Goal: Task Accomplishment & Management: Complete application form

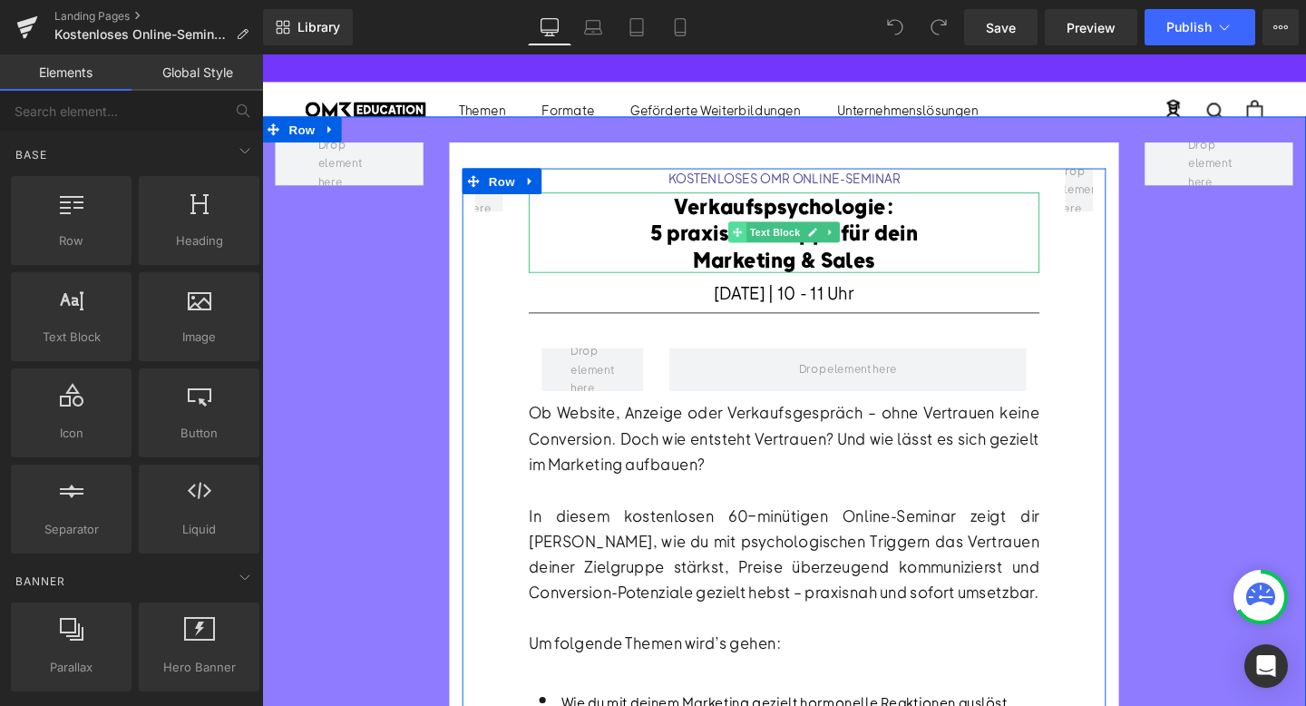
click at [754, 242] on span at bounding box center [762, 241] width 19 height 22
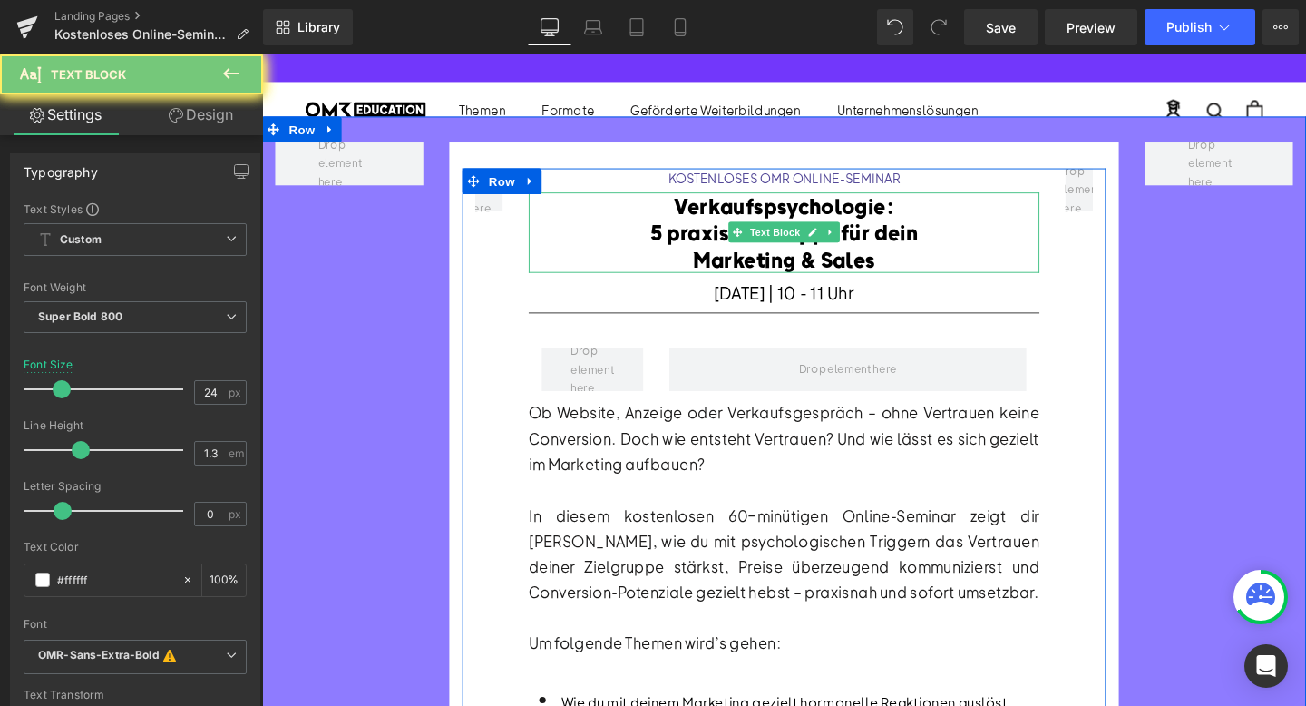
click at [715, 235] on font "5 praxisnahe Tipps für dein" at bounding box center [810, 241] width 282 height 27
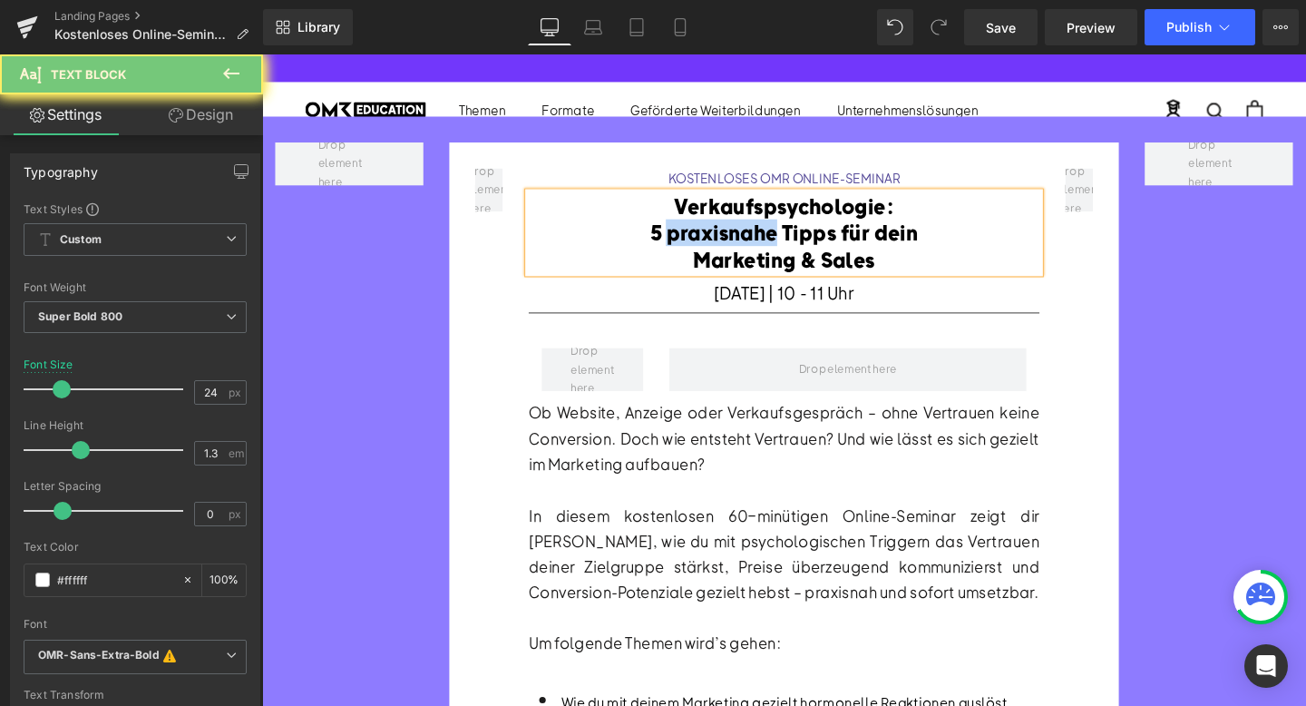
click at [715, 235] on font "5 praxisnahe Tipps für dein" at bounding box center [810, 241] width 282 height 27
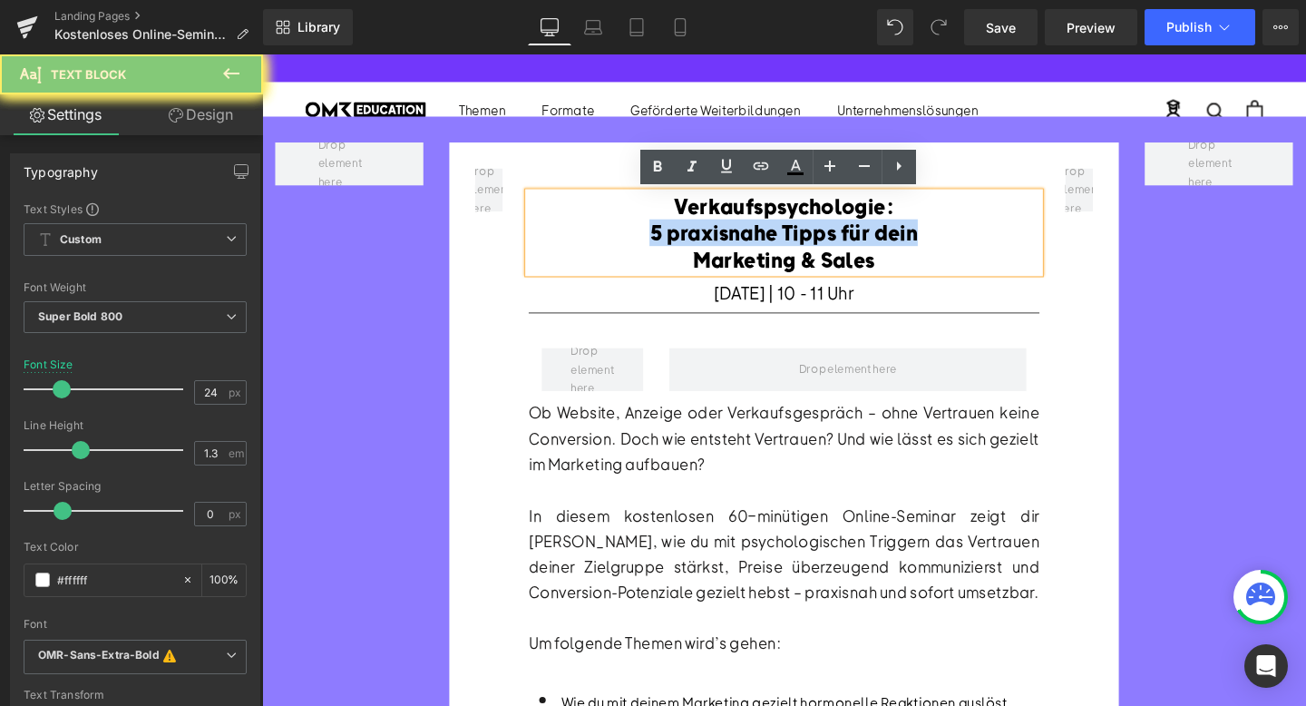
click at [715, 235] on font "5 praxisnahe Tipps für dein" at bounding box center [810, 241] width 282 height 27
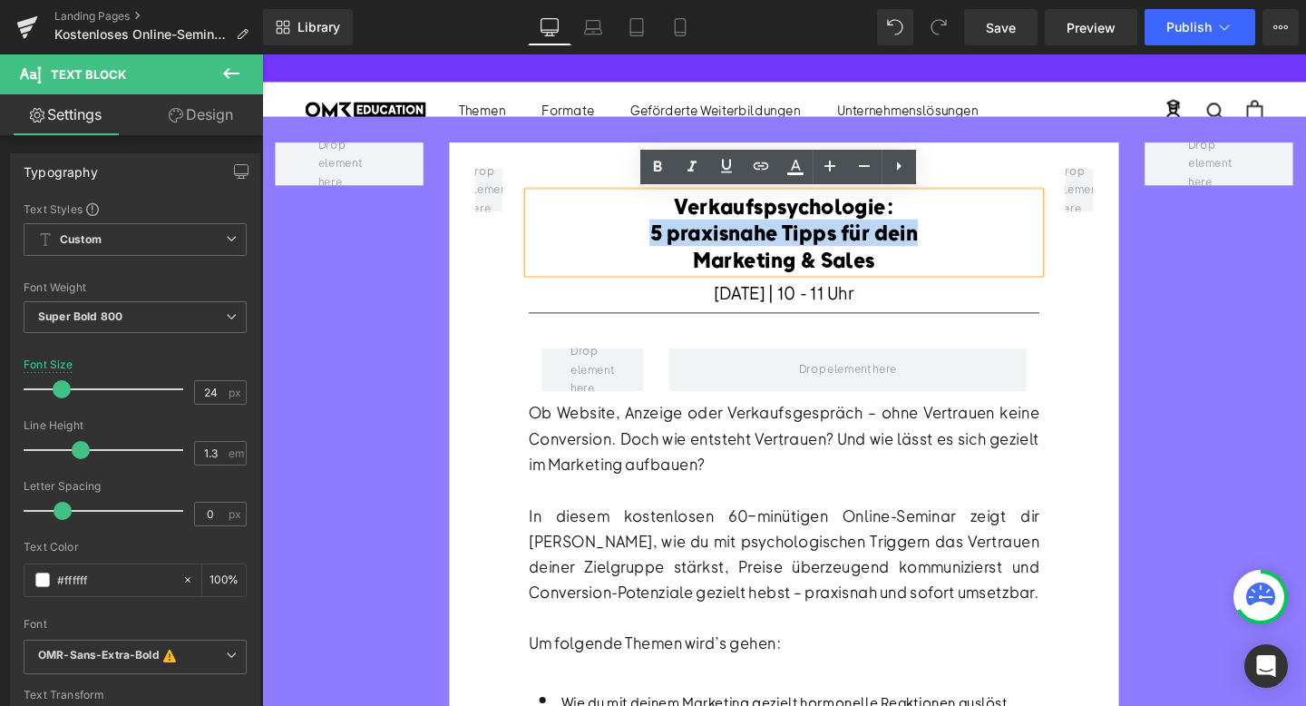
click at [715, 235] on font "5 praxisnahe Tipps für dein" at bounding box center [810, 241] width 282 height 27
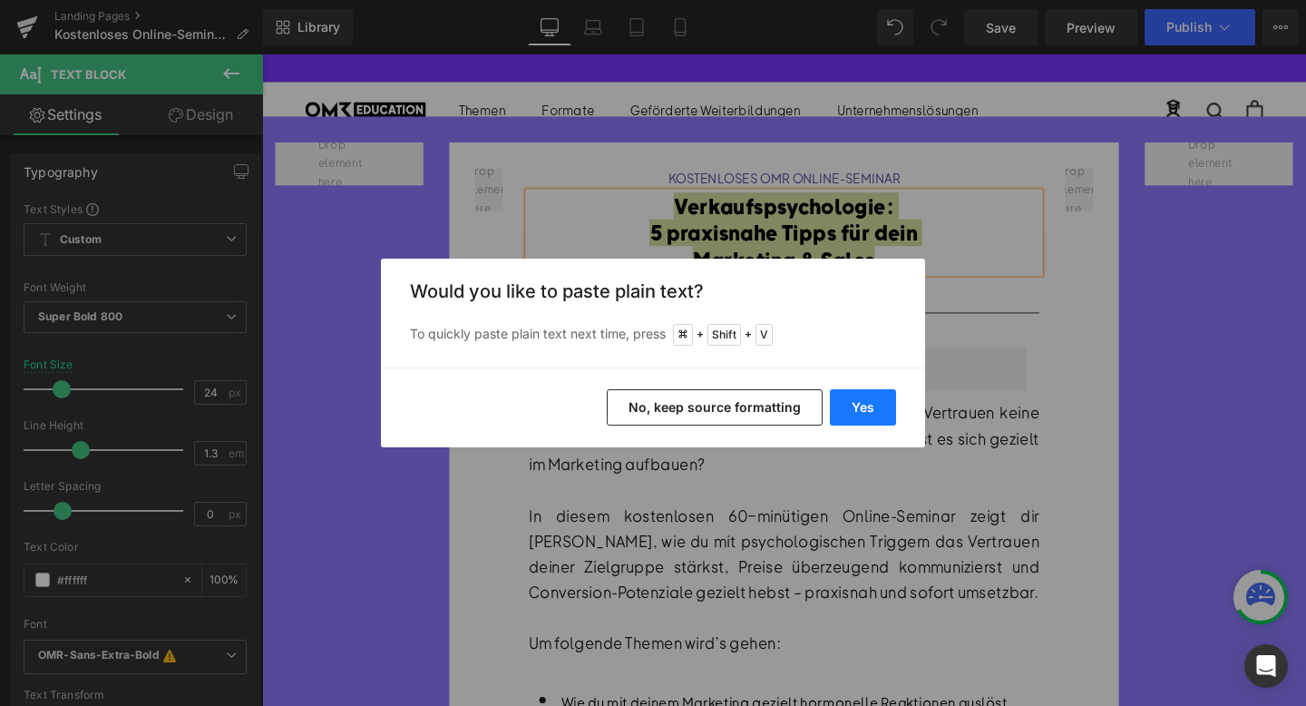
click at [867, 409] on button "Yes" at bounding box center [863, 407] width 66 height 36
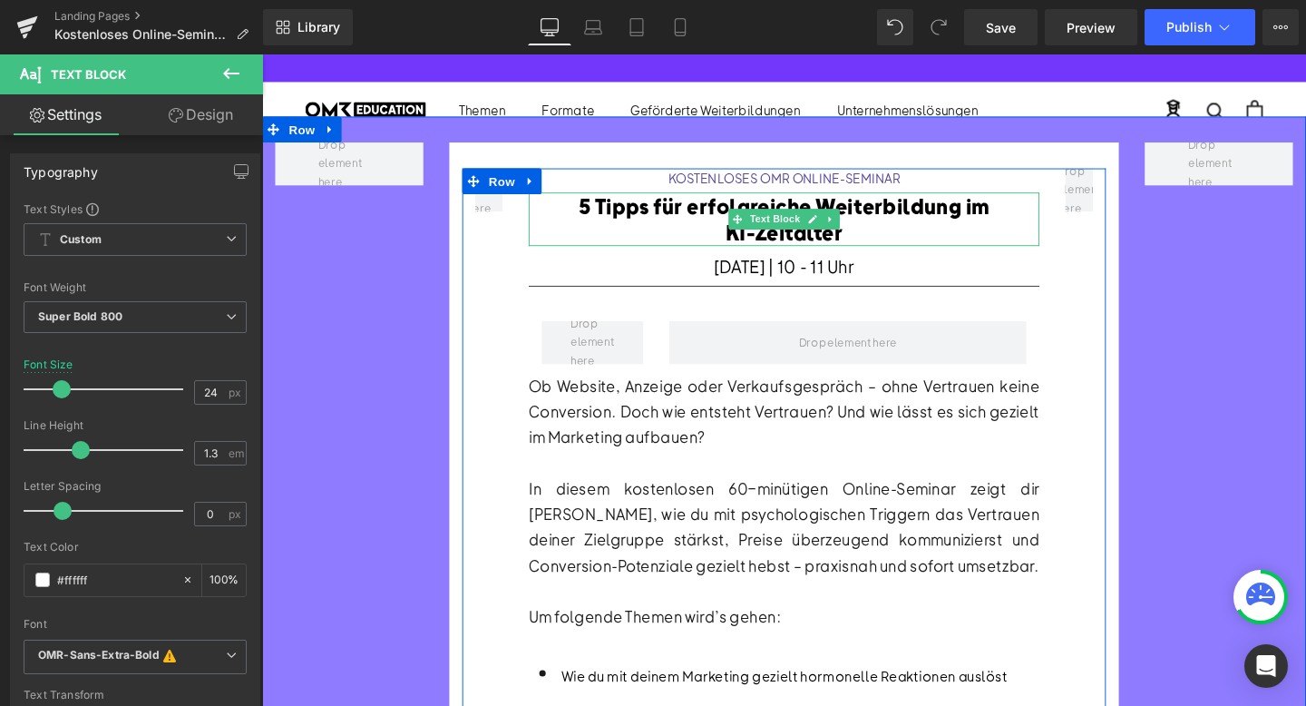
click at [845, 212] on font "5 Tipps für erfolgreiche Weiterbildung im KI-Zeitalter" at bounding box center [810, 227] width 433 height 55
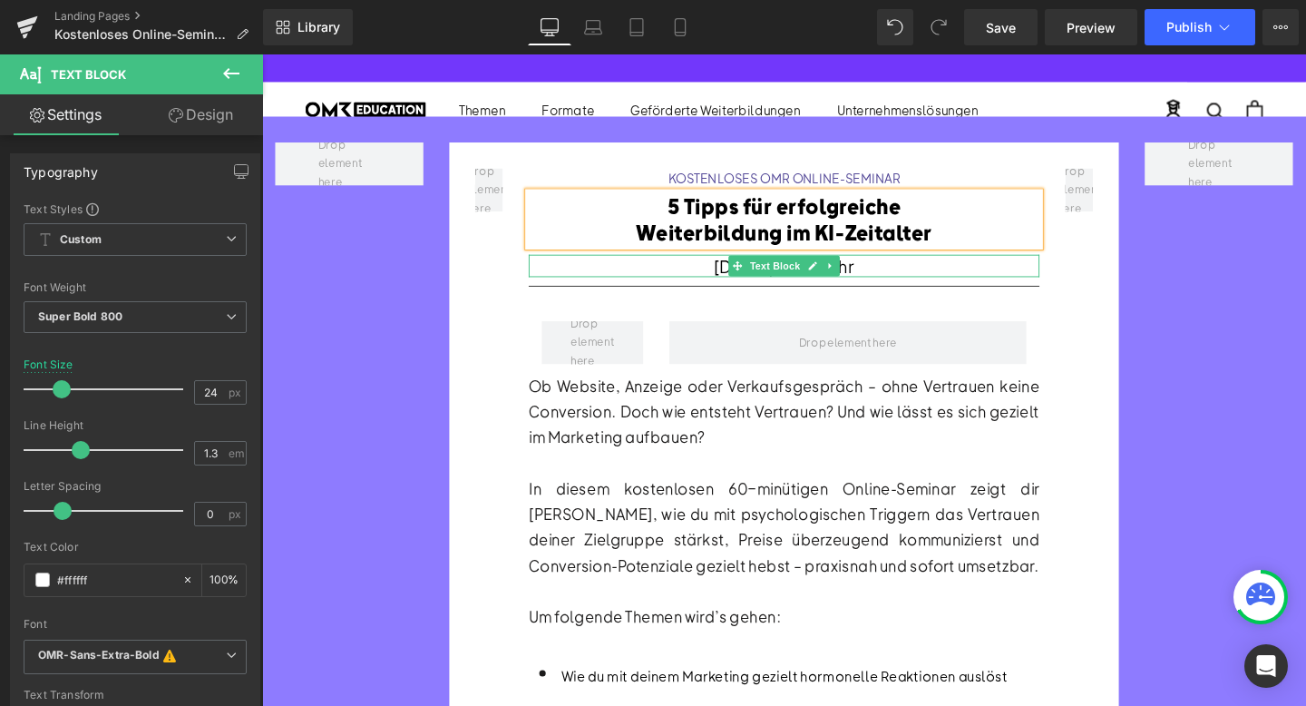
click at [737, 276] on font "[DATE] | 10 - 11 Uhr" at bounding box center [810, 276] width 147 height 23
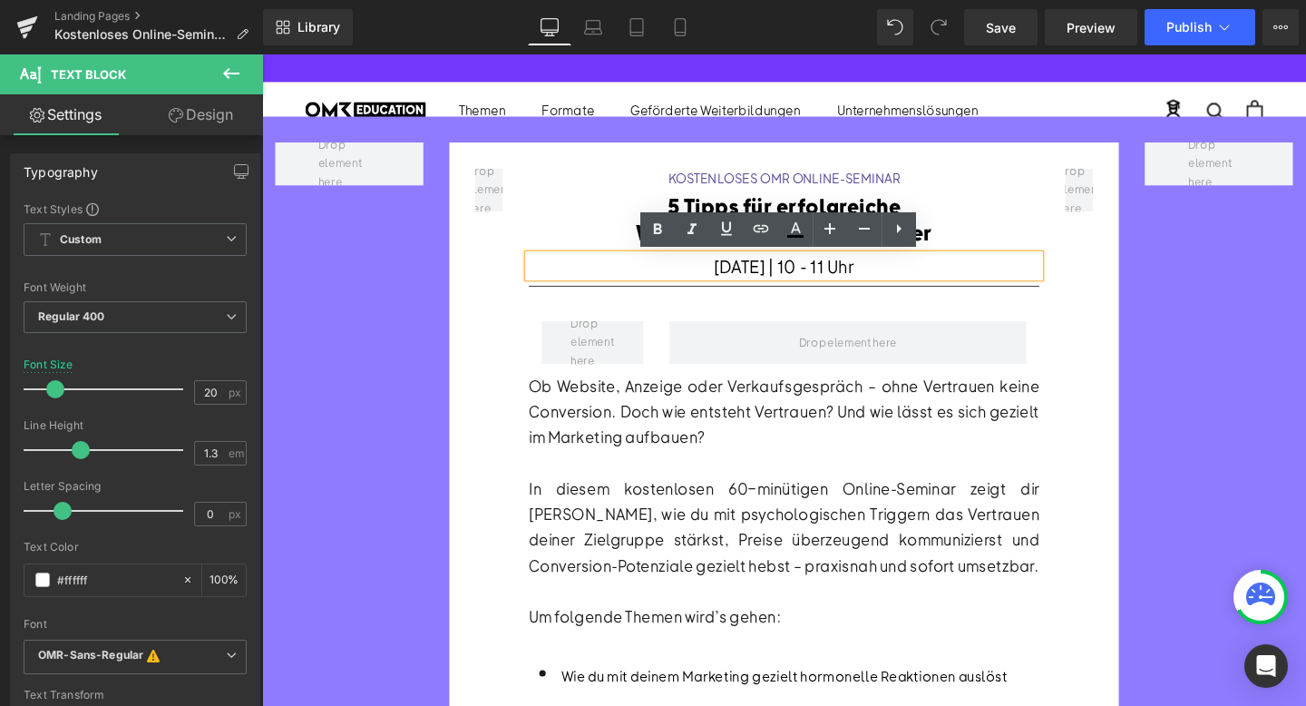
click at [737, 277] on font "[DATE] | 10 - 11 Uhr" at bounding box center [810, 276] width 147 height 23
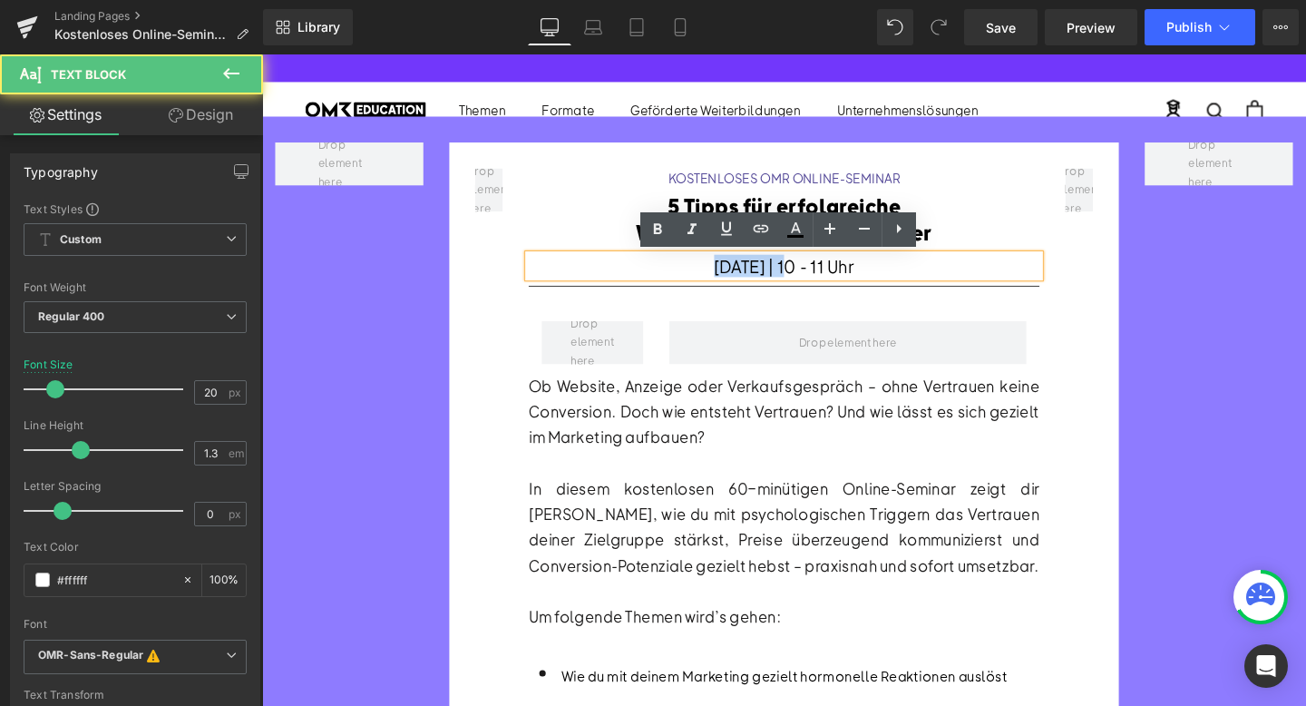
click at [737, 277] on font "[DATE] | 10 - 11 Uhr" at bounding box center [810, 276] width 147 height 23
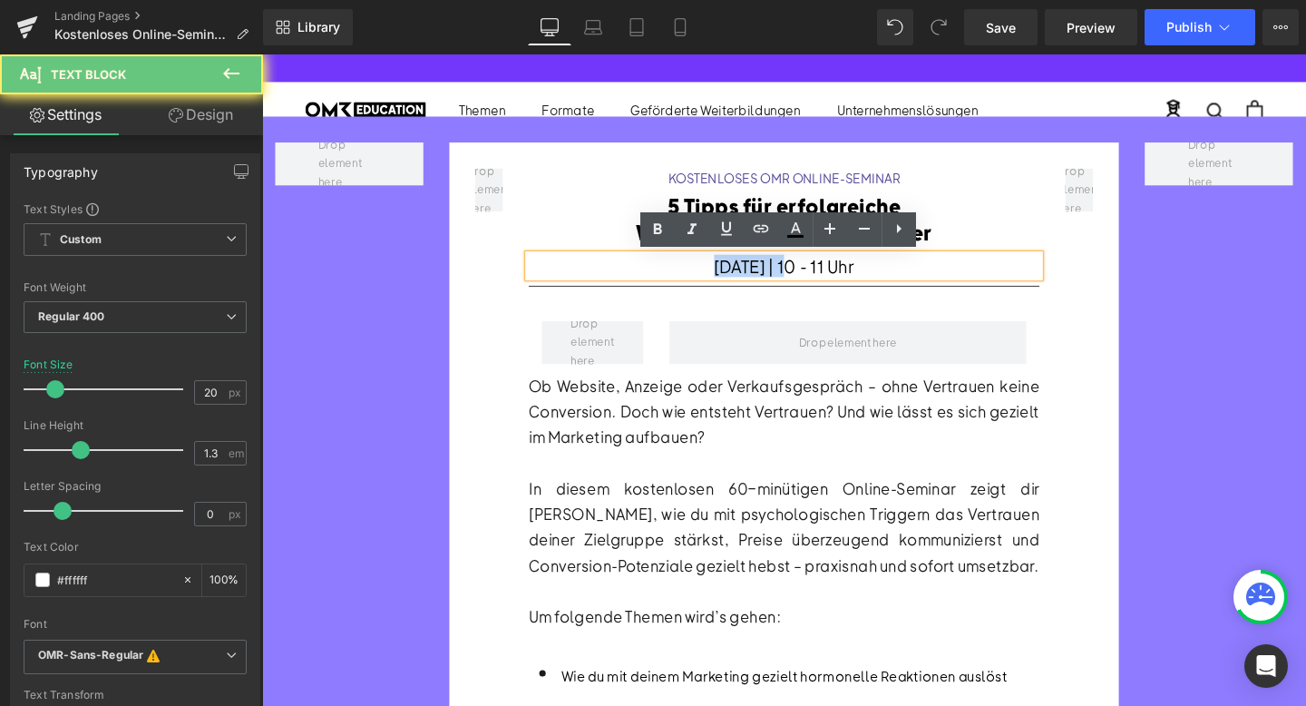
click at [737, 277] on font "[DATE] | 10 - 11 Uhr" at bounding box center [810, 276] width 147 height 23
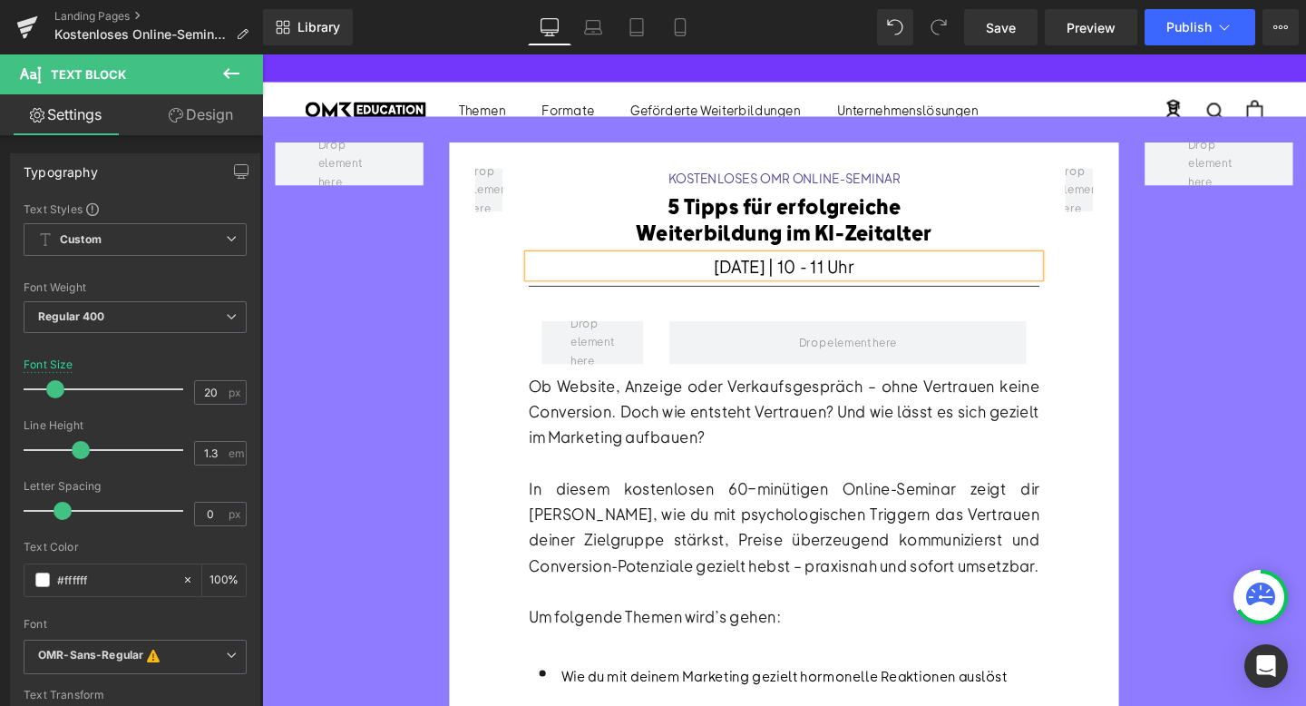
click at [842, 276] on font "[DATE] | 10 - 11 Uhr" at bounding box center [810, 276] width 147 height 23
click at [820, 412] on div "Ob Website, Anzeige oder Verkaufsgespräch – ohne Vertrauen keine Conversion. Do…" at bounding box center [810, 429] width 537 height 81
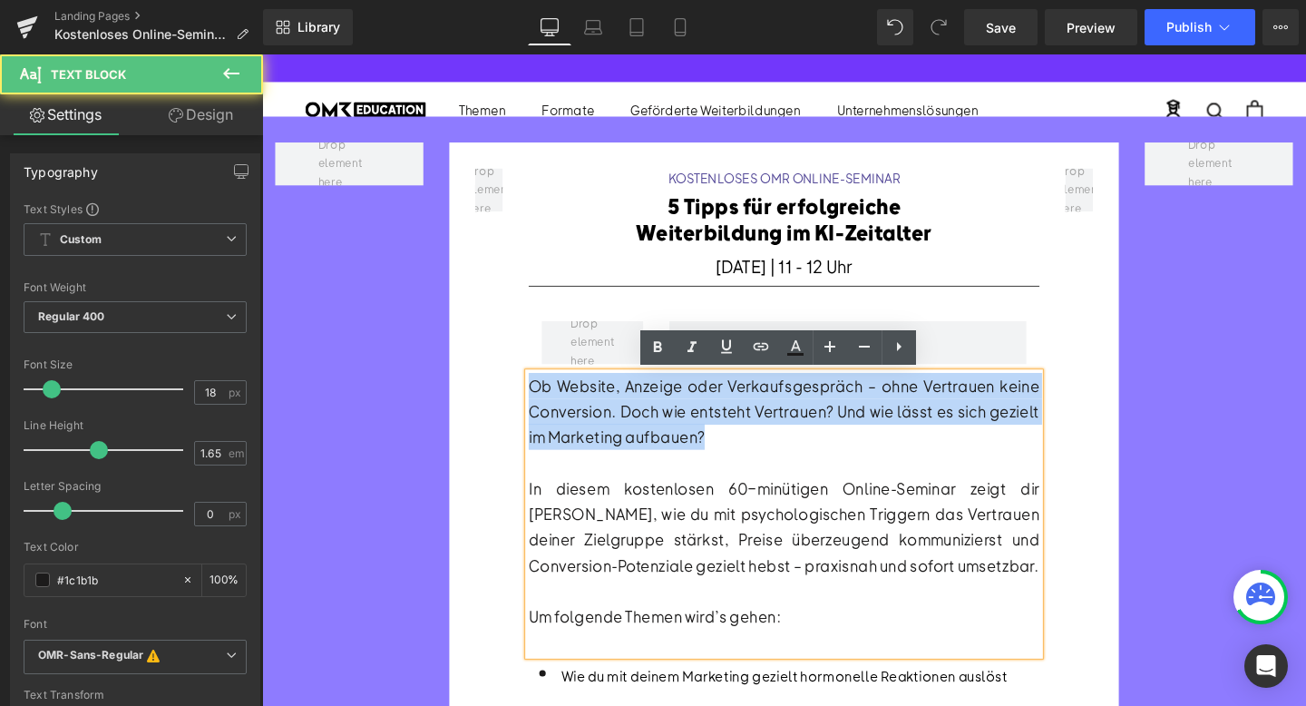
drag, startPoint x: 756, startPoint y: 453, endPoint x: 543, endPoint y: 404, distance: 218.7
click at [542, 404] on div "Ob Website, Anzeige oder Verkaufsgespräch – ohne Vertrauen keine Conversion. Do…" at bounding box center [810, 429] width 537 height 81
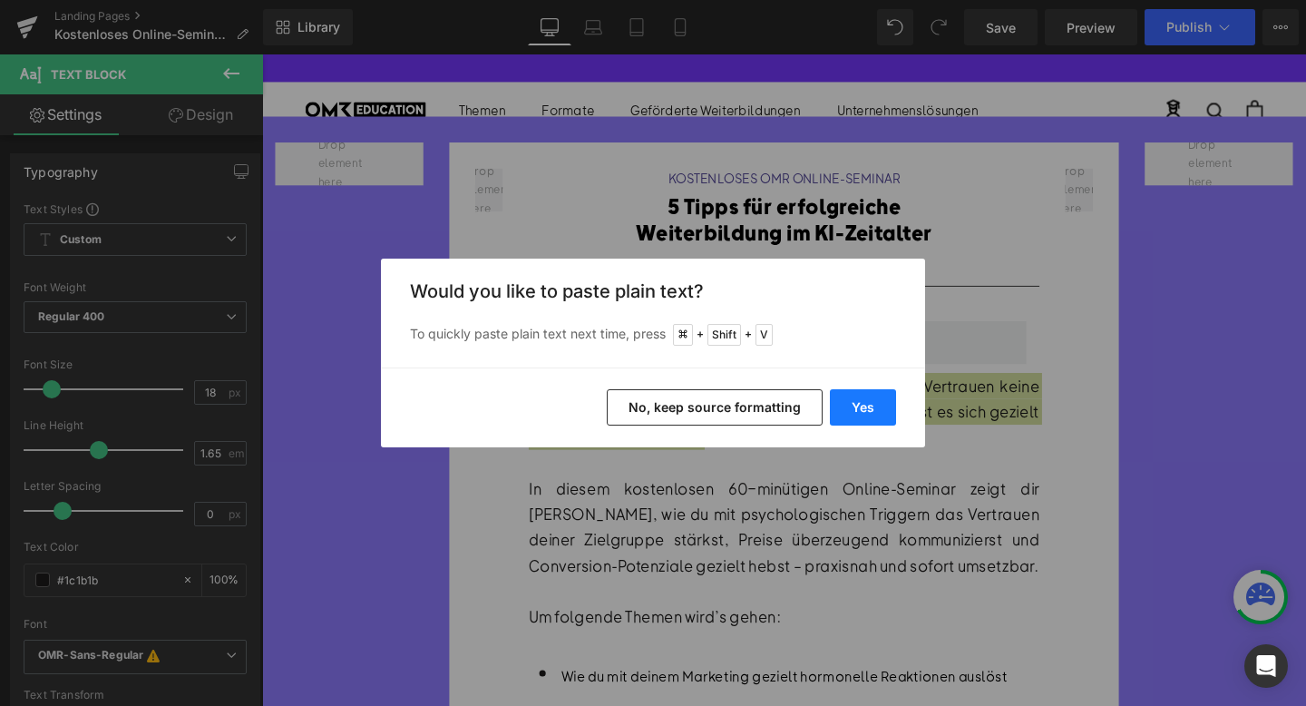
click at [872, 414] on button "Yes" at bounding box center [863, 407] width 66 height 36
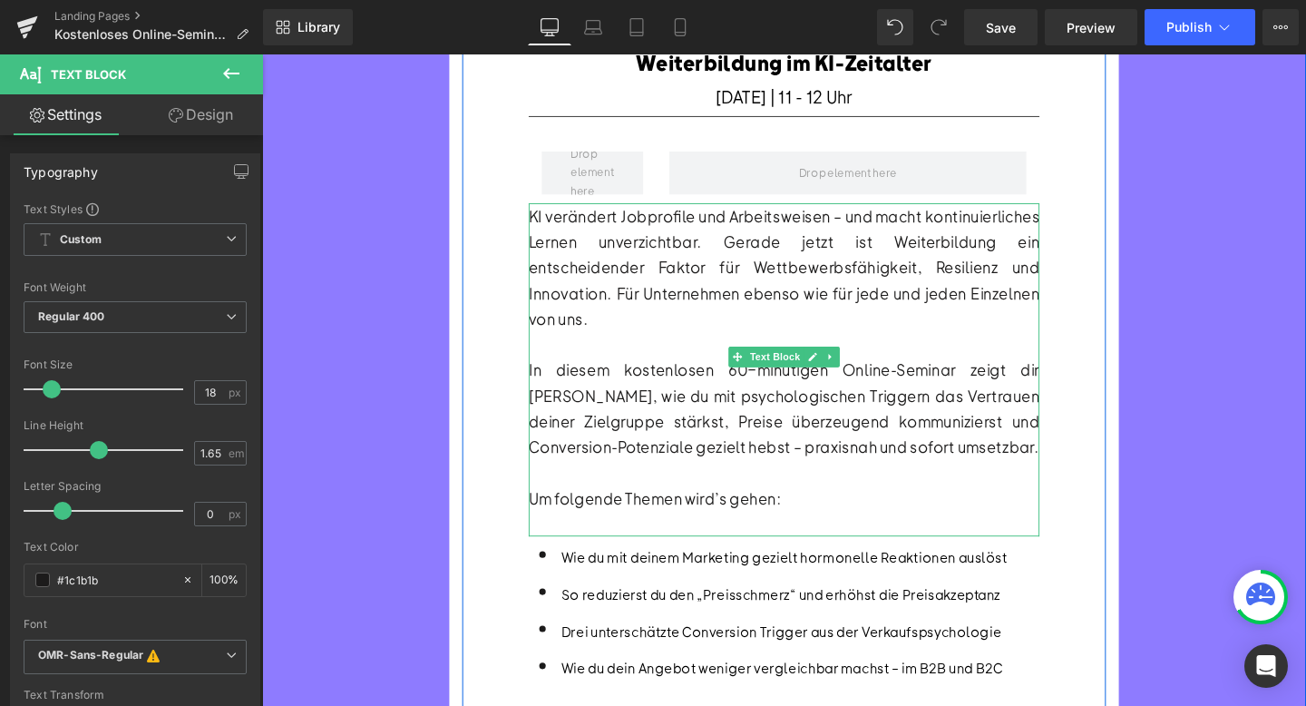
scroll to position [229, 0]
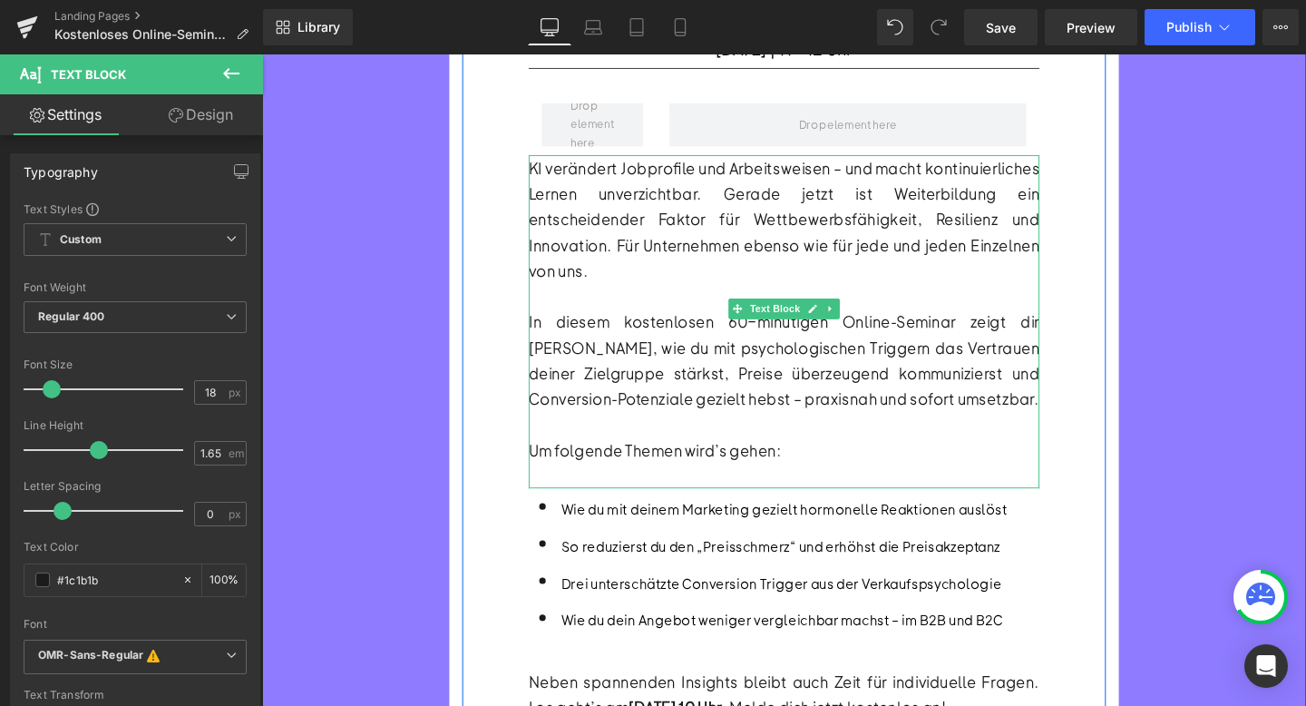
click at [645, 374] on div "In diesem kostenlosen 60-minütigen Online-Seminar zeigt dir [PERSON_NAME], wie …" at bounding box center [810, 376] width 537 height 108
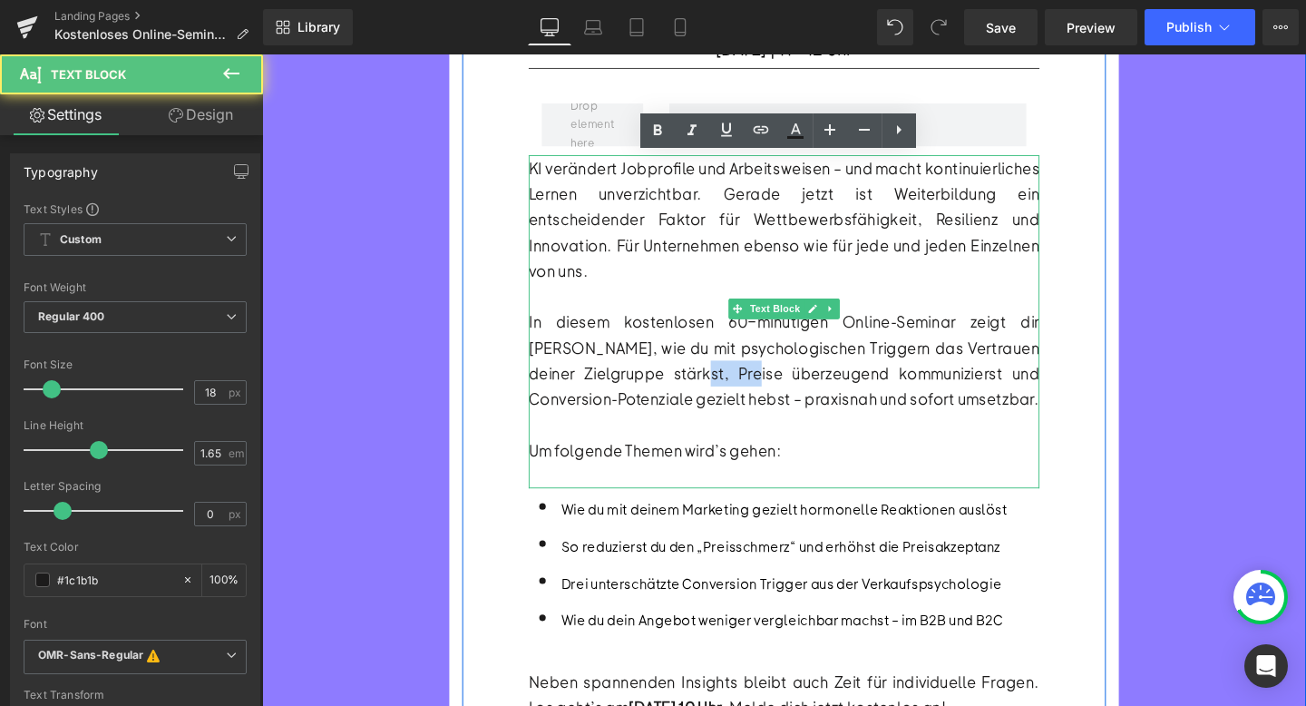
click at [645, 374] on div "In diesem kostenlosen 60-minütigen Online-Seminar zeigt dir [PERSON_NAME], wie …" at bounding box center [810, 376] width 537 height 108
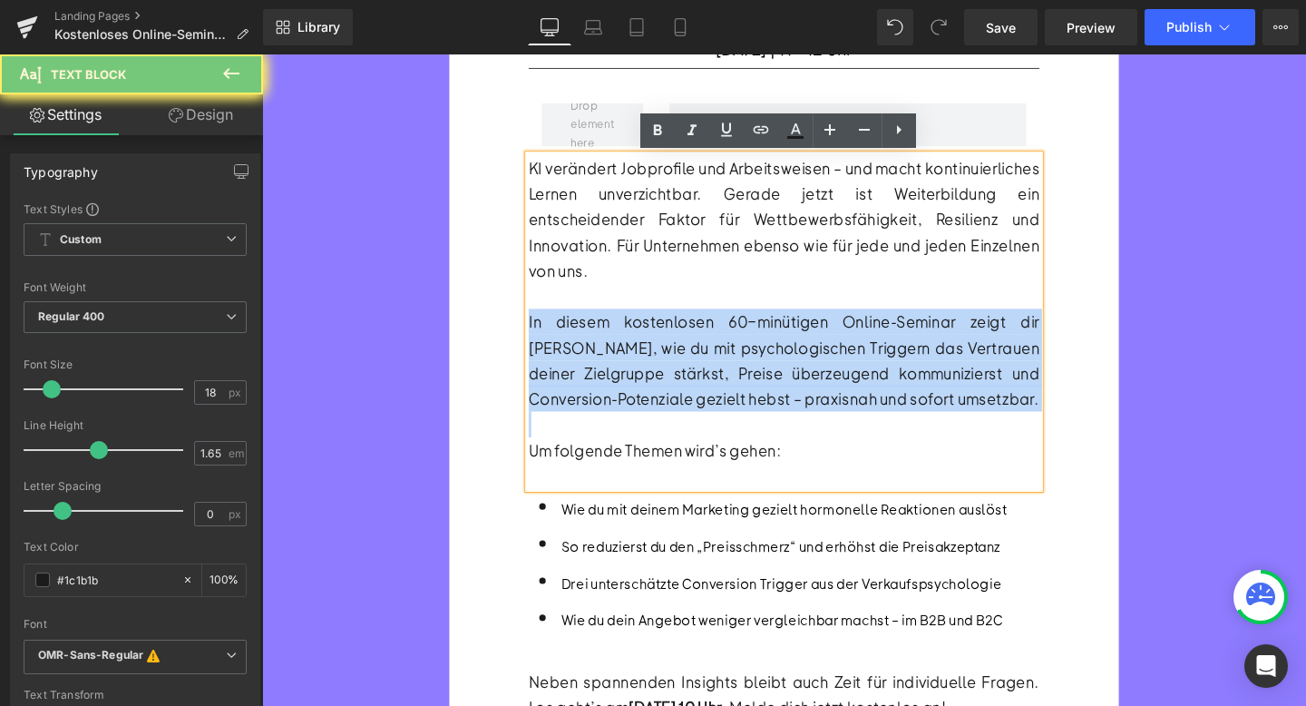
click at [645, 374] on div "In diesem kostenlosen 60-minütigen Online-Seminar zeigt dir [PERSON_NAME], wie …" at bounding box center [810, 376] width 537 height 108
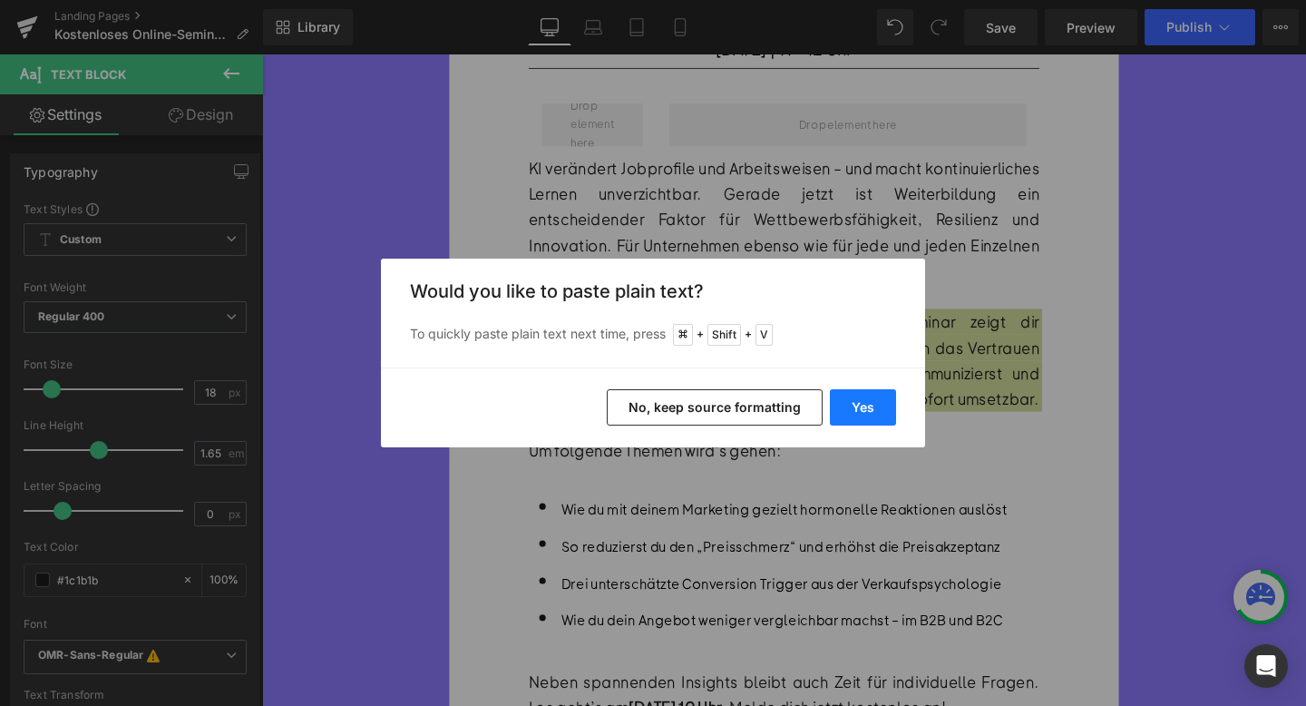
click at [859, 413] on button "Yes" at bounding box center [863, 407] width 66 height 36
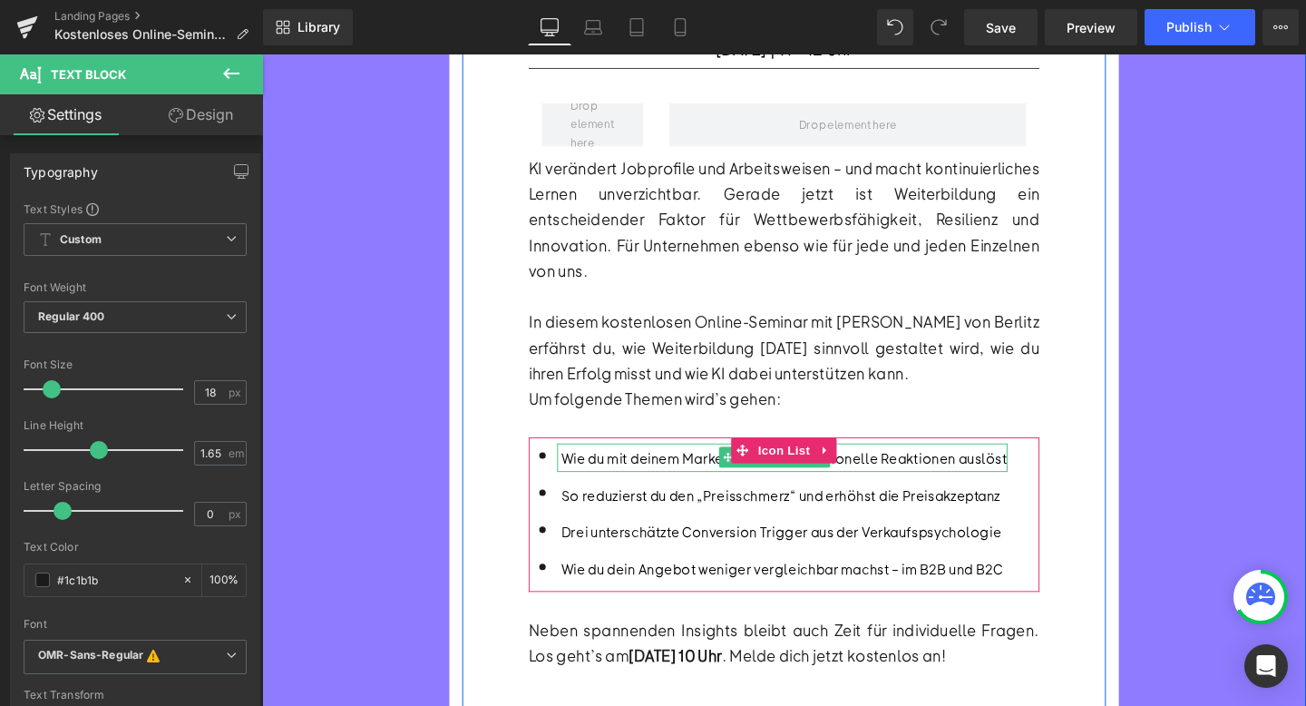
click at [706, 469] on font "Wie du mit deinem Marketing gezielt hormonelle Reaktionen auslöst" at bounding box center [811, 478] width 469 height 19
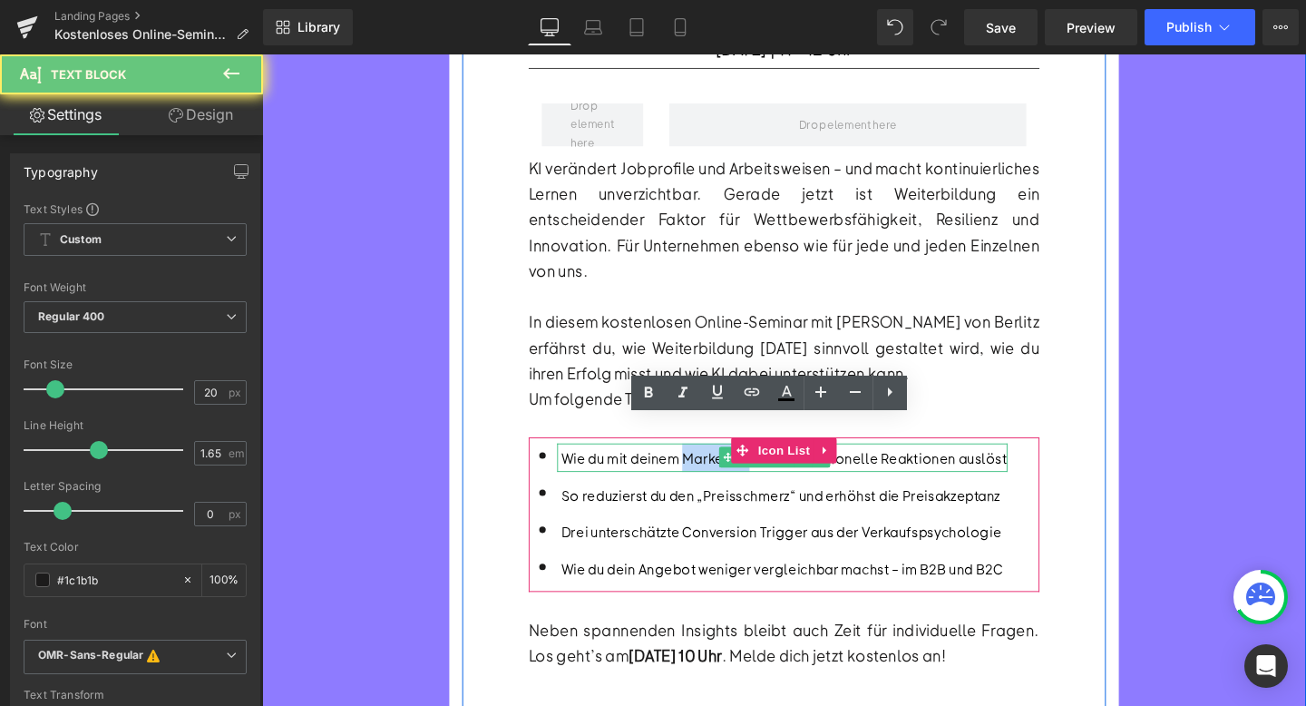
click at [706, 469] on font "Wie du mit deinem Marketing gezielt hormonelle Reaktionen auslöst" at bounding box center [811, 478] width 469 height 19
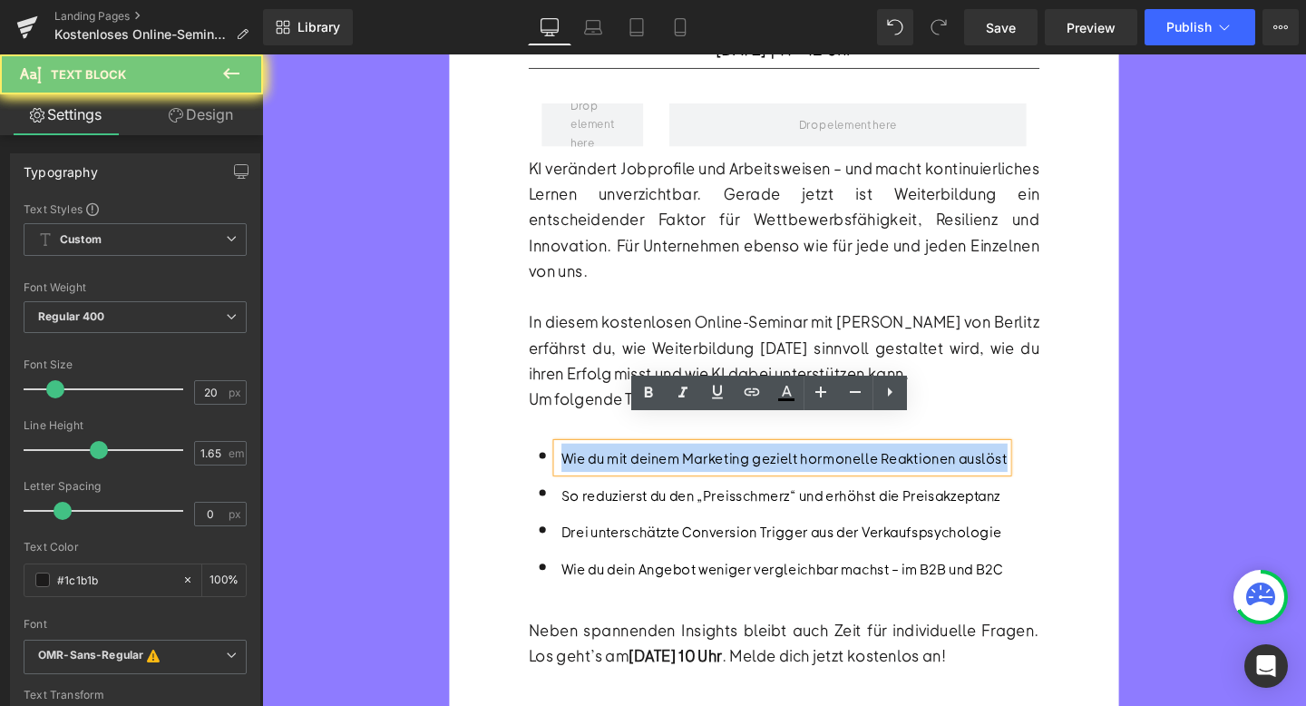
click at [706, 469] on font "Wie du mit deinem Marketing gezielt hormonelle Reaktionen auslöst" at bounding box center [811, 478] width 469 height 19
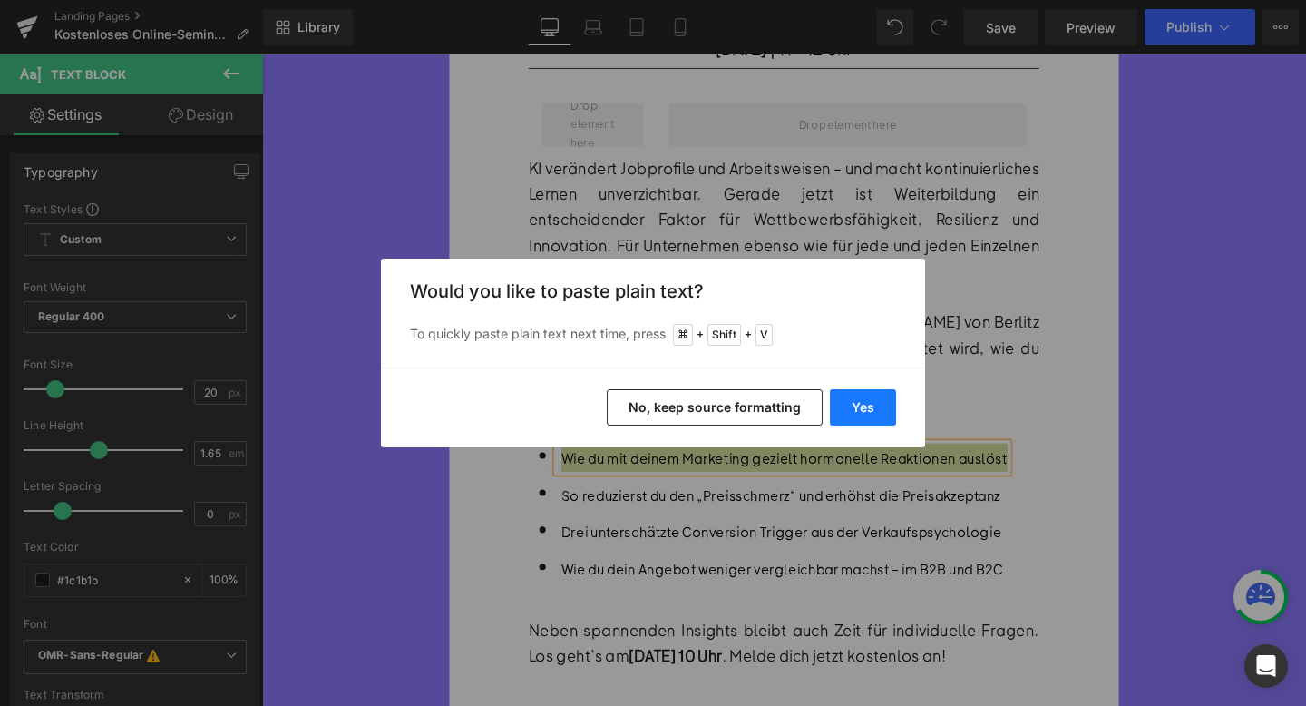
click at [855, 414] on button "Yes" at bounding box center [863, 407] width 66 height 36
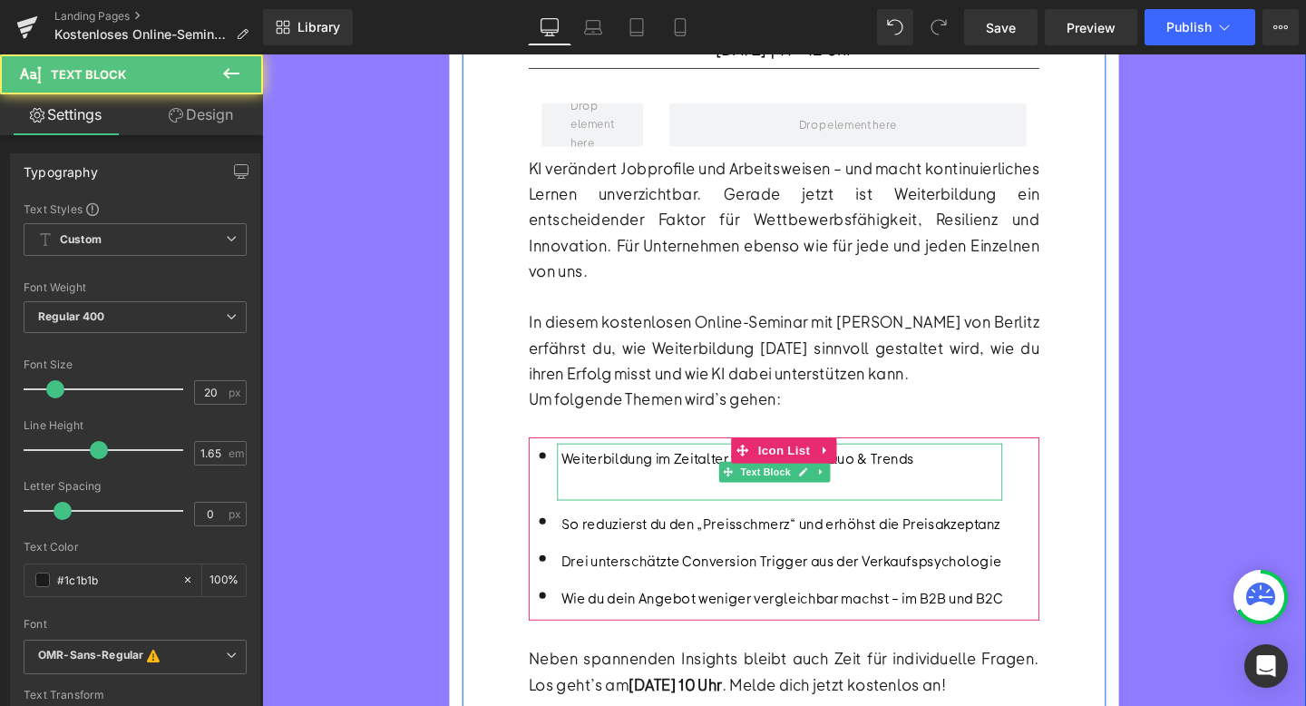
click at [678, 493] on div at bounding box center [808, 508] width 463 height 30
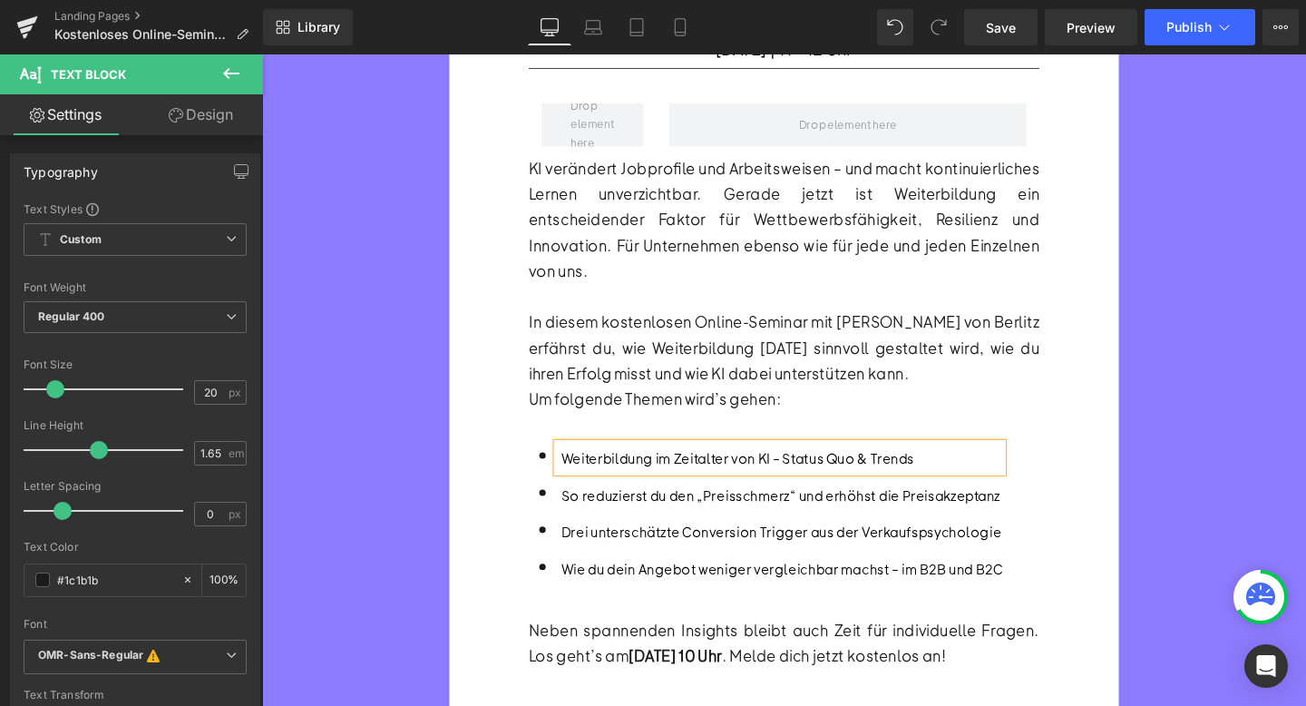
click at [619, 508] on font "So reduzierst du den „Preisschmerz“ und erhöhst die Preisakzeptanz" at bounding box center [808, 517] width 462 height 19
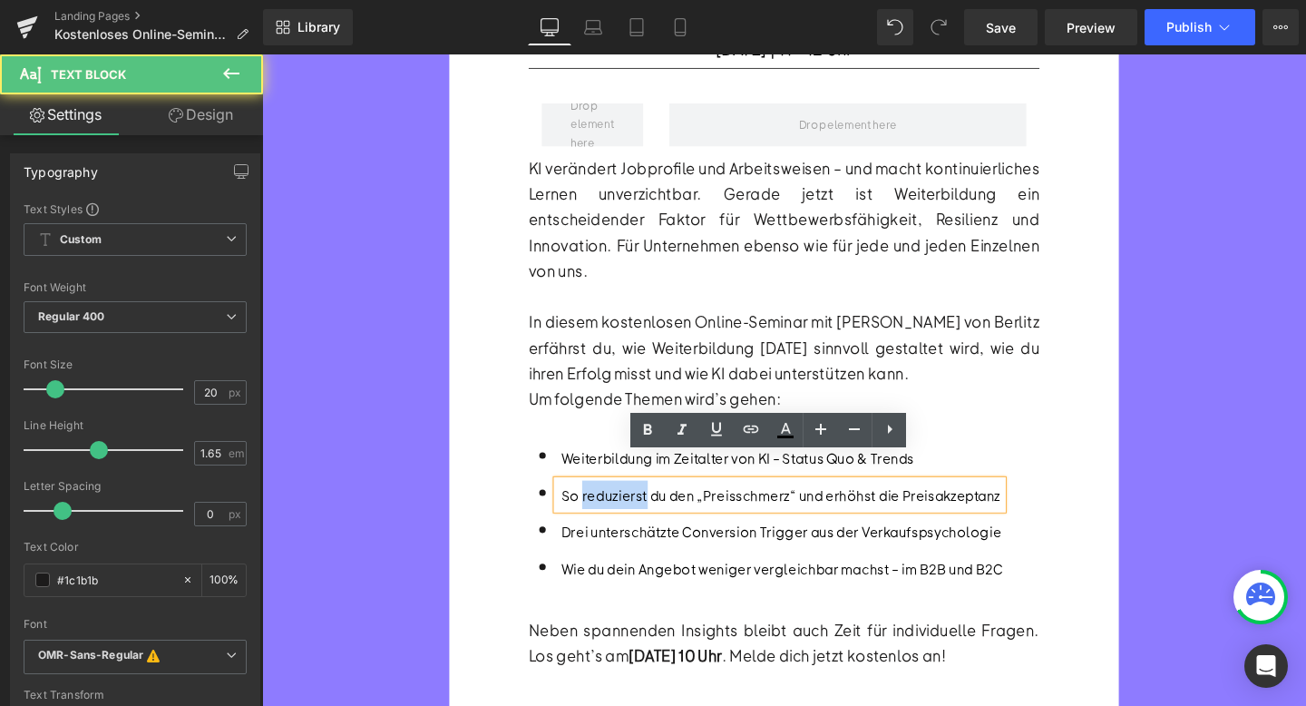
click at [619, 508] on font "So reduzierst du den „Preisschmerz“ und erhöhst die Preisakzeptanz" at bounding box center [808, 517] width 462 height 19
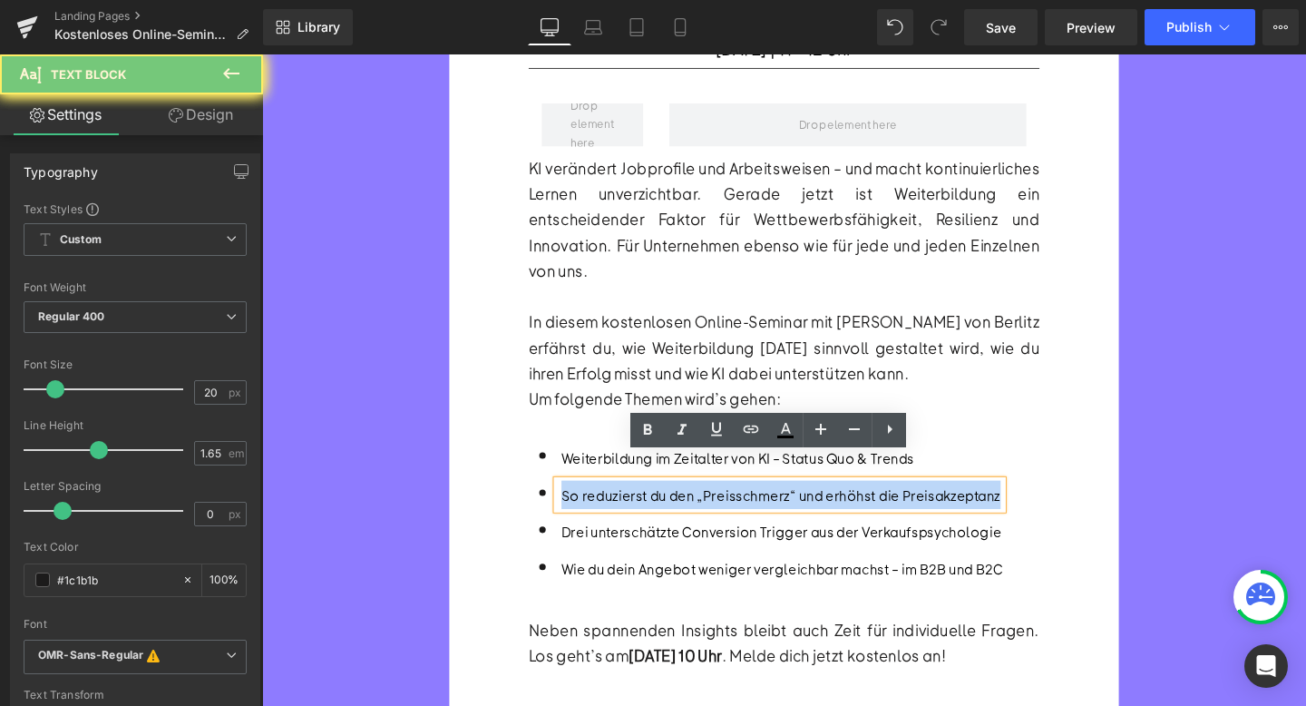
click at [619, 508] on font "So reduzierst du den „Preisschmerz“ und erhöhst die Preisakzeptanz" at bounding box center [808, 517] width 462 height 19
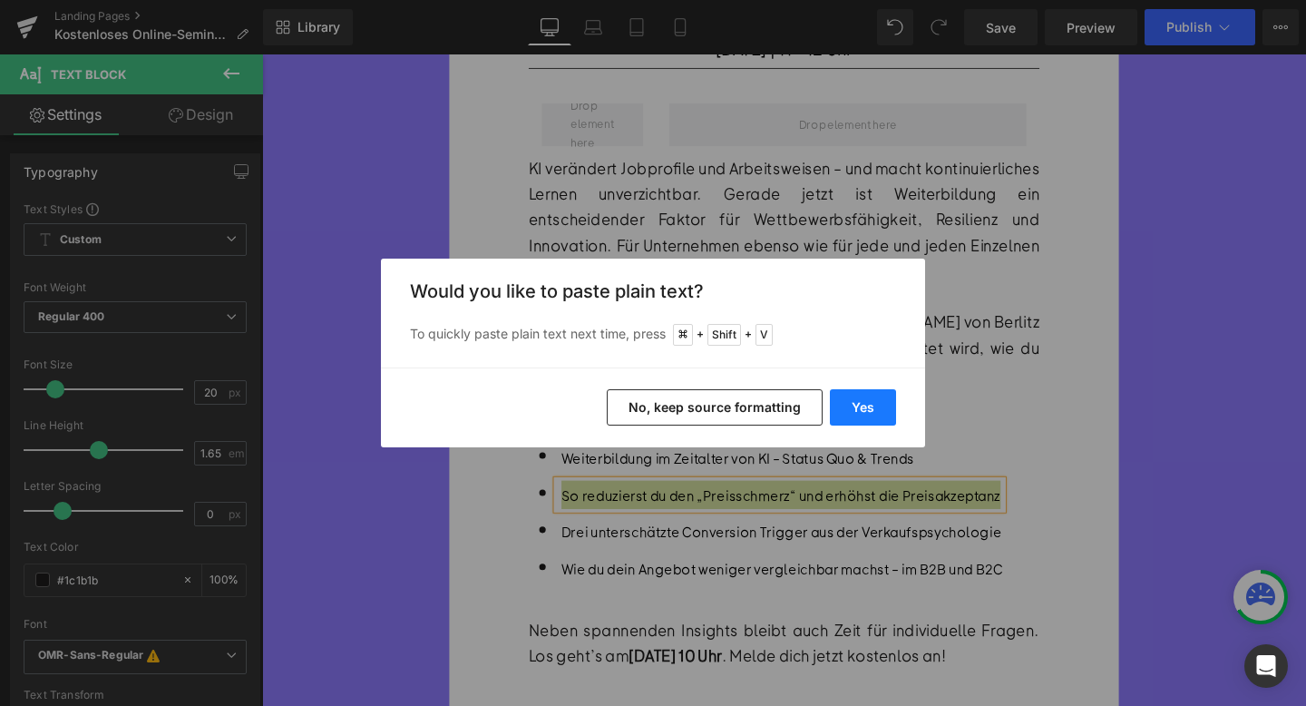
click at [866, 393] on button "Yes" at bounding box center [863, 407] width 66 height 36
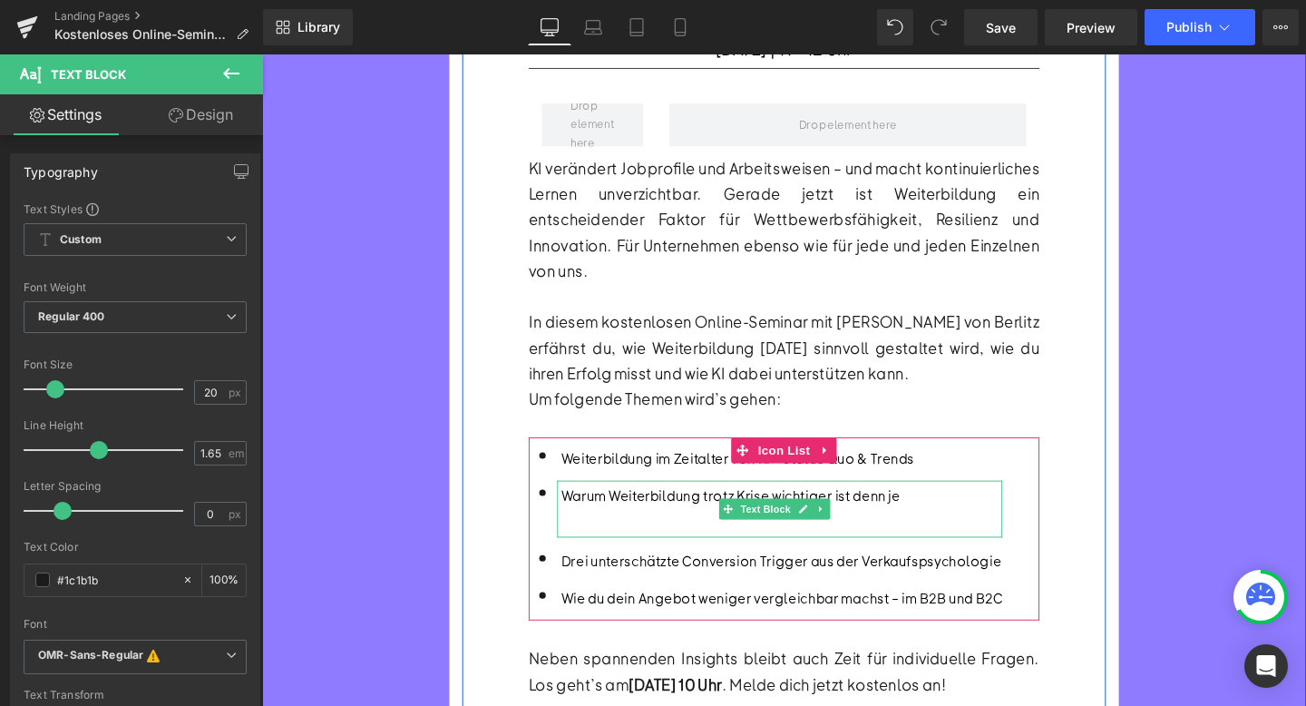
click at [641, 532] on div at bounding box center [808, 547] width 463 height 30
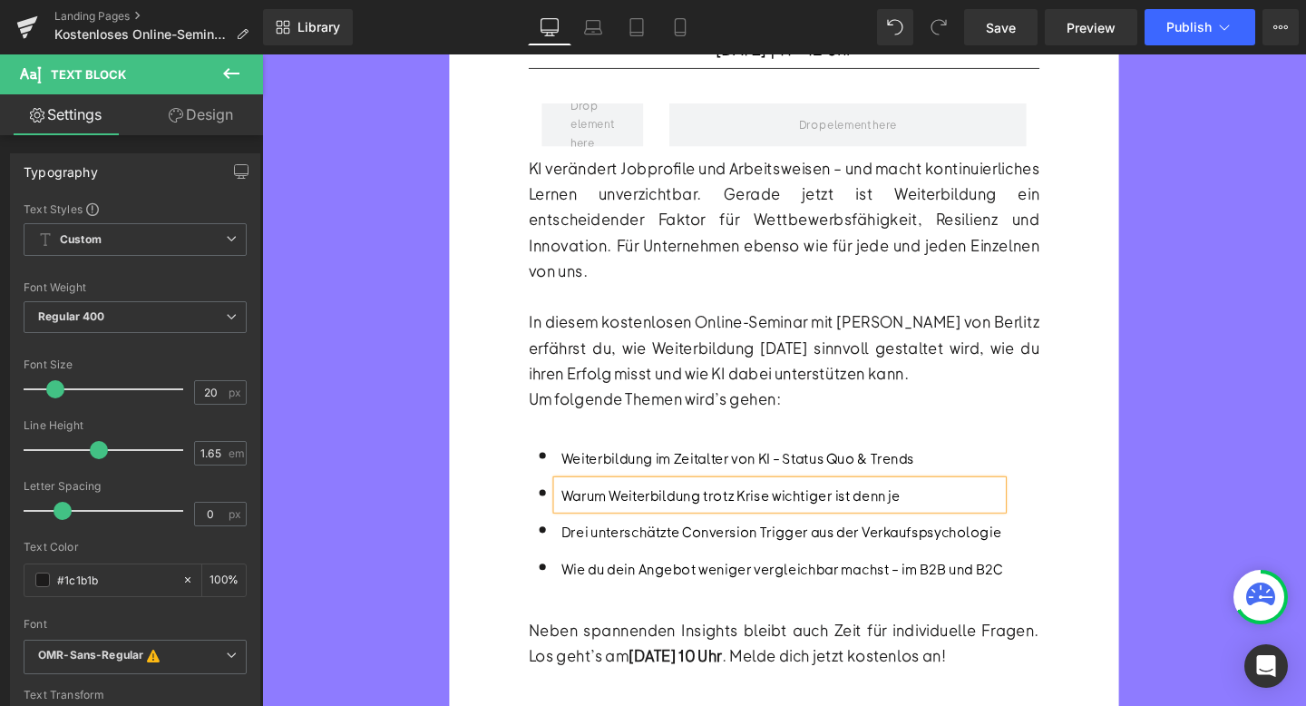
click at [649, 547] on font "Drei unterschätzte Conversion Trigger aus der Verkaufspsychologie" at bounding box center [808, 556] width 463 height 19
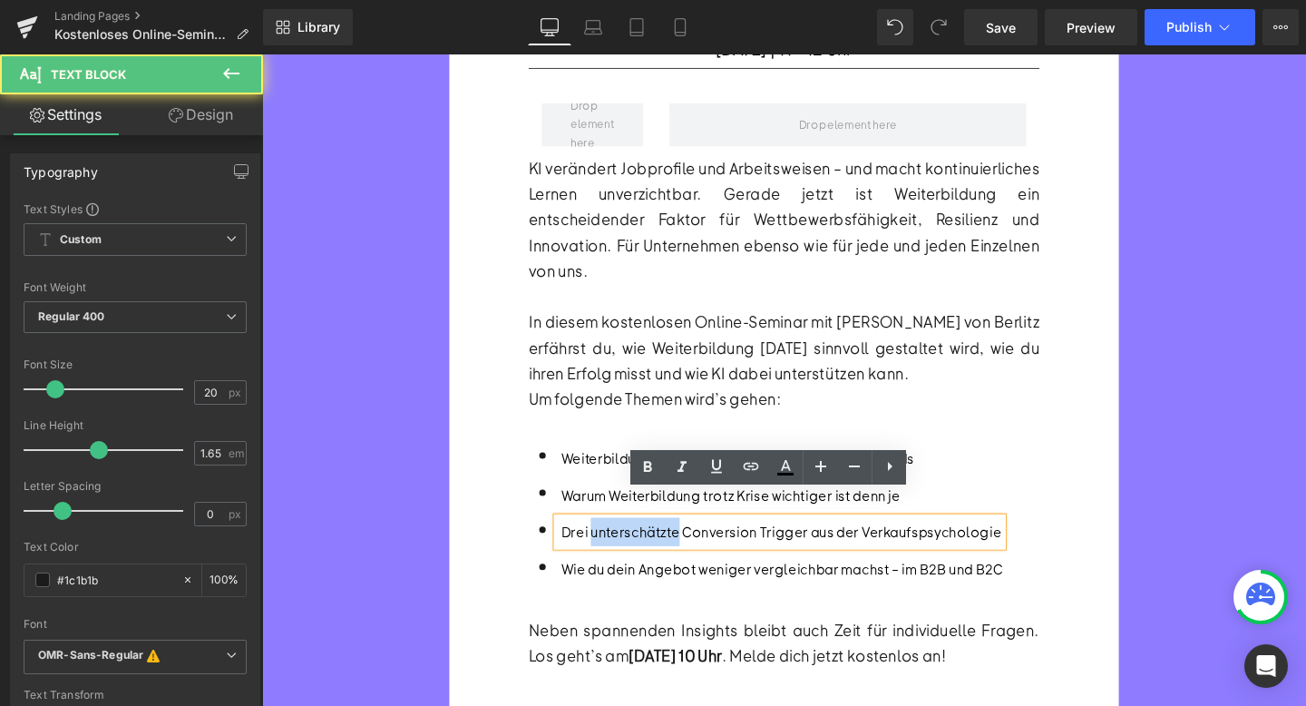
click at [649, 547] on font "Drei unterschätzte Conversion Trigger aus der Verkaufspsychologie" at bounding box center [808, 556] width 463 height 19
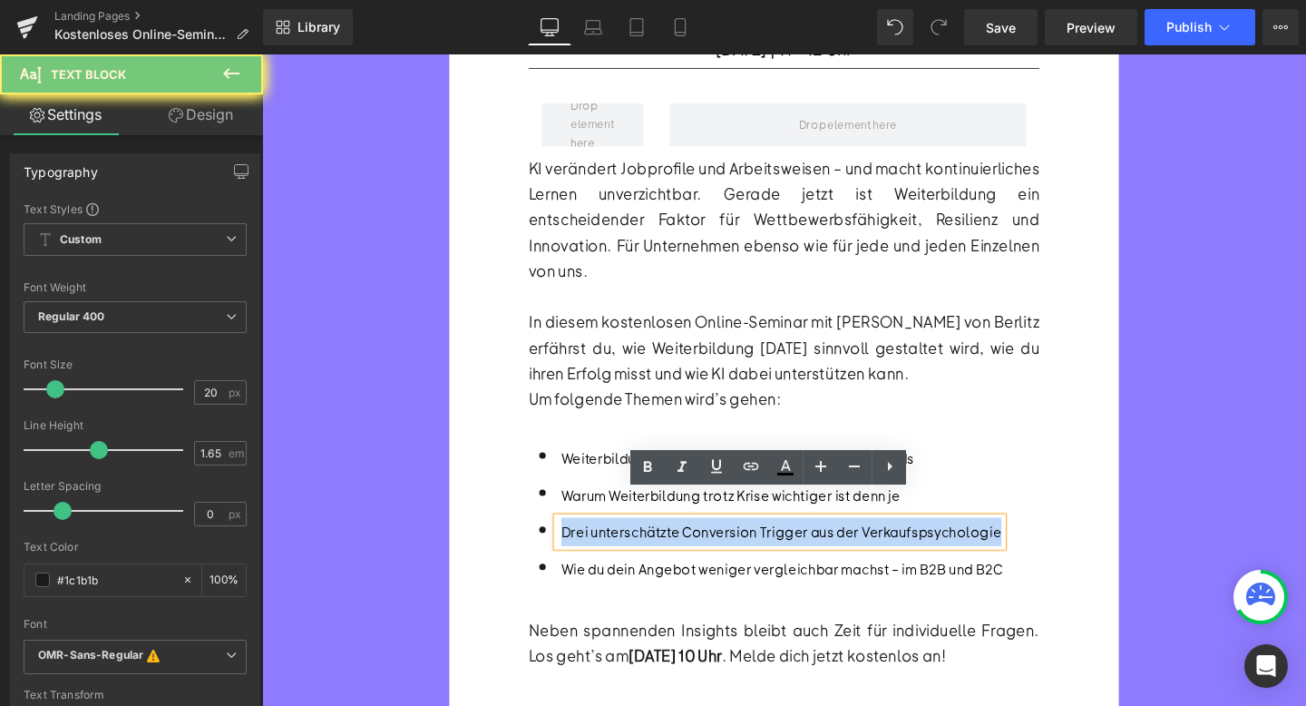
click at [649, 547] on font "Drei unterschätzte Conversion Trigger aus der Verkaufspsychologie" at bounding box center [808, 556] width 463 height 19
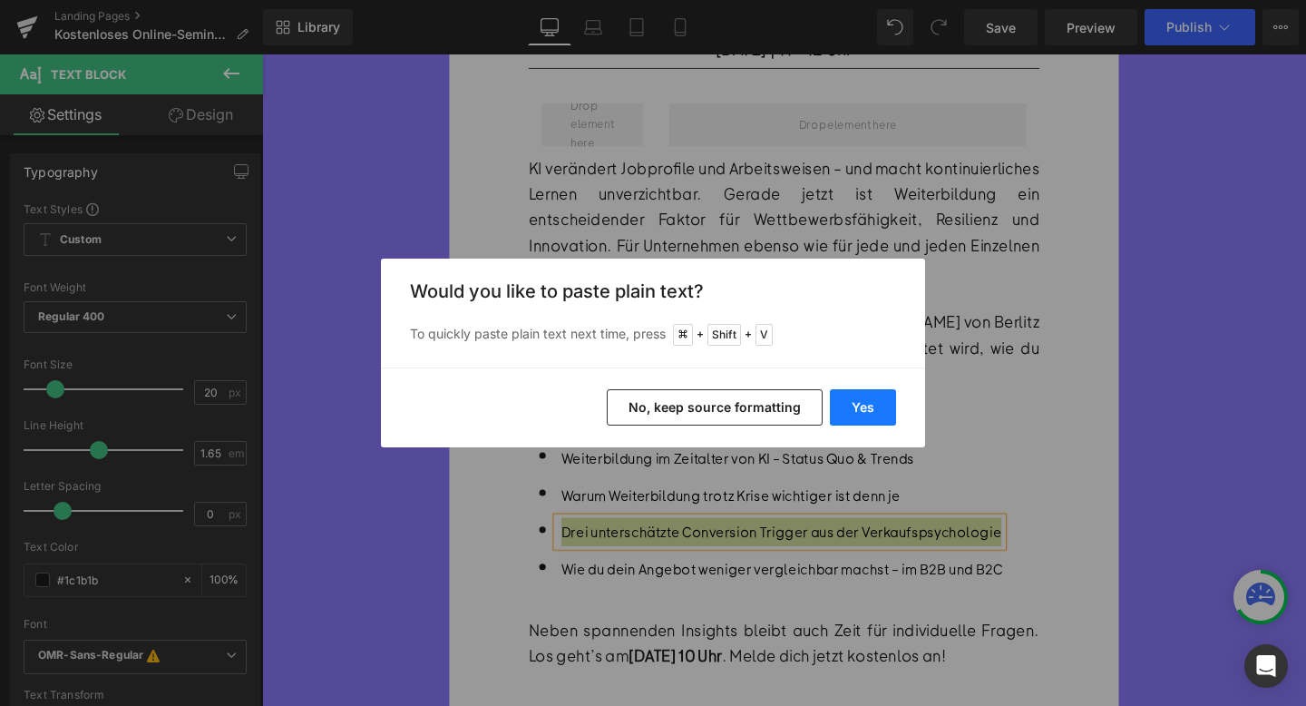
click at [854, 403] on button "Yes" at bounding box center [863, 407] width 66 height 36
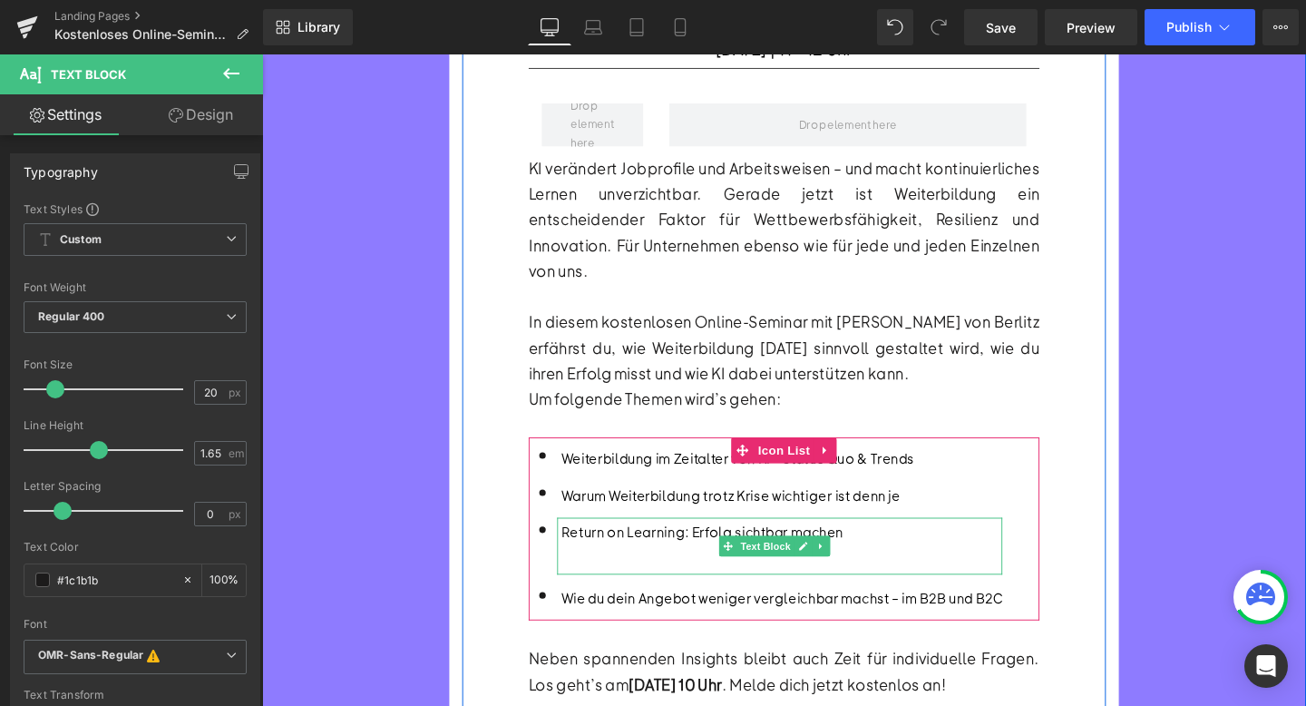
click at [640, 571] on div at bounding box center [808, 586] width 463 height 30
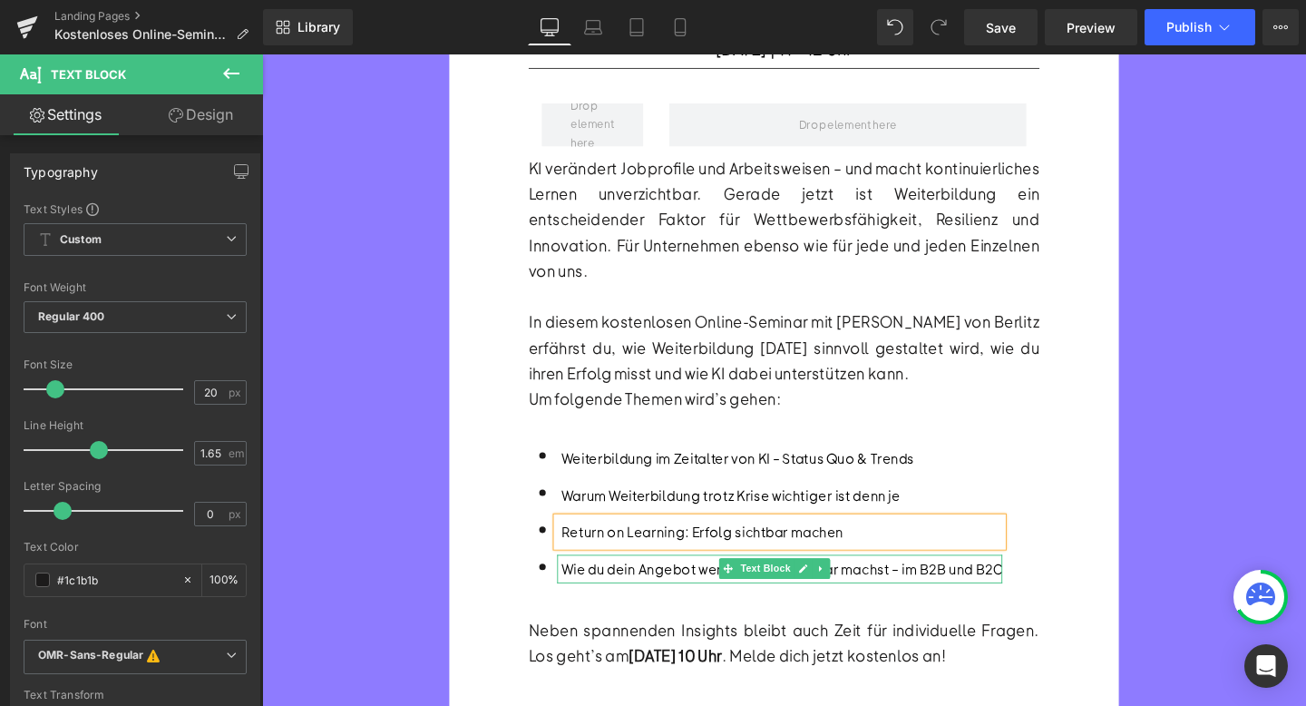
click at [652, 586] on font "Wie du dein Angebot weniger vergleichbar machst – im B2B und B2C" at bounding box center [808, 595] width 463 height 19
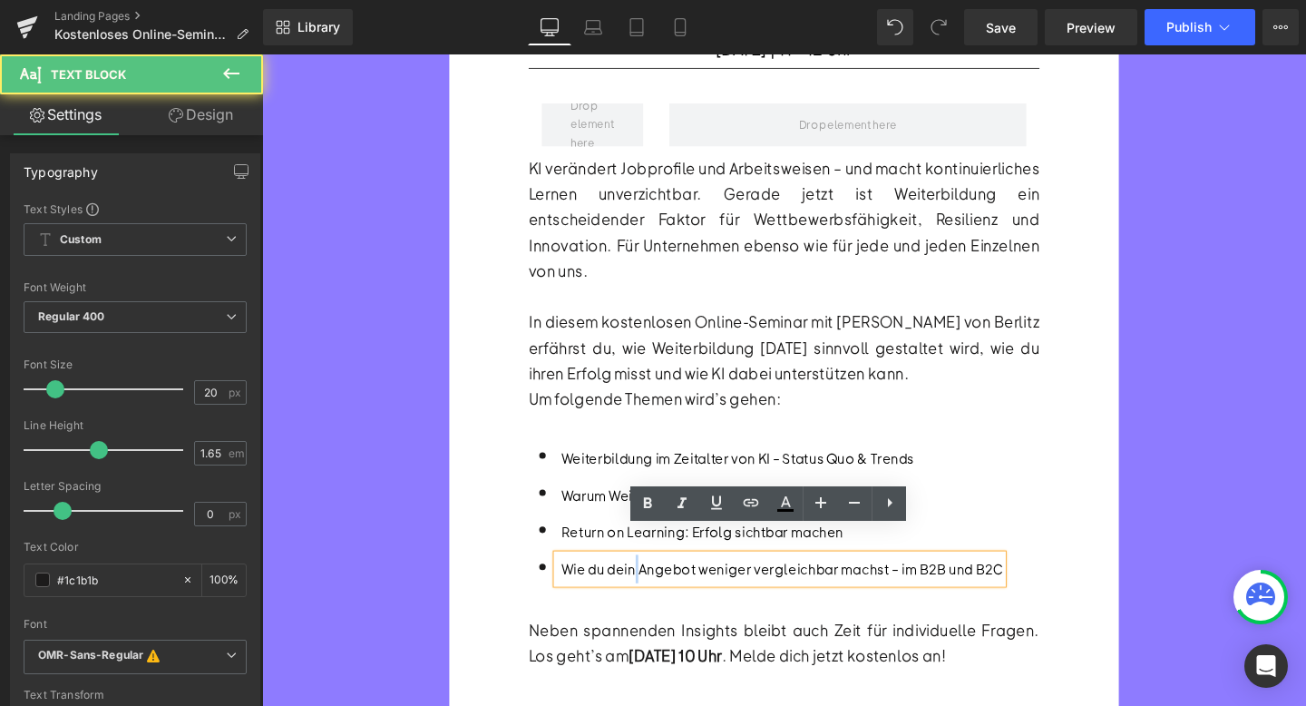
click at [652, 586] on font "Wie du dein Angebot weniger vergleichbar machst – im B2B und B2C" at bounding box center [808, 595] width 463 height 19
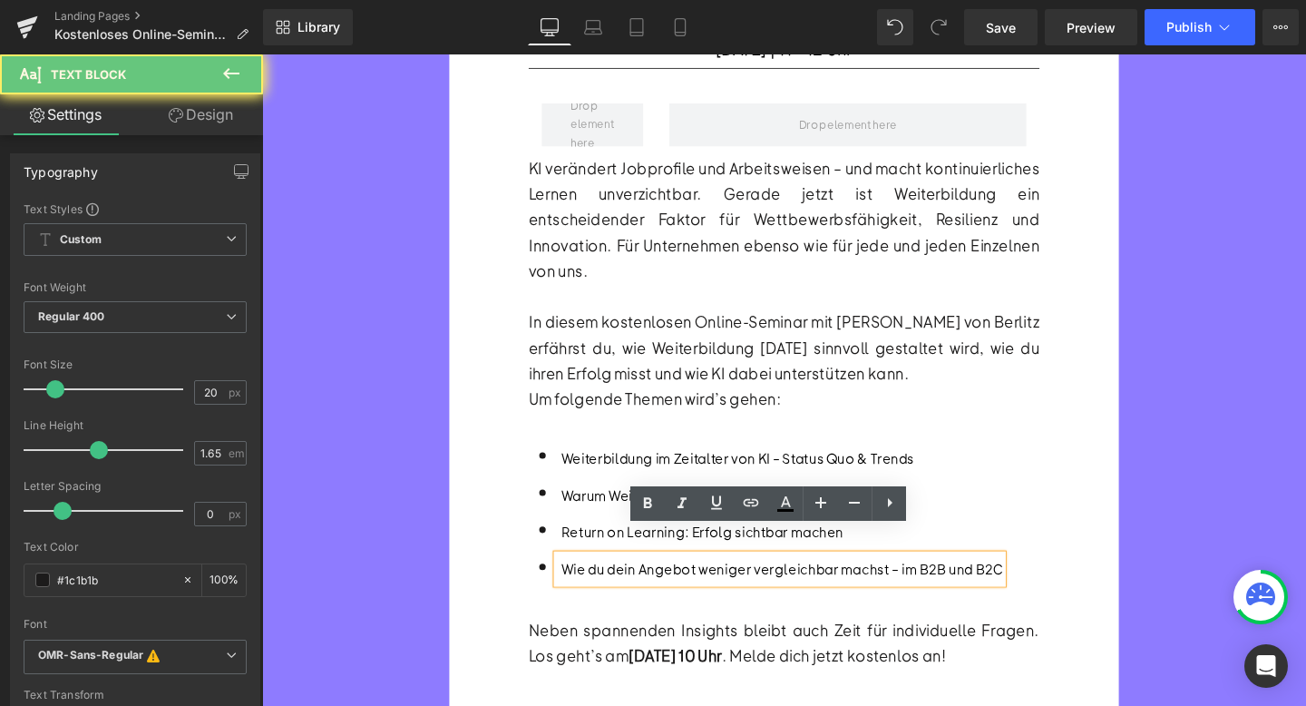
click at [634, 586] on font "Wie du dein Angebot weniger vergleichbar machst – im B2B und B2C" at bounding box center [808, 595] width 463 height 19
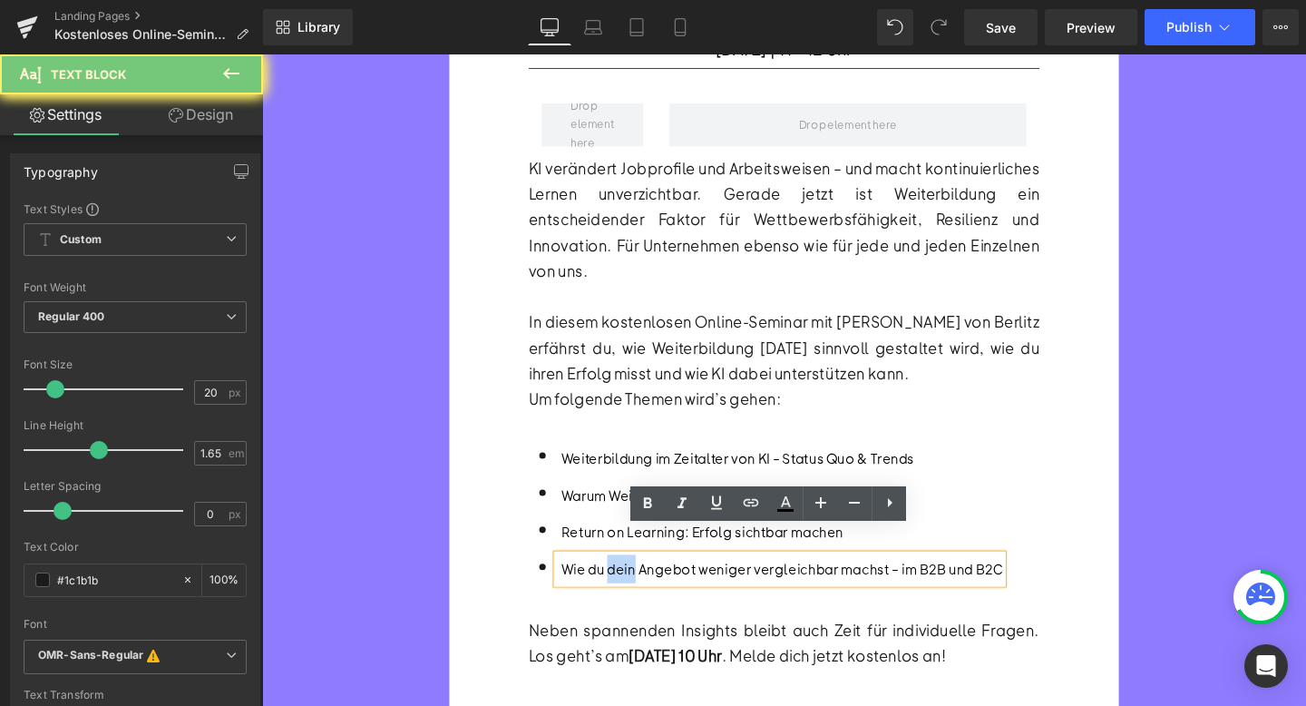
click at [634, 586] on font "Wie du dein Angebot weniger vergleichbar machst – im B2B und B2C" at bounding box center [808, 595] width 463 height 19
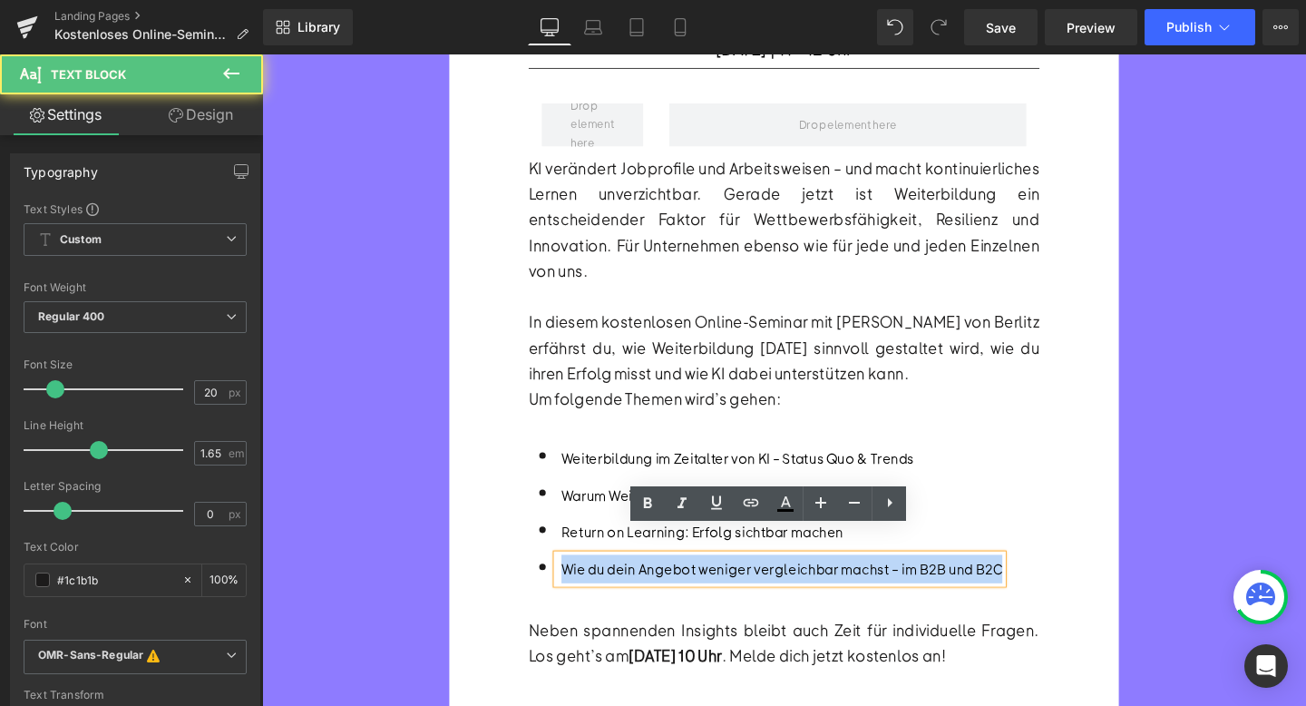
click at [634, 586] on font "Wie du dein Angebot weniger vergleichbar machst – im B2B und B2C" at bounding box center [808, 595] width 463 height 19
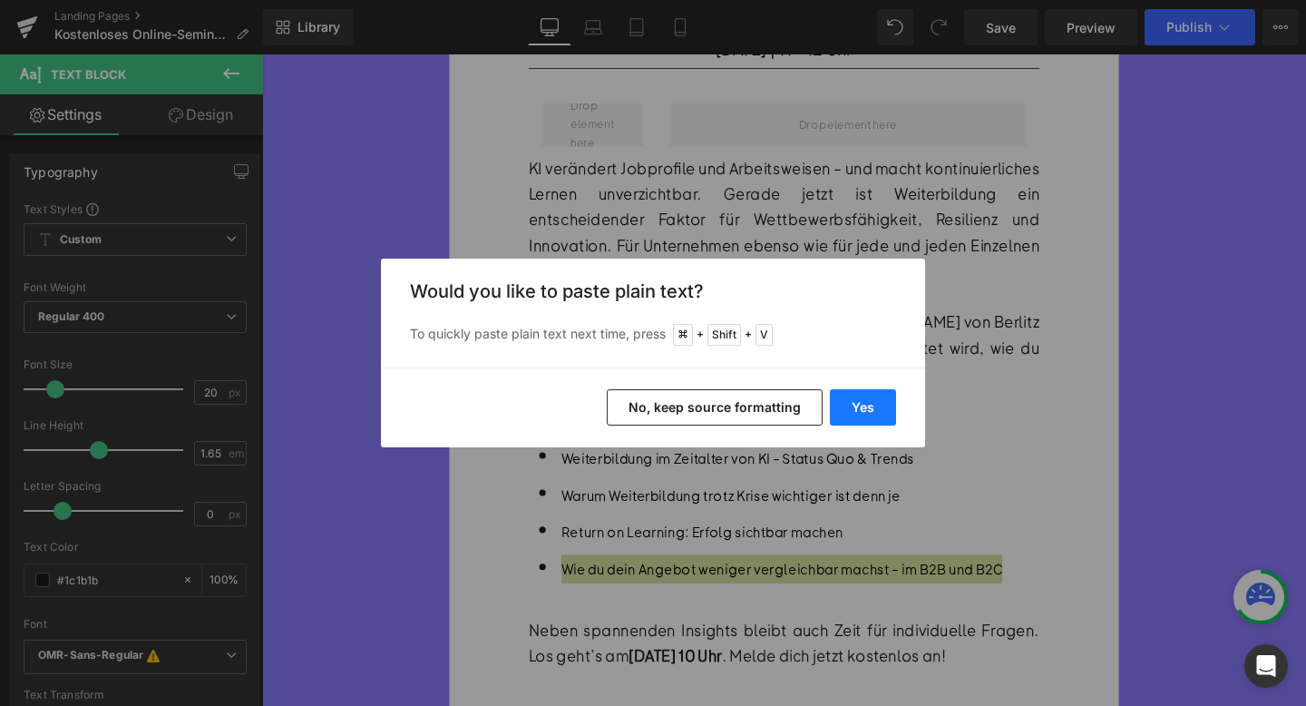
click at [862, 406] on button "Yes" at bounding box center [863, 407] width 66 height 36
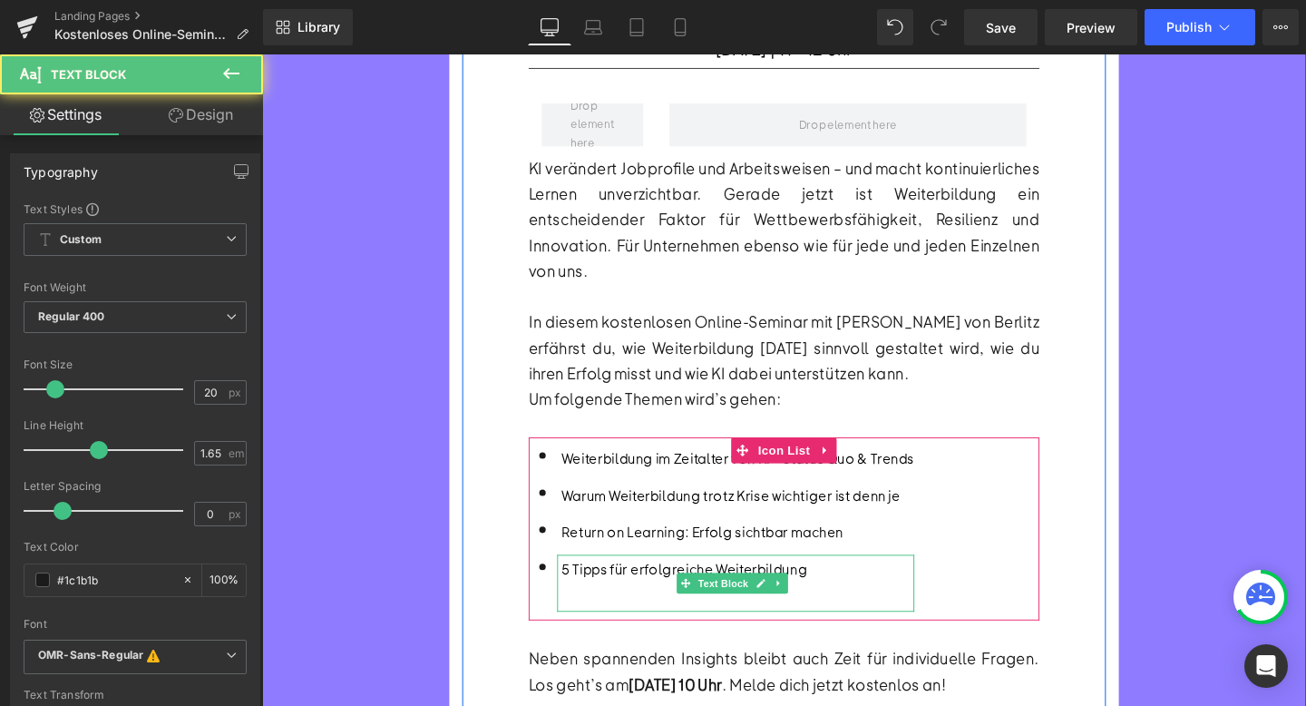
click at [653, 610] on div at bounding box center [762, 625] width 371 height 30
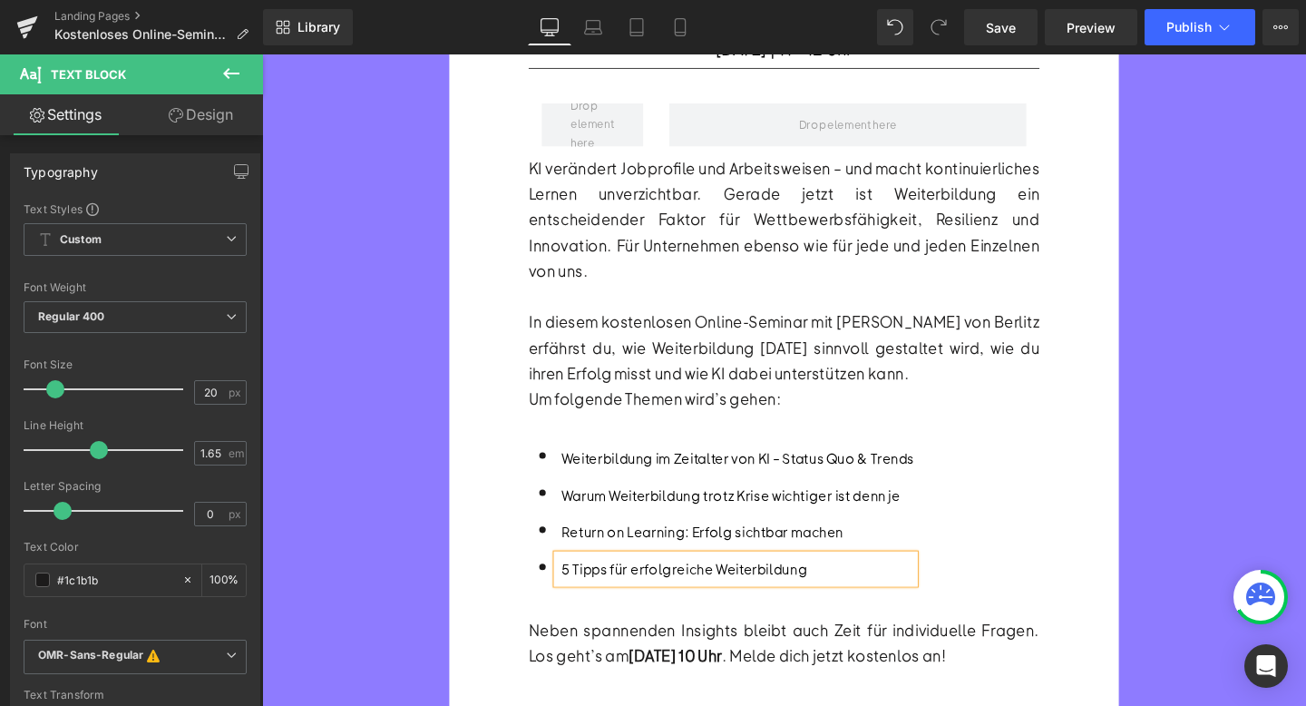
click at [811, 502] on div "Warum Weiterbildung trotz Krise wichtiger ist denn je Text Block" at bounding box center [759, 517] width 375 height 30
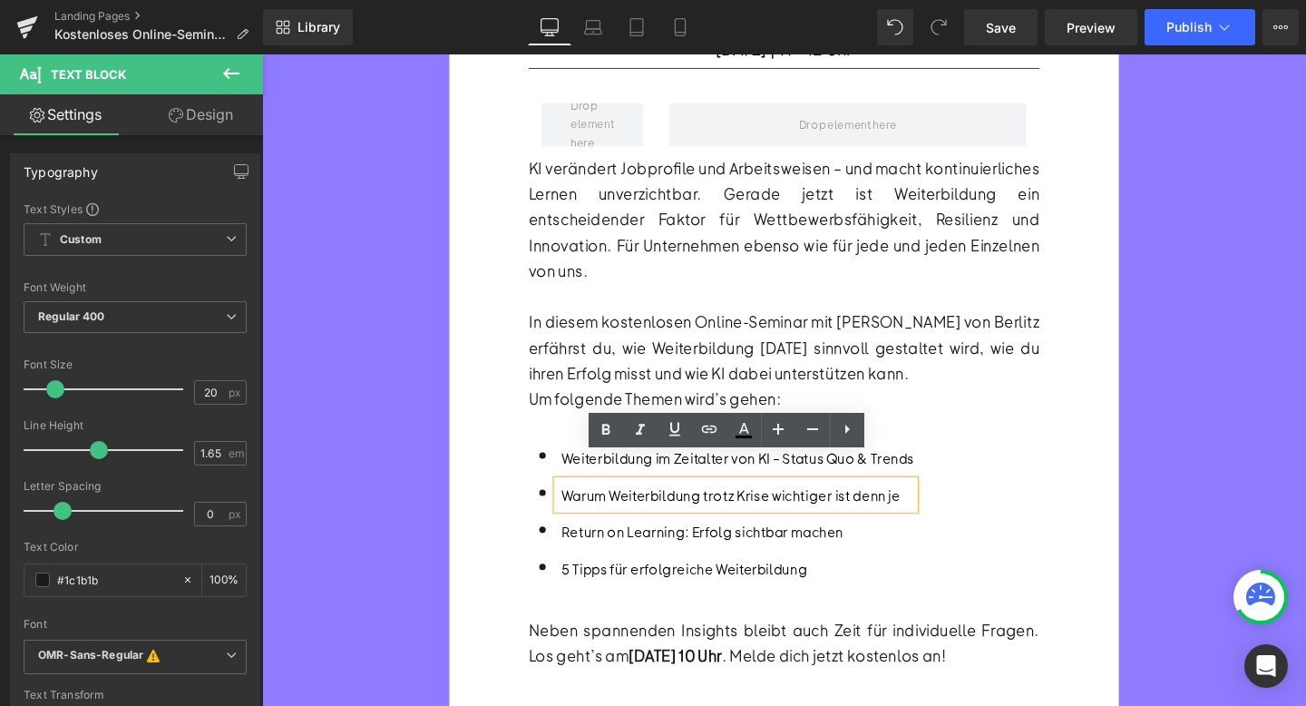
click at [956, 514] on div "Icon Weiterbildung im Zeitalter von KI – Status Quo & Trends Text Block Icon Wa…" at bounding box center [810, 541] width 537 height 156
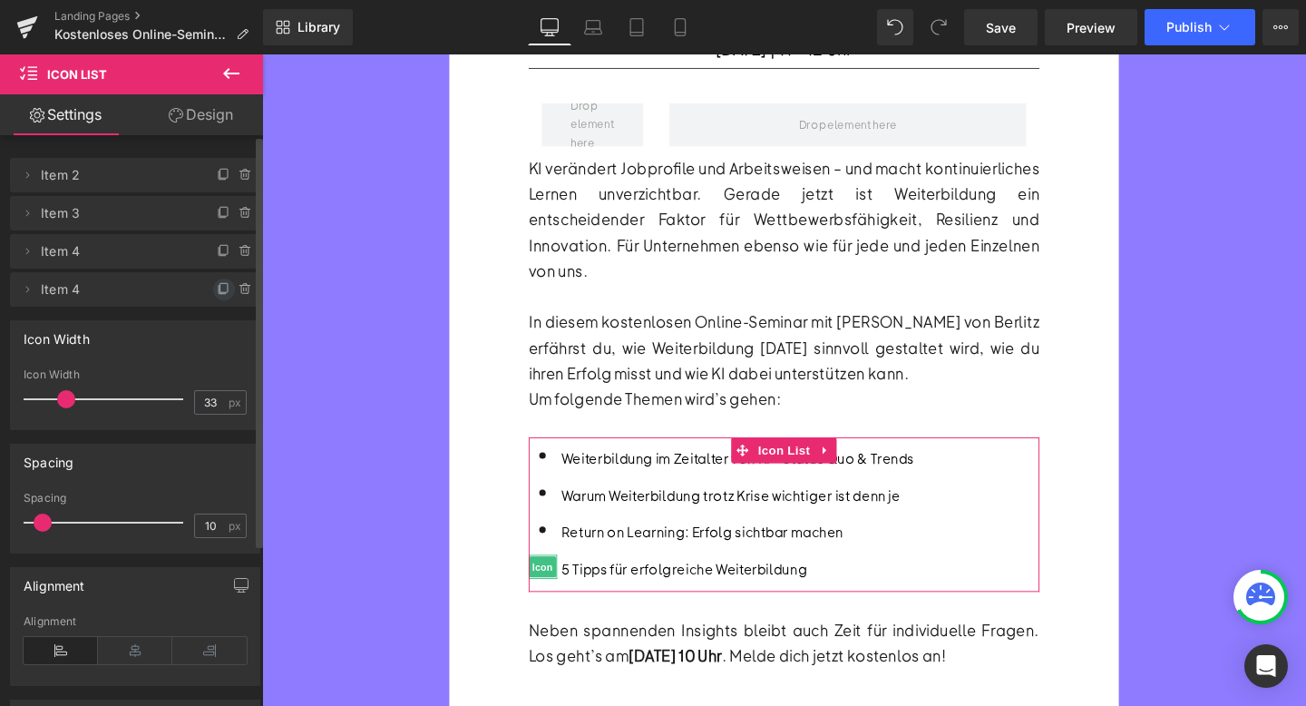
click at [217, 291] on icon at bounding box center [224, 289] width 15 height 15
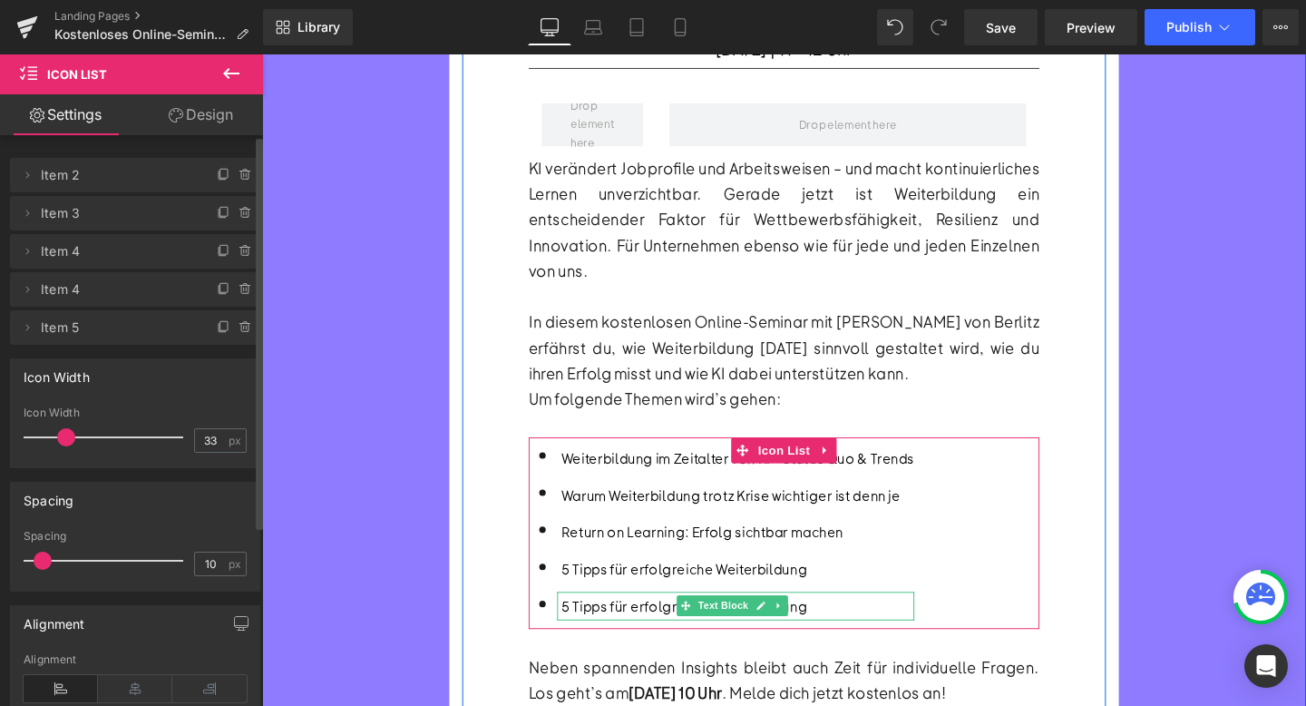
click at [643, 625] on font "5 Tipps für erfolgreiche Weiterbildung" at bounding box center [706, 634] width 258 height 19
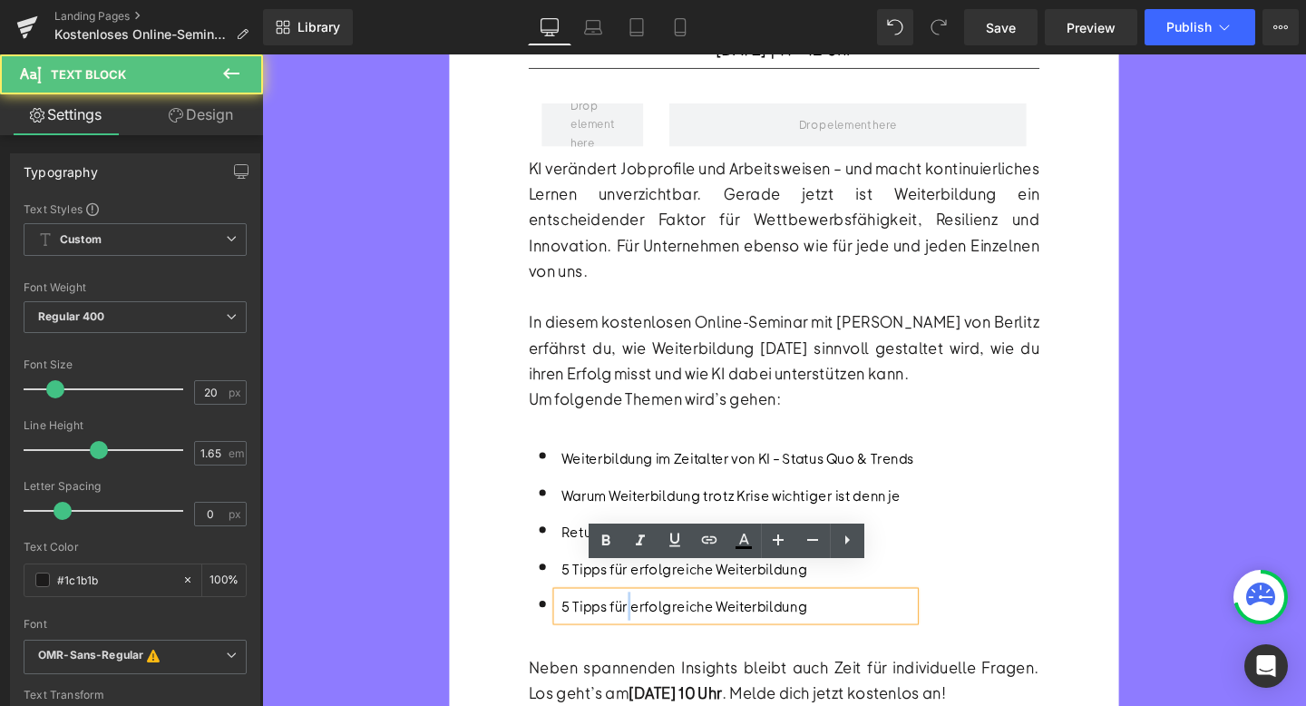
click at [643, 625] on font "5 Tipps für erfolgreiche Weiterbildung" at bounding box center [706, 634] width 258 height 19
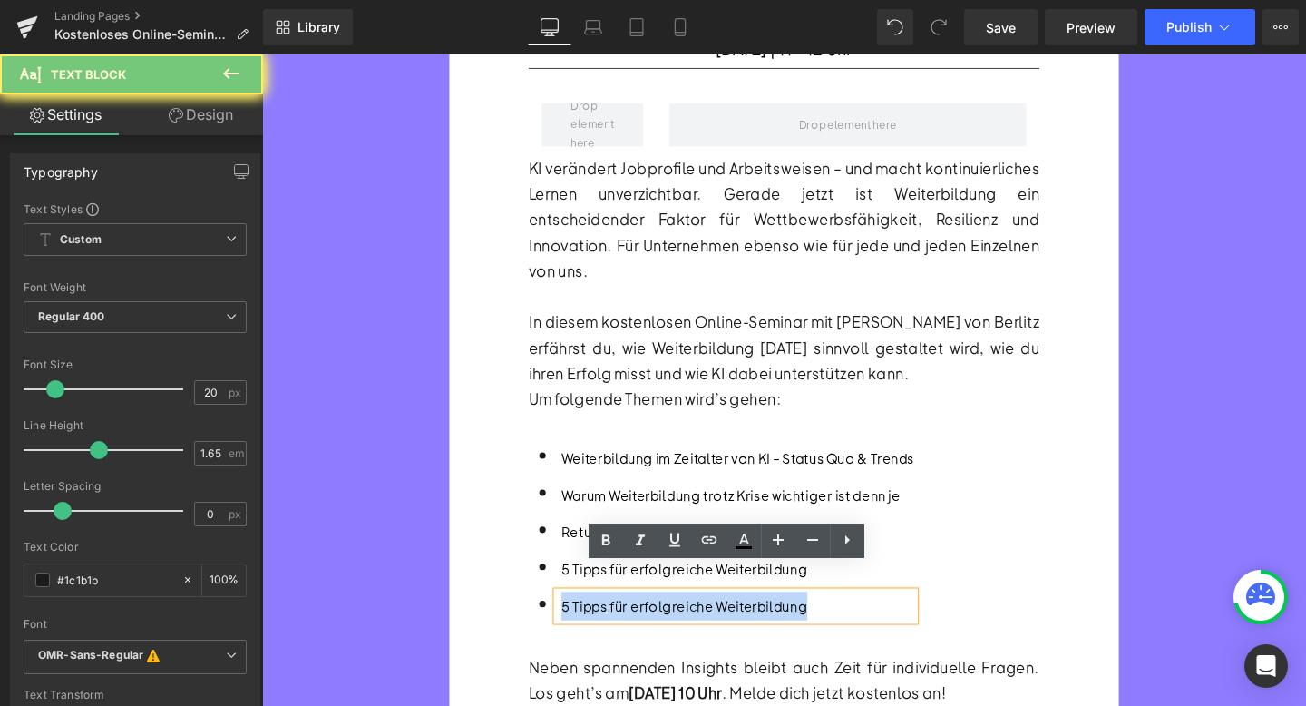
click at [643, 625] on font "5 Tipps für erfolgreiche Weiterbildung" at bounding box center [706, 634] width 258 height 19
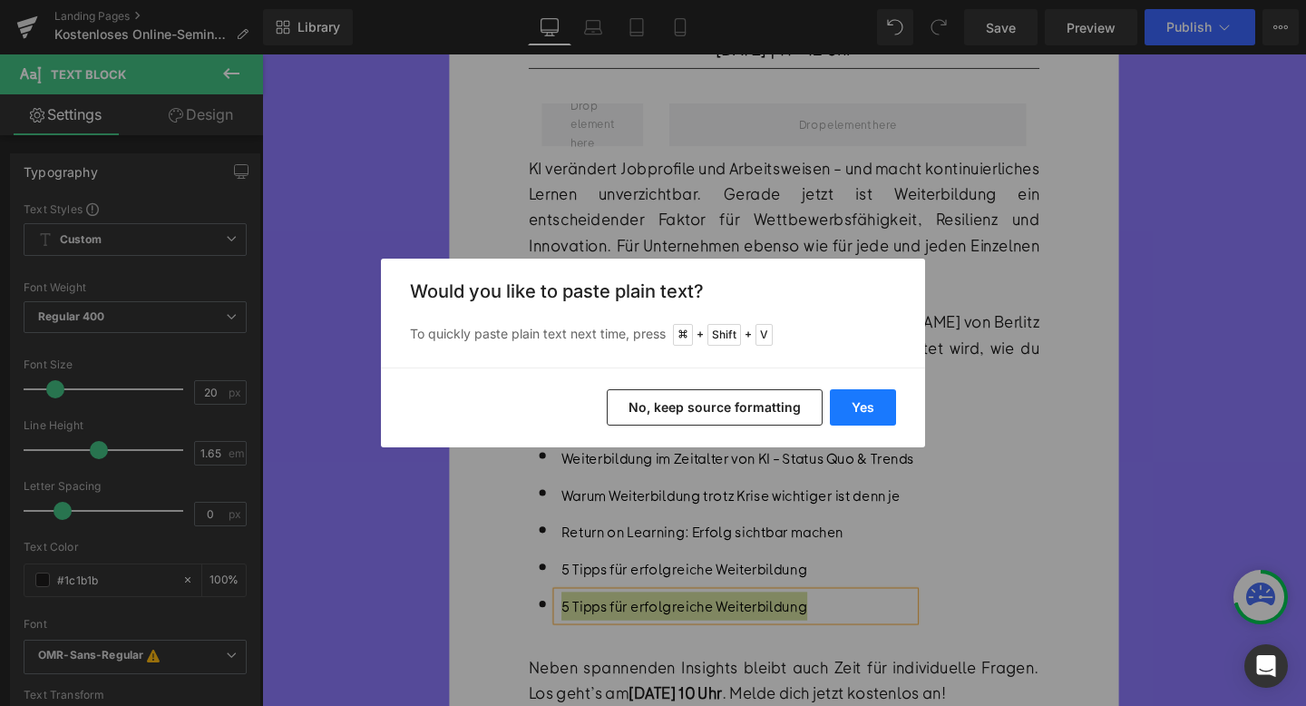
click at [858, 404] on button "Yes" at bounding box center [863, 407] width 66 height 36
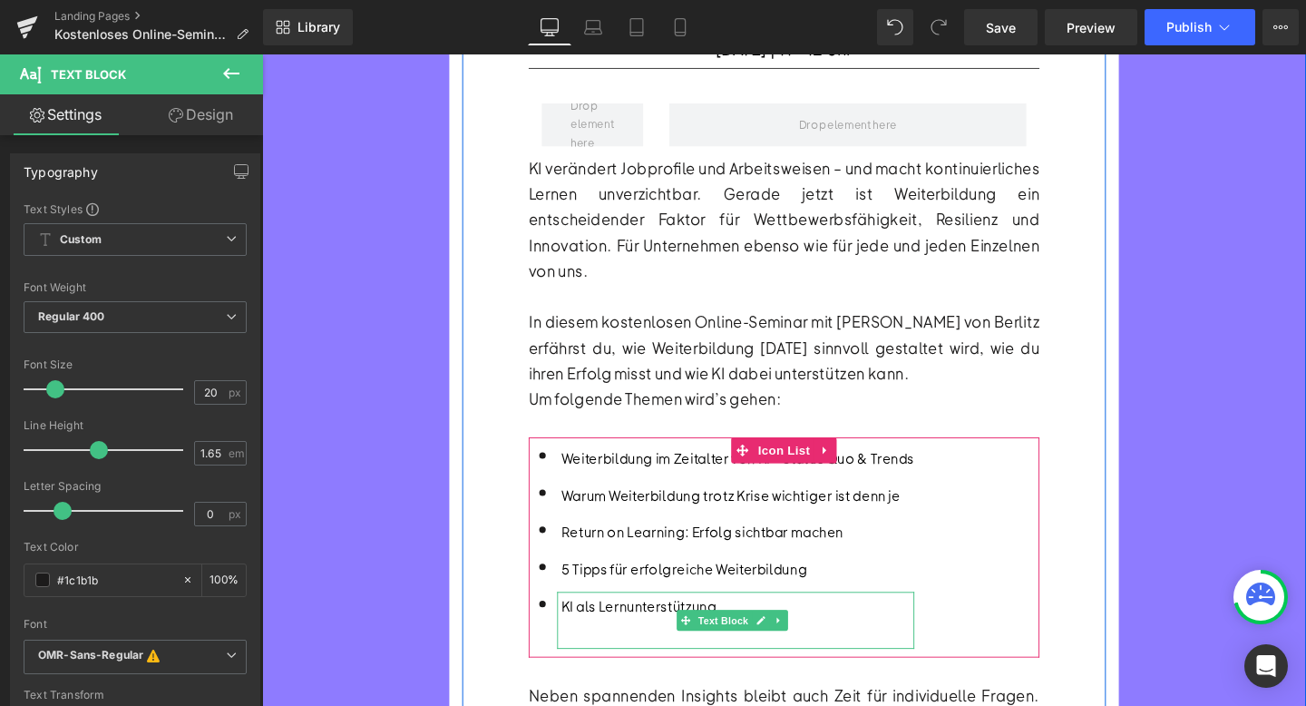
click at [624, 649] on div at bounding box center [762, 664] width 371 height 30
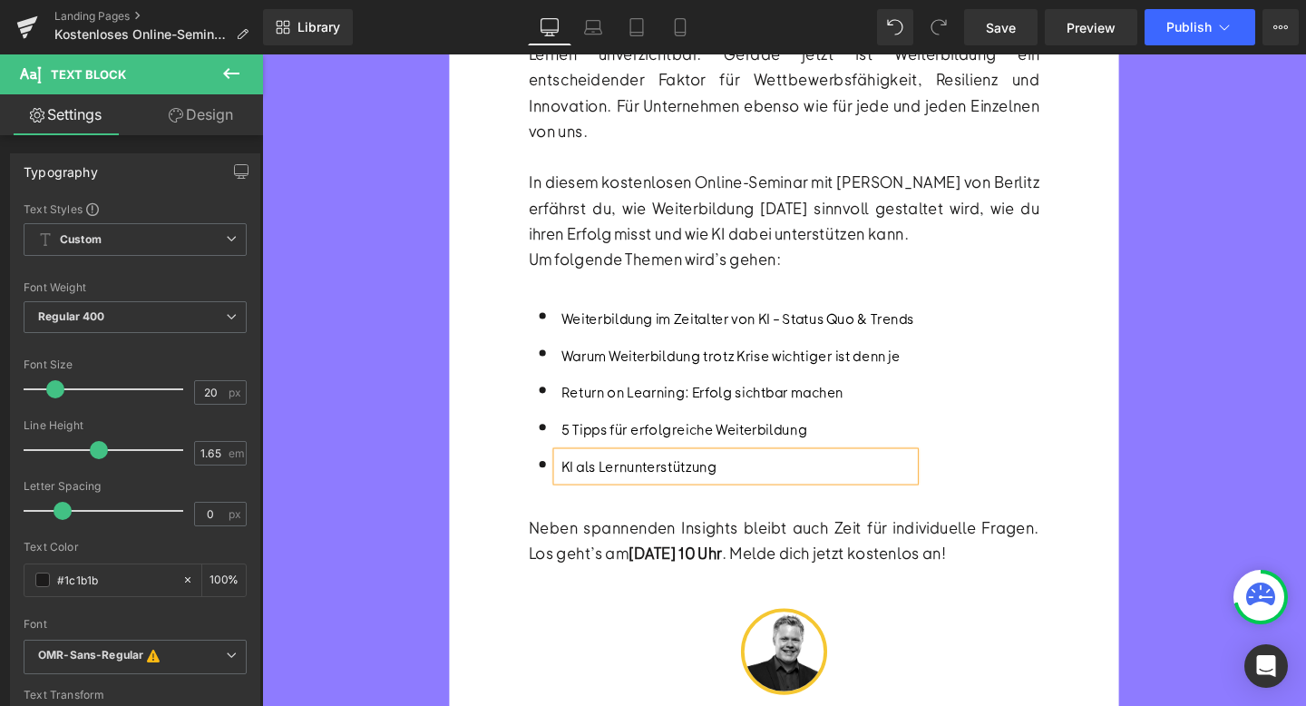
scroll to position [402, 0]
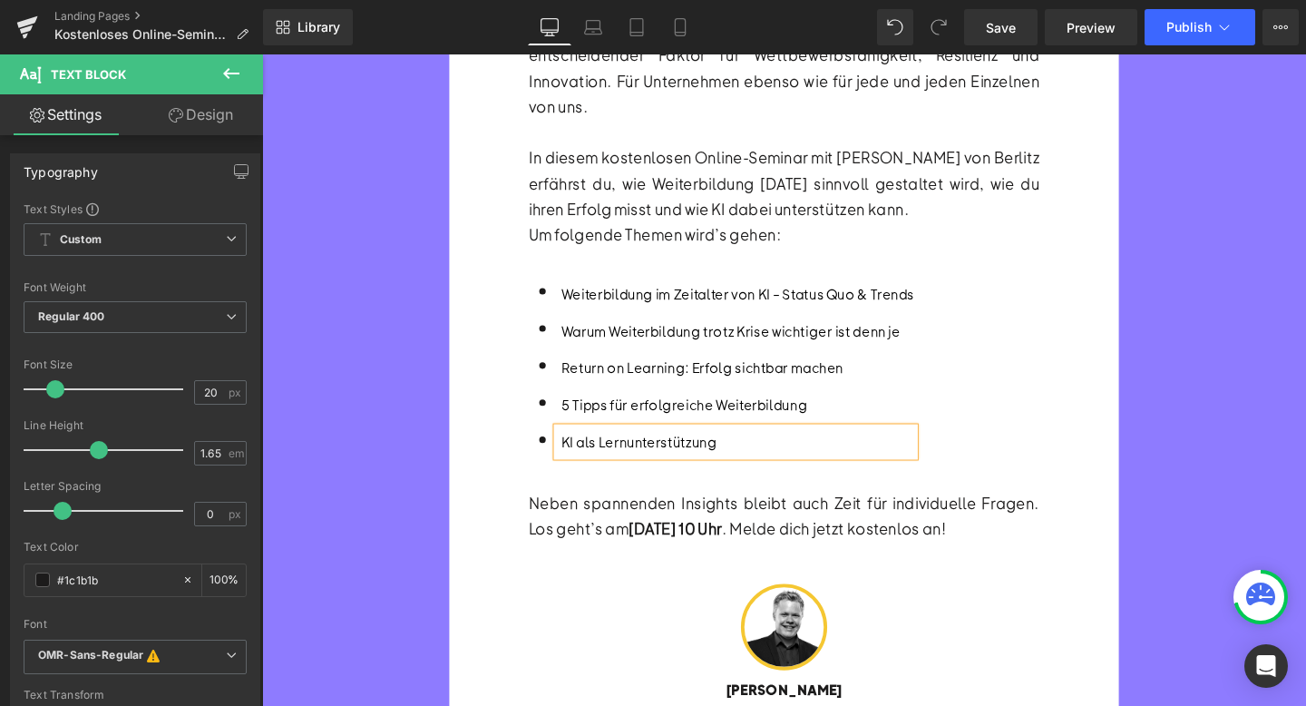
click at [648, 498] on div "Neben spannenden Insights bleibt auch Zeit für individuelle Fragen. Los geht’s …" at bounding box center [810, 525] width 537 height 81
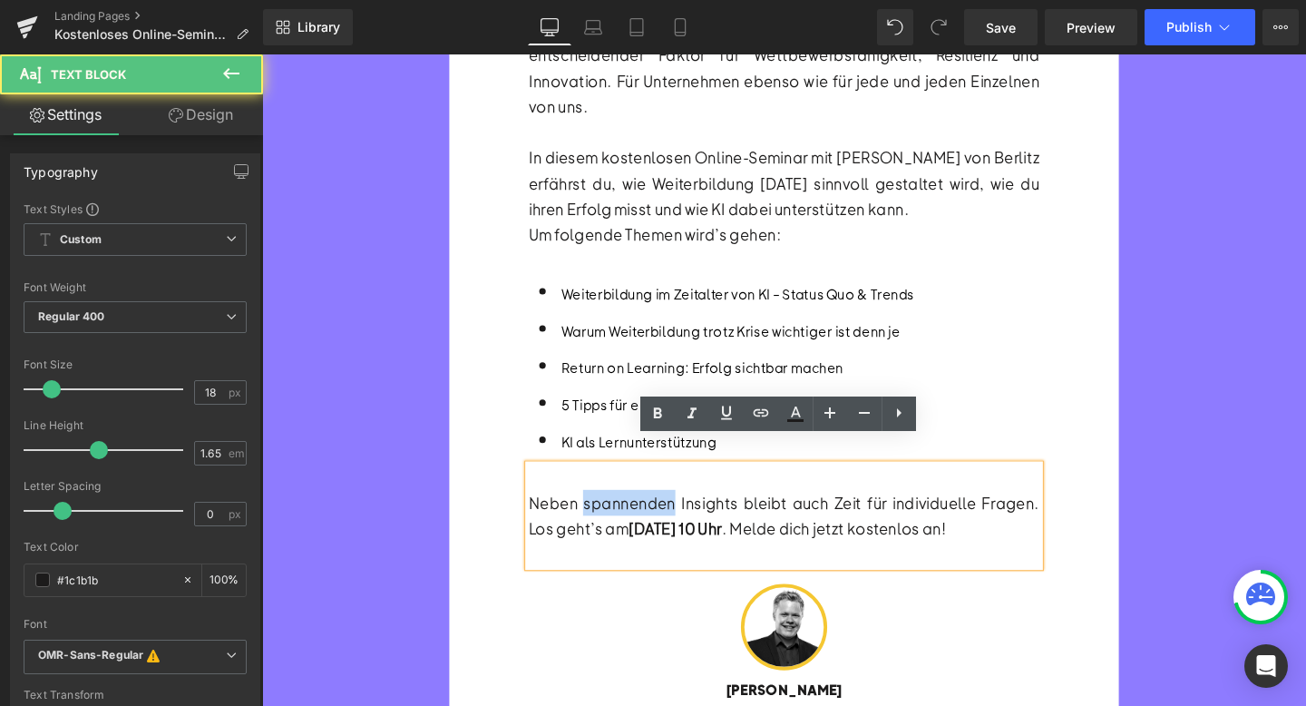
click at [648, 498] on div "Neben spannenden Insights bleibt auch Zeit für individuelle Fragen. Los geht’s …" at bounding box center [810, 525] width 537 height 81
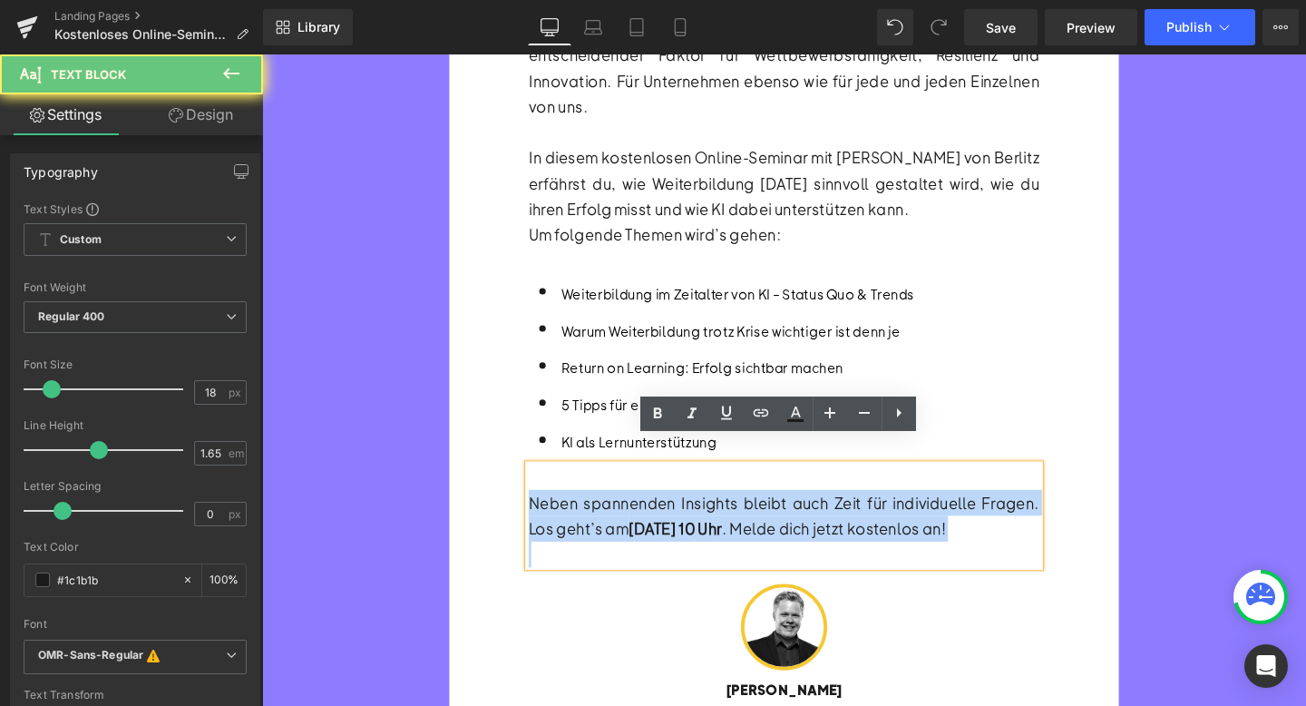
click at [648, 498] on div "Neben spannenden Insights bleibt auch Zeit für individuelle Fragen. Los geht’s …" at bounding box center [810, 525] width 537 height 81
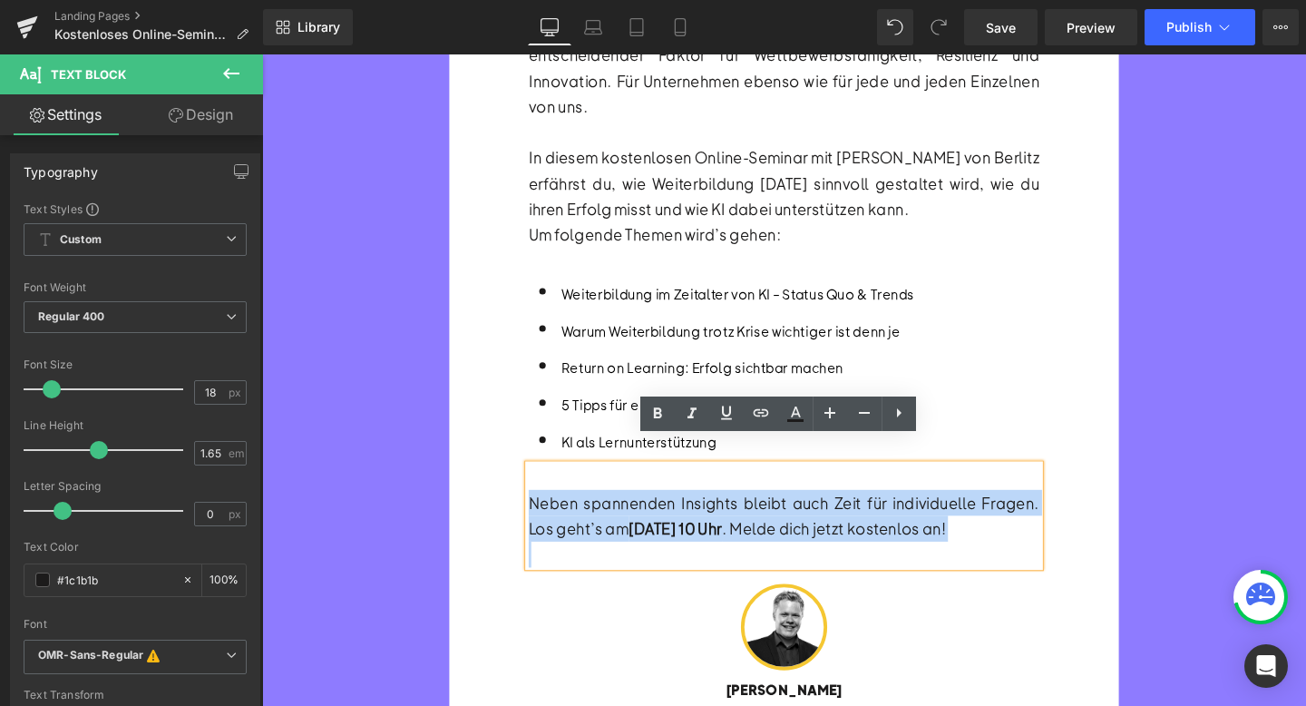
click at [1036, 502] on div "Neben spannenden Insights bleibt auch Zeit für individuelle Fragen. Los geht’s …" at bounding box center [810, 525] width 537 height 81
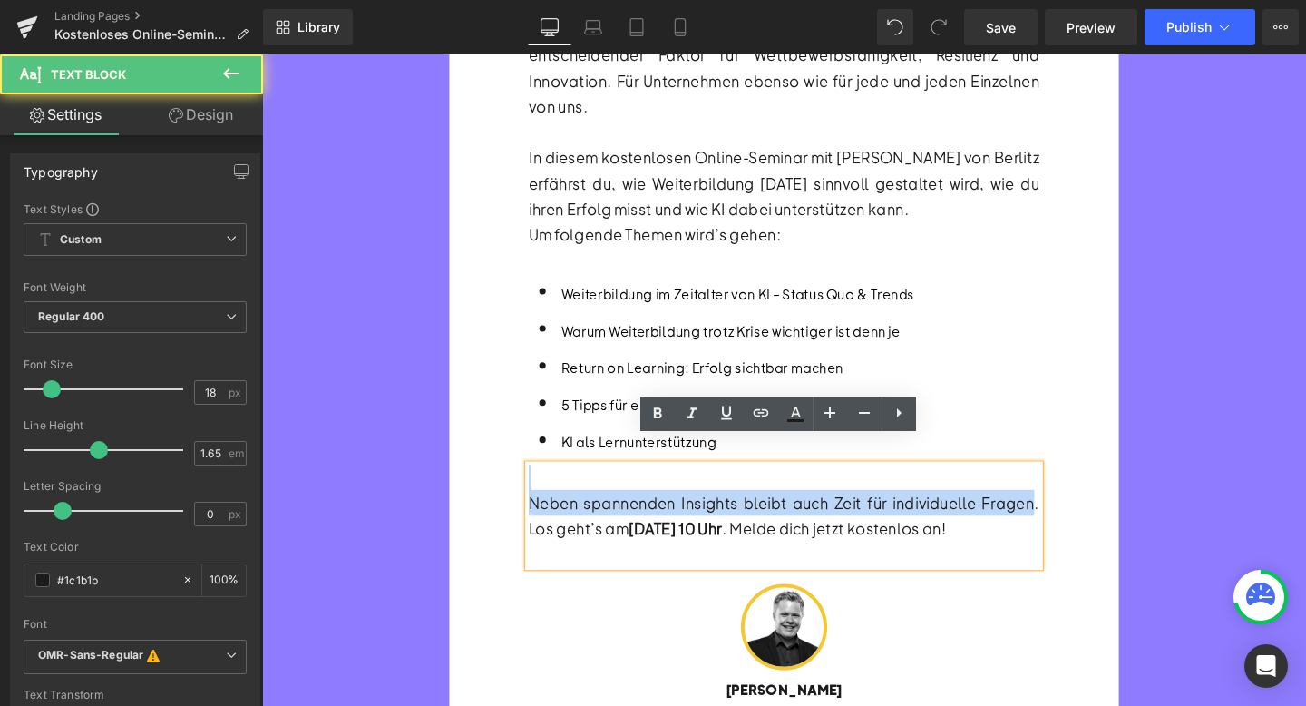
drag, startPoint x: 1042, startPoint y: 495, endPoint x: 500, endPoint y: 465, distance: 543.2
click at [500, 465] on div "KOSTENLOSES OMR ONLINE-SEMINAR Heading 5 Tipps für erfolgreiche Weiterbildung i…" at bounding box center [810, 269] width 677 height 994
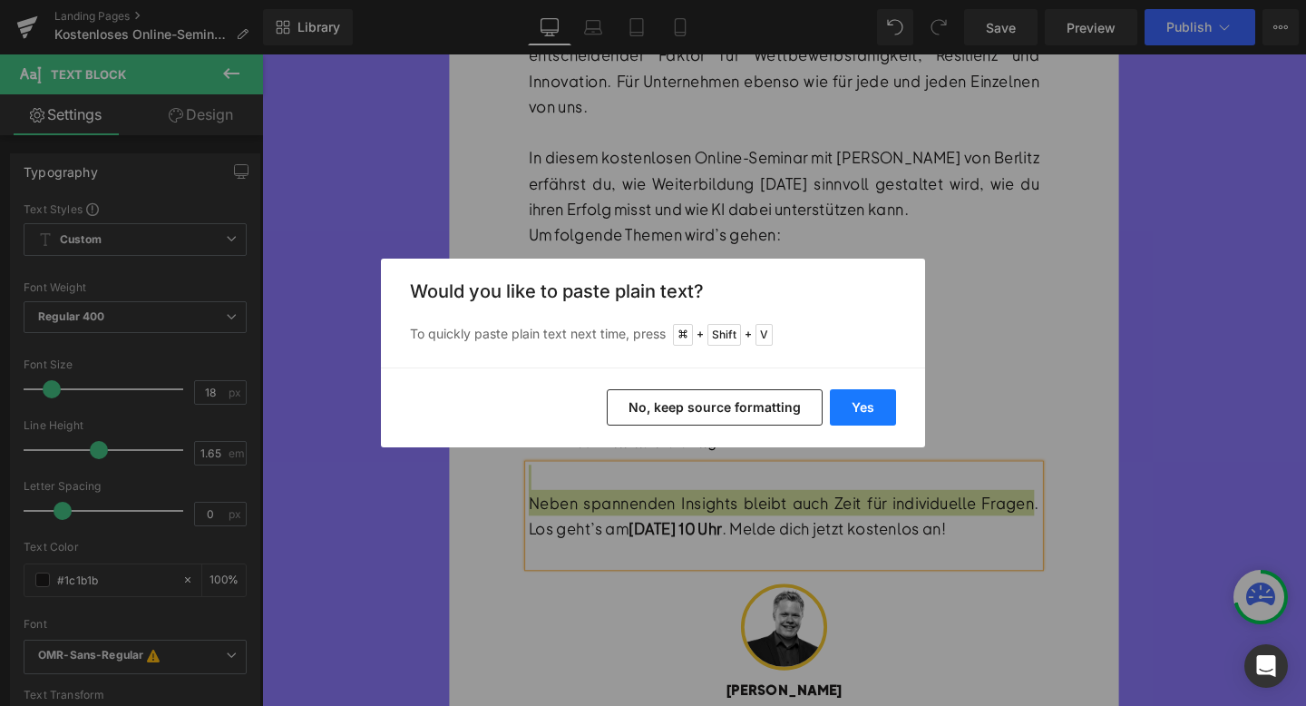
click at [880, 414] on button "Yes" at bounding box center [863, 407] width 66 height 36
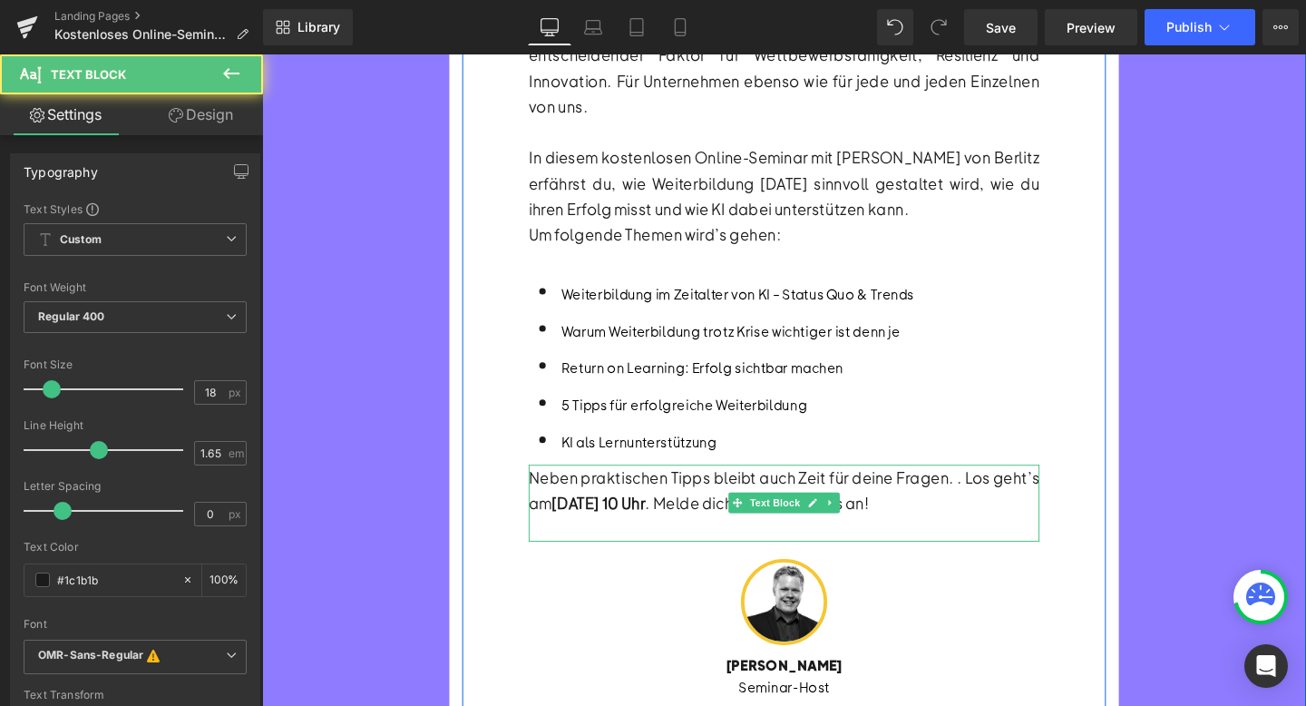
click at [549, 485] on div "Neben praktischen Tipps bleibt auch Zeit für deine Fragen. . Los geht’s am [DAT…" at bounding box center [810, 512] width 537 height 54
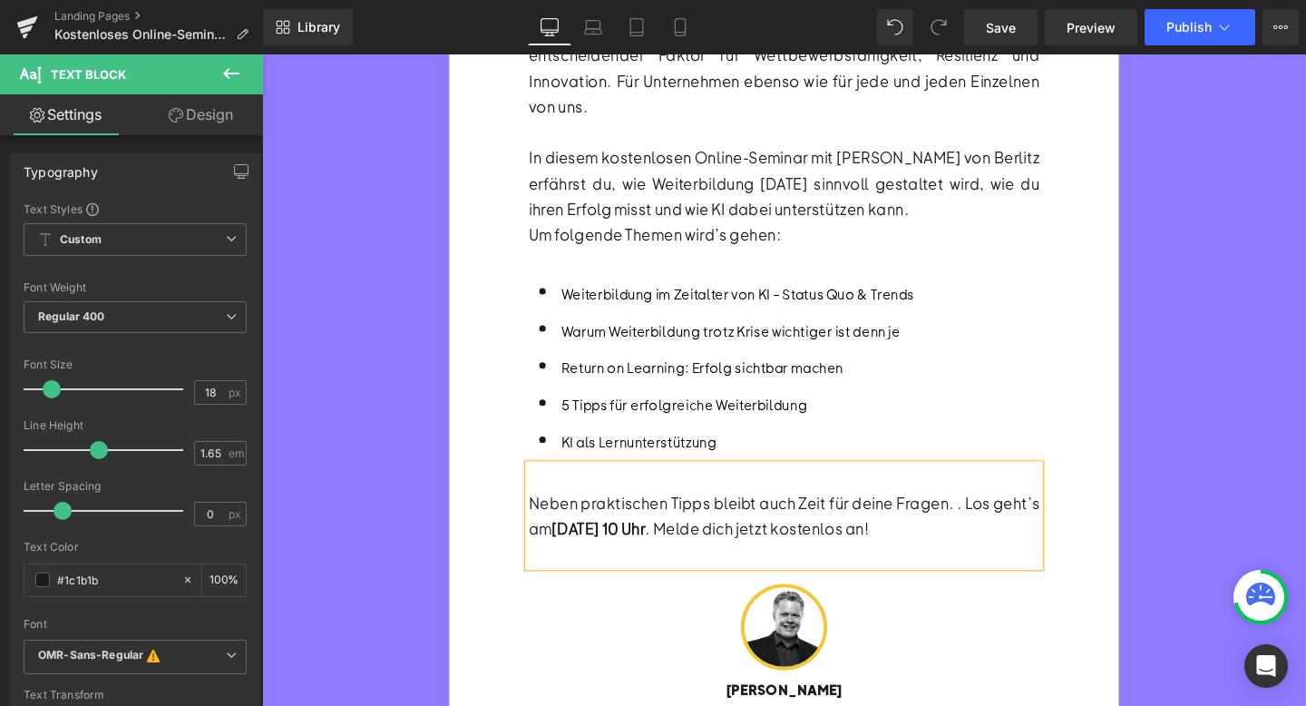
click at [1002, 511] on div "Neben praktischen Tipps bleibt auch Zeit für deine Fragen. . Los geht’s am [DAT…" at bounding box center [810, 538] width 537 height 54
click at [583, 541] on strong "[DATE] 10 Uhr" at bounding box center [616, 551] width 98 height 21
click at [665, 541] on strong "[DATE] 10 Uhr" at bounding box center [616, 551] width 98 height 21
click at [808, 646] on span "Image" at bounding box center [811, 657] width 38 height 22
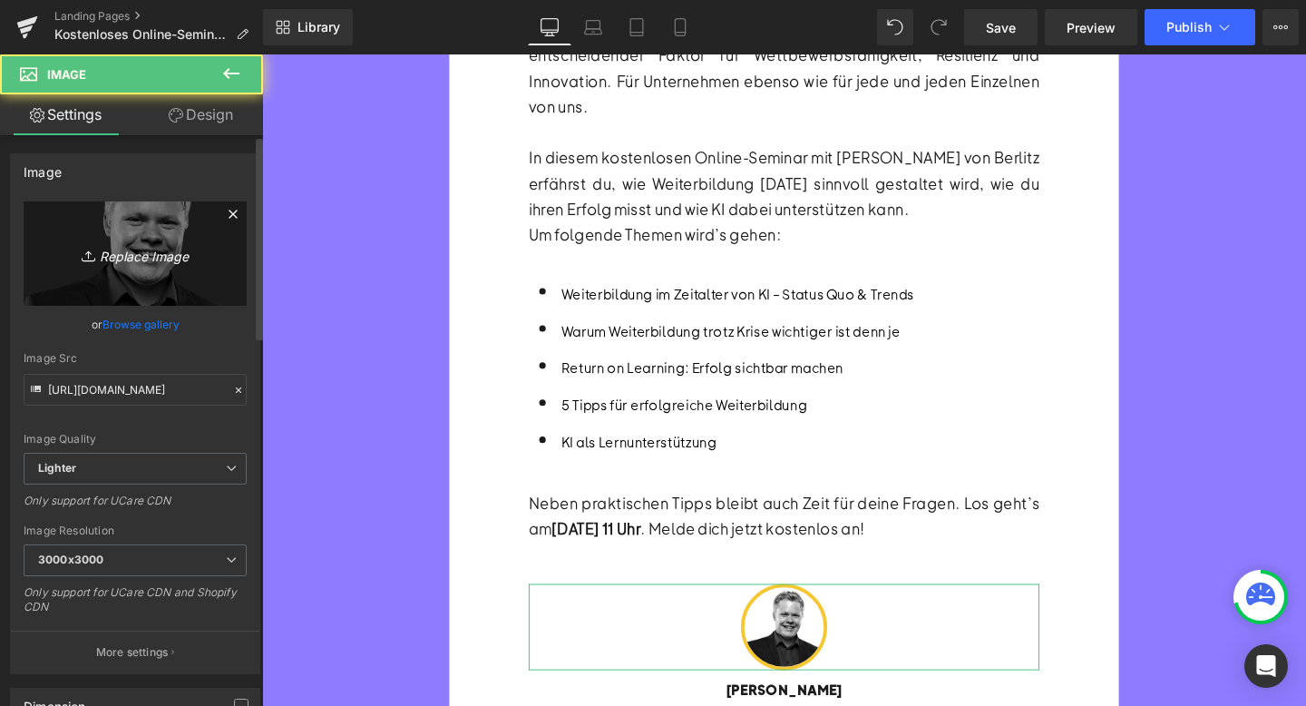
click at [186, 242] on icon "Replace Image" at bounding box center [135, 253] width 145 height 23
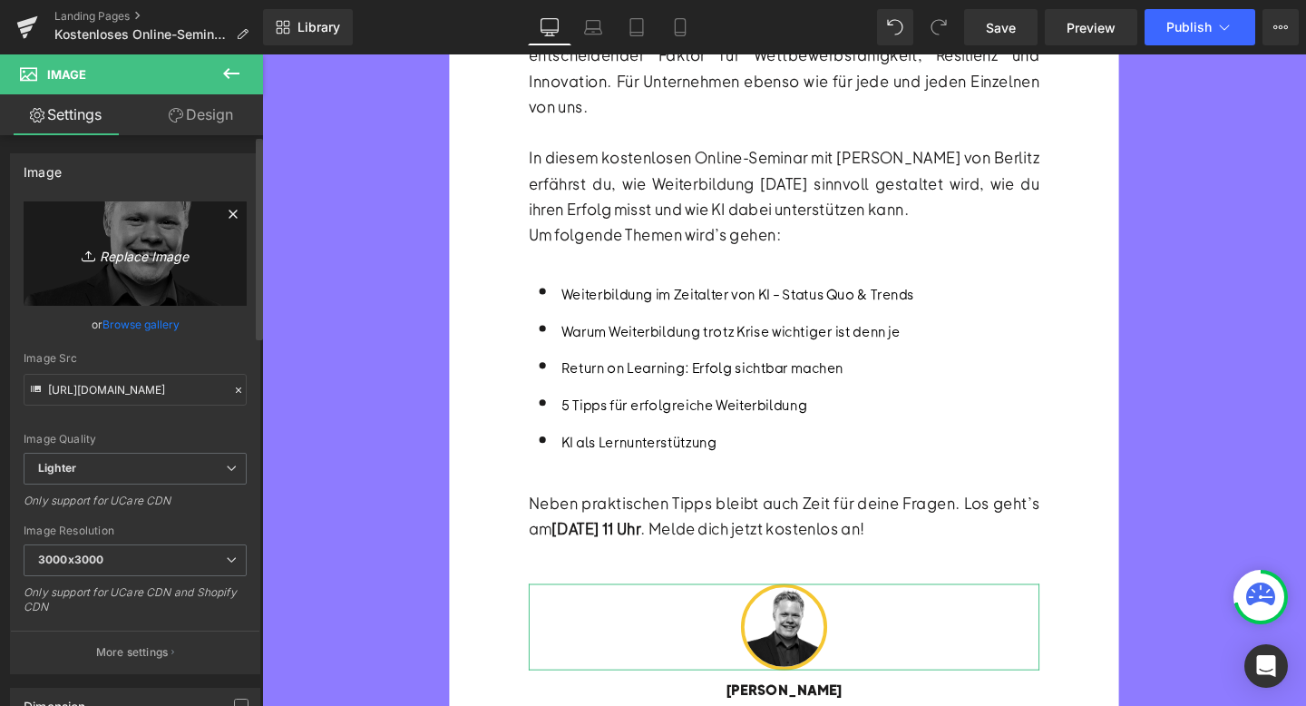
click at [129, 253] on icon "Replace Image" at bounding box center [135, 253] width 145 height 23
type input "C:\fakepath\Speaker-in (13).png"
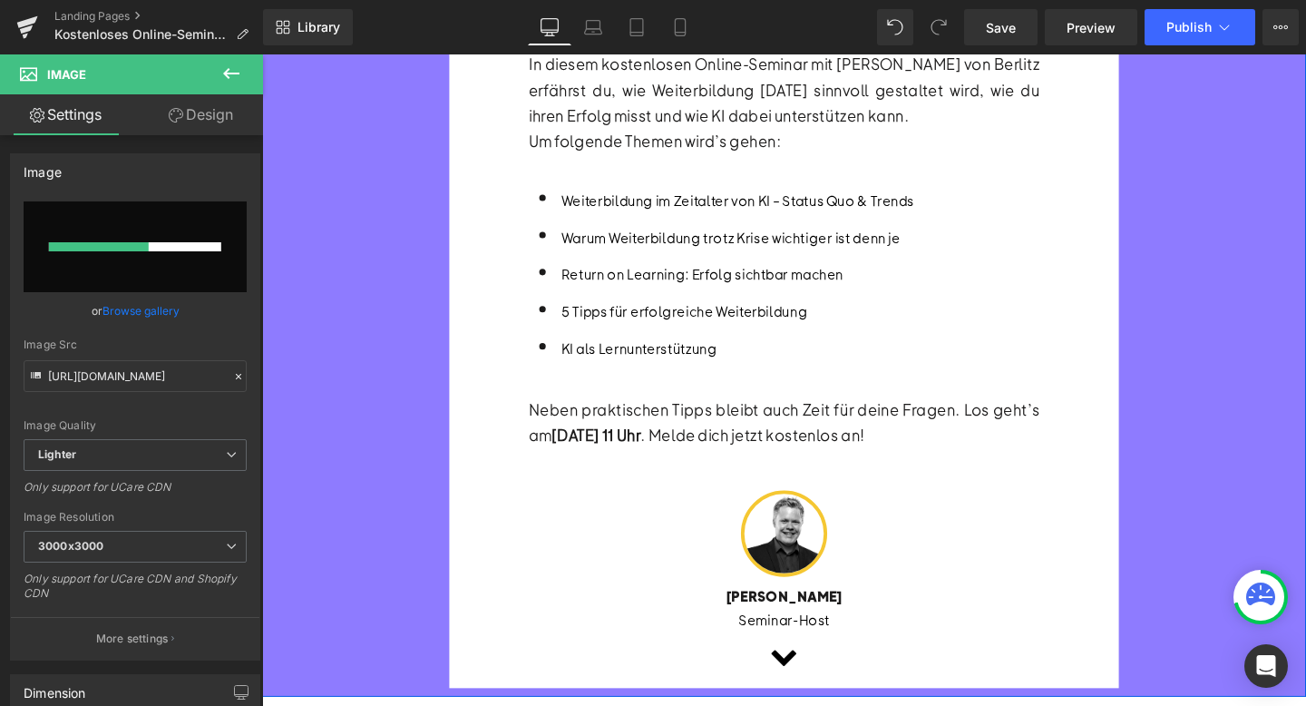
scroll to position [507, 0]
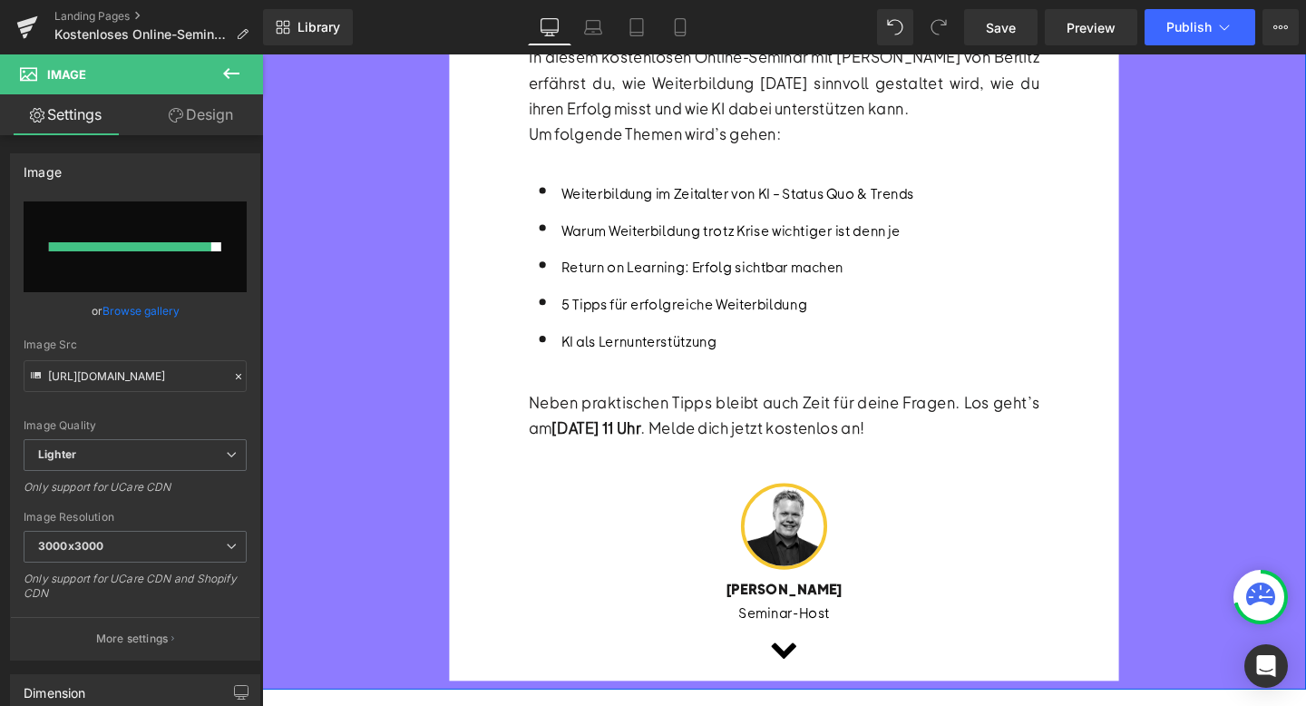
type input "[URL][DOMAIN_NAME]"
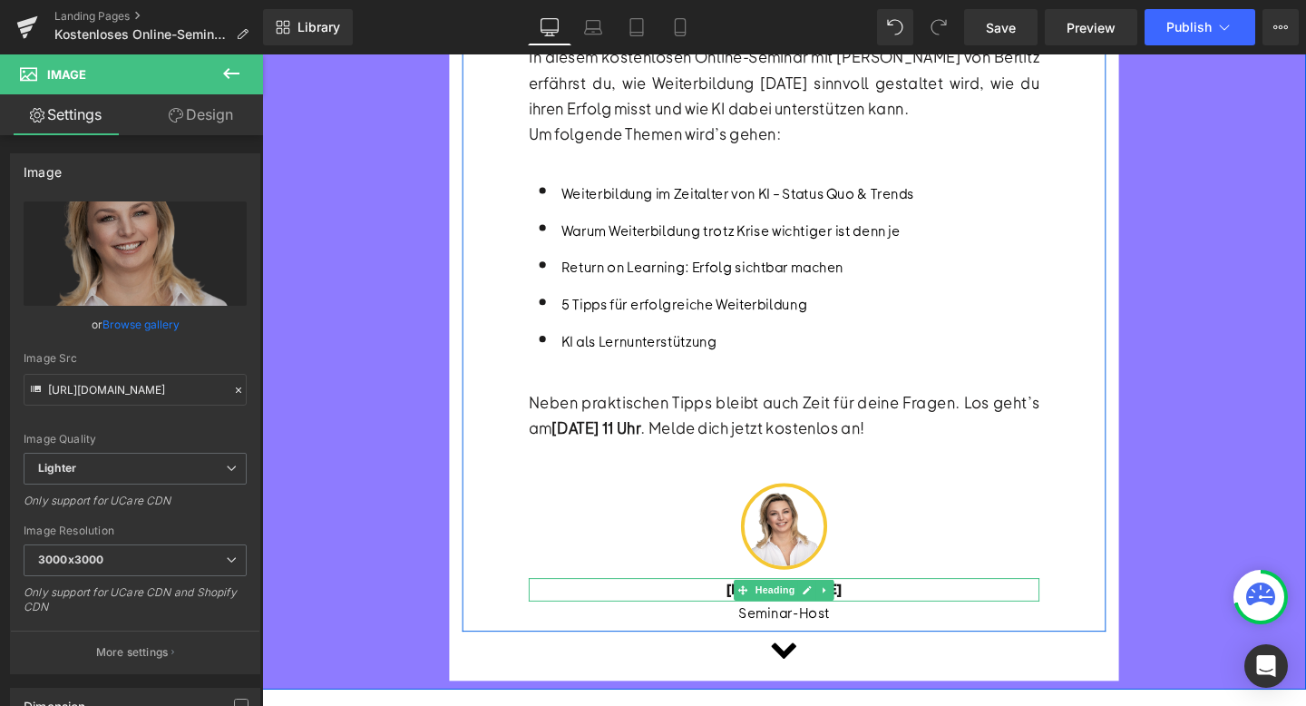
click at [751, 607] on b "[PERSON_NAME]" at bounding box center [810, 616] width 123 height 19
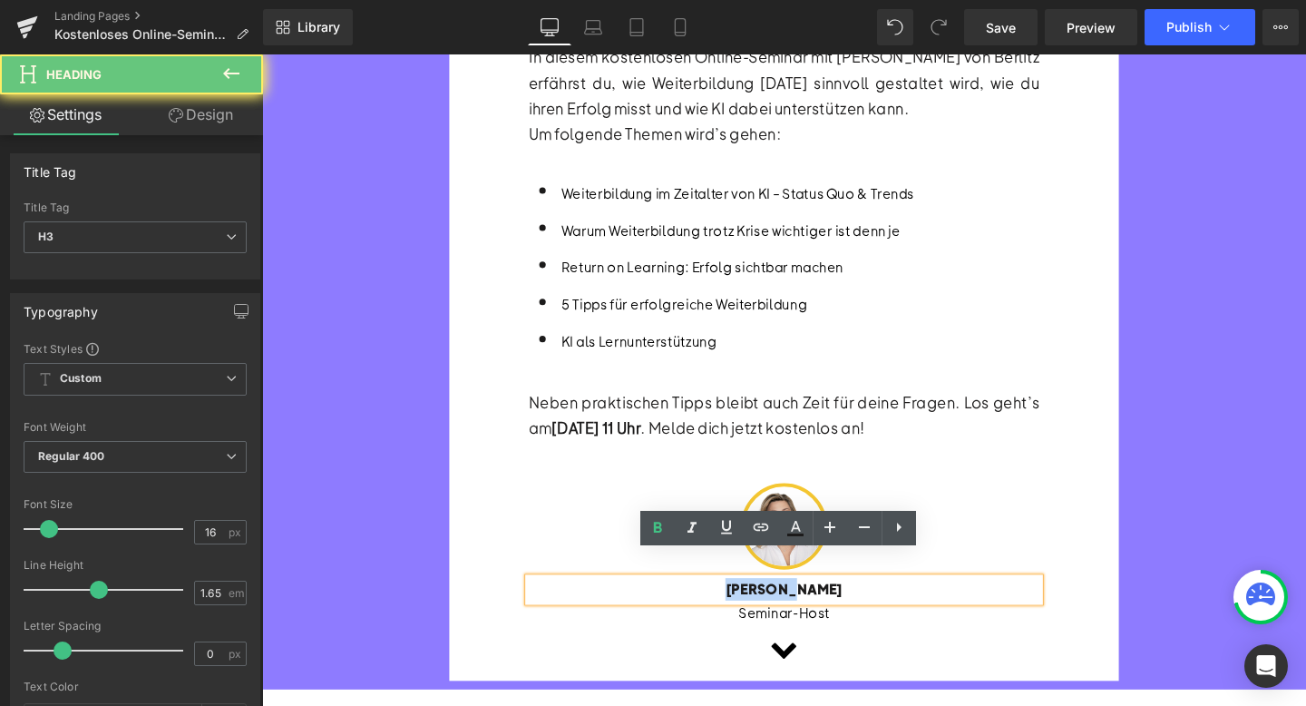
click at [751, 607] on b "[PERSON_NAME]" at bounding box center [810, 616] width 123 height 19
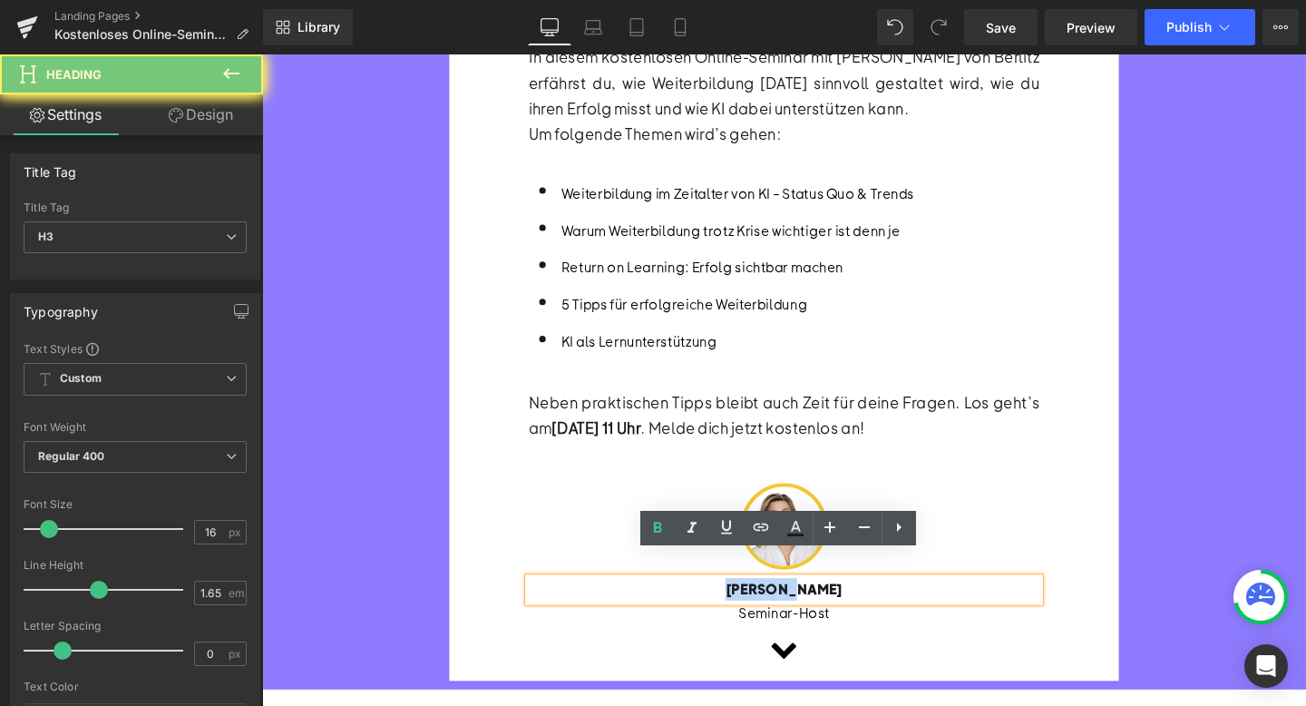
paste div
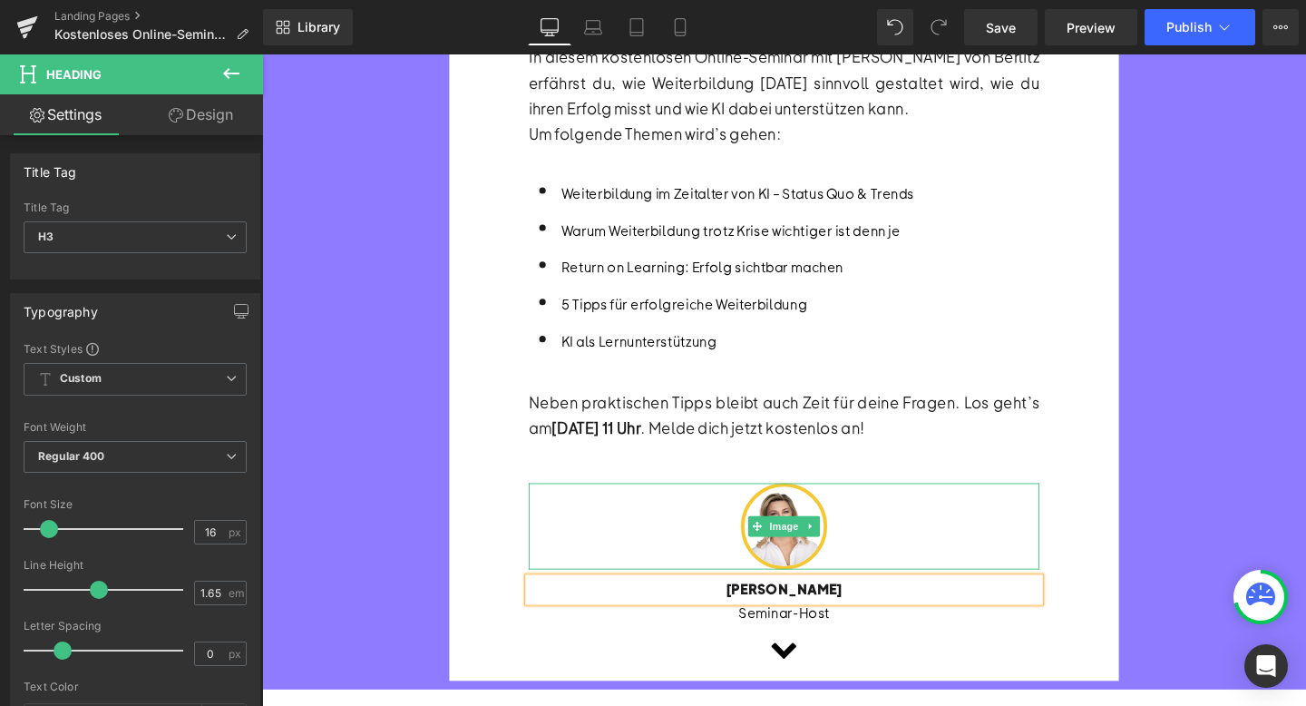
click at [636, 541] on div at bounding box center [810, 550] width 537 height 91
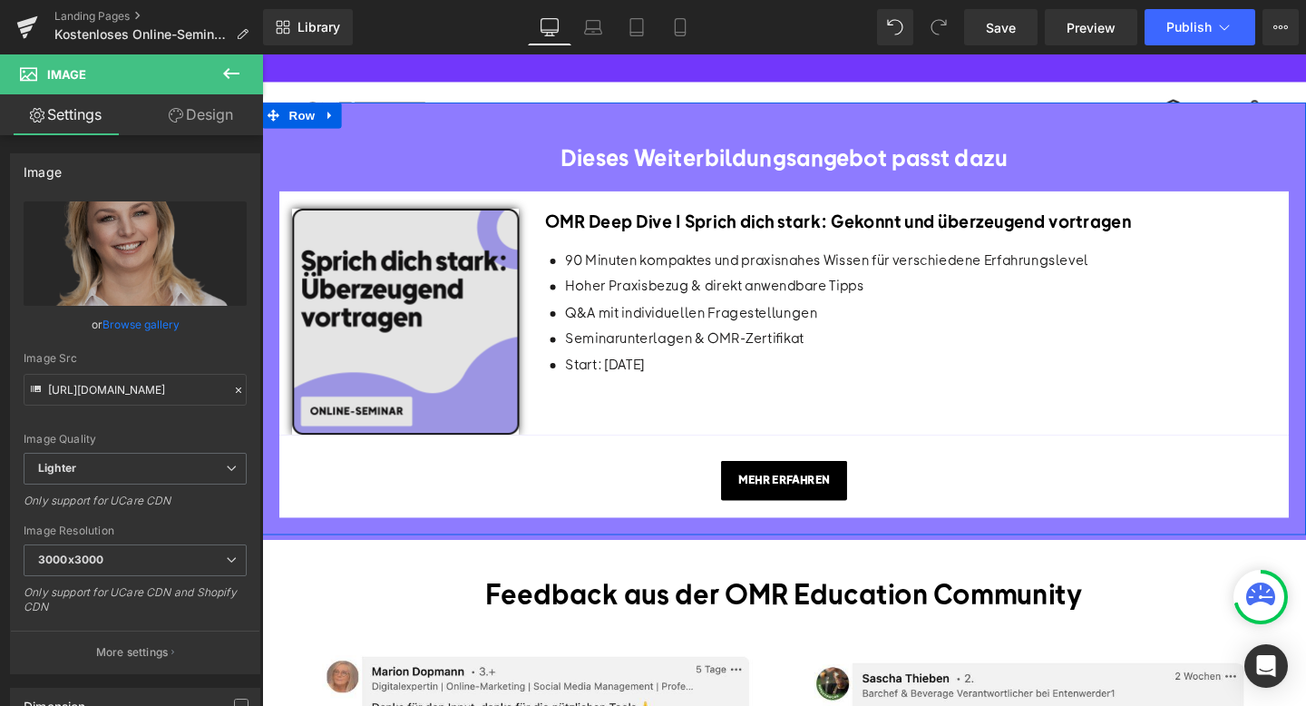
scroll to position [1300, 0]
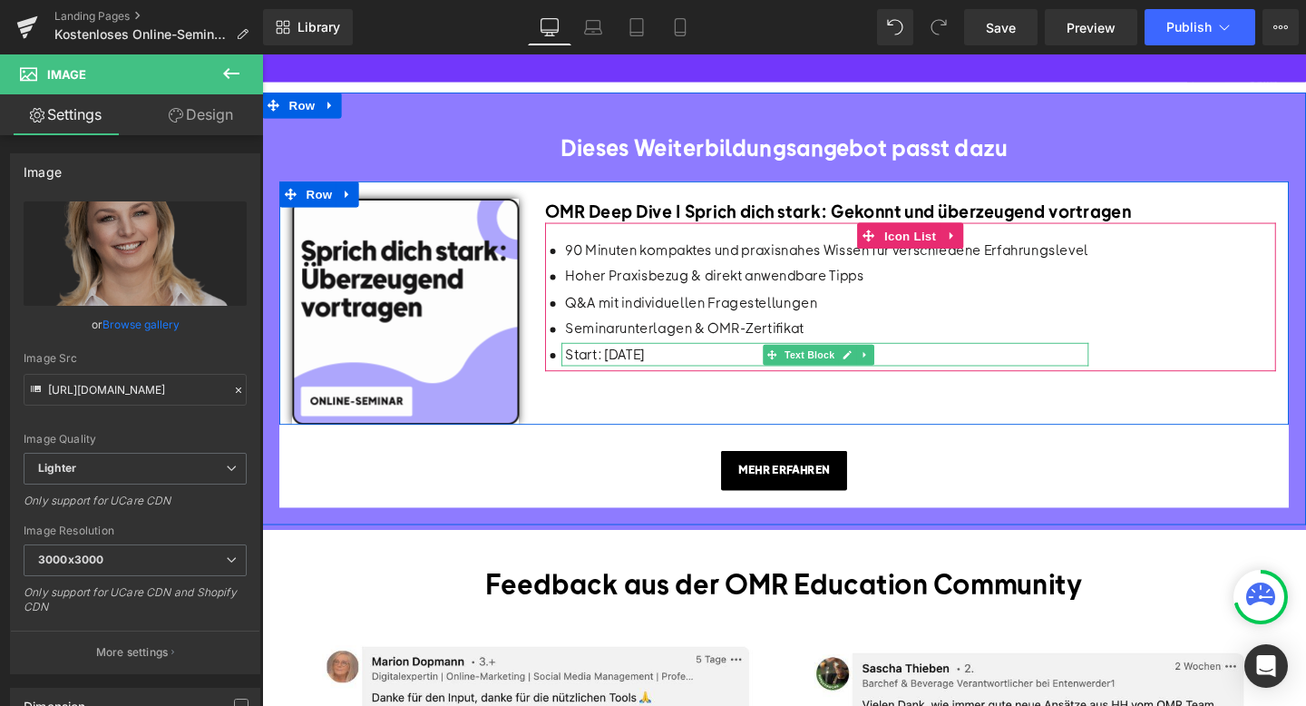
click at [678, 357] on p "Start: [DATE]" at bounding box center [856, 369] width 550 height 24
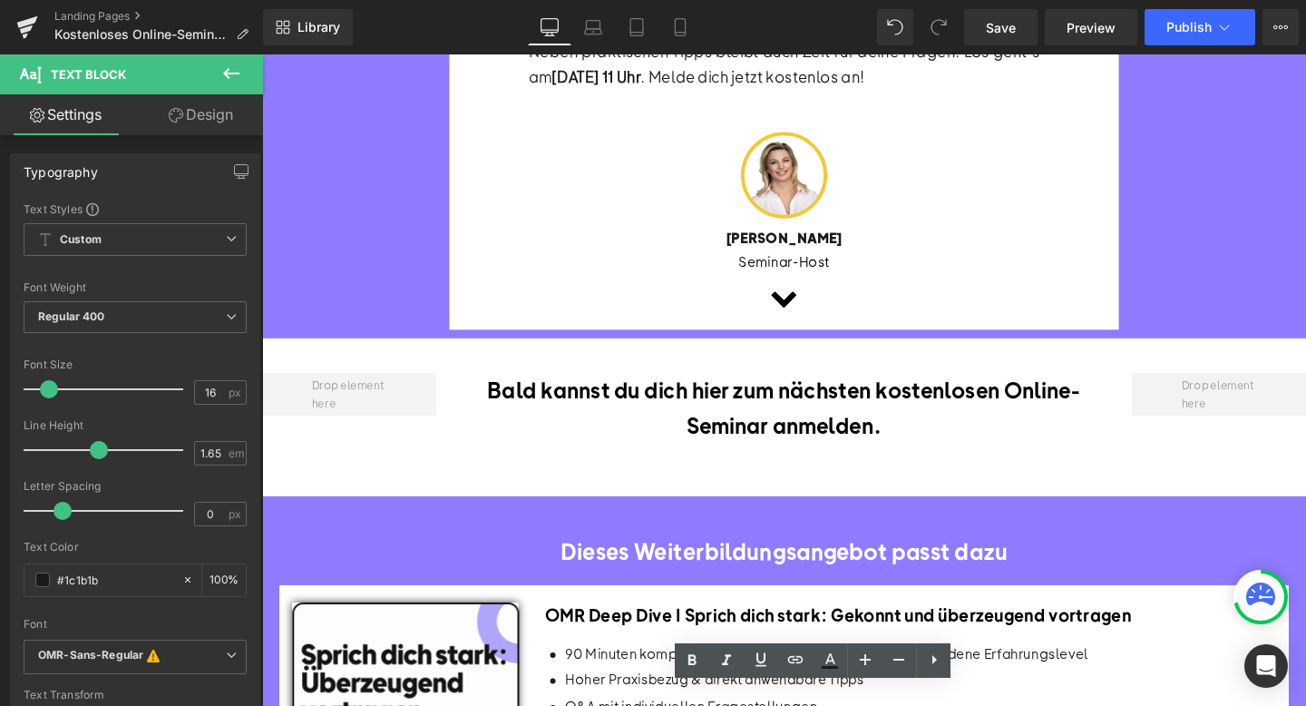
scroll to position [858, 0]
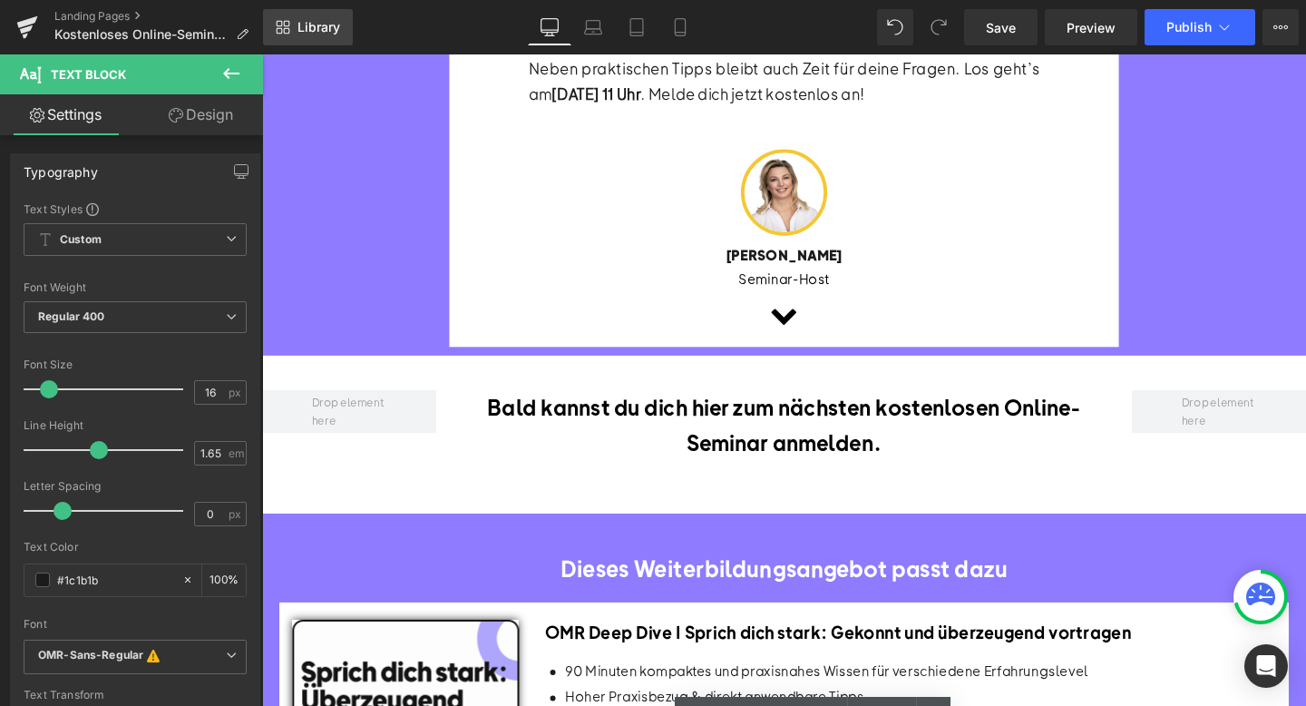
click at [326, 24] on span "Library" at bounding box center [318, 27] width 43 height 16
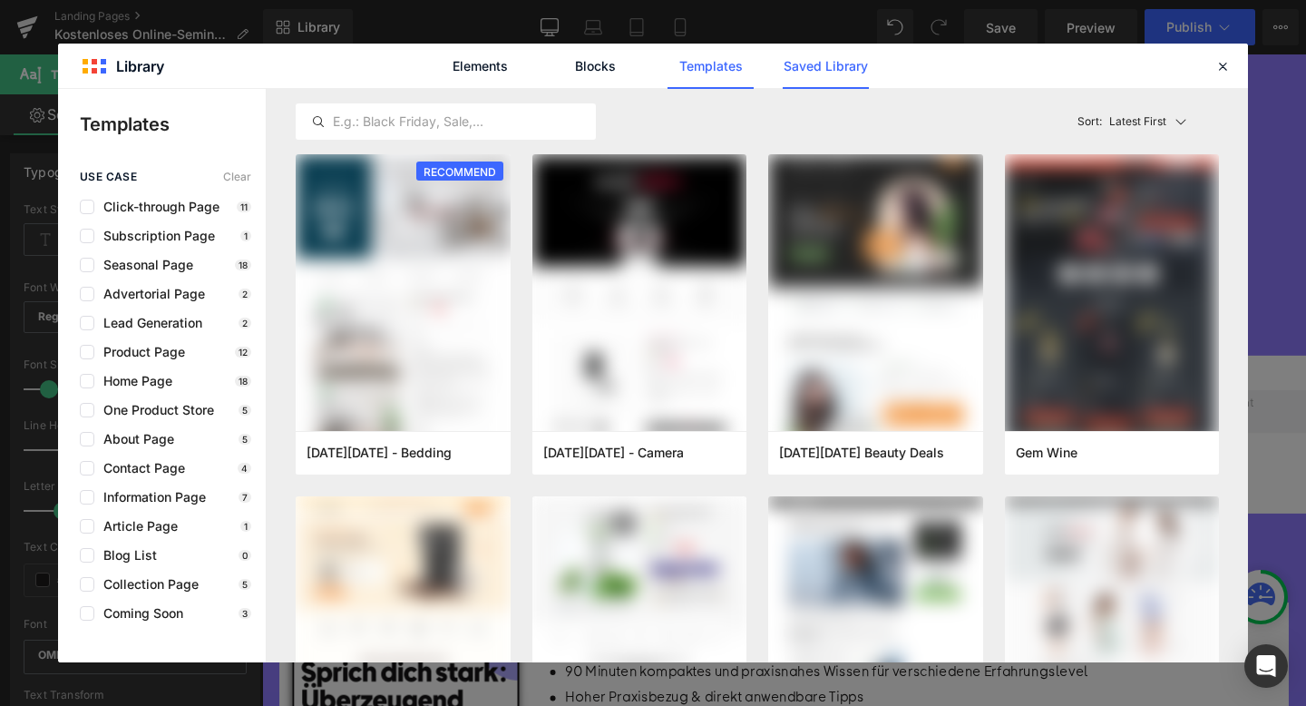
click at [816, 61] on link "Saved Library" at bounding box center [826, 66] width 86 height 45
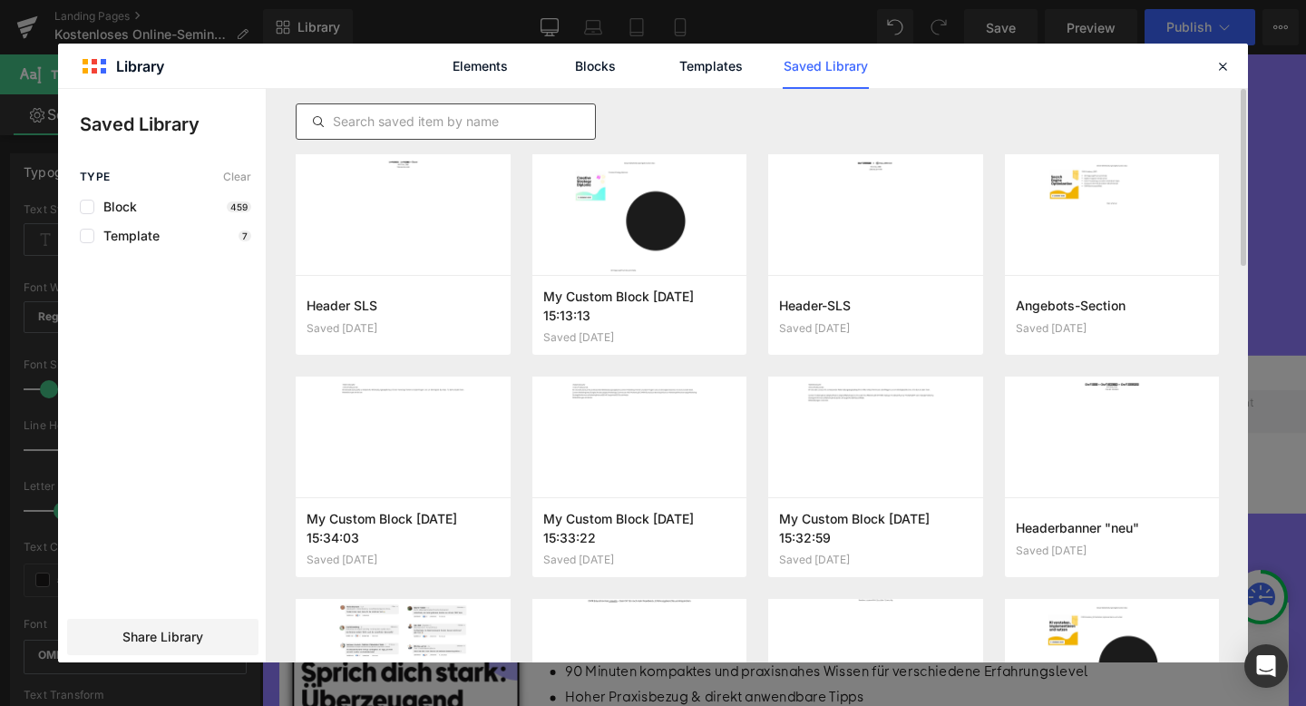
click at [432, 120] on input "text" at bounding box center [446, 122] width 298 height 22
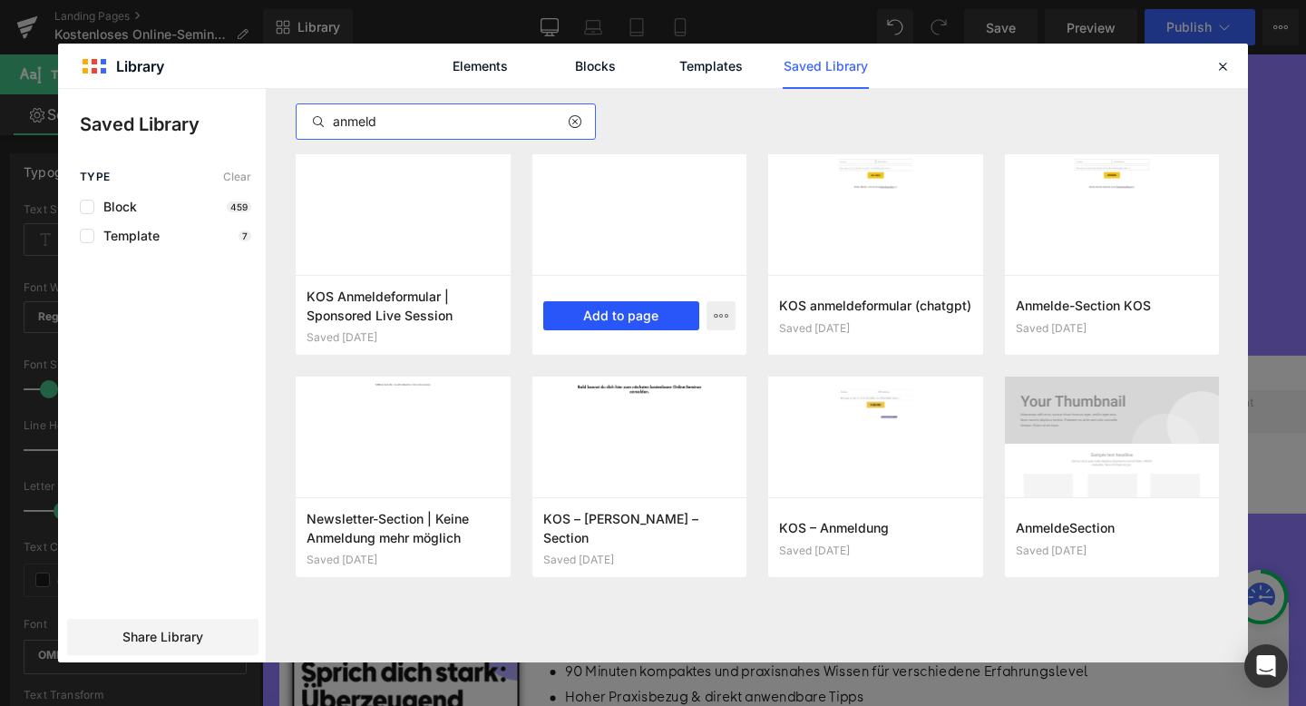
type input "anmeld"
click at [616, 322] on button "Add to page" at bounding box center [621, 315] width 157 height 29
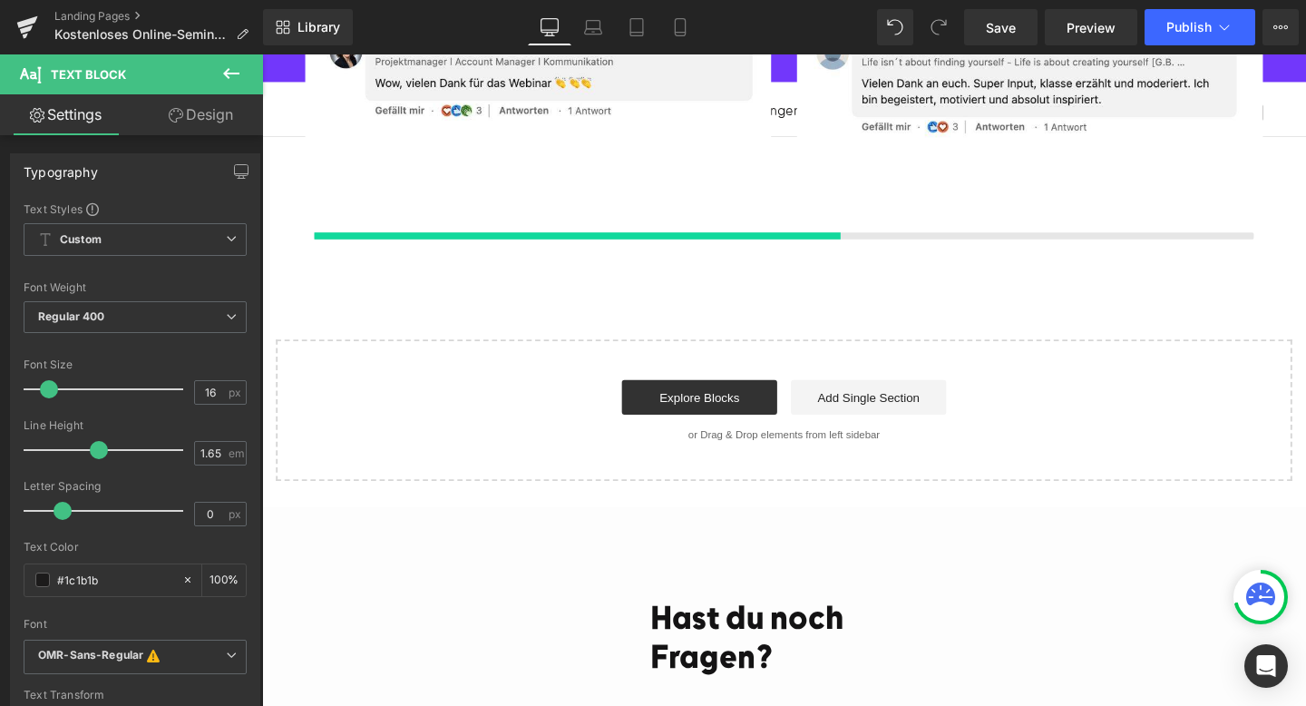
scroll to position [3864, 0]
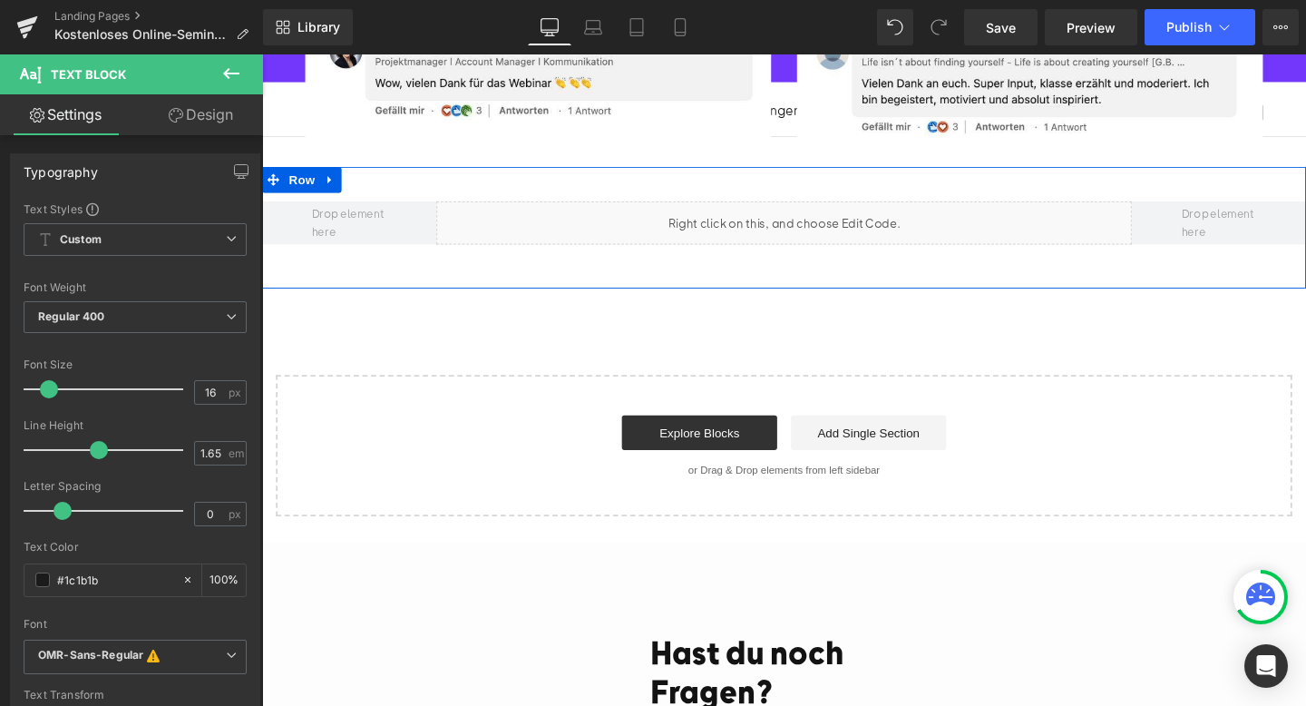
click at [824, 209] on div "Liquid" at bounding box center [811, 231] width 732 height 45
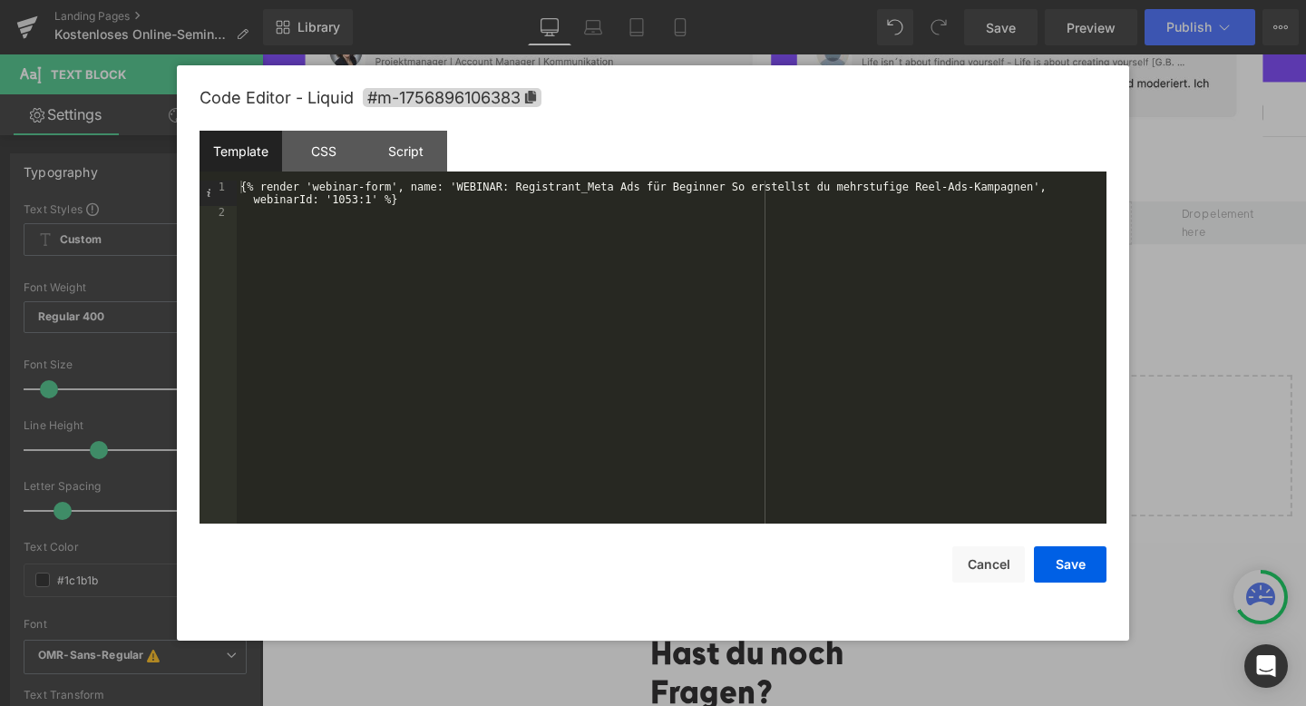
click at [357, 203] on div "{% render 'webinar-form', name: 'WEBINAR: Registrant_Meta Ads für Beginner So e…" at bounding box center [672, 370] width 870 height 381
click at [589, 185] on div "{% render 'webinar-form', name: 'WEBINAR: Registrant_Meta Ads für Beginner So e…" at bounding box center [672, 370] width 870 height 381
click at [1033, 189] on div "{% render 'webinar-form', name: 'WEBINAR: Registrant_Meta Ads für Beginner So e…" at bounding box center [672, 370] width 870 height 381
click at [1052, 568] on button "Save" at bounding box center [1070, 564] width 73 height 36
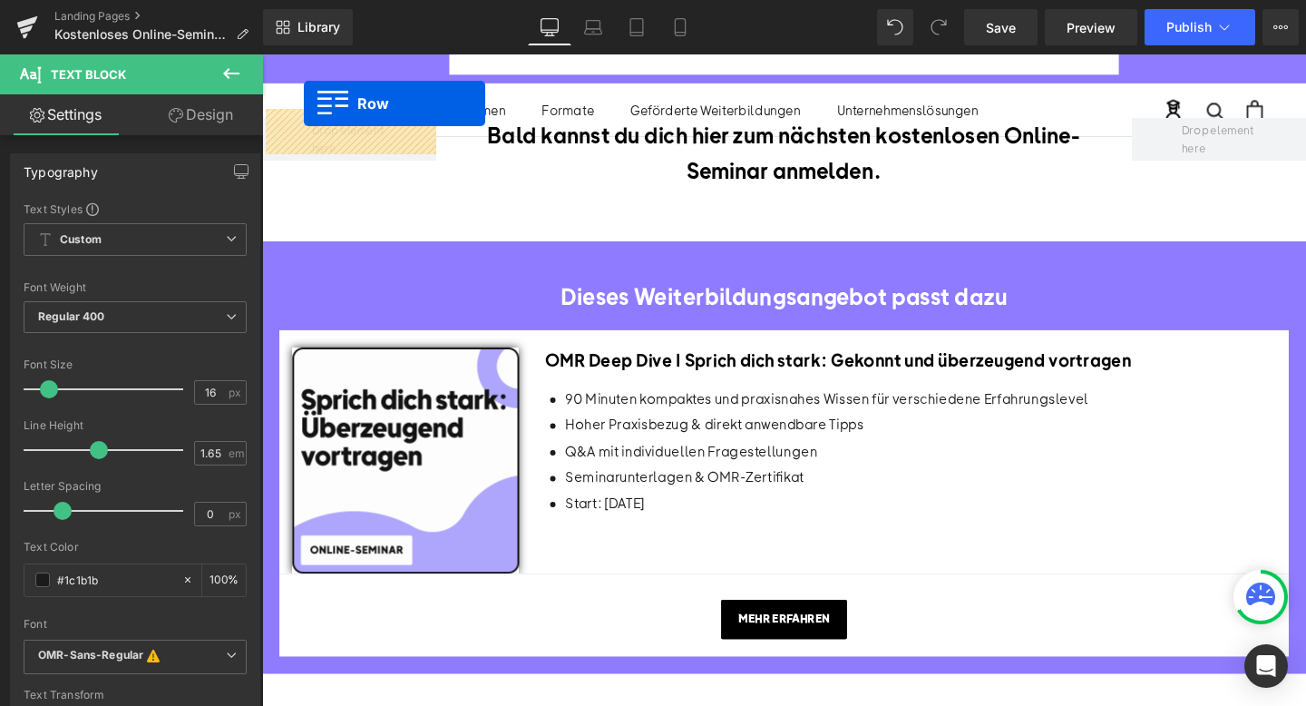
scroll to position [1053, 0]
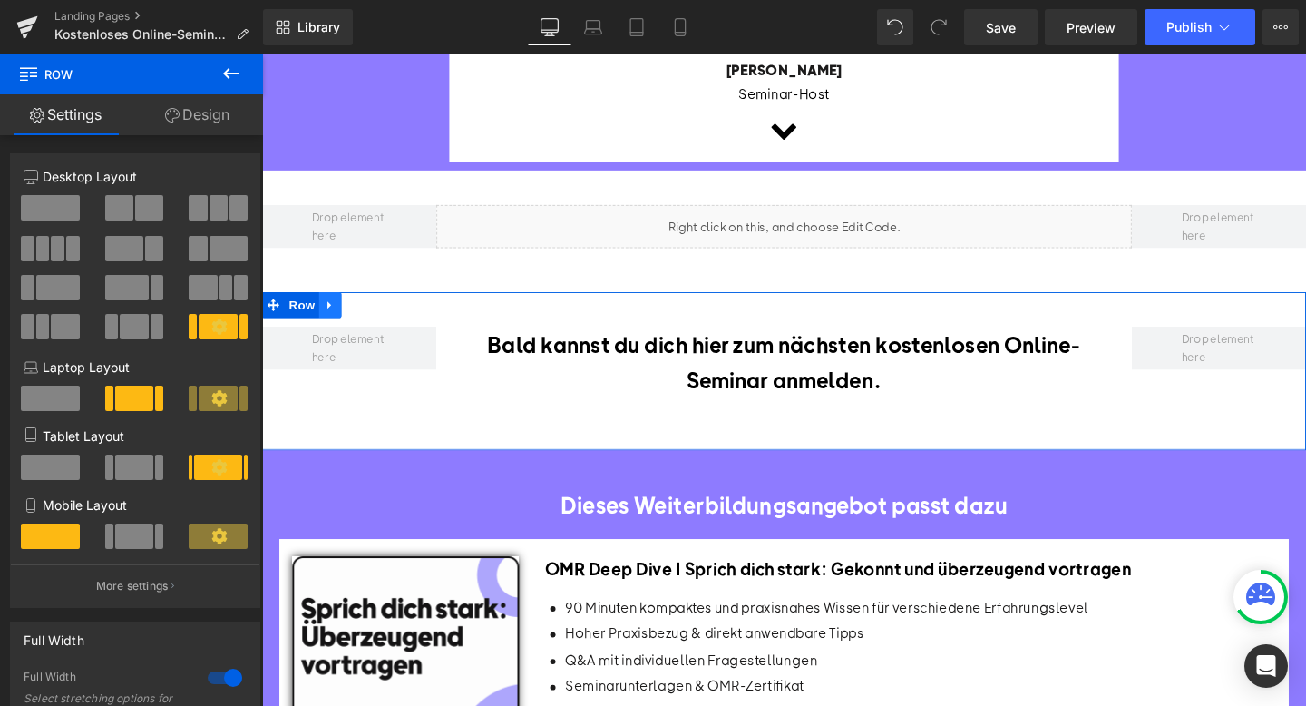
click at [336, 310] on icon at bounding box center [333, 317] width 13 height 14
click at [384, 311] on icon at bounding box center [381, 317] width 13 height 13
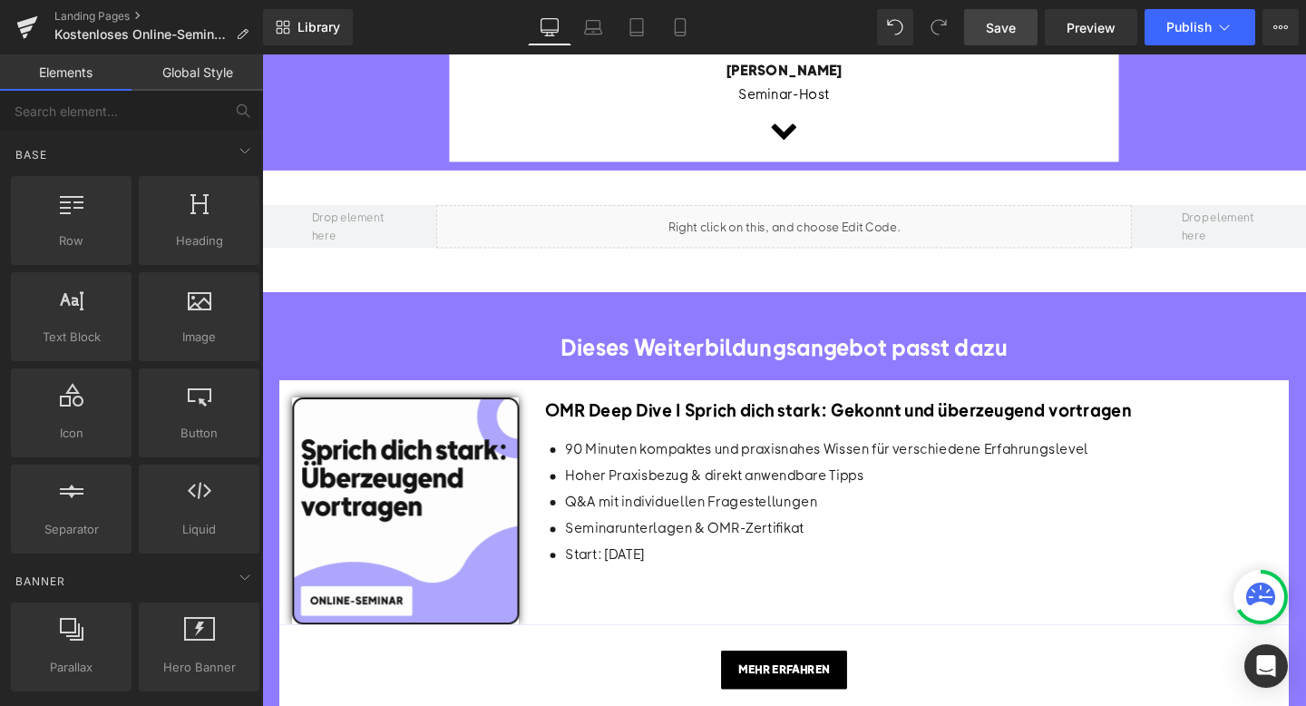
click at [1018, 27] on link "Save" at bounding box center [1000, 27] width 73 height 36
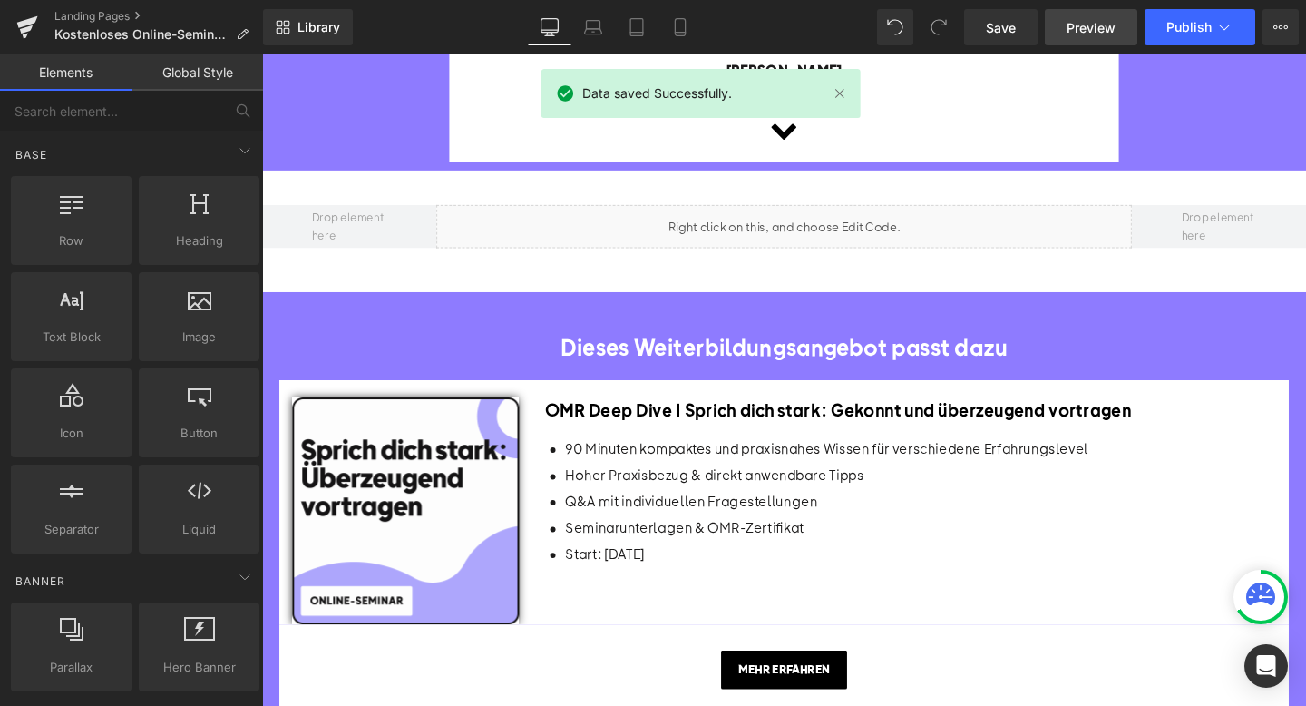
click at [1095, 28] on span "Preview" at bounding box center [1091, 27] width 49 height 19
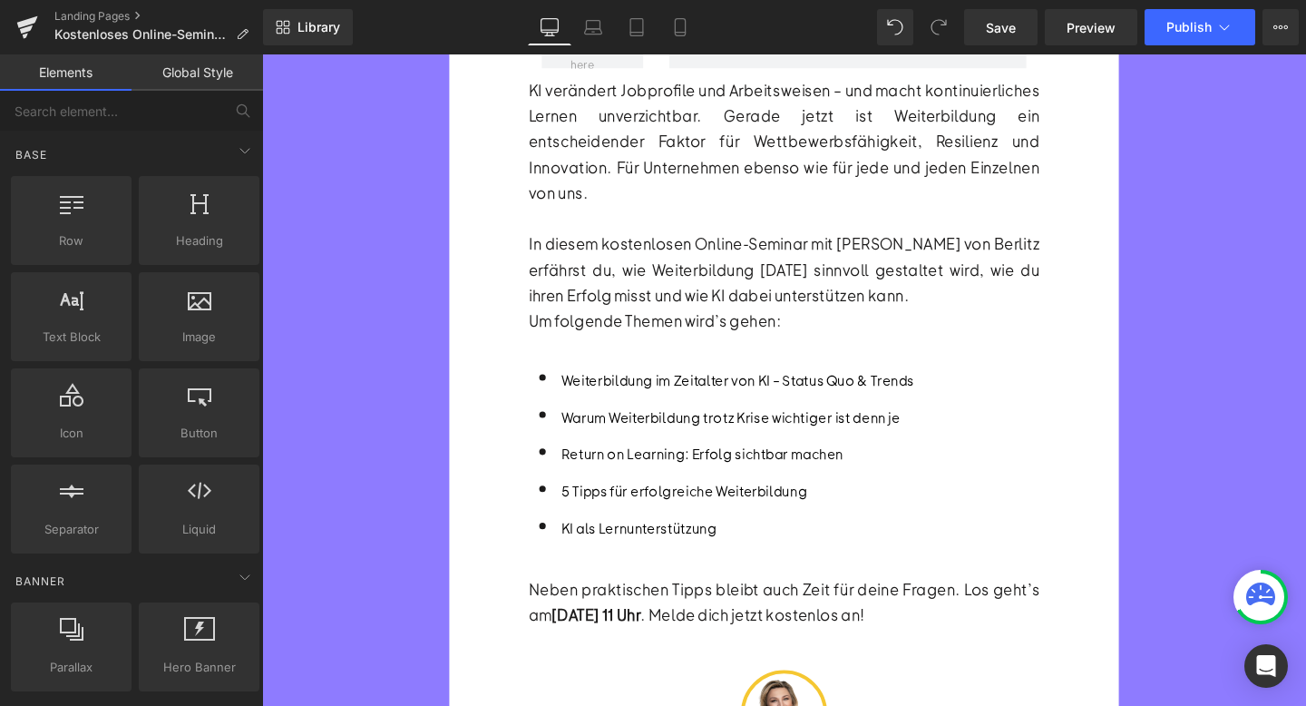
scroll to position [358, 0]
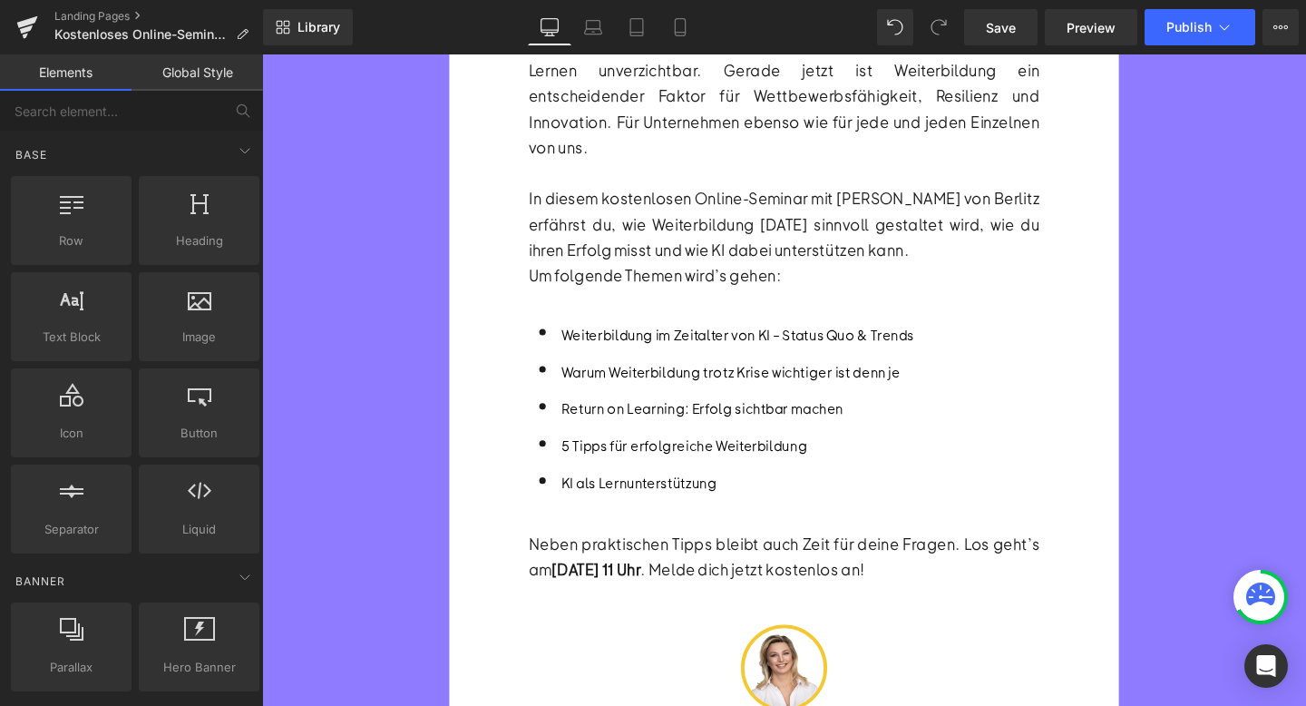
click at [653, 378] on font "Warum Weiterbildung trotz Krise wichtiger ist denn je" at bounding box center [755, 387] width 356 height 19
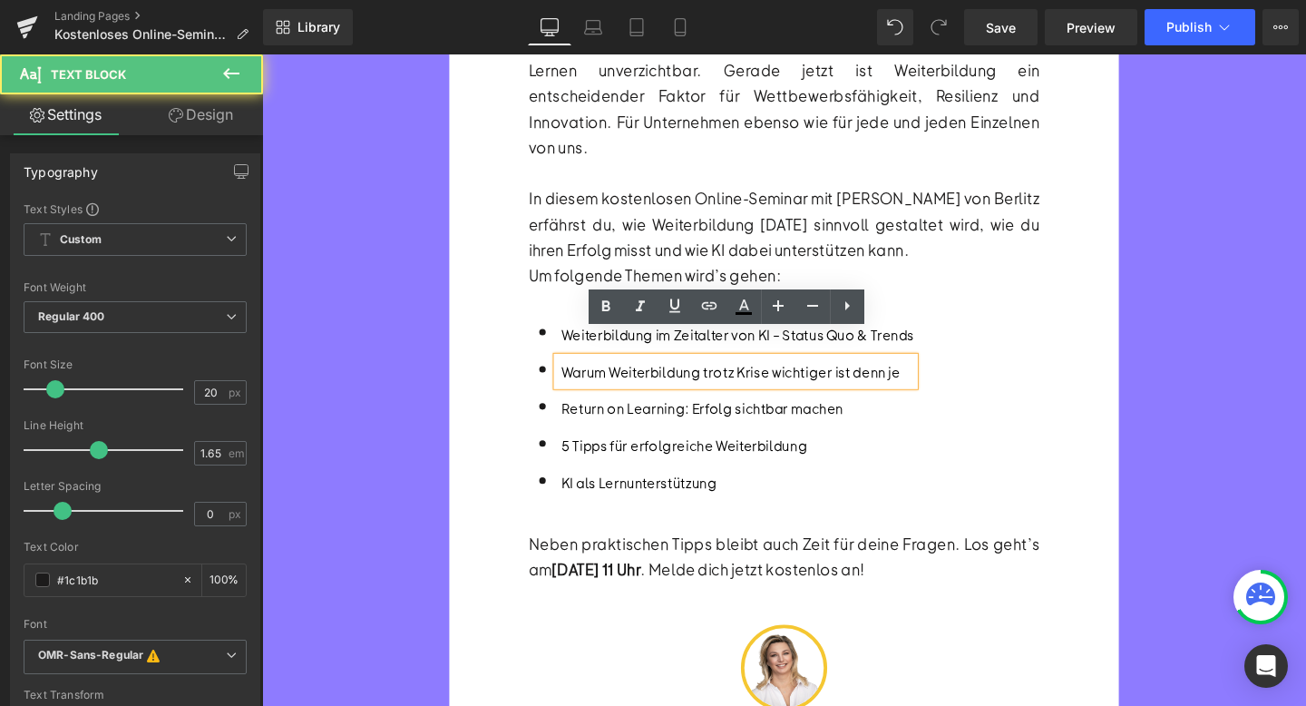
click at [641, 378] on font "Warum Weiterbildung trotz Krise wichtiger ist denn je" at bounding box center [755, 387] width 356 height 19
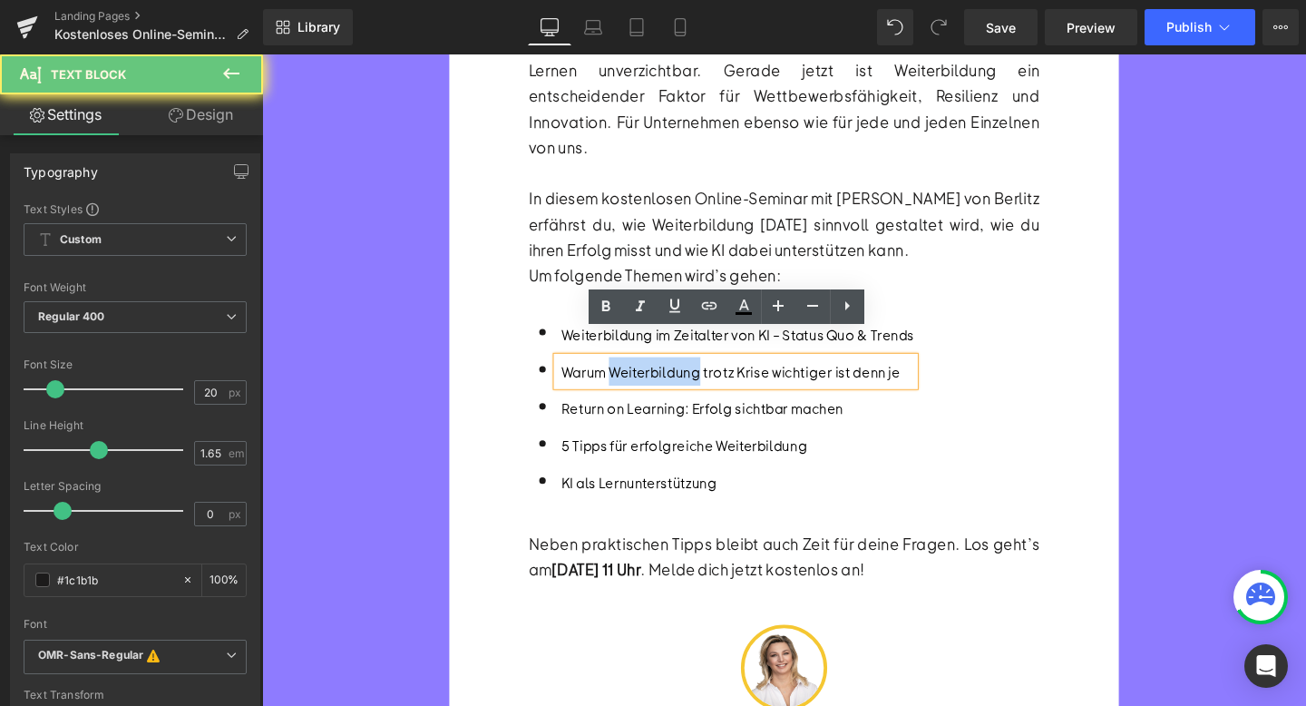
click at [641, 378] on font "Warum Weiterbildung trotz Krise wichtiger ist denn je" at bounding box center [755, 387] width 356 height 19
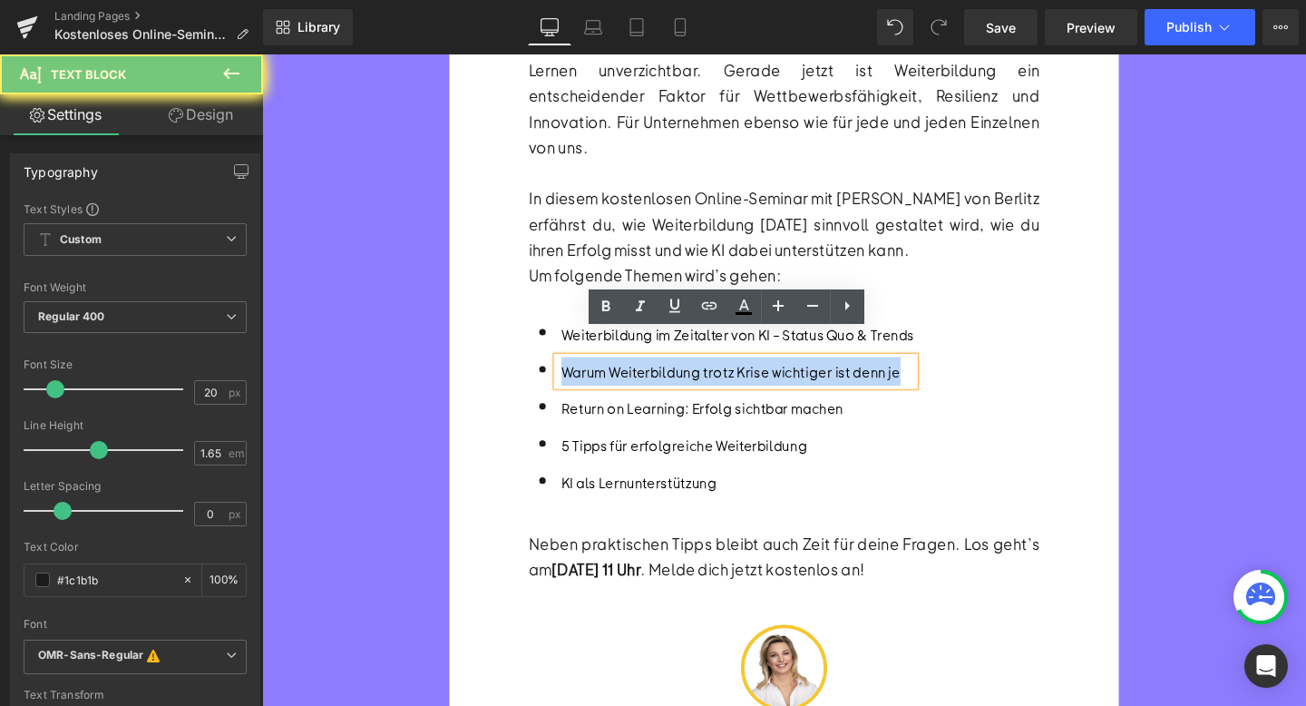
click at [641, 378] on font "Warum Weiterbildung trotz Krise wichtiger ist denn je" at bounding box center [755, 387] width 356 height 19
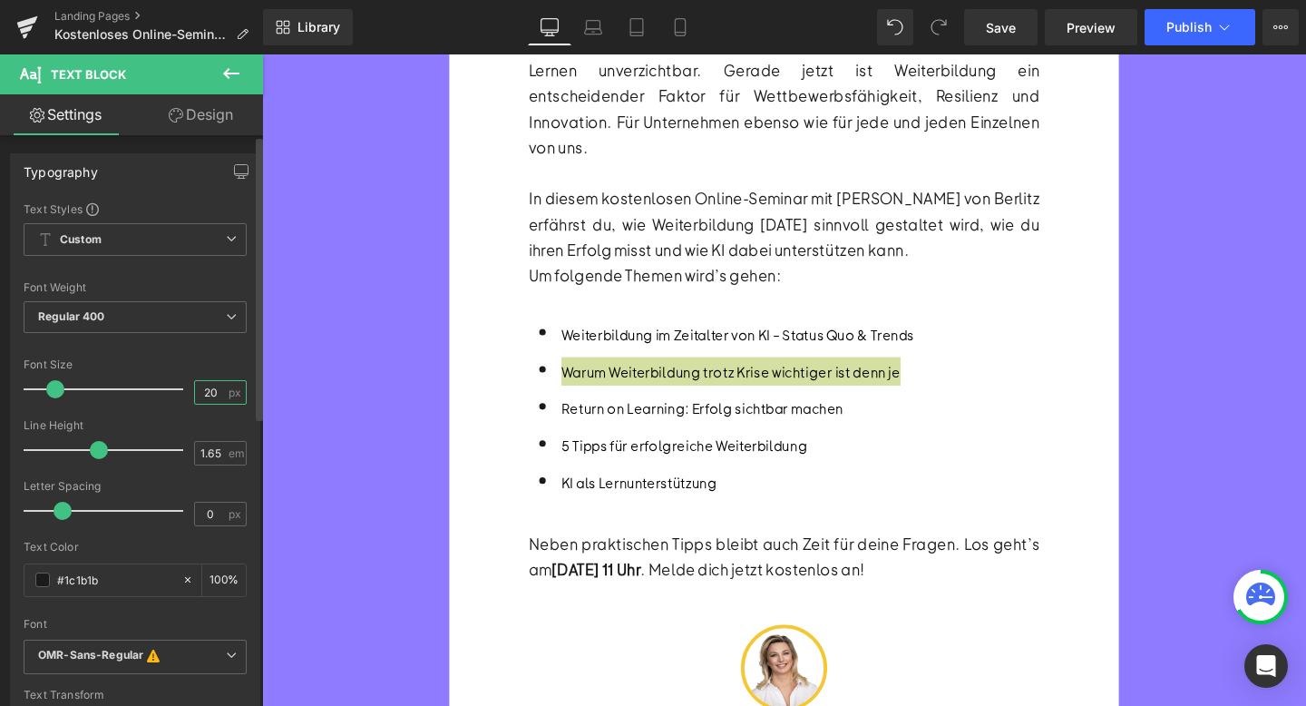
click at [205, 391] on input "20" at bounding box center [211, 392] width 32 height 23
type input "21"
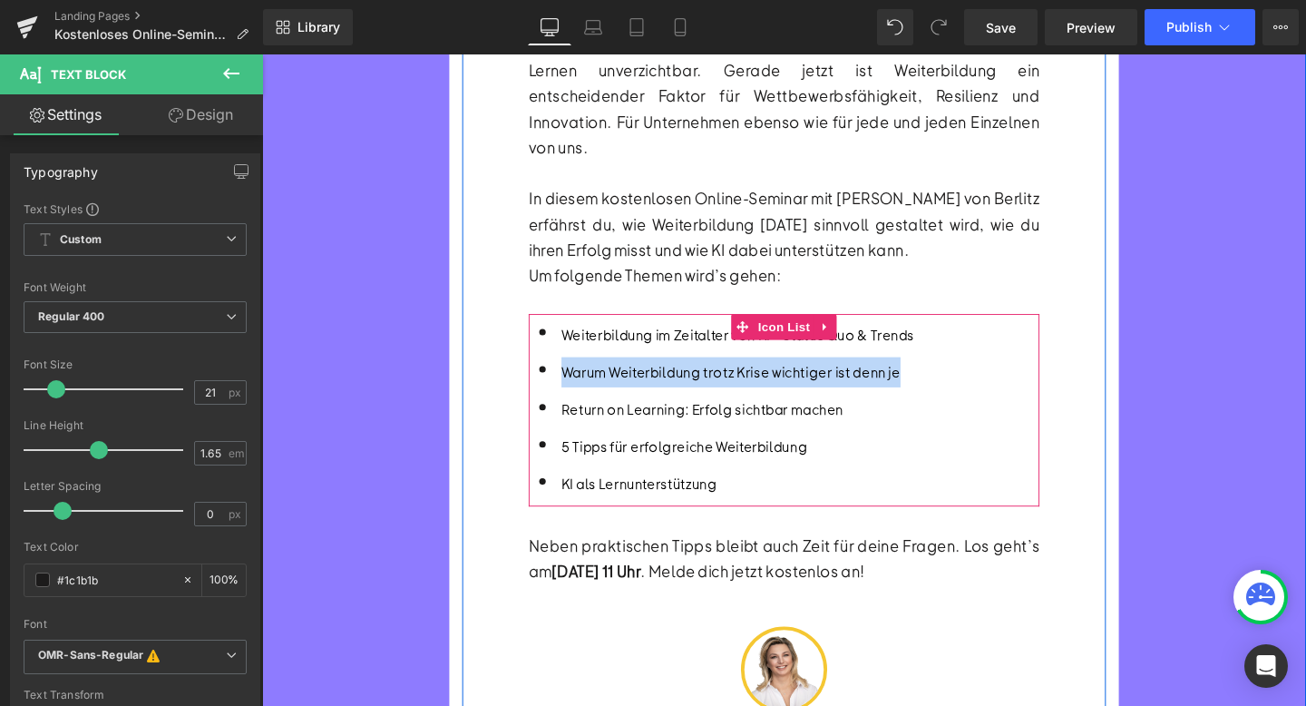
click at [669, 339] on font "Weiterbildung im Zeitalter von KI – Status Quo & Trends" at bounding box center [762, 348] width 371 height 19
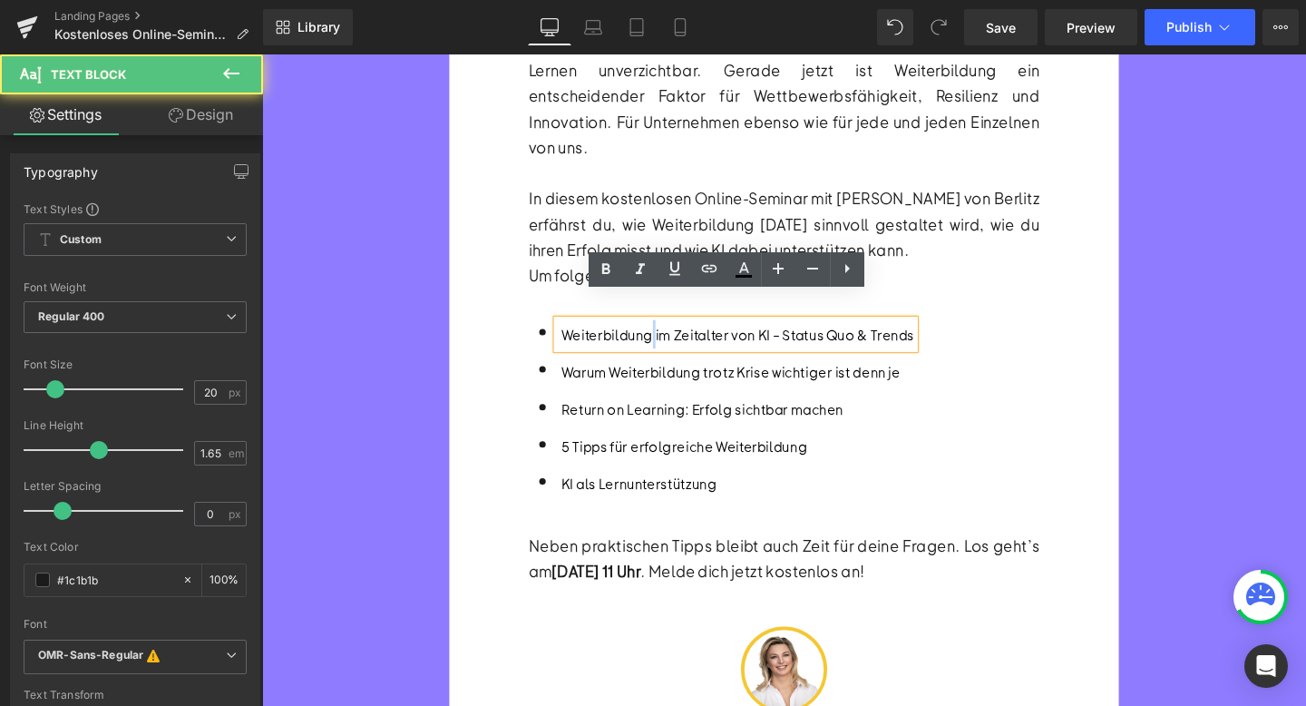
click at [669, 339] on font "Weiterbildung im Zeitalter von KI – Status Quo & Trends" at bounding box center [762, 348] width 371 height 19
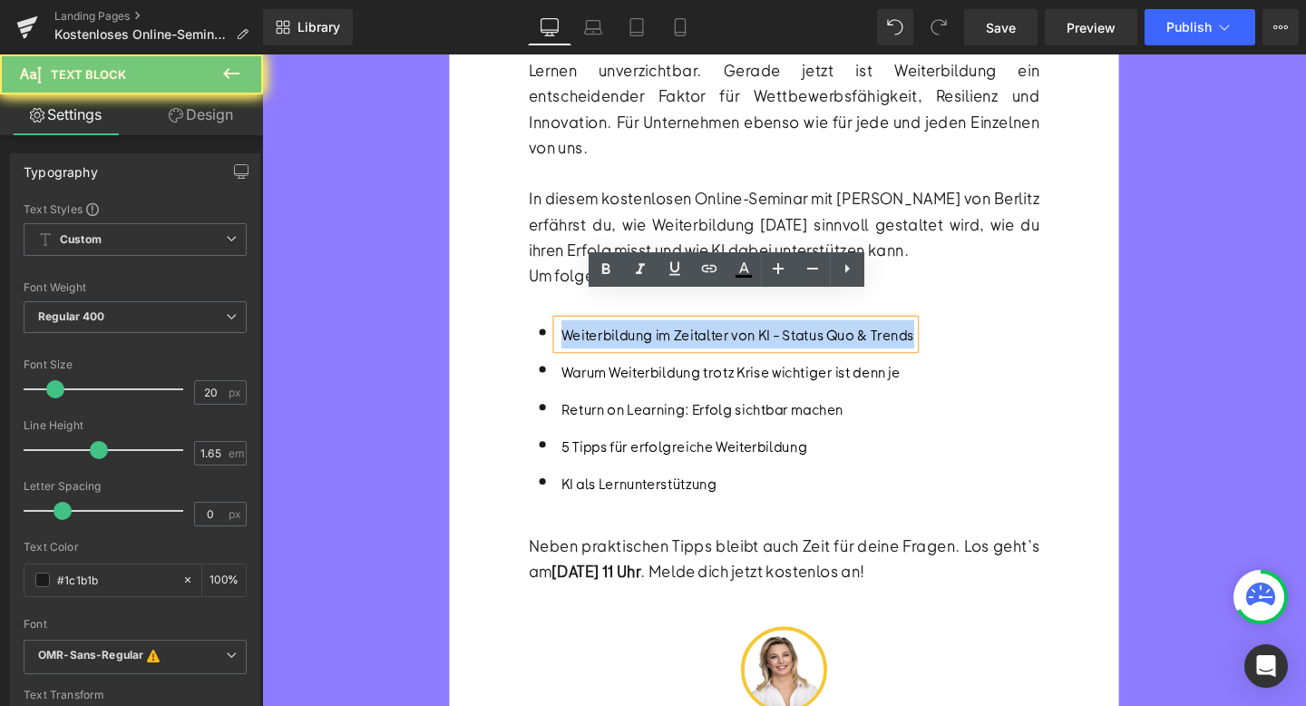
click at [669, 339] on font "Weiterbildung im Zeitalter von KI – Status Quo & Trends" at bounding box center [762, 348] width 371 height 19
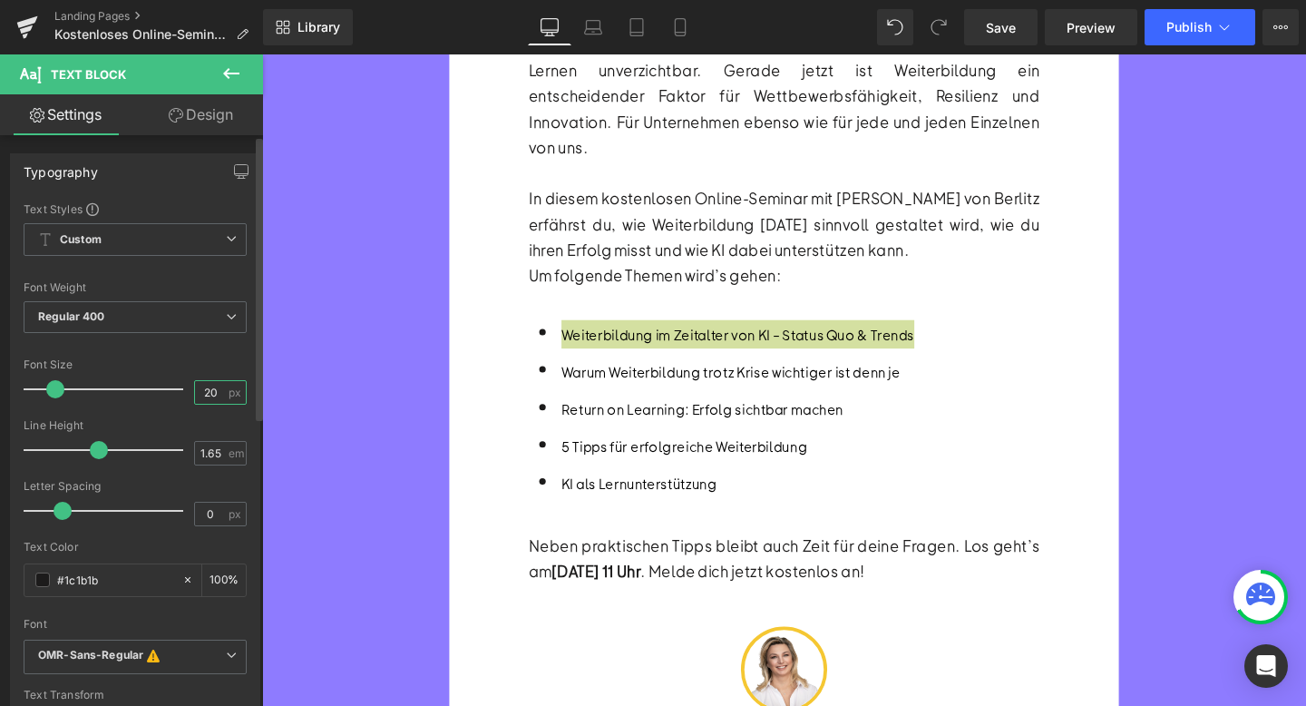
click at [201, 391] on input "20" at bounding box center [211, 392] width 32 height 23
type input "21"
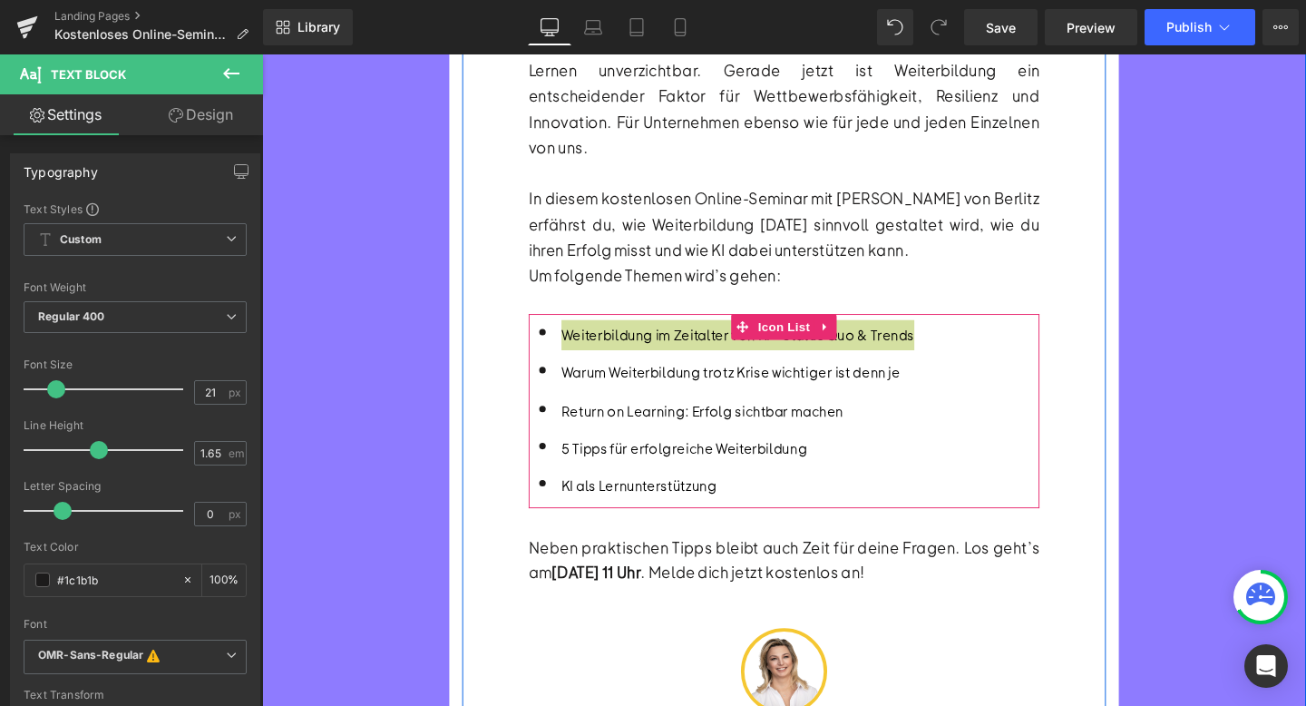
click at [262, 54] on div at bounding box center [262, 54] width 0 height 0
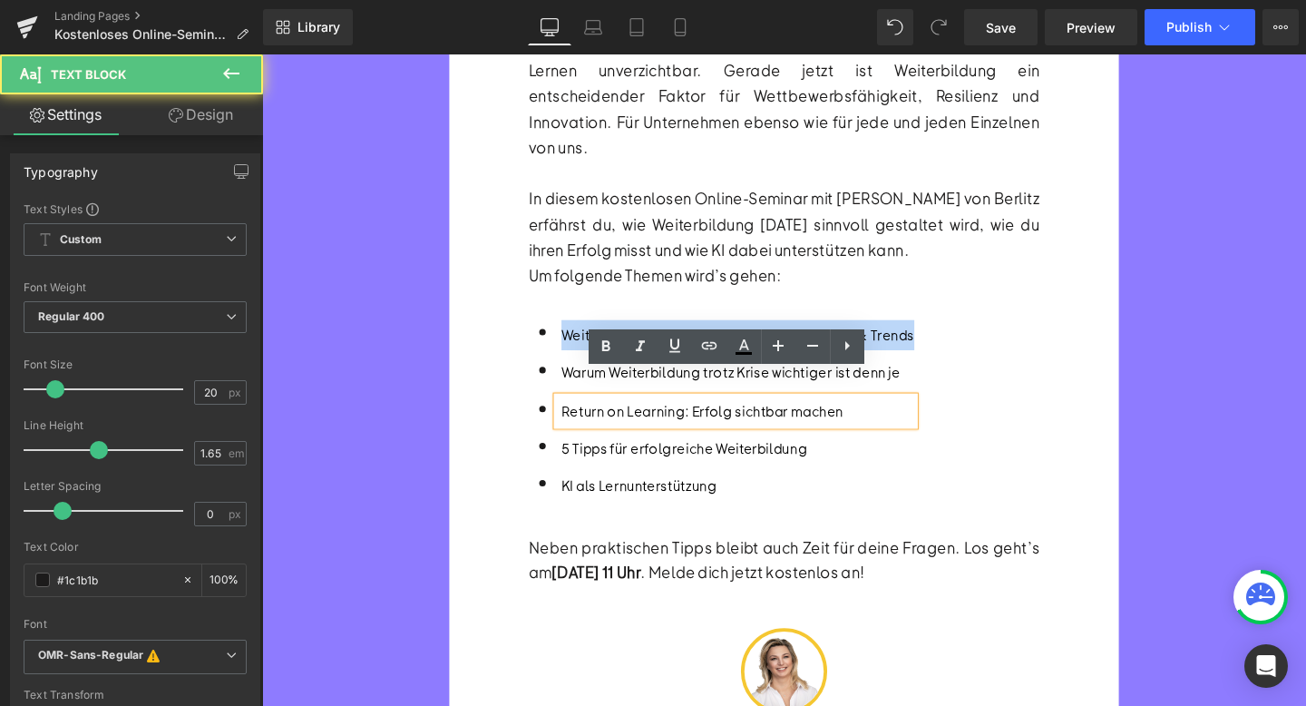
click at [602, 414] on div "Return on Learning: Erfolg sichtbar machen" at bounding box center [762, 429] width 371 height 30
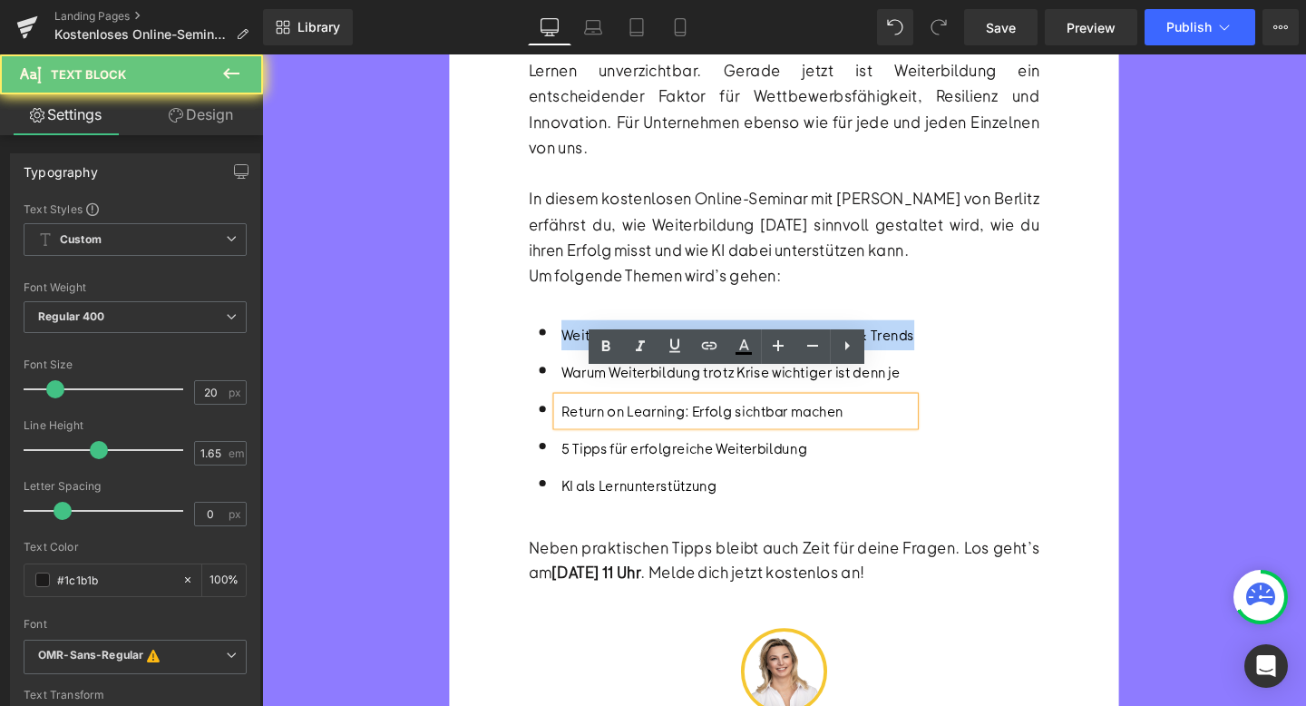
click at [588, 379] on font "Warum Weiterbildung trotz Krise wichtiger ist denn je" at bounding box center [755, 388] width 356 height 19
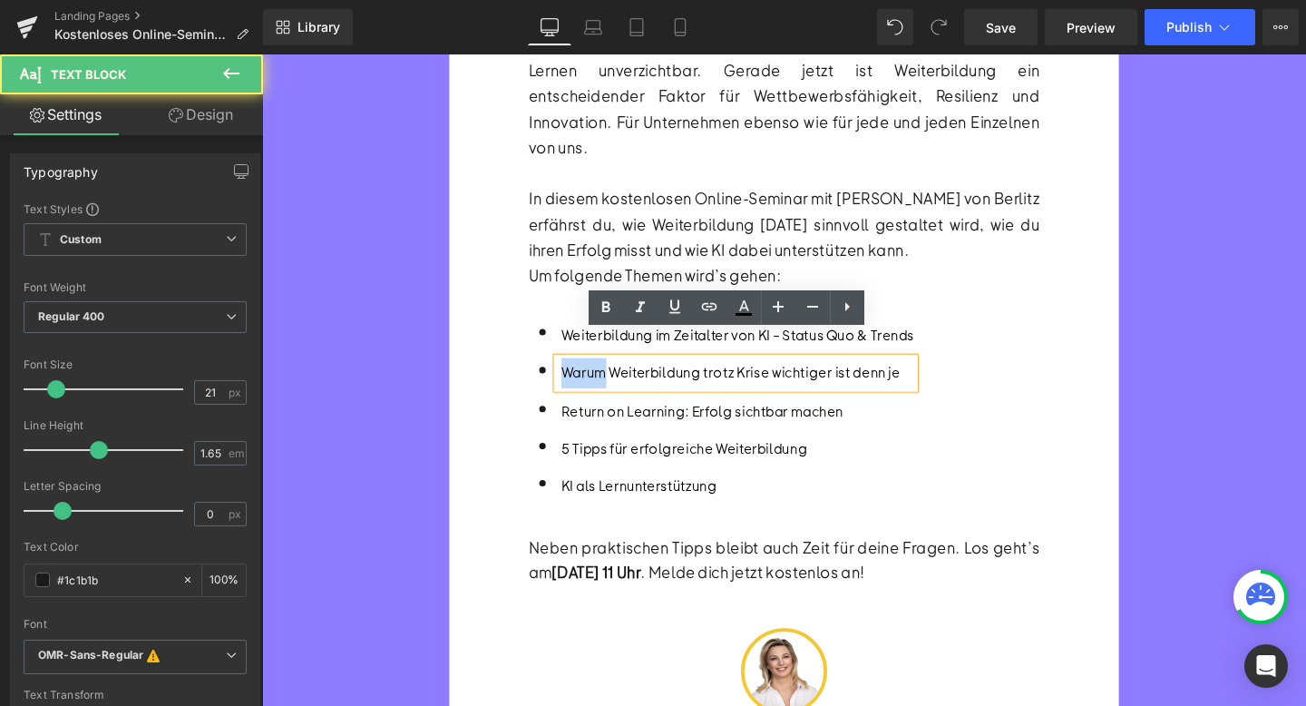
click at [588, 379] on font "Warum Weiterbildung trotz Krise wichtiger ist denn je" at bounding box center [755, 388] width 356 height 19
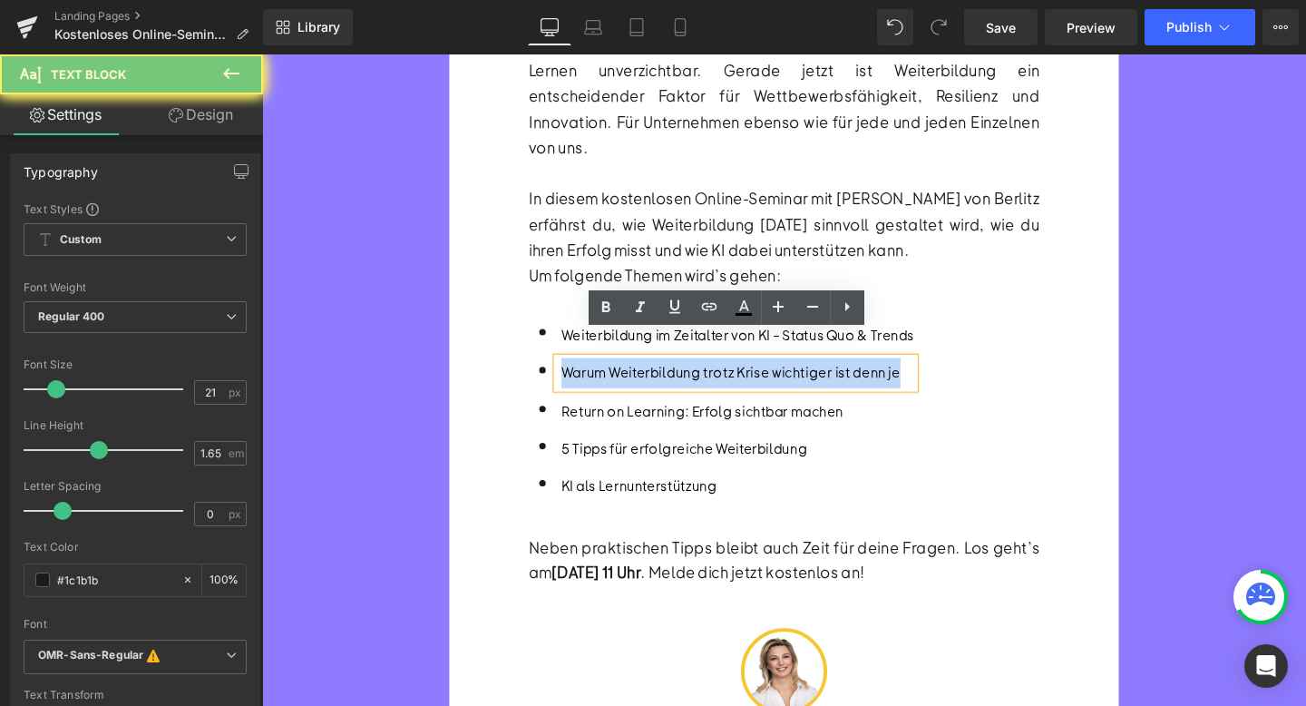
click at [588, 379] on font "Warum Weiterbildung trotz Krise wichtiger ist denn je" at bounding box center [755, 388] width 356 height 19
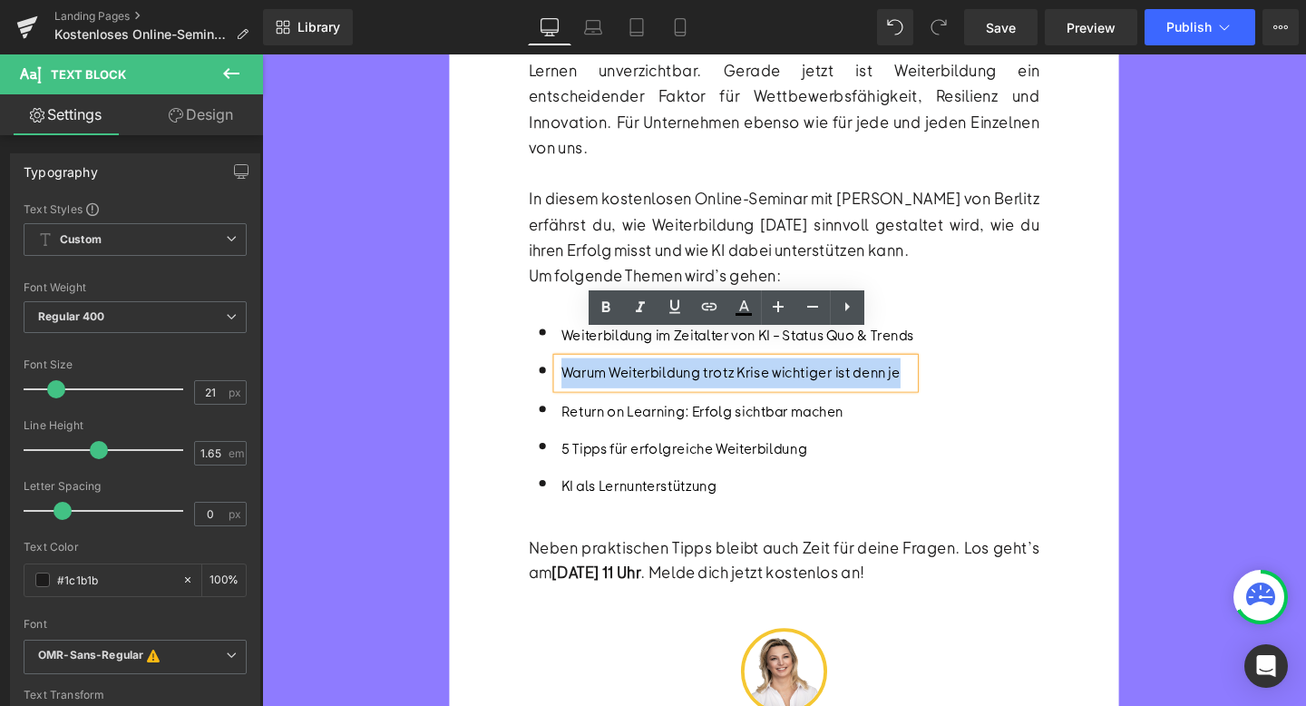
click at [605, 420] on font "Return on Learning: Erfolg sichtbar machen" at bounding box center [725, 429] width 297 height 19
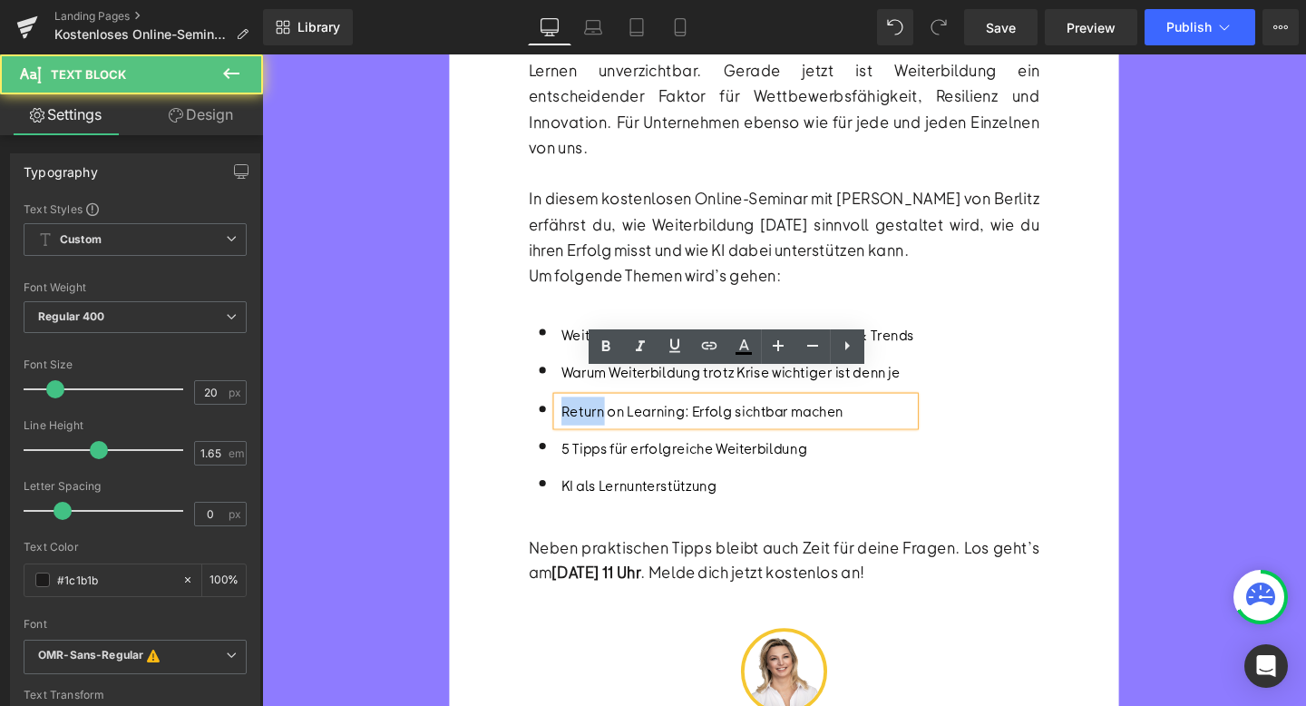
click at [605, 420] on font "Return on Learning: Erfolg sichtbar machen" at bounding box center [725, 429] width 297 height 19
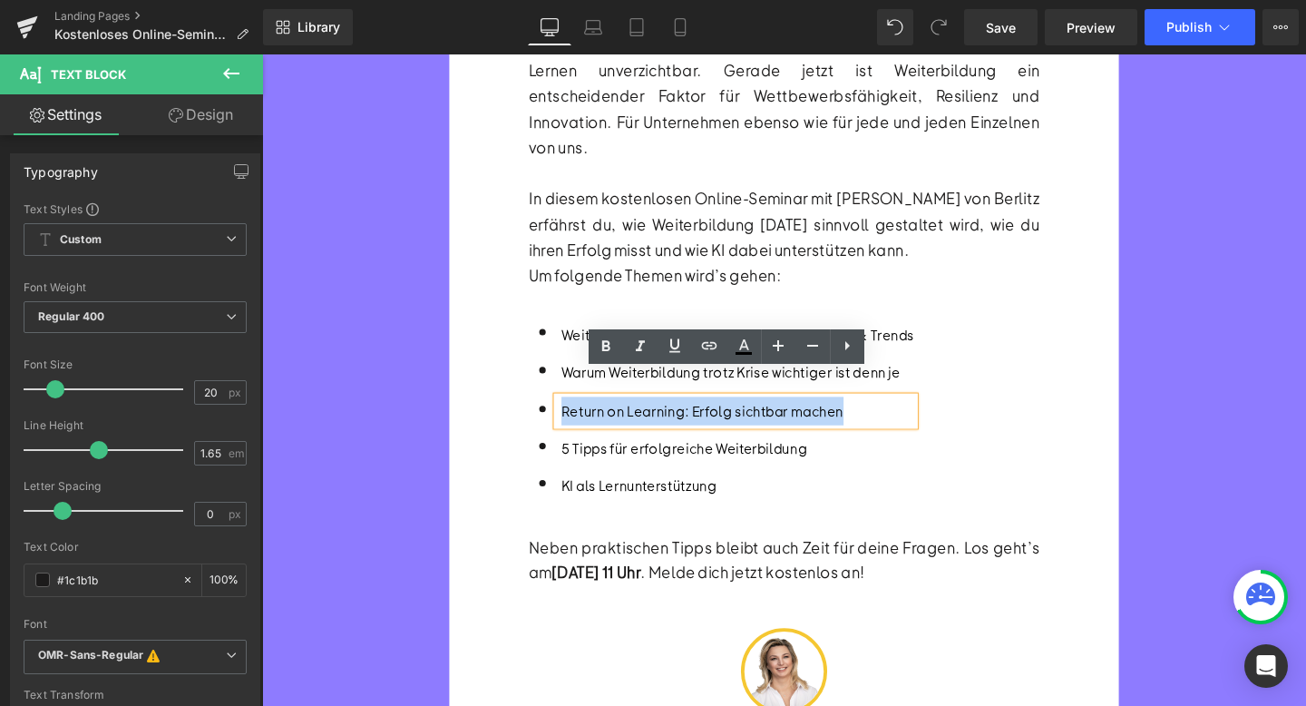
click at [605, 420] on font "Return on Learning: Erfolg sichtbar machen" at bounding box center [725, 429] width 297 height 19
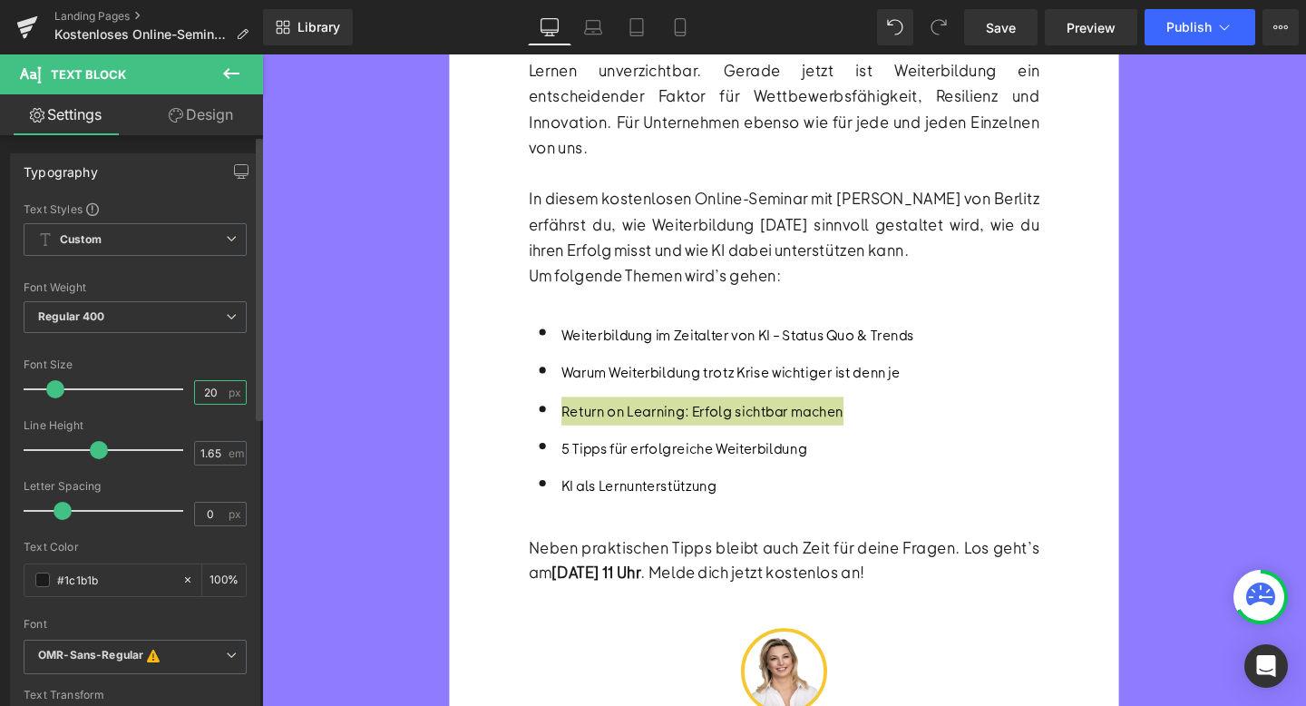
click at [207, 390] on input "20" at bounding box center [211, 392] width 32 height 23
type input "21"
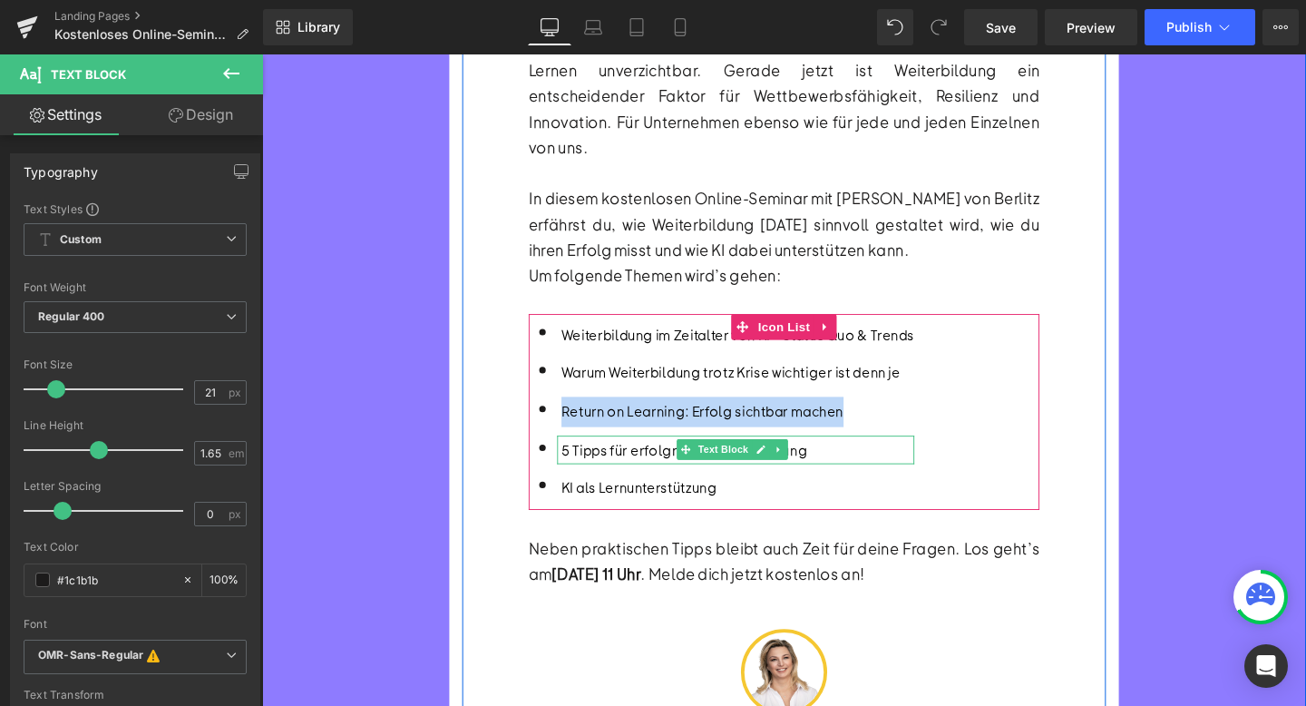
click at [627, 461] on font "5 Tipps für erfolgreiche Weiterbildung" at bounding box center [706, 470] width 258 height 19
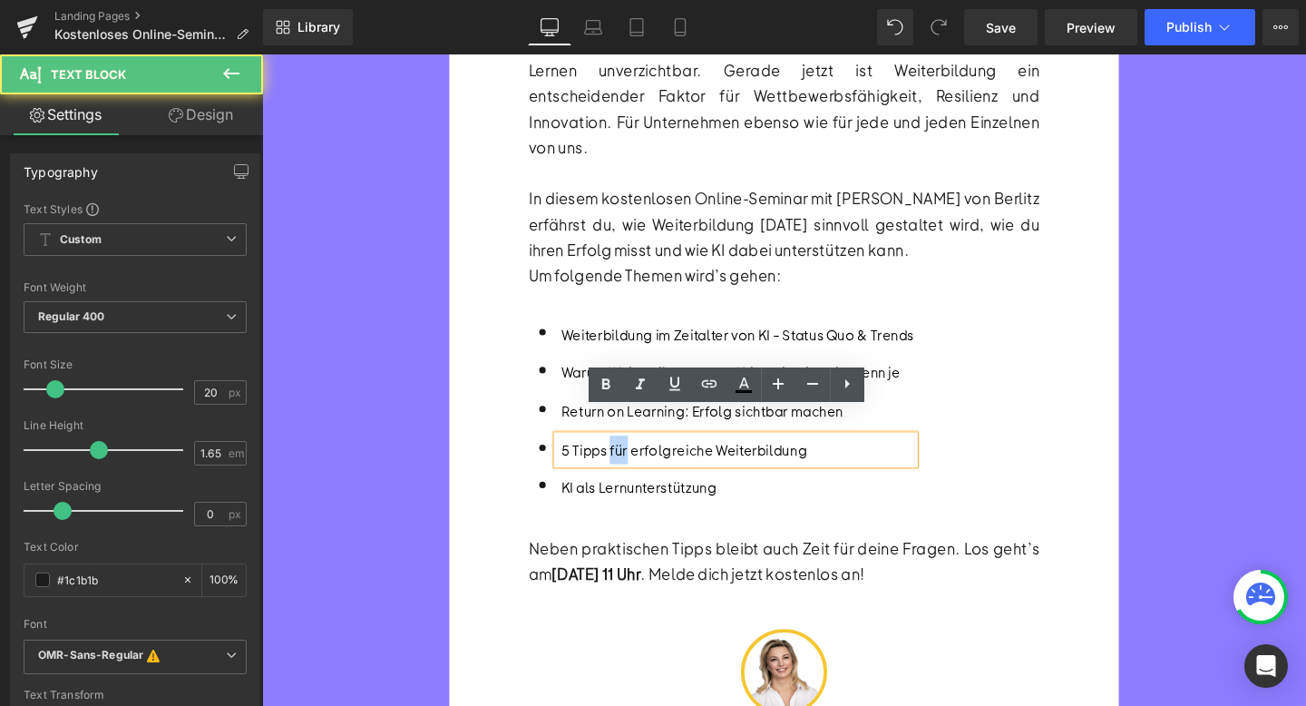
click at [627, 461] on font "5 Tipps für erfolgreiche Weiterbildung" at bounding box center [706, 470] width 258 height 19
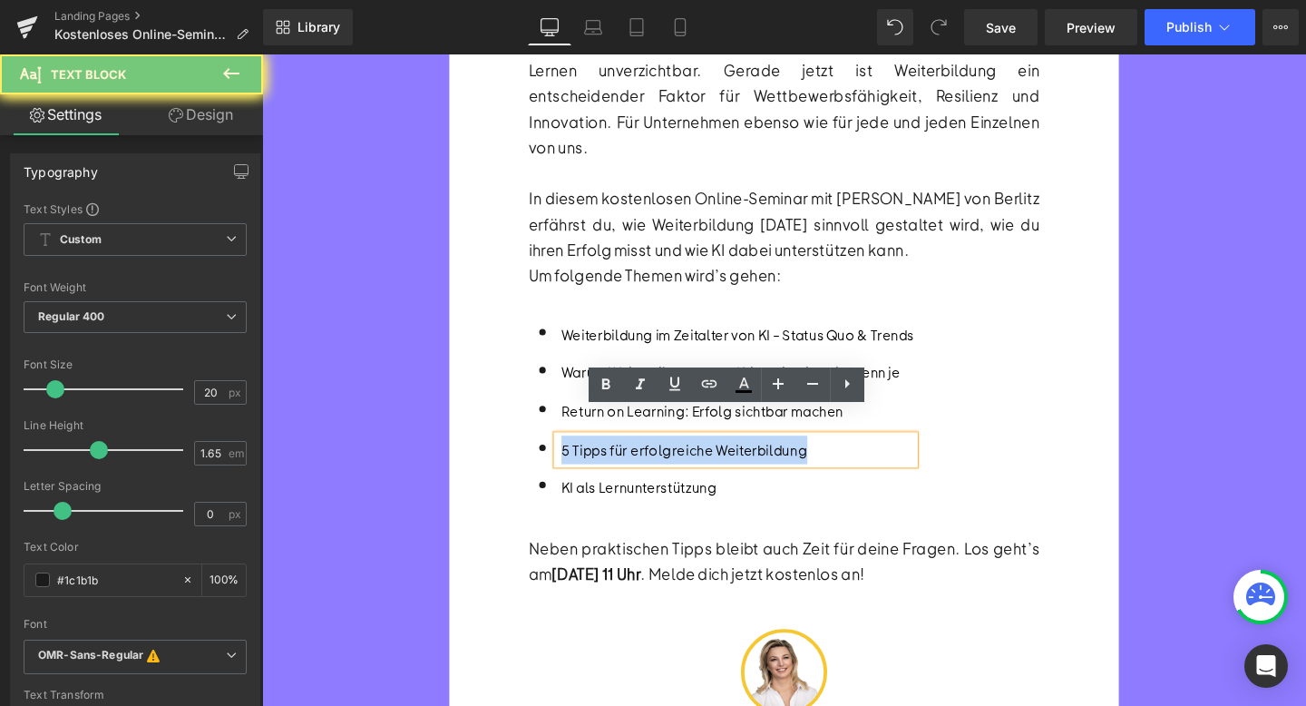
click at [627, 461] on font "5 Tipps für erfolgreiche Weiterbildung" at bounding box center [706, 470] width 258 height 19
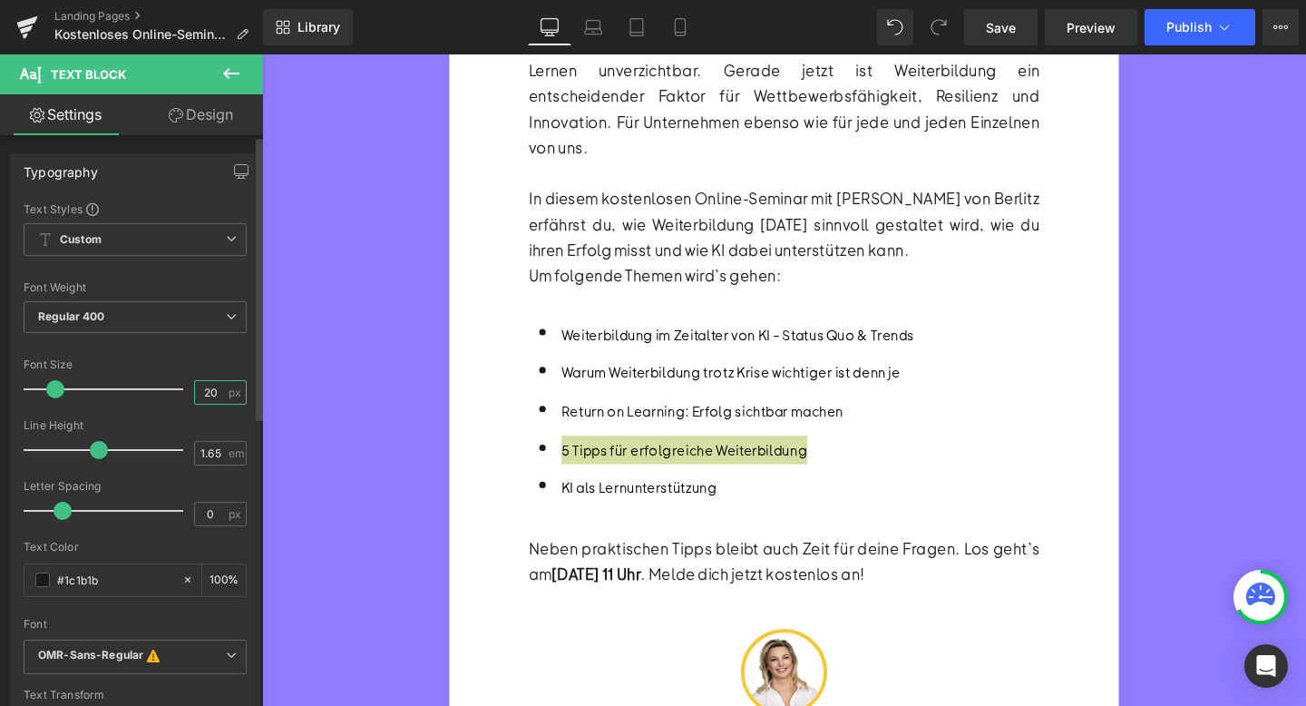
click at [215, 398] on input "20" at bounding box center [211, 392] width 32 height 23
type input "21"
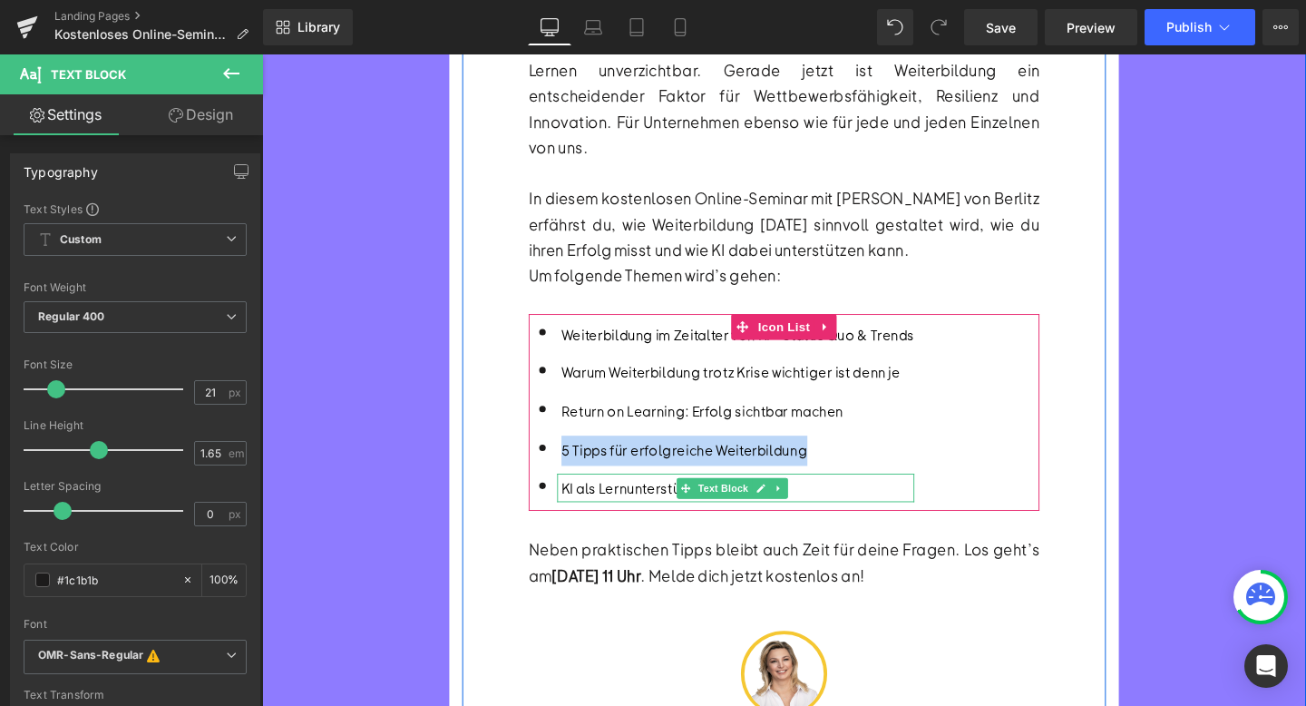
click at [610, 501] on font "KI als Lernunterstützung" at bounding box center [658, 510] width 163 height 19
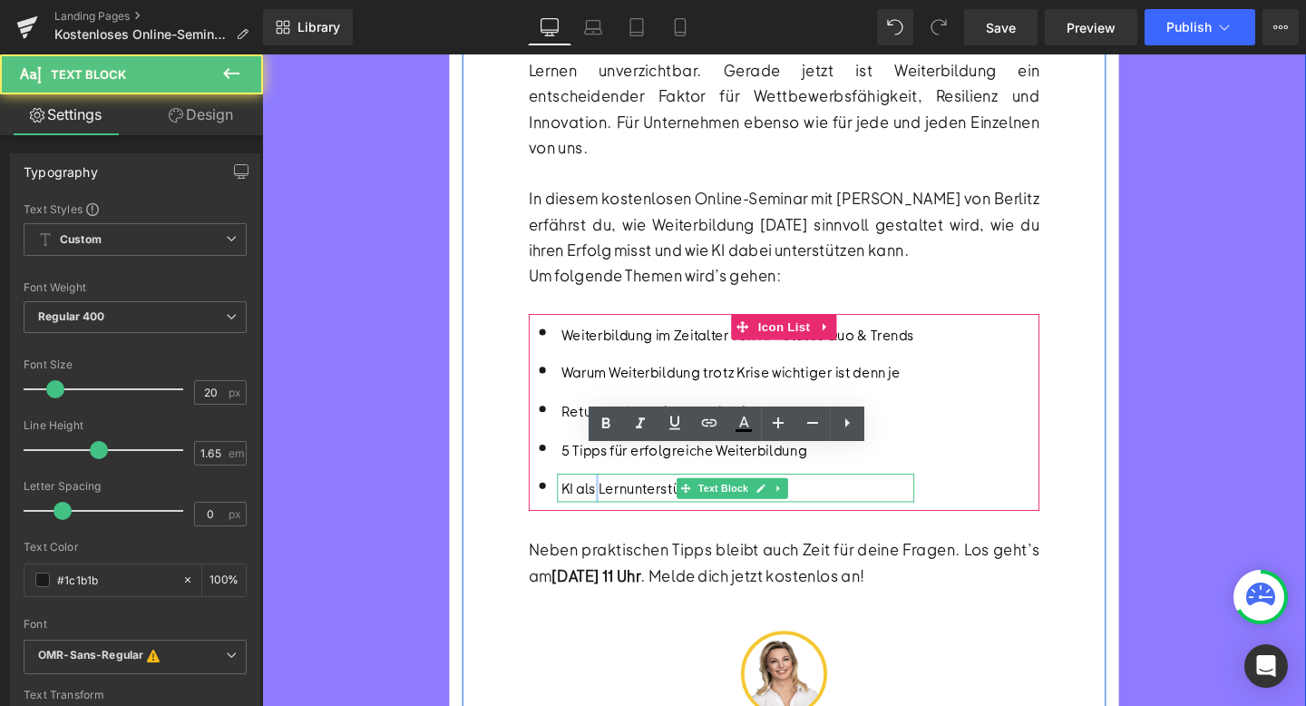
click at [610, 501] on font "KI als Lernunterstützung" at bounding box center [658, 510] width 163 height 19
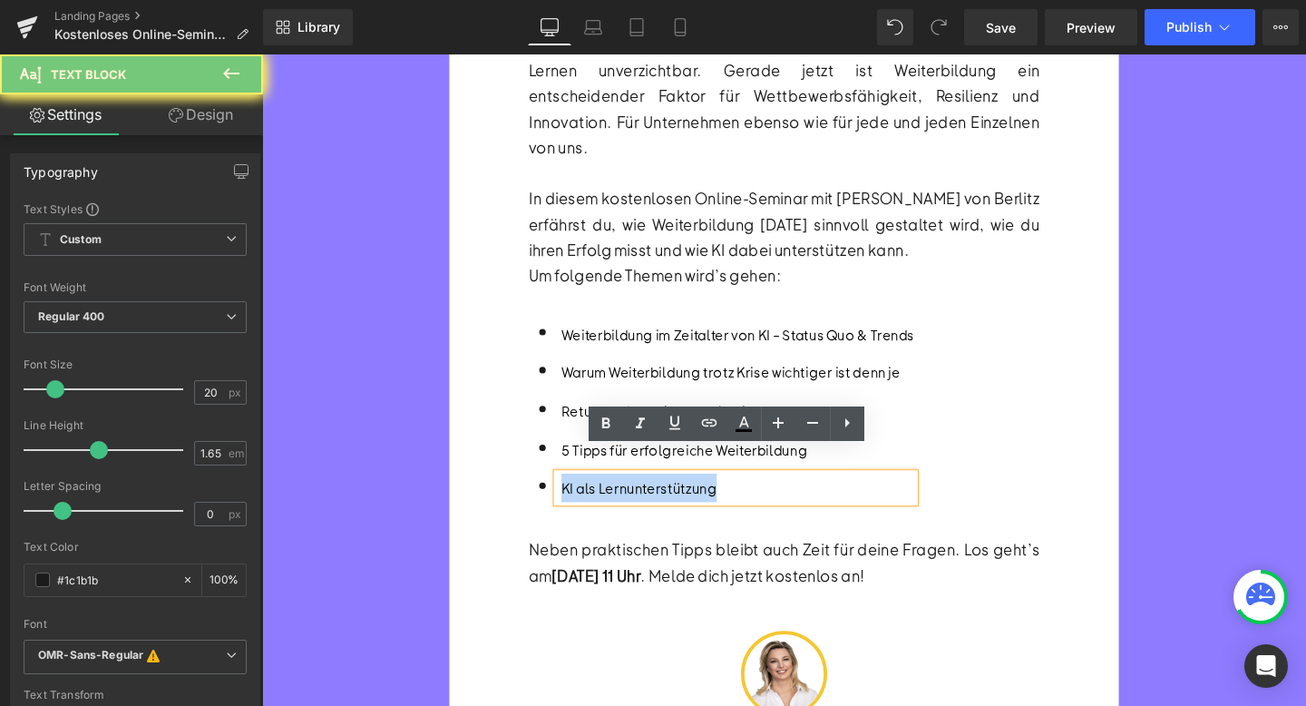
click at [610, 501] on font "KI als Lernunterstützung" at bounding box center [658, 510] width 163 height 19
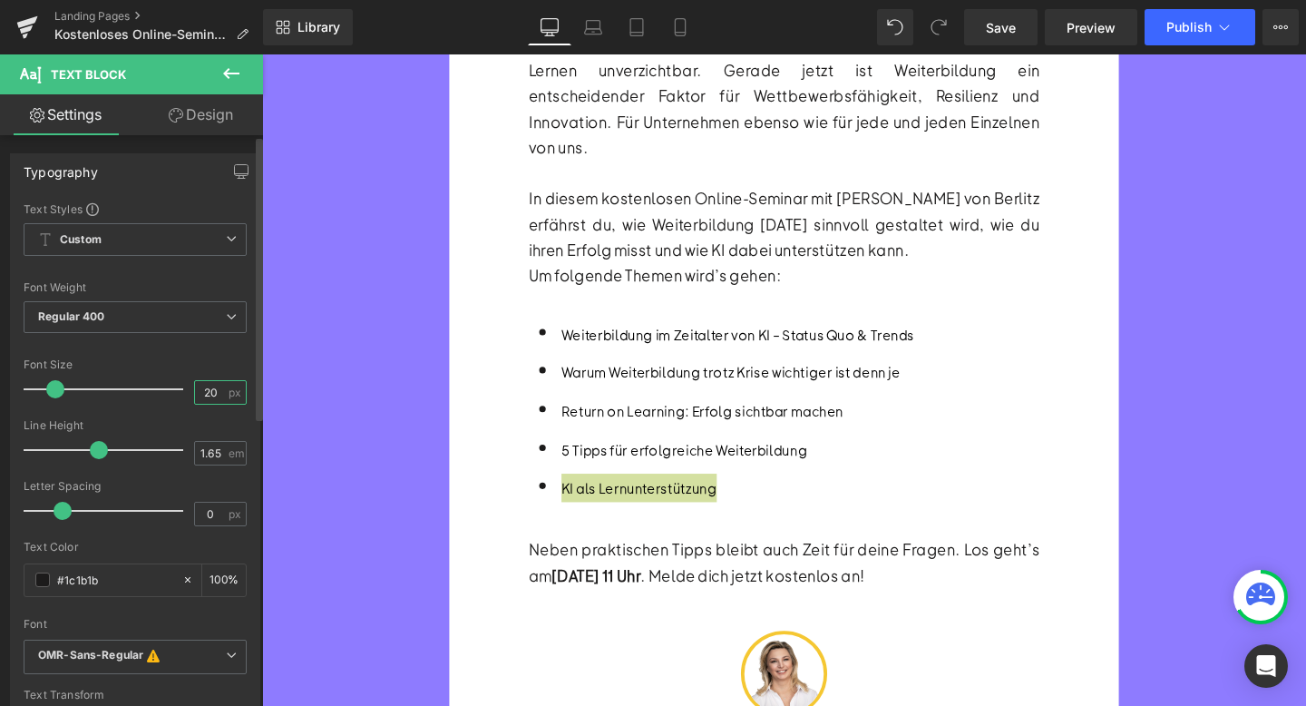
click at [210, 391] on input "20" at bounding box center [211, 392] width 32 height 23
type input "21"
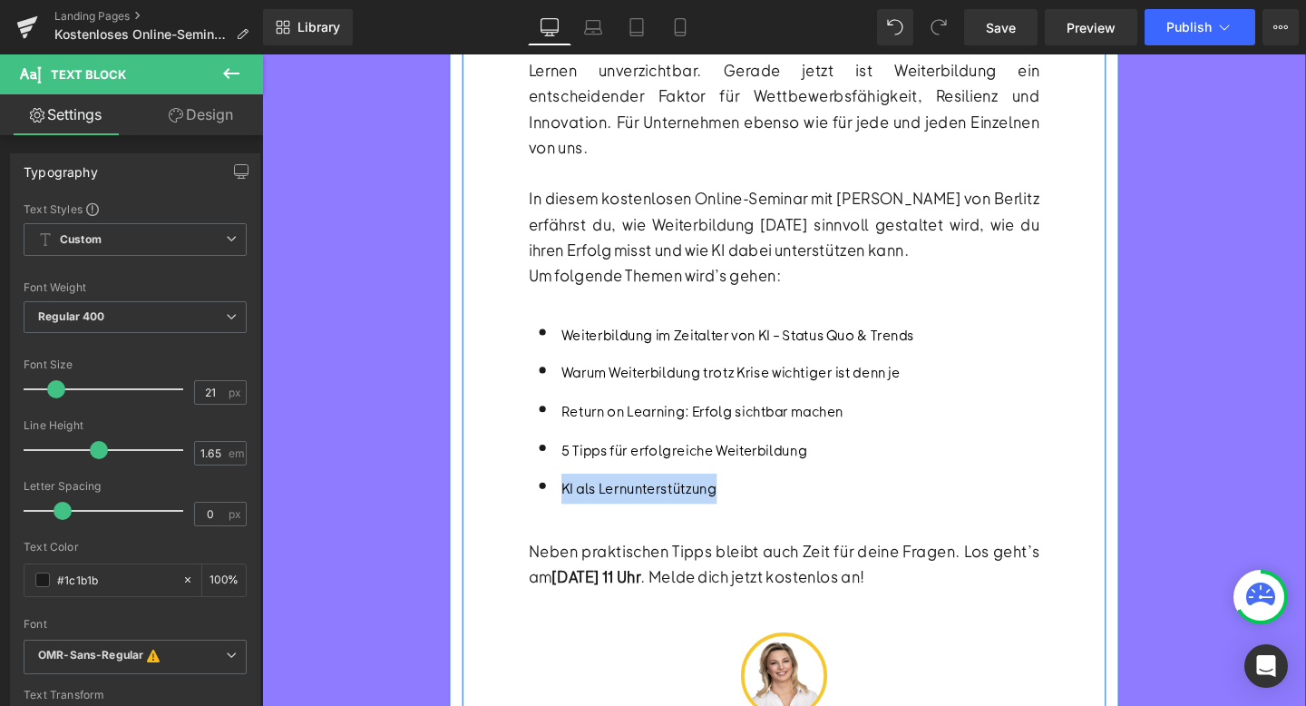
click at [505, 501] on div "KOSTENLOSES OMR ONLINE-SEMINAR Heading 5 Tipps für erfolgreiche Weiterbildung i…" at bounding box center [810, 317] width 677 height 1002
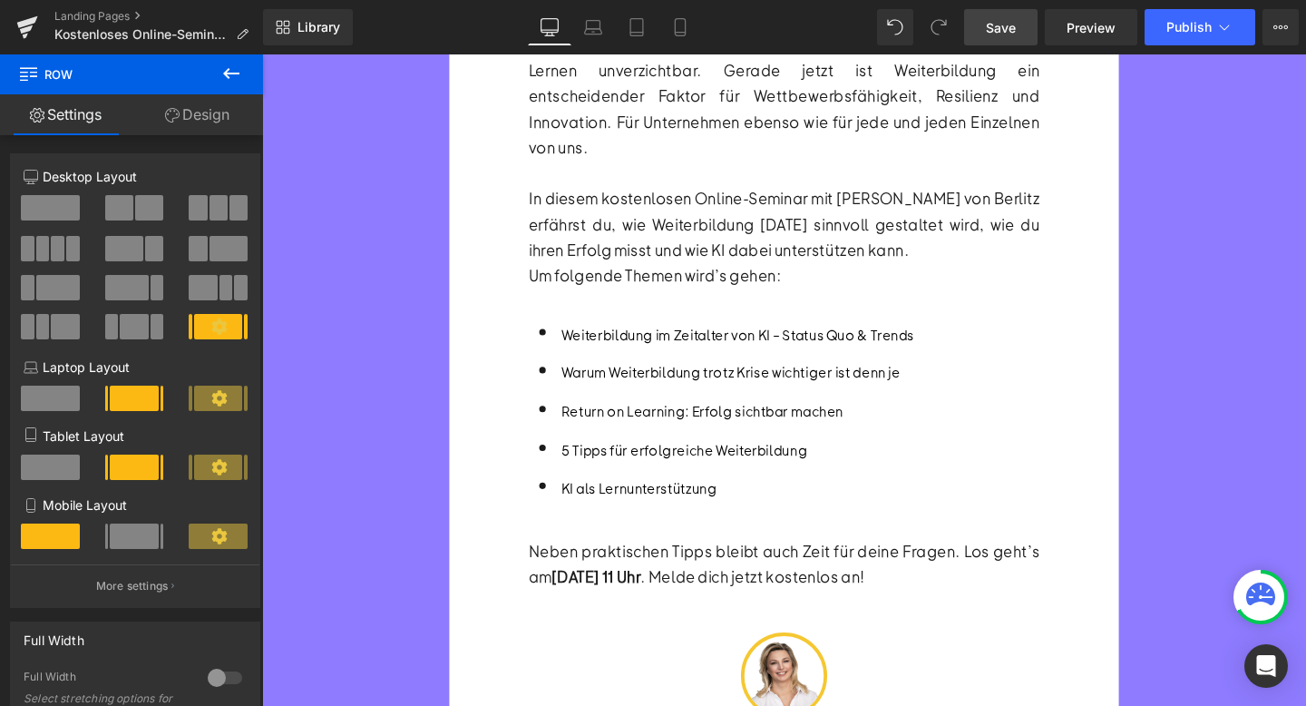
click at [1002, 26] on span "Save" at bounding box center [1001, 27] width 30 height 19
click at [1271, 36] on button "View Live Page View with current Template Save Template to Library Schedule Pub…" at bounding box center [1280, 27] width 36 height 36
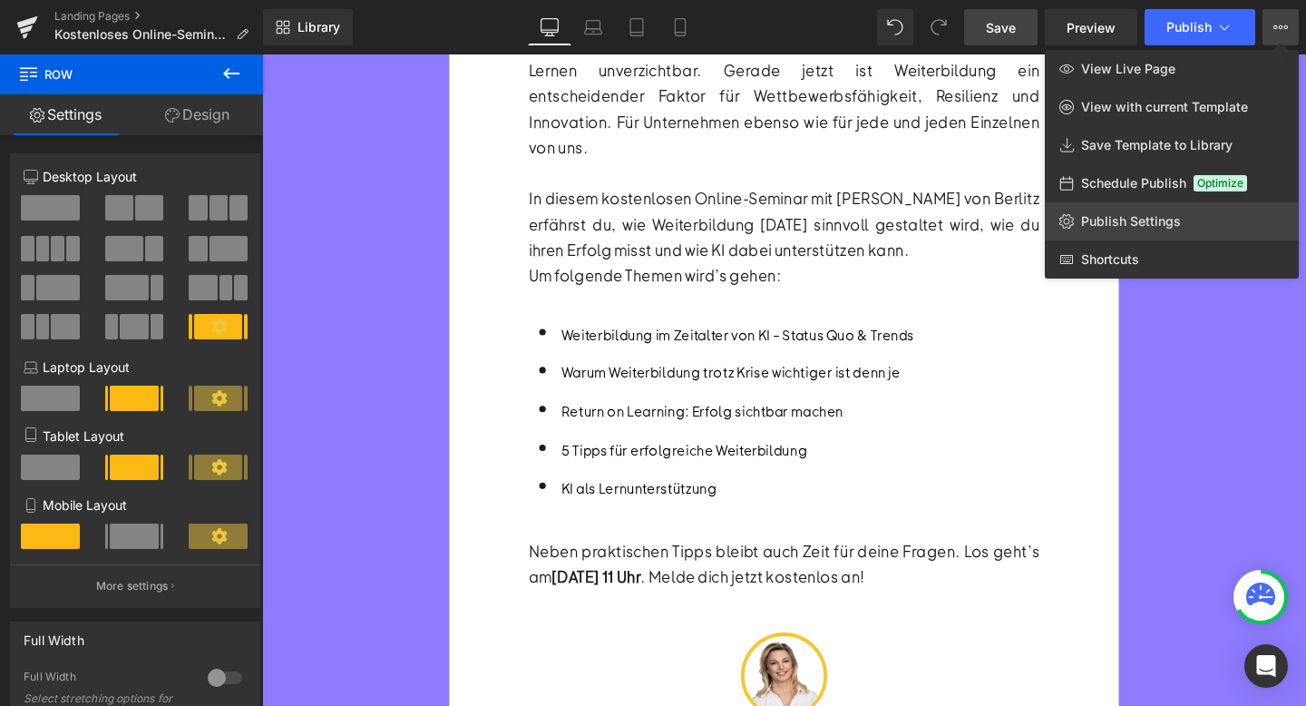
click at [1112, 223] on span "Publish Settings" at bounding box center [1131, 221] width 100 height 16
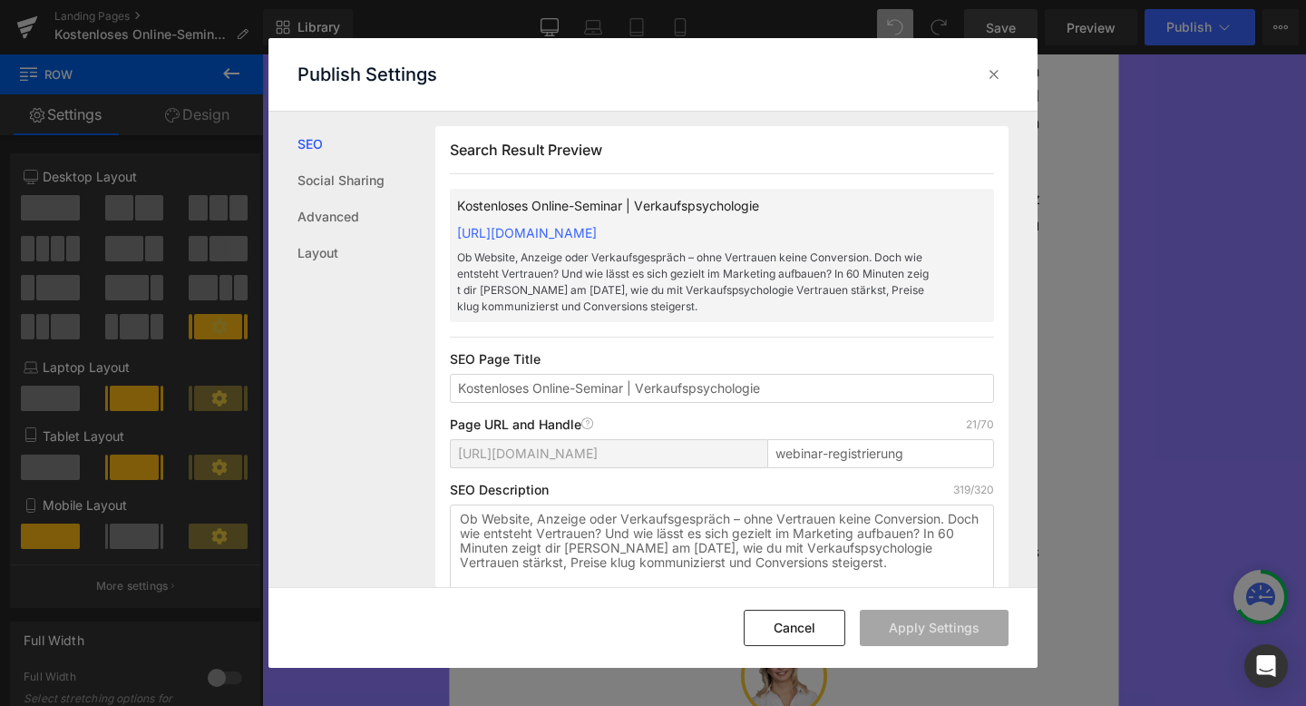
scroll to position [1, 0]
click at [704, 384] on input "Kostenloses Online-Seminar | Verkaufspsychologie" at bounding box center [722, 387] width 544 height 29
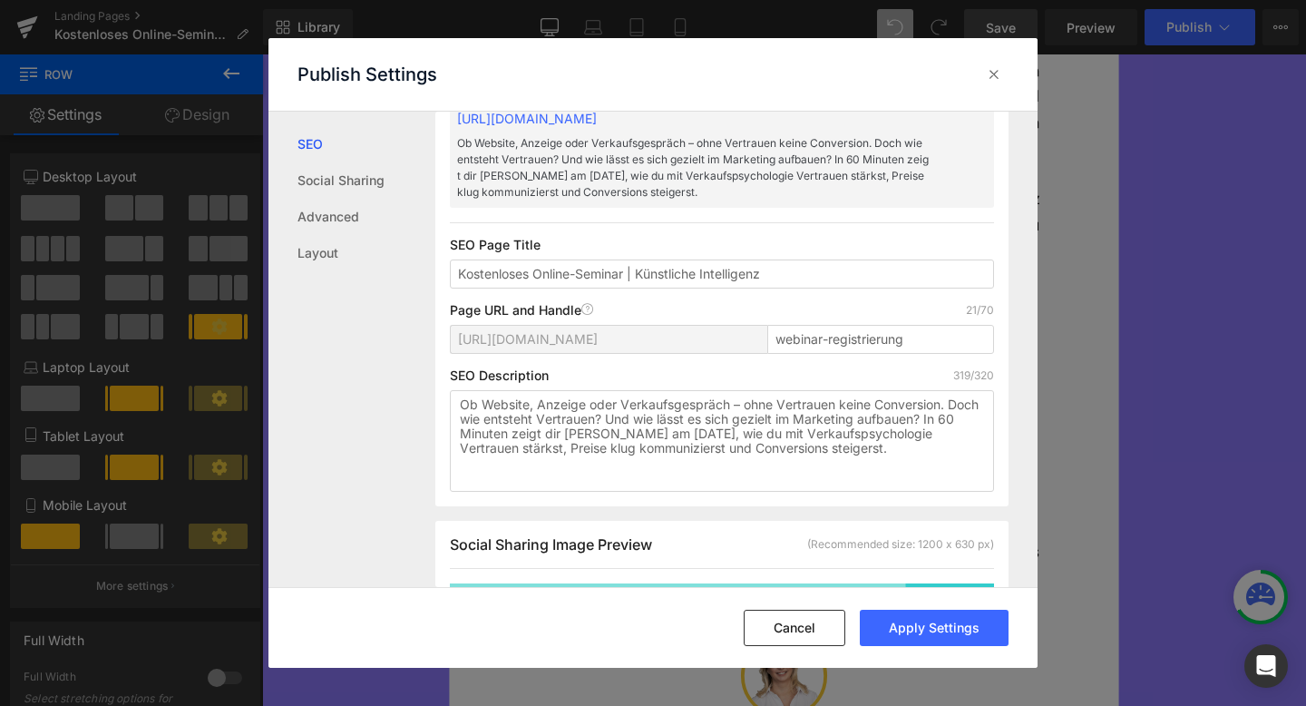
scroll to position [121, 0]
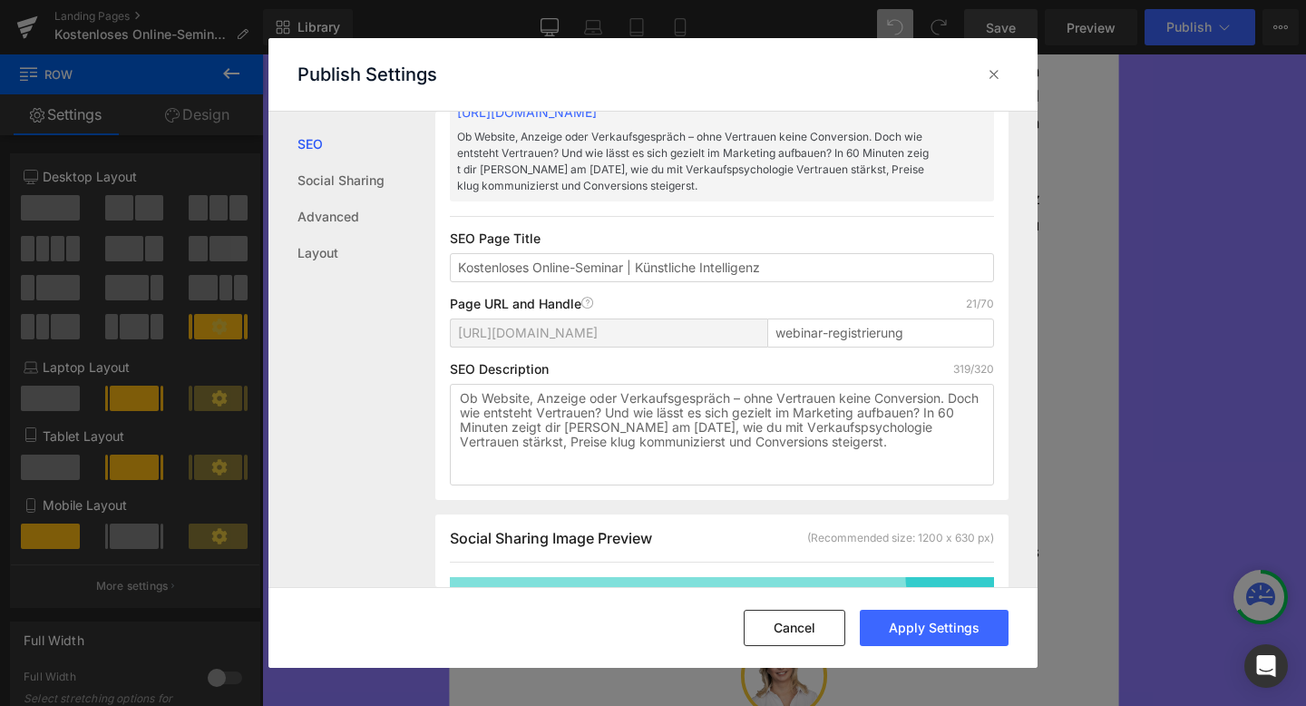
type input "Kostenloses Online-Seminar | Künstliche Intelligenz"
click at [575, 396] on textarea "Ob Website, Anzeige oder Verkaufsgespräch – ohne Vertrauen keine Conversion. Do…" at bounding box center [722, 435] width 544 height 102
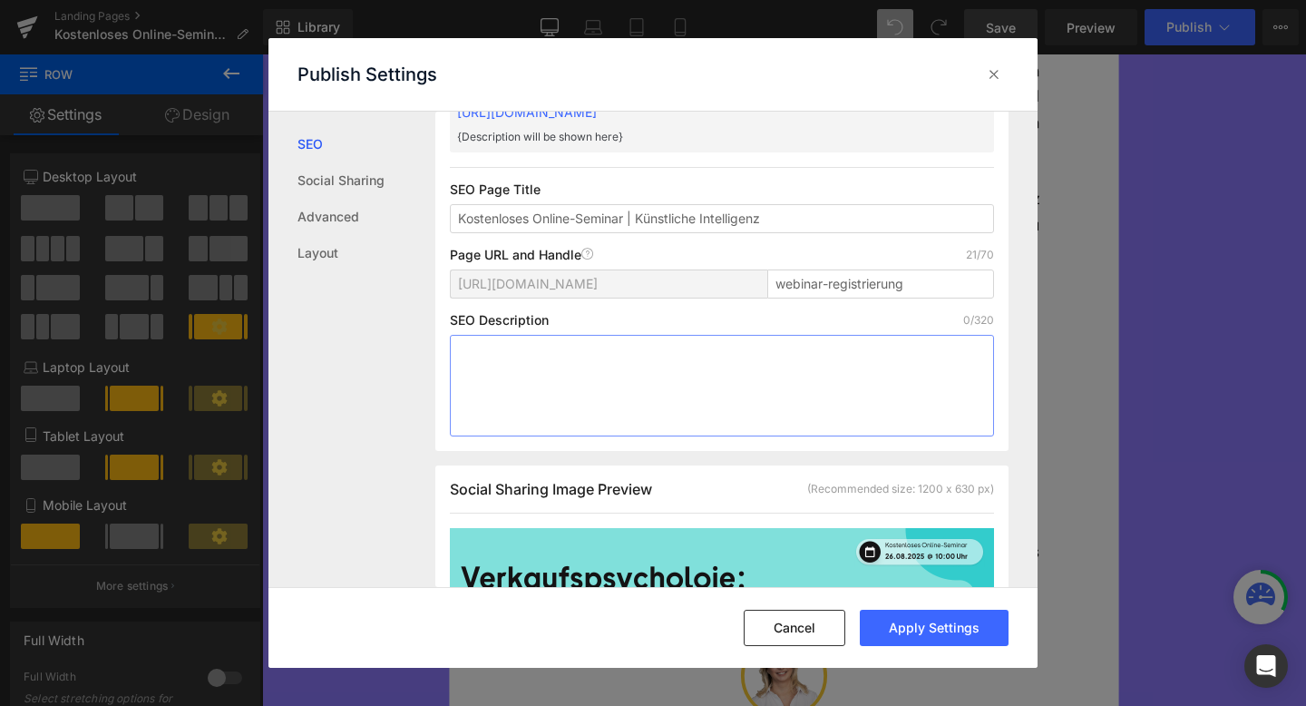
paste textarea "In diesem kostenlosen Online-Seminar gibt dir [PERSON_NAME] fünf wertvolle Tipp…"
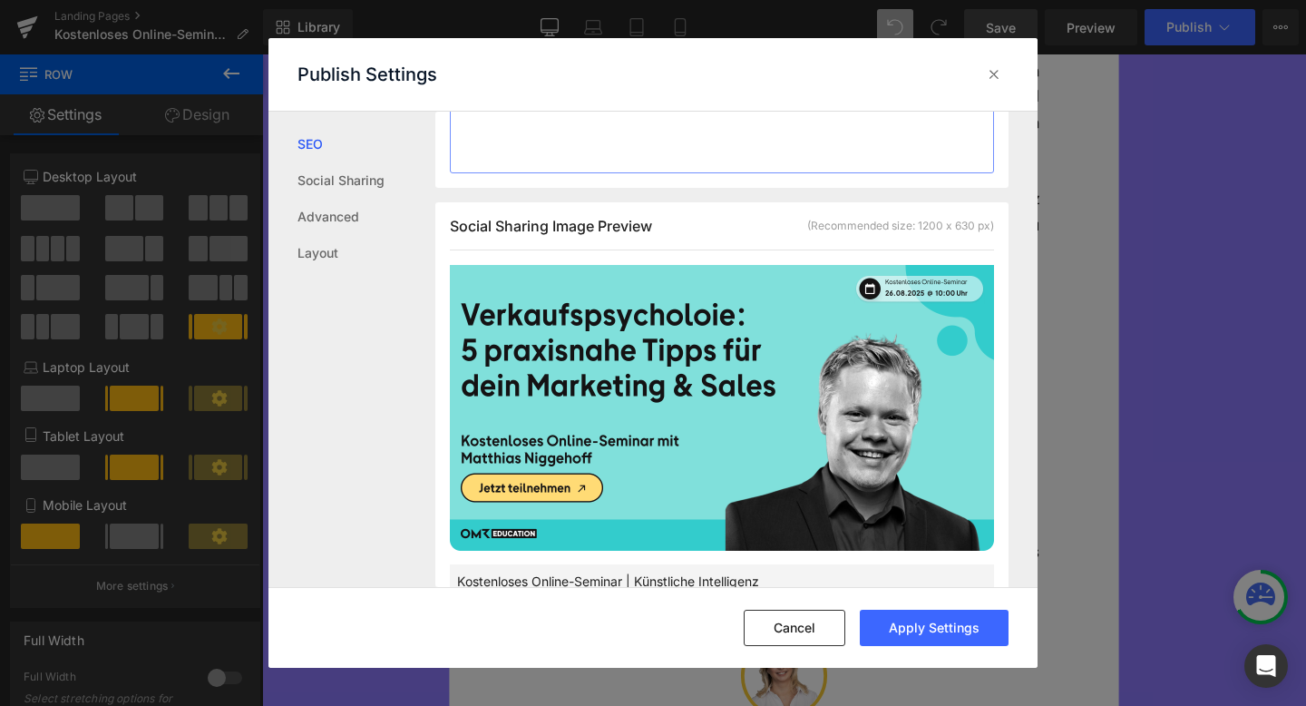
scroll to position [425, 0]
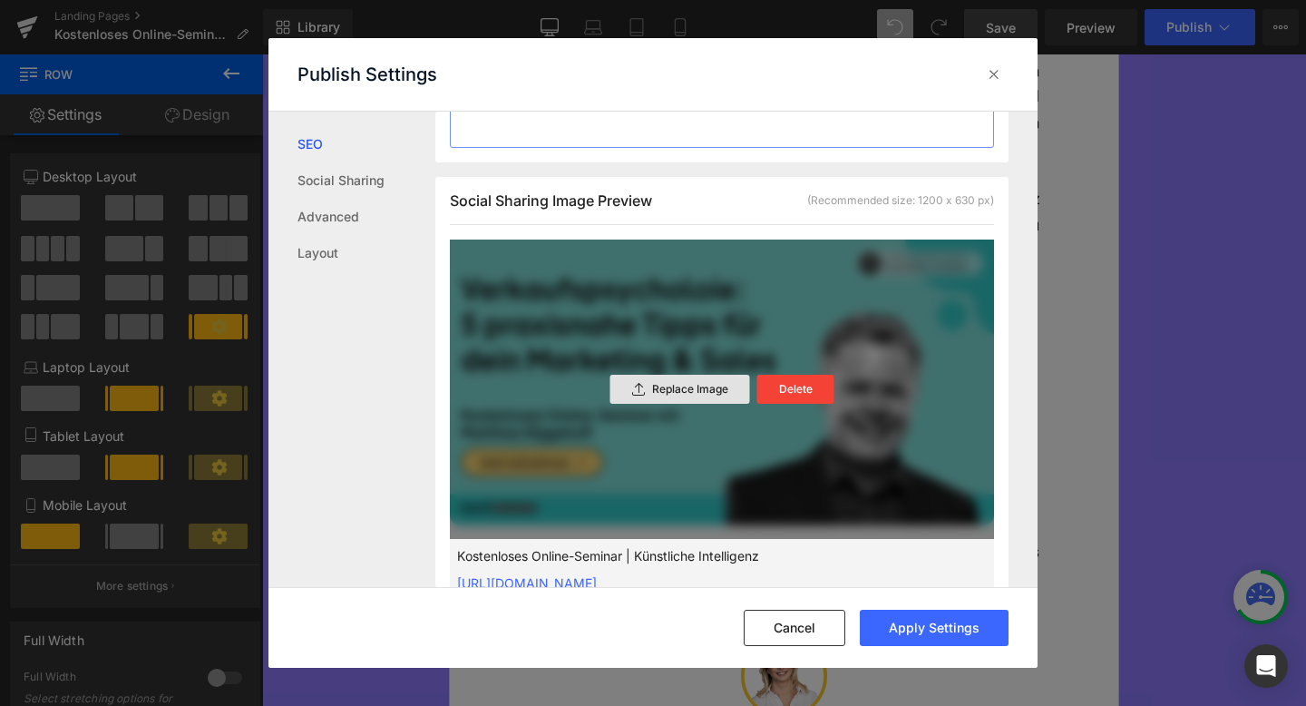
type textarea "In diesem kostenlosen Online-Seminar gibt dir [PERSON_NAME] fünf wertvolle Tipp…"
click at [667, 386] on p "Replace Image" at bounding box center [690, 389] width 76 height 13
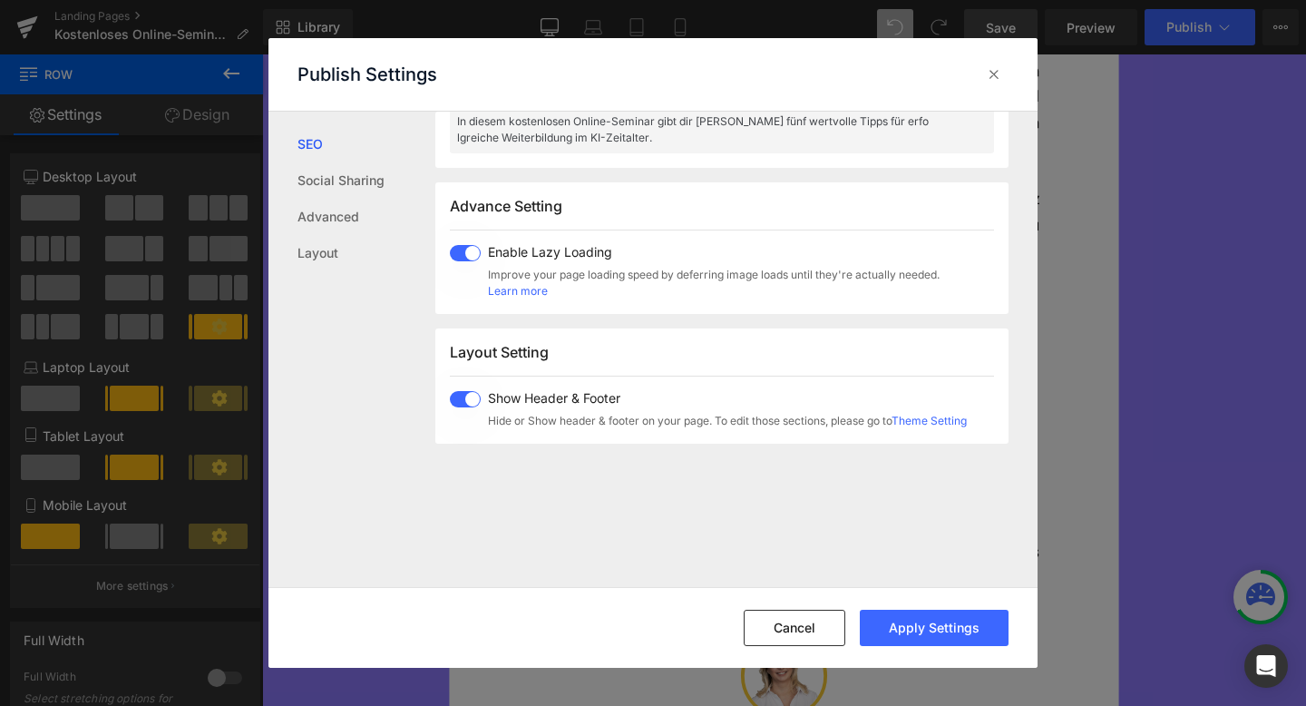
scroll to position [914, 0]
click at [917, 645] on button "Apply Settings" at bounding box center [934, 627] width 149 height 36
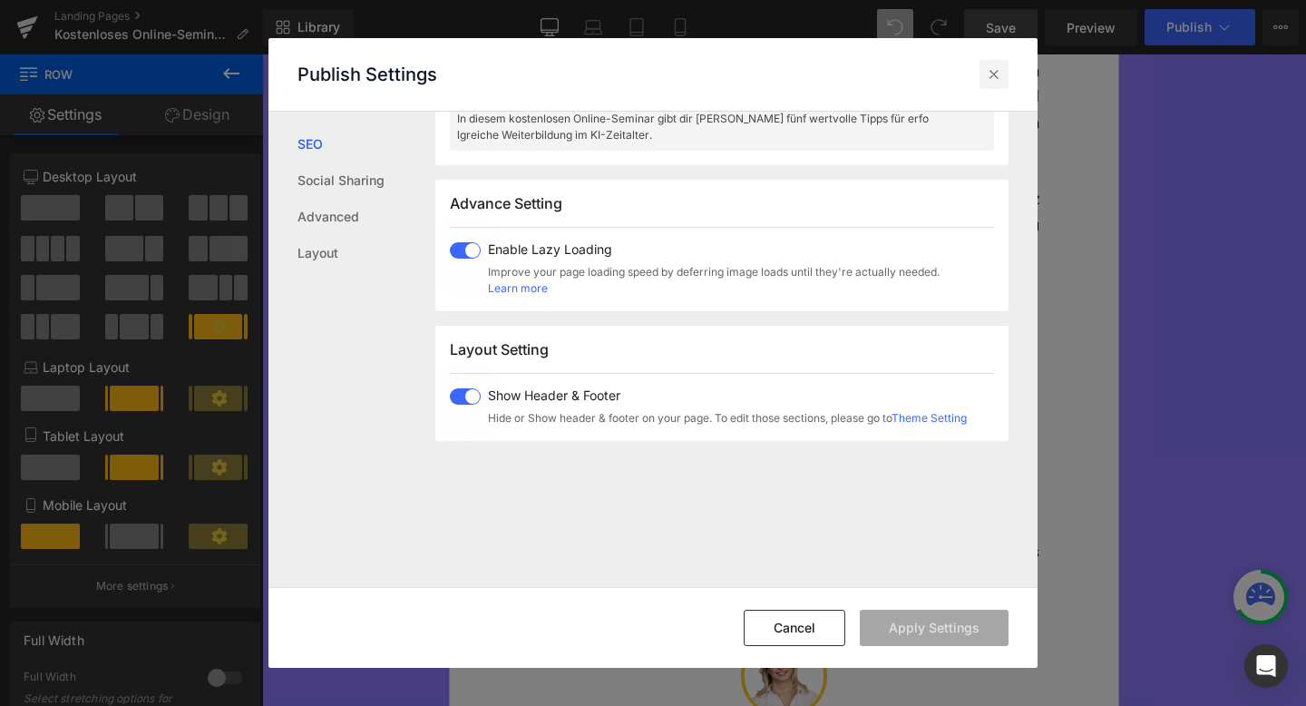
click at [996, 70] on icon at bounding box center [994, 74] width 18 height 18
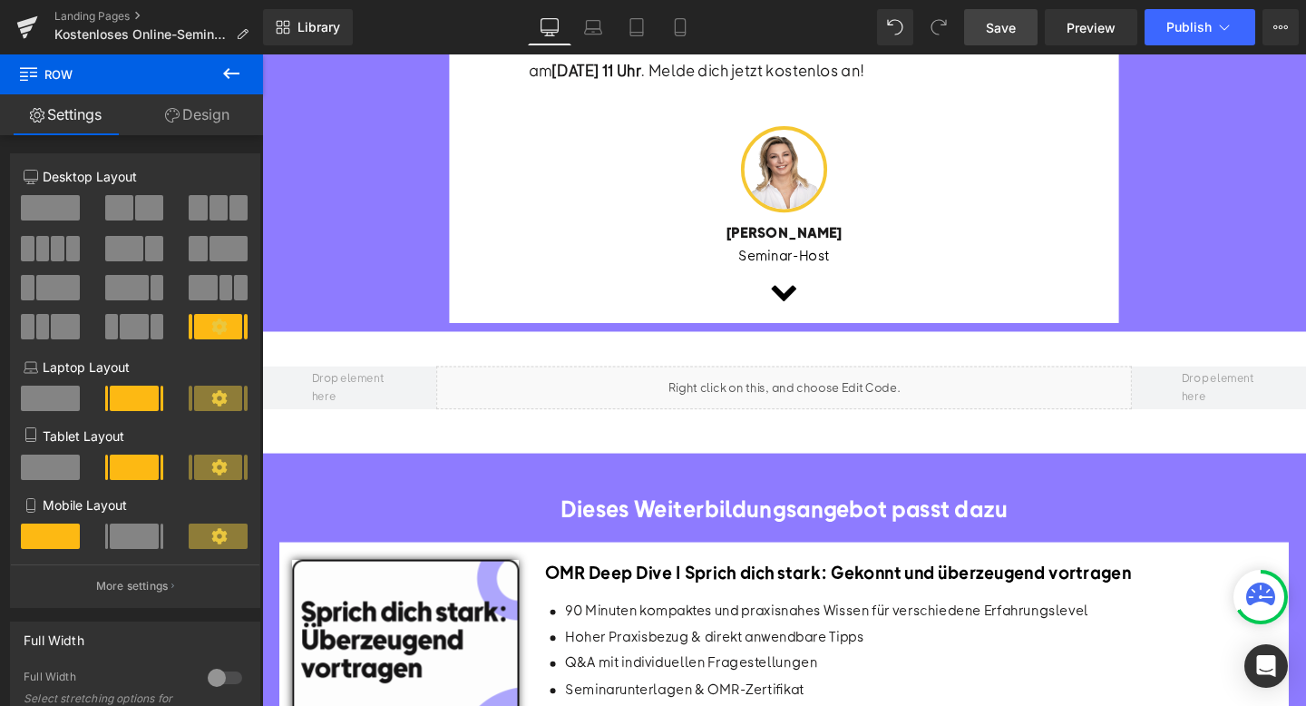
scroll to position [893, 0]
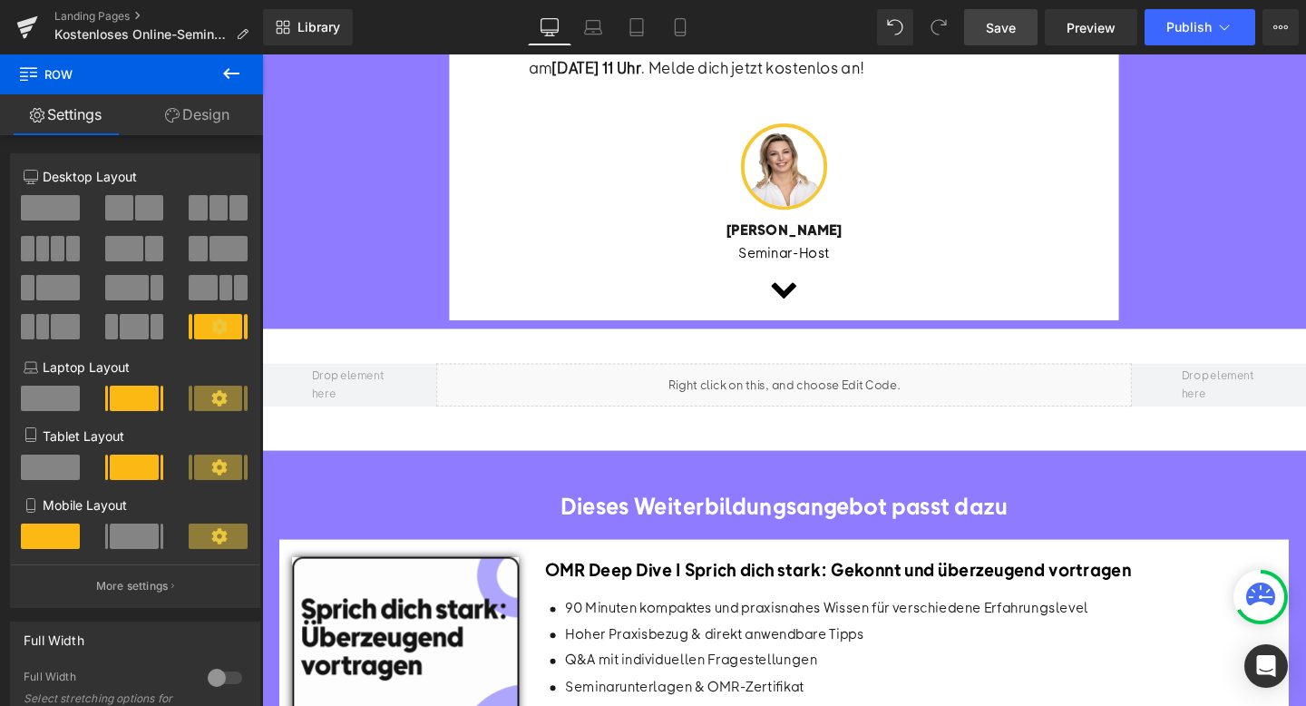
click at [986, 45] on div "Library Desktop Desktop Laptop Tablet Mobile Save Preview Publish Scheduled Vie…" at bounding box center [784, 27] width 1043 height 54
click at [995, 43] on link "Save" at bounding box center [1000, 27] width 73 height 36
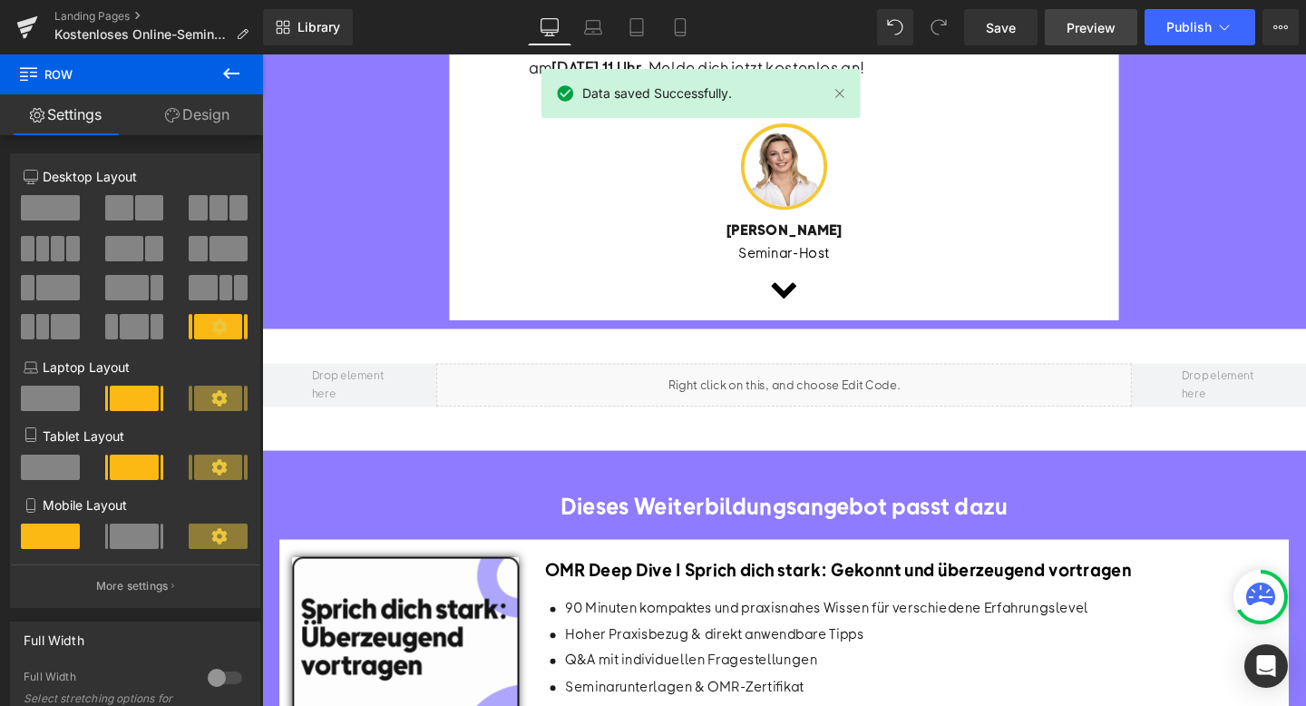
click at [1087, 26] on span "Preview" at bounding box center [1091, 27] width 49 height 19
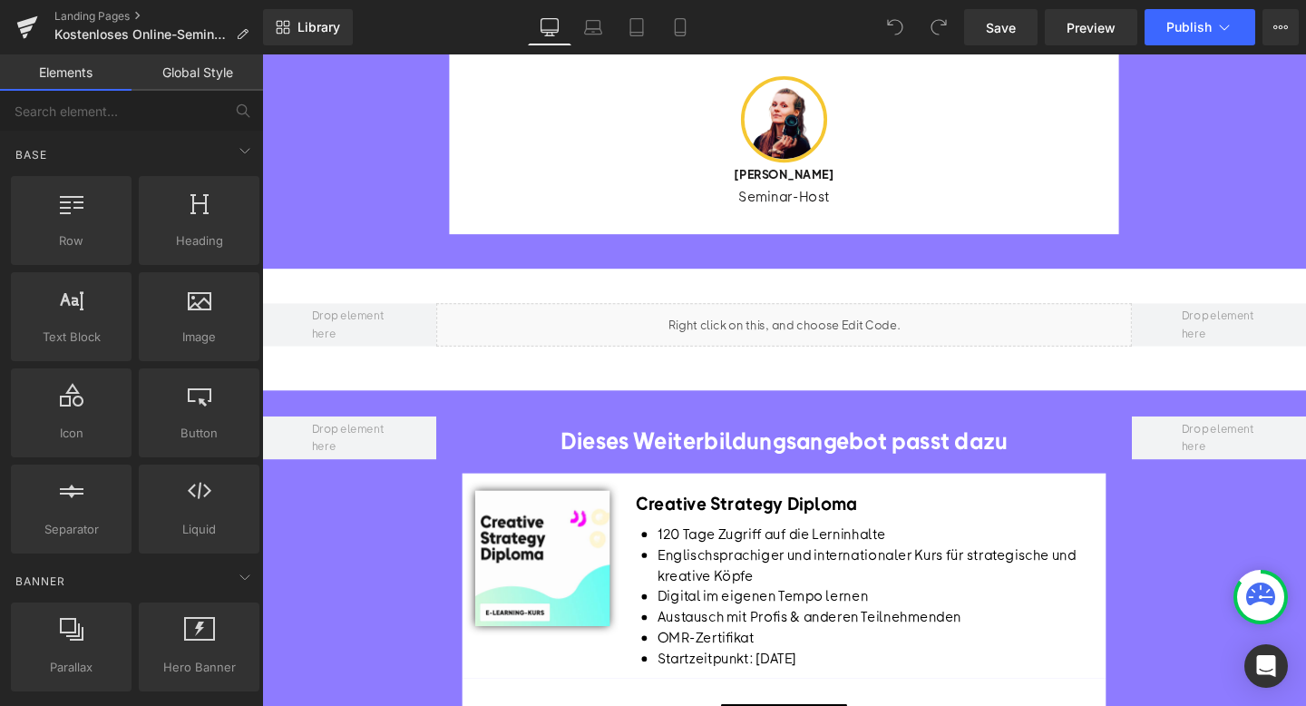
scroll to position [760, 0]
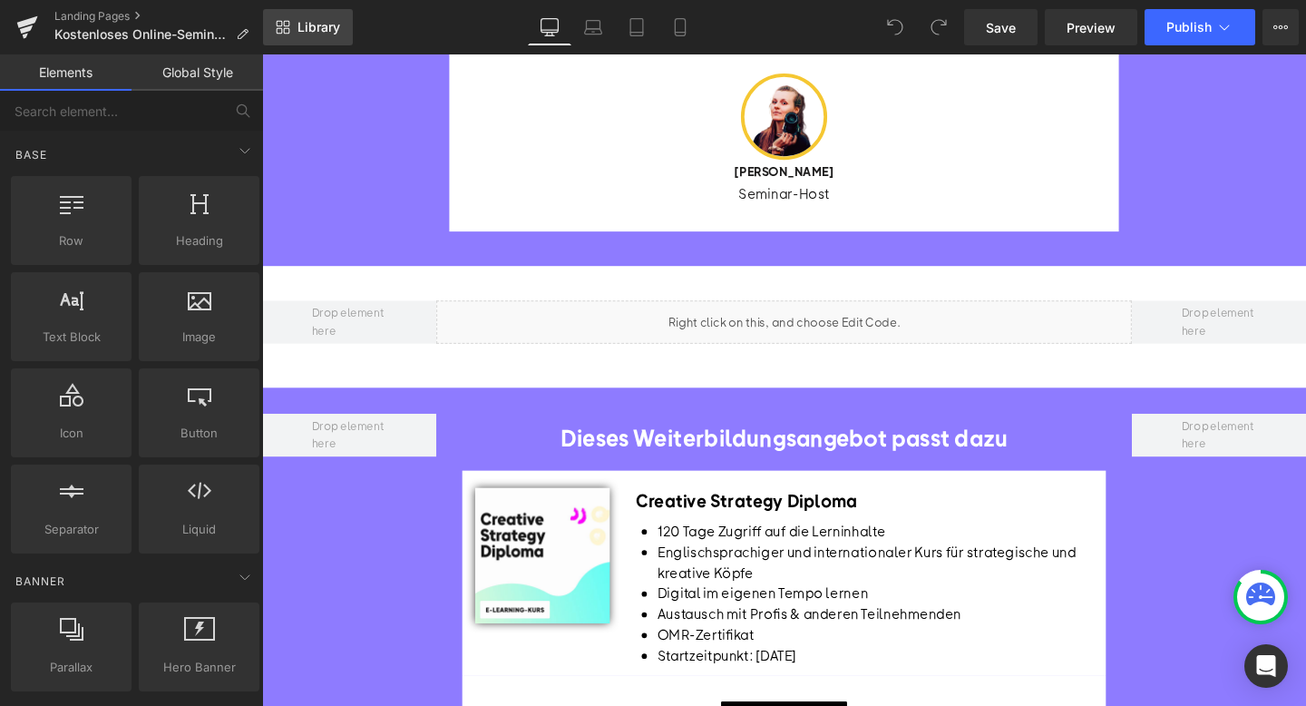
click at [295, 33] on link "Library" at bounding box center [308, 27] width 90 height 36
click at [336, 29] on span "Library" at bounding box center [318, 27] width 43 height 16
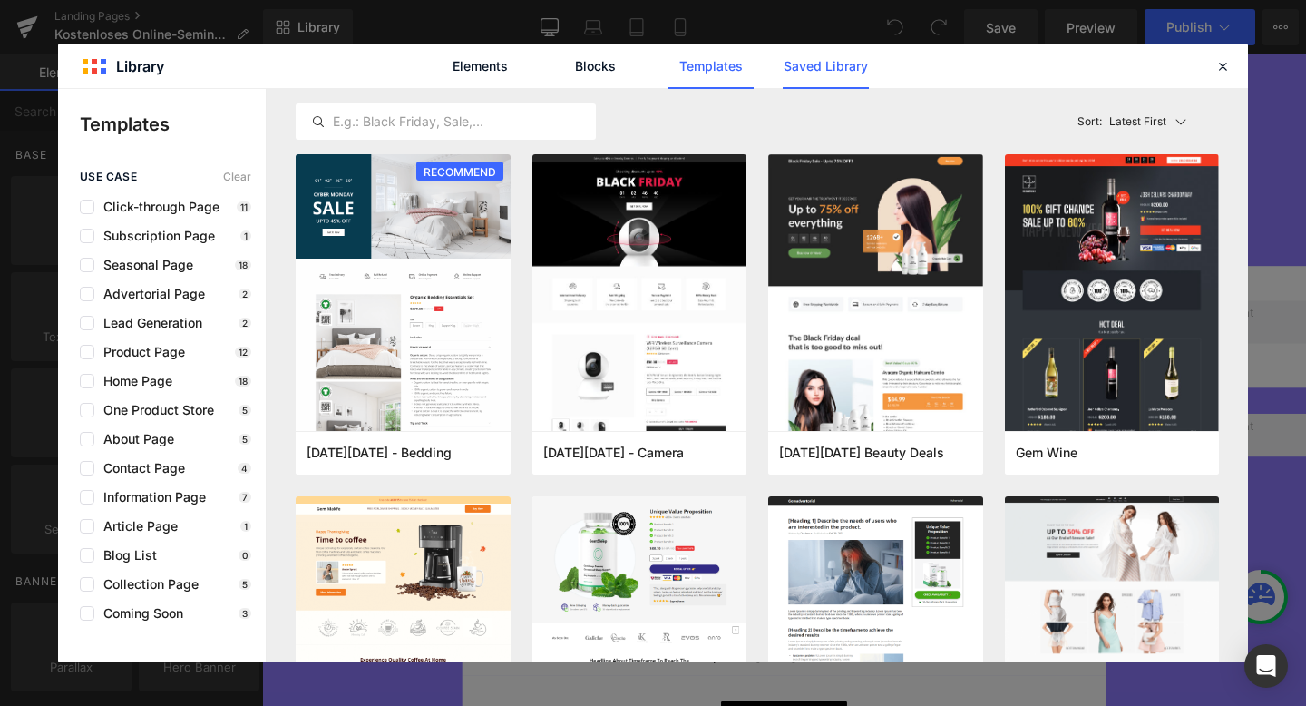
click at [600, 561] on link "Saved Library" at bounding box center [595, 566] width 10 height 10
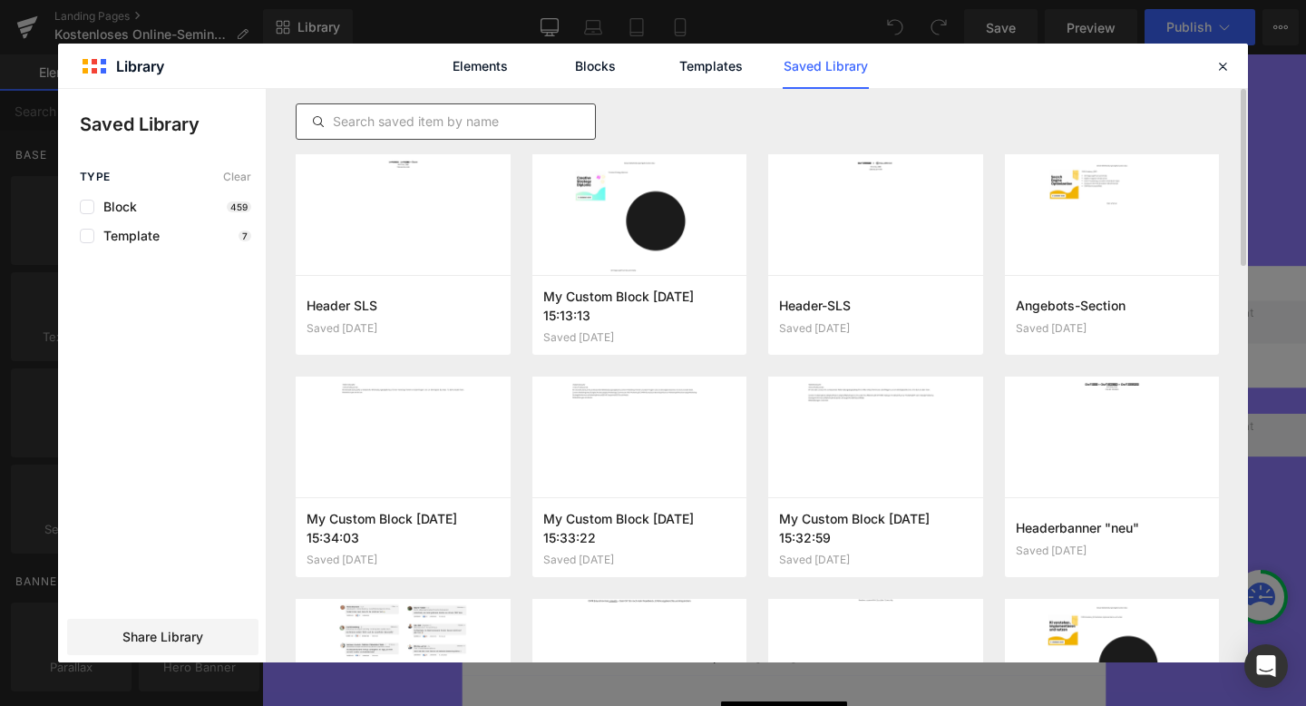
click at [397, 124] on input "text" at bounding box center [446, 122] width 298 height 22
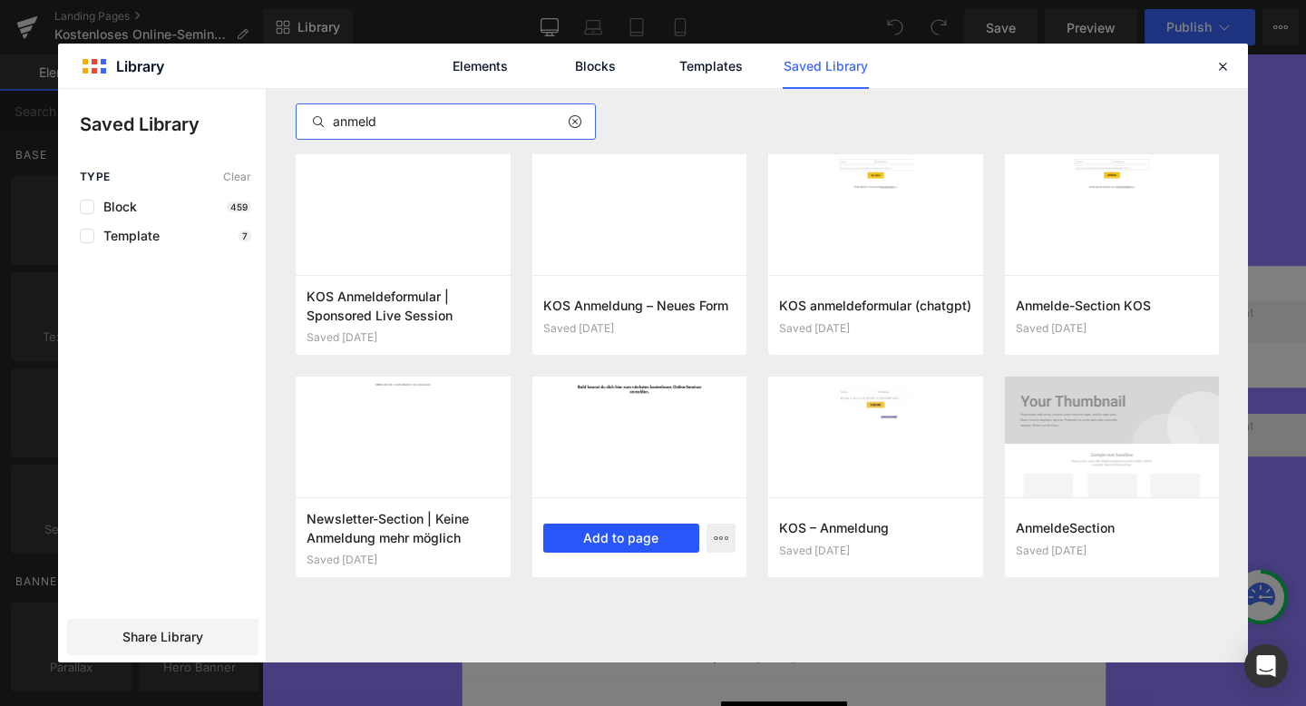
type input "anmeld"
click at [582, 540] on button "Add to page" at bounding box center [621, 537] width 157 height 29
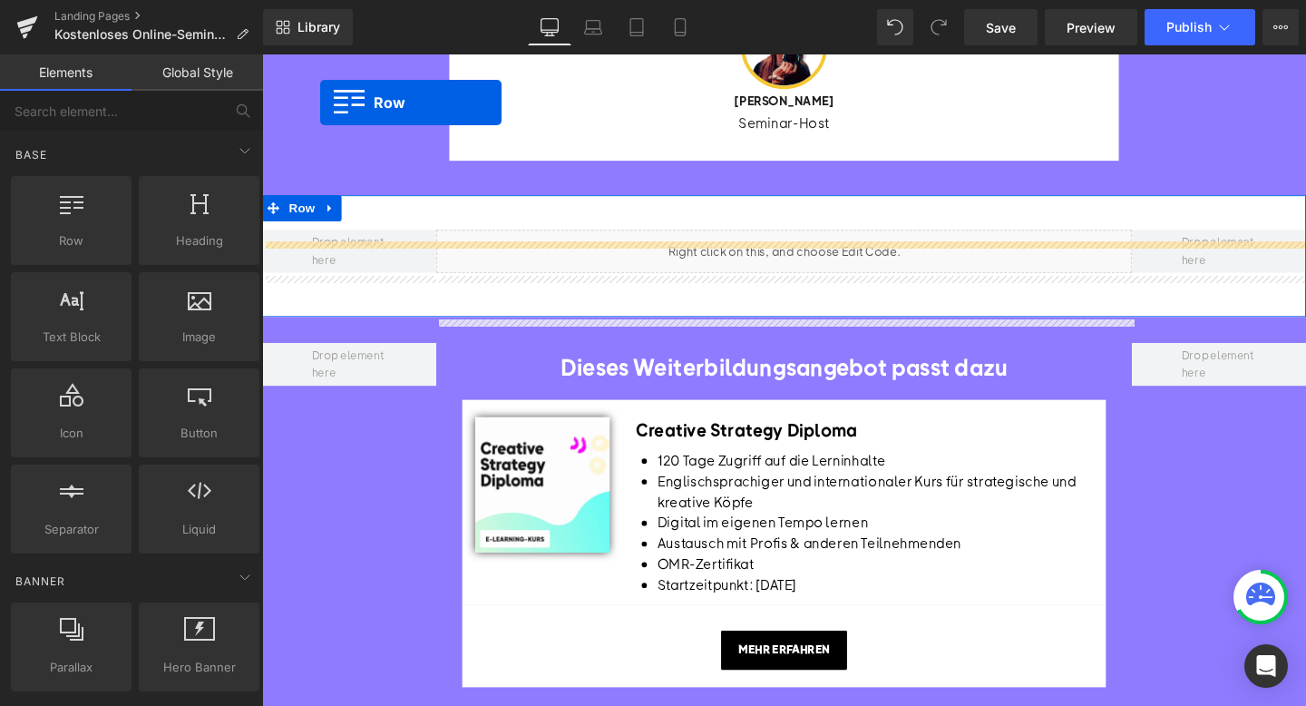
scroll to position [744, 0]
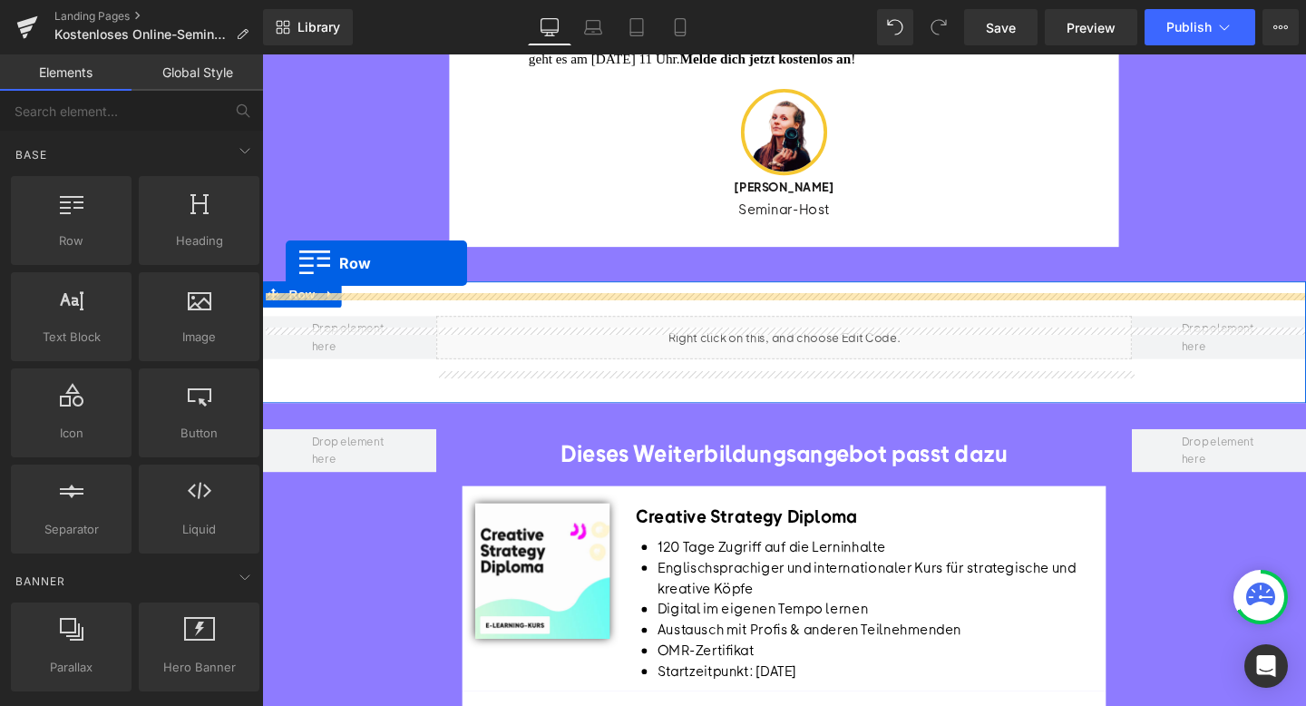
drag, startPoint x: 285, startPoint y: 160, endPoint x: 286, endPoint y: 273, distance: 113.4
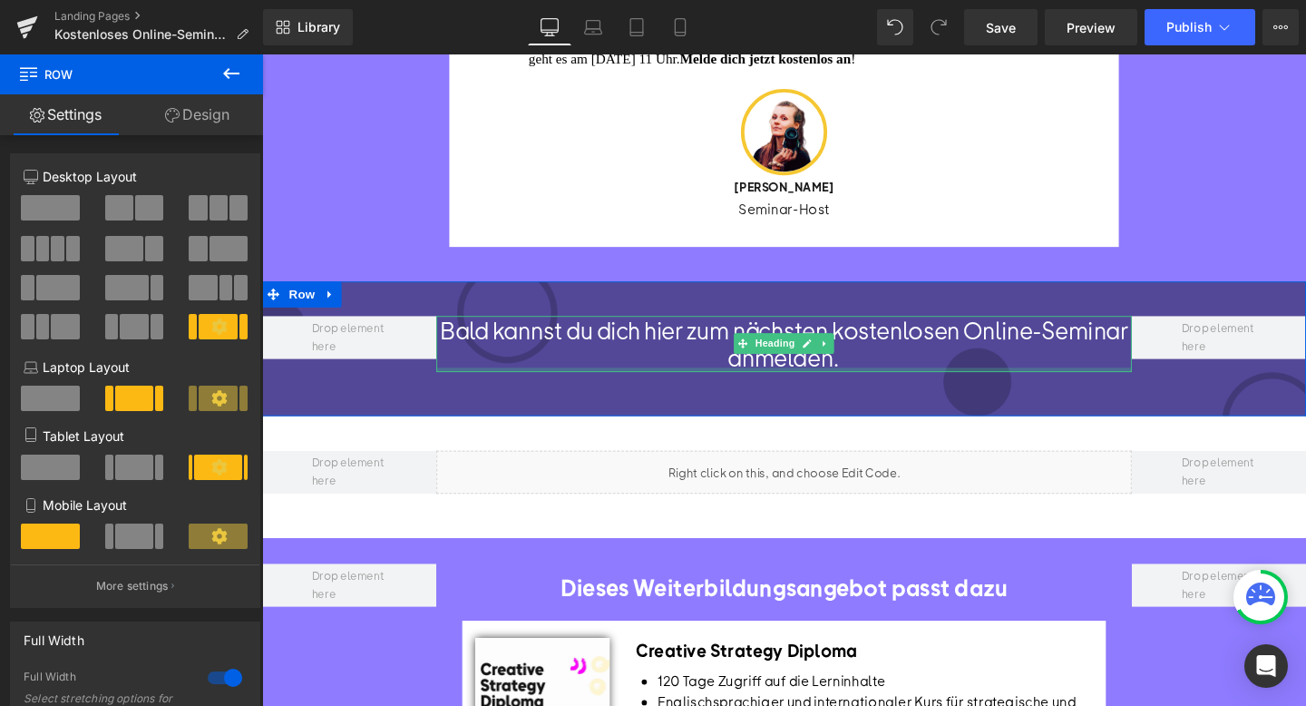
click at [526, 388] on div at bounding box center [811, 386] width 732 height 5
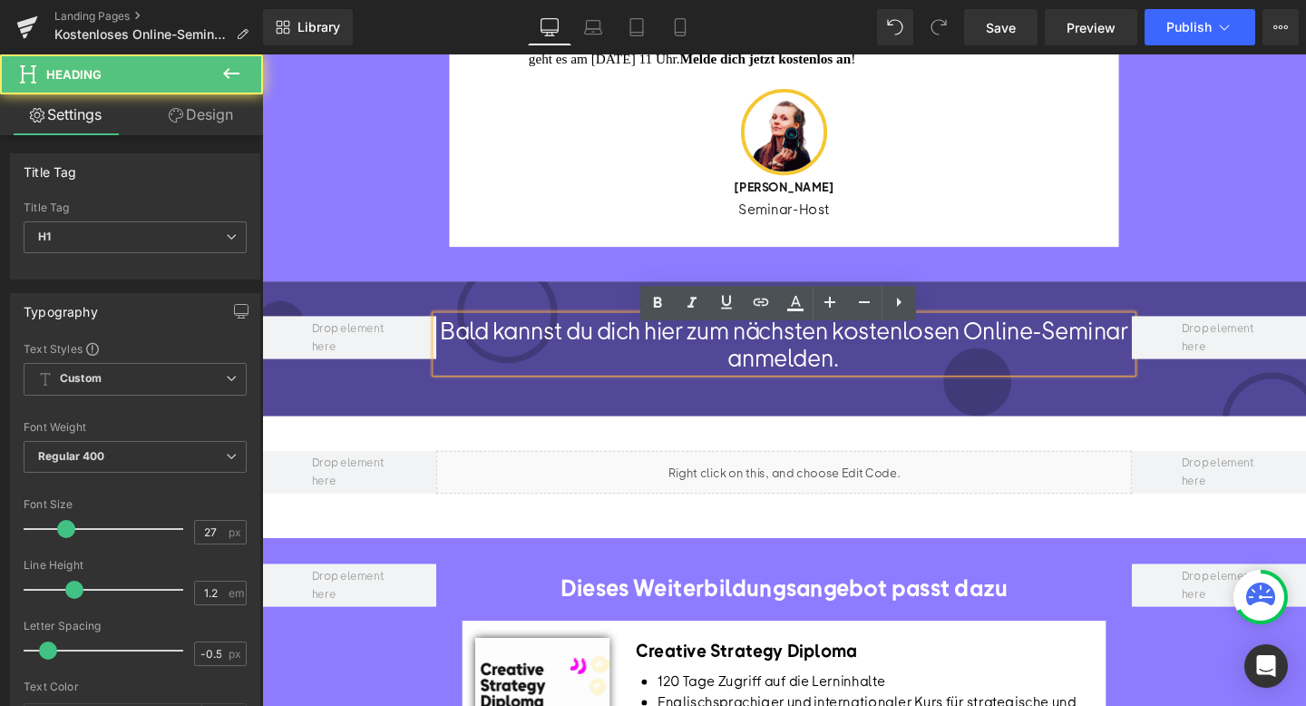
click at [542, 420] on div "Bald kannst du dich hier zum nächsten kostenlosen Online-Seminar anmelden. Head…" at bounding box center [810, 363] width 1097 height 141
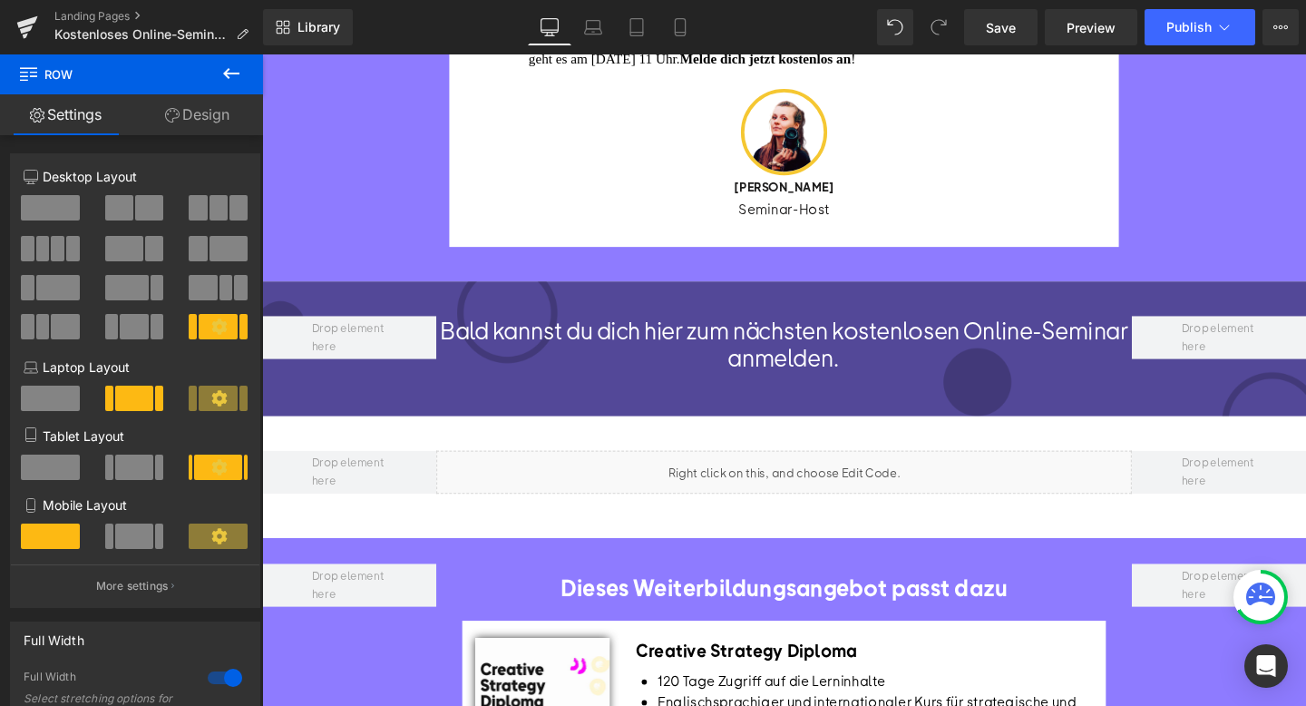
click at [542, 420] on div "Bald kannst du dich hier zum nächsten kostenlosen Online-Seminar anmelden. Head…" at bounding box center [810, 363] width 1097 height 141
click at [197, 117] on link "Design" at bounding box center [198, 114] width 132 height 41
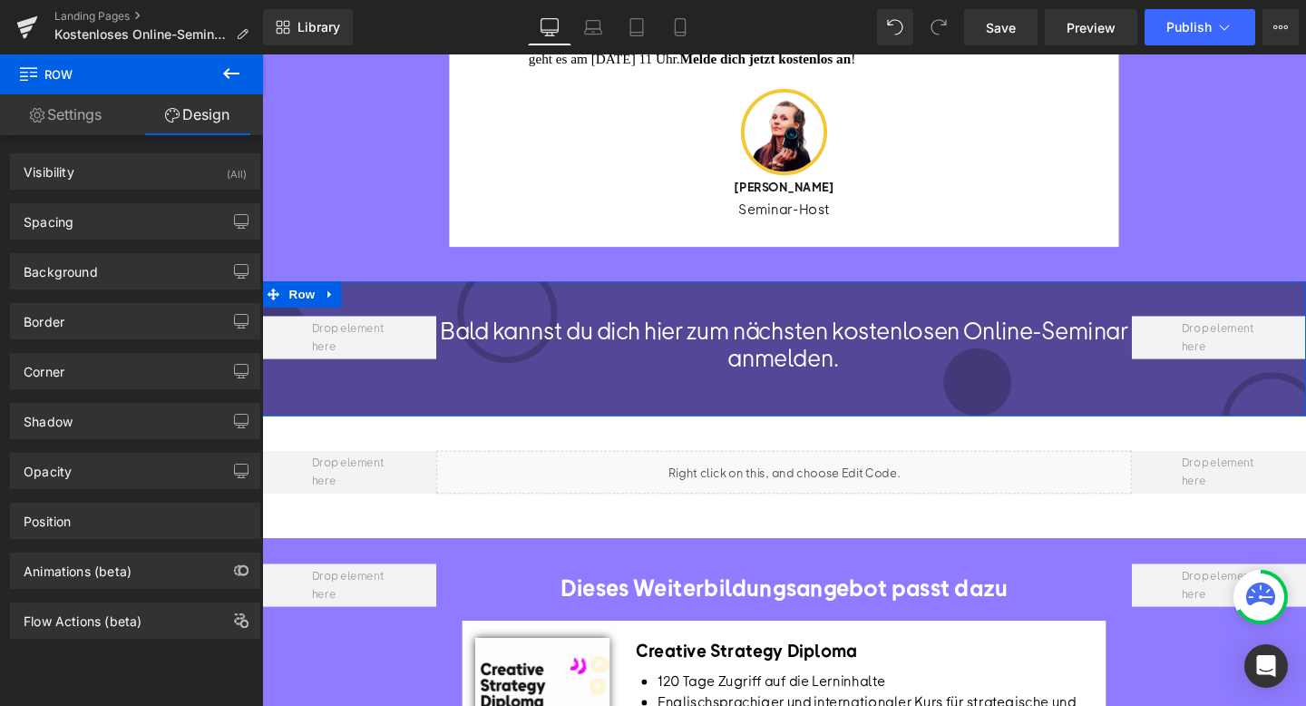
click at [165, 248] on div "Background Color & Image color #534898 Color #534898 100 % https://ucarecdn.com…" at bounding box center [135, 264] width 271 height 50
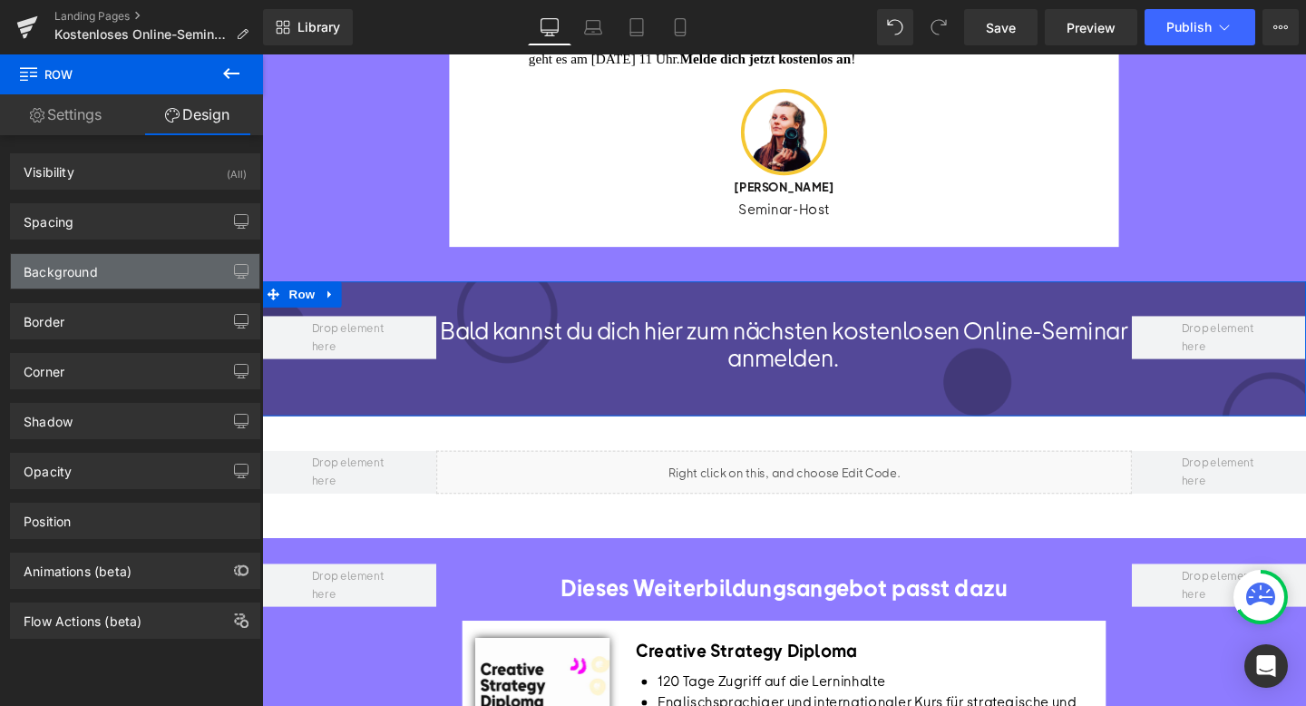
click at [167, 266] on div "Background" at bounding box center [135, 271] width 248 height 34
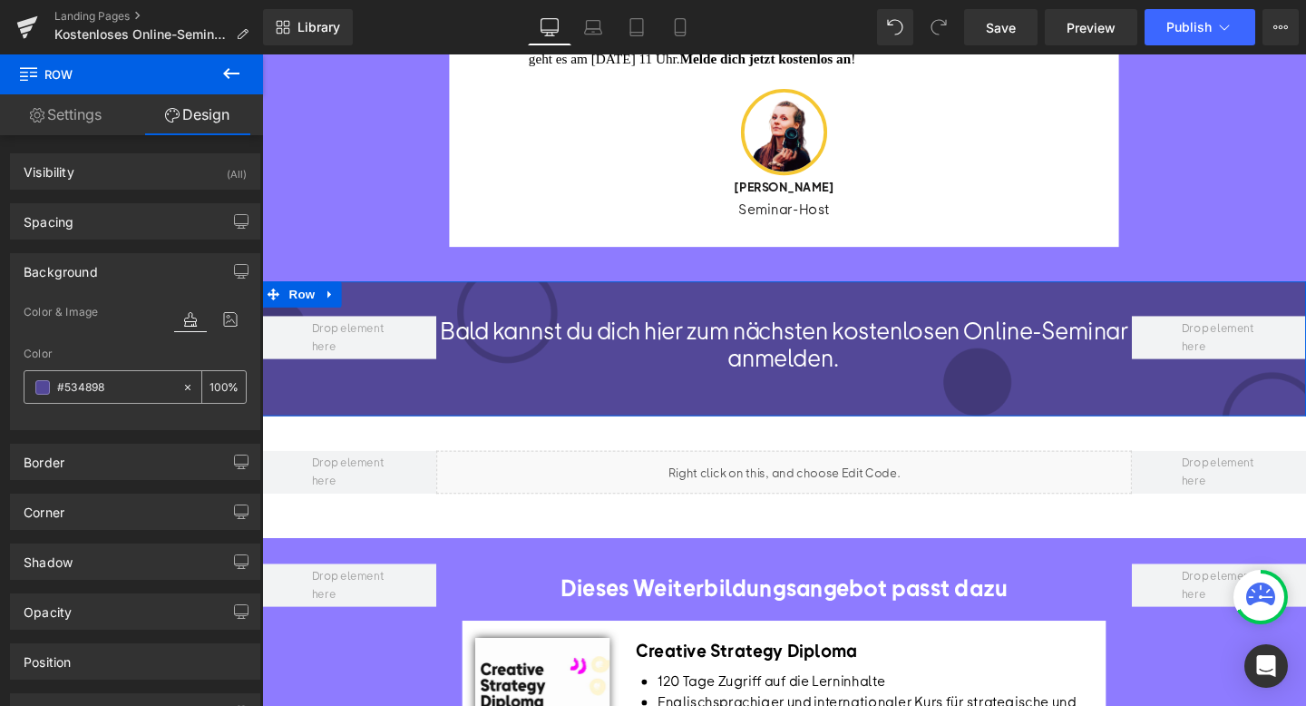
click at [181, 384] on icon at bounding box center [187, 387] width 13 height 13
type input "none"
type input "0"
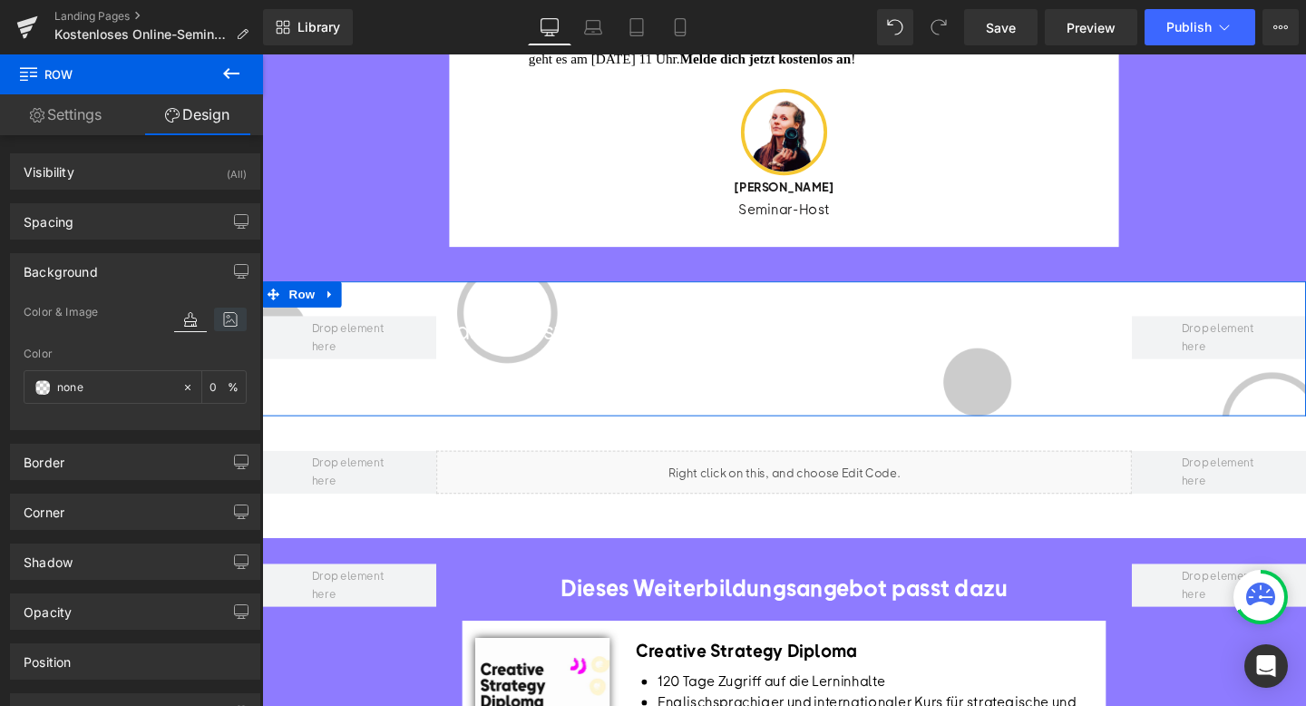
click at [229, 321] on icon at bounding box center [230, 319] width 33 height 24
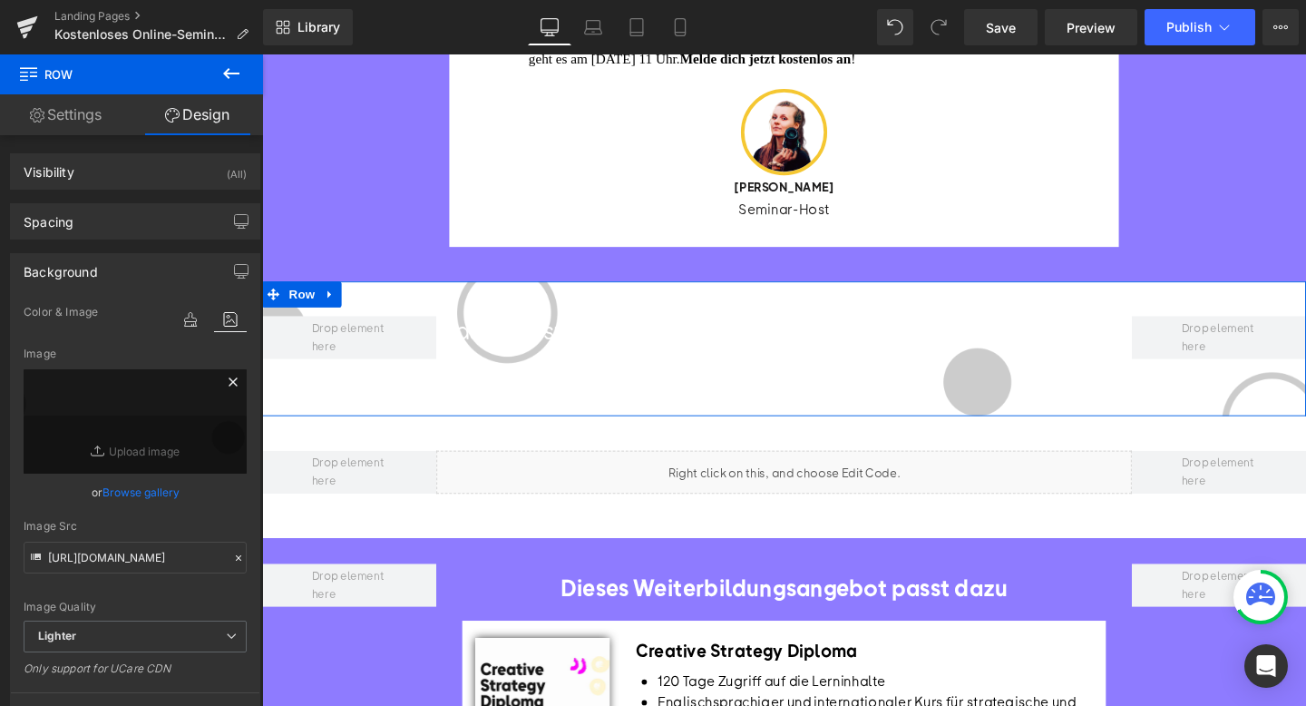
click at [229, 381] on icon at bounding box center [233, 381] width 8 height 8
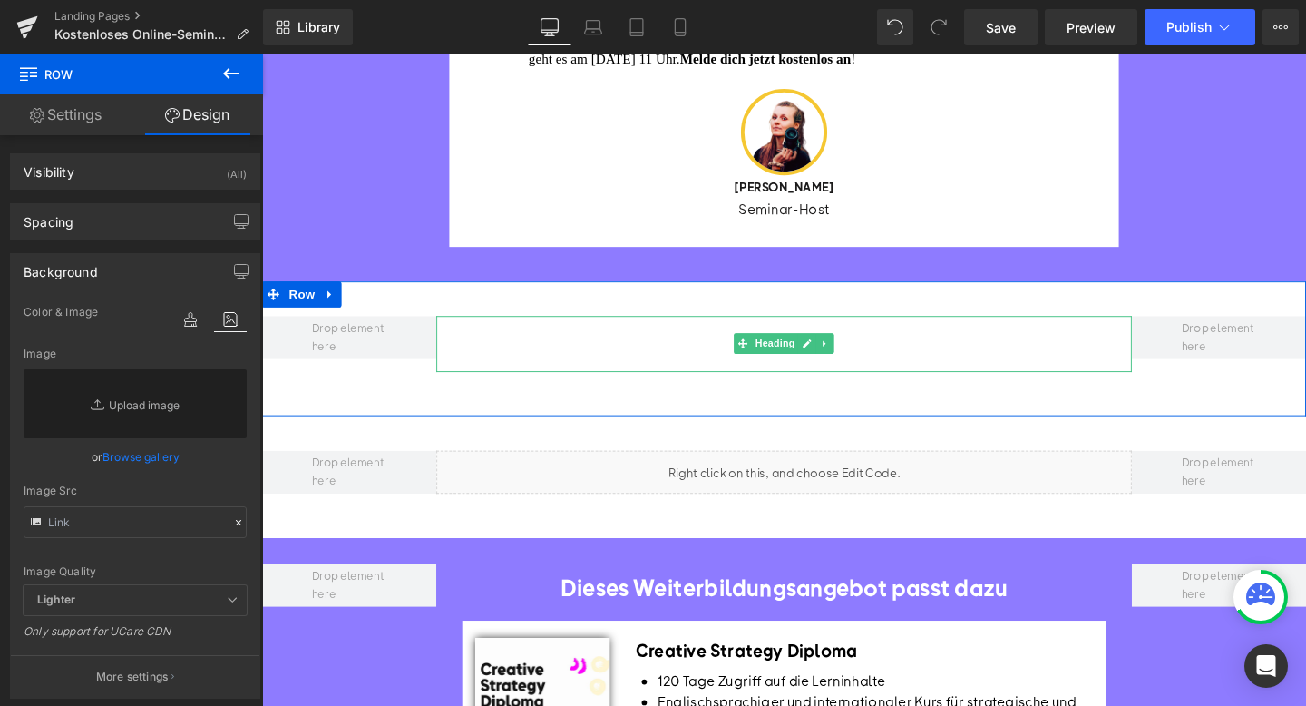
click at [588, 381] on h1 "Bald kannst du dich hier zum nächsten kostenlosen Online-Seminar anmelden." at bounding box center [811, 358] width 732 height 59
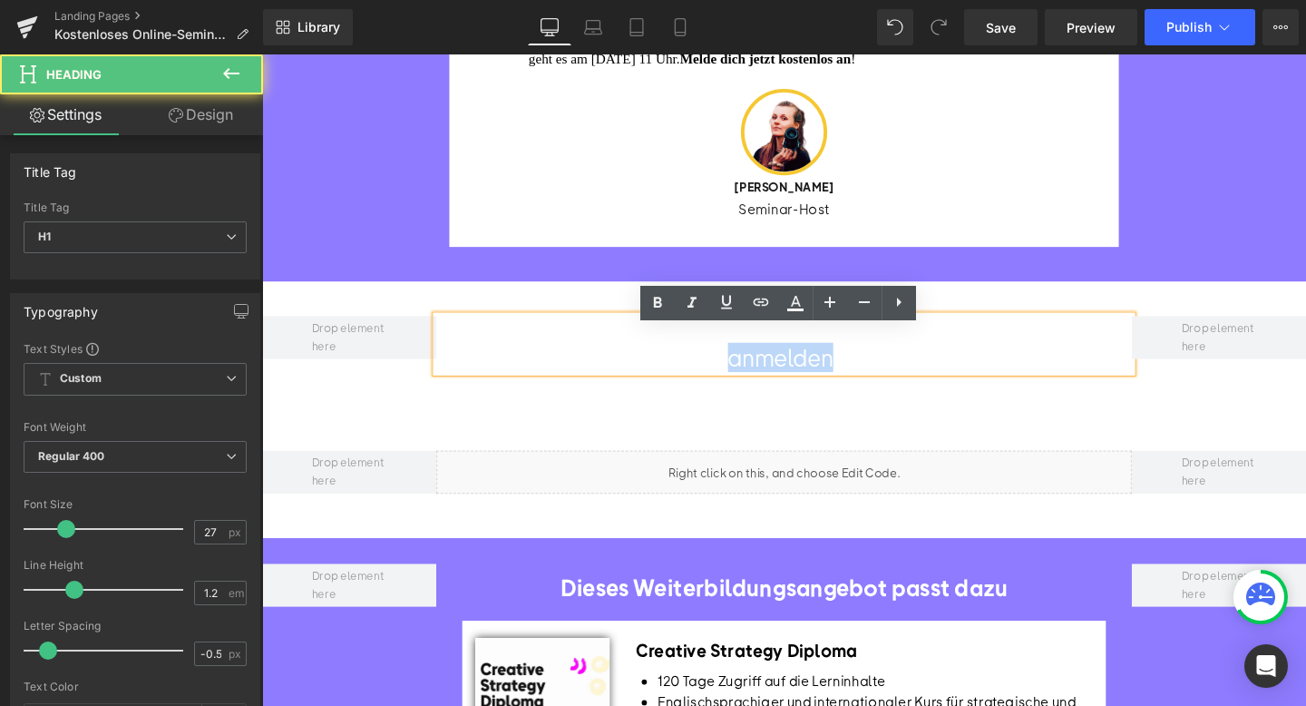
click at [588, 381] on h1 "Bald kannst du dich hier zum nächsten kostenlosen Online-Seminar anmelden." at bounding box center [811, 358] width 732 height 59
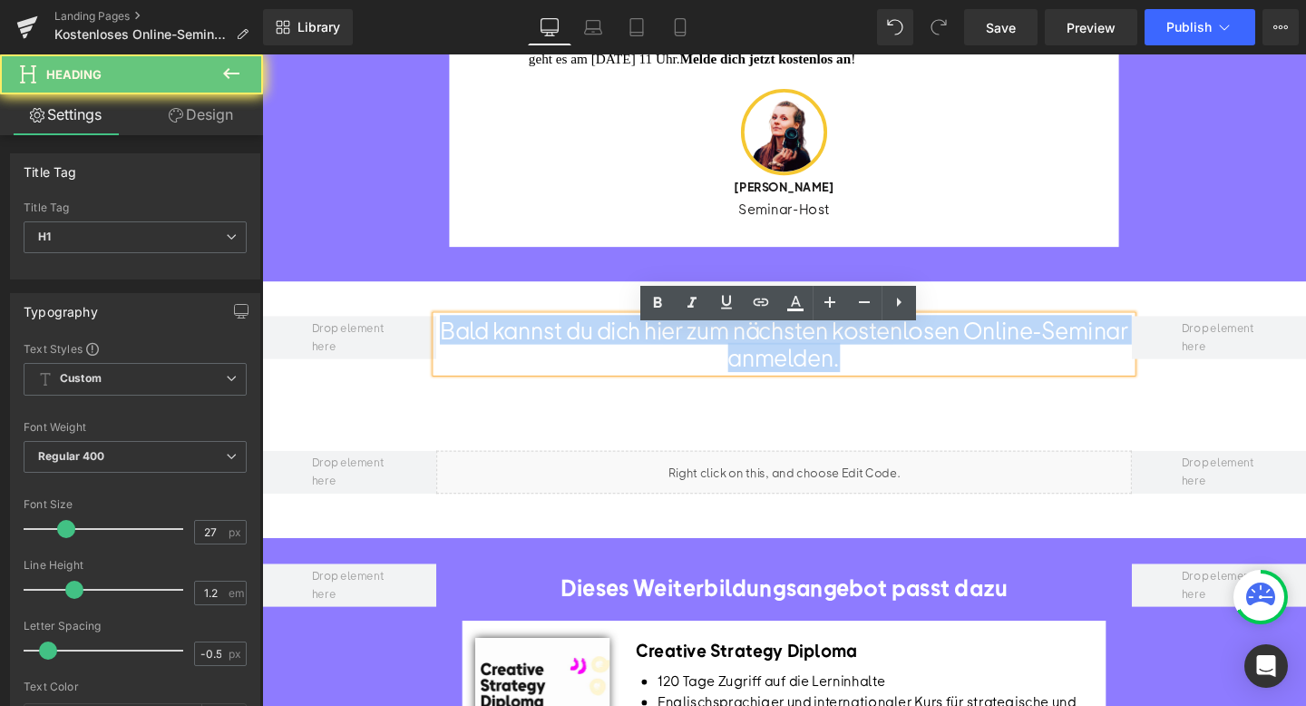
click at [588, 381] on h1 "Bald kannst du dich hier zum nächsten kostenlosen Online-Seminar anmelden." at bounding box center [811, 358] width 732 height 59
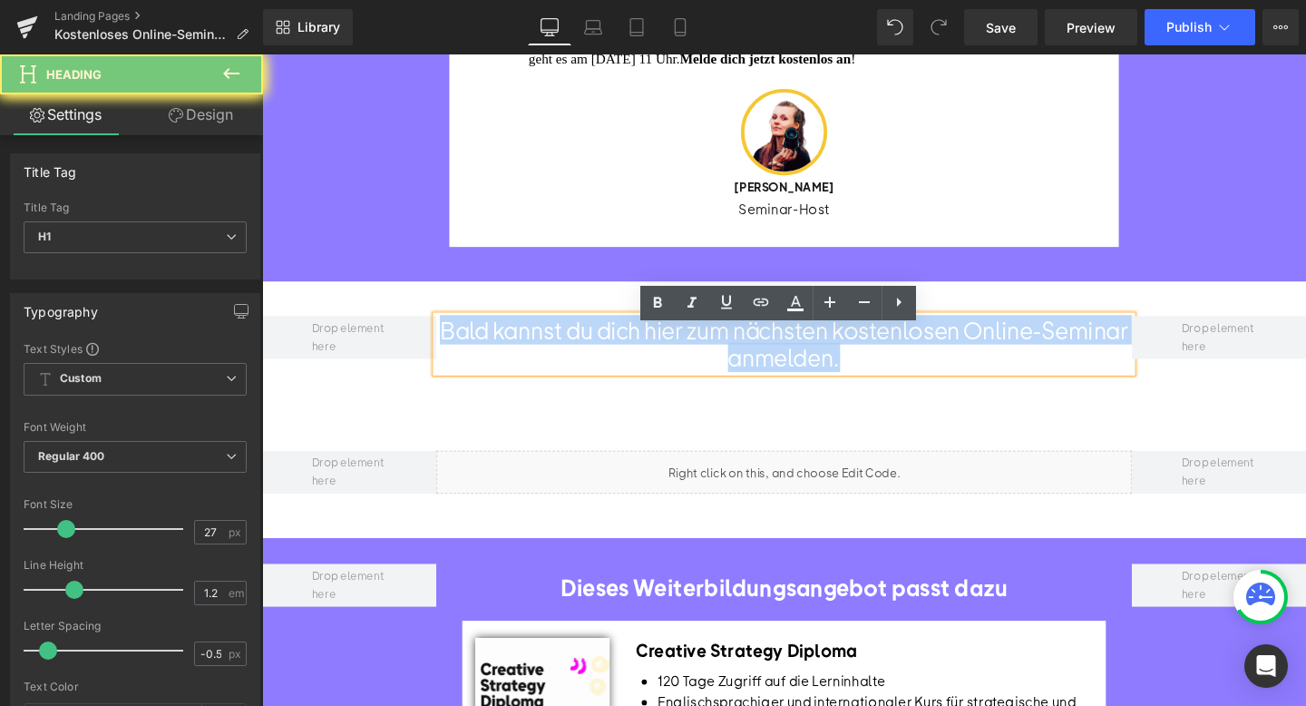
click at [588, 381] on h1 "Bald kannst du dich hier zum nächsten kostenlosen Online-Seminar anmelden." at bounding box center [811, 358] width 732 height 59
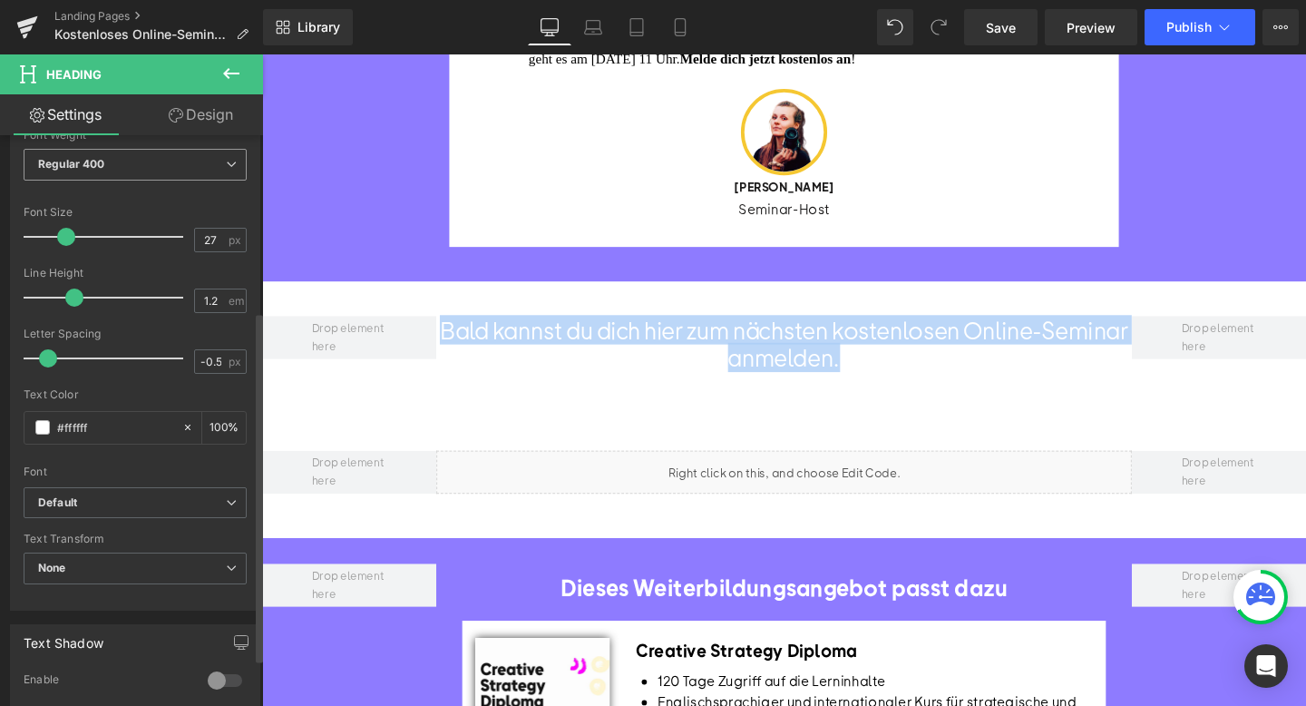
scroll to position [295, 0]
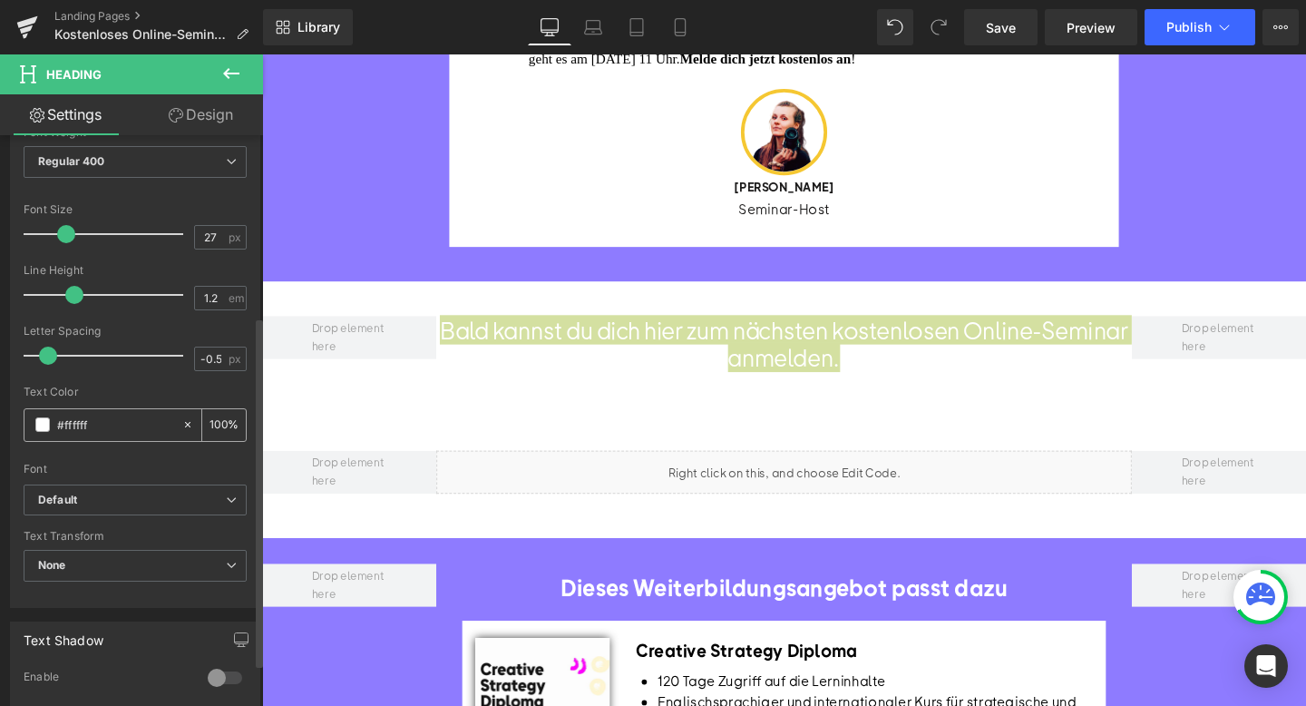
click at [88, 420] on input "#ffffff" at bounding box center [115, 424] width 116 height 20
click at [37, 419] on span at bounding box center [42, 424] width 15 height 15
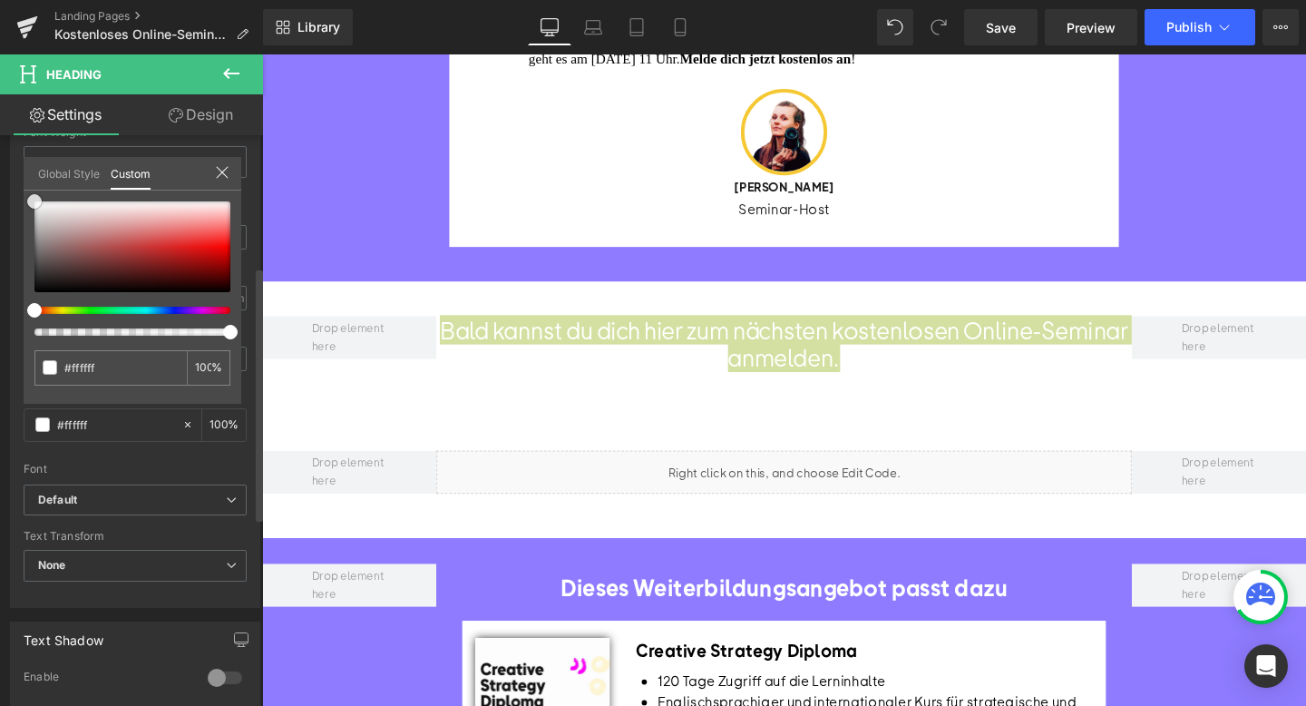
type input "#fcfcfc"
type input "#d8d8d8"
type input "#b5b5b5"
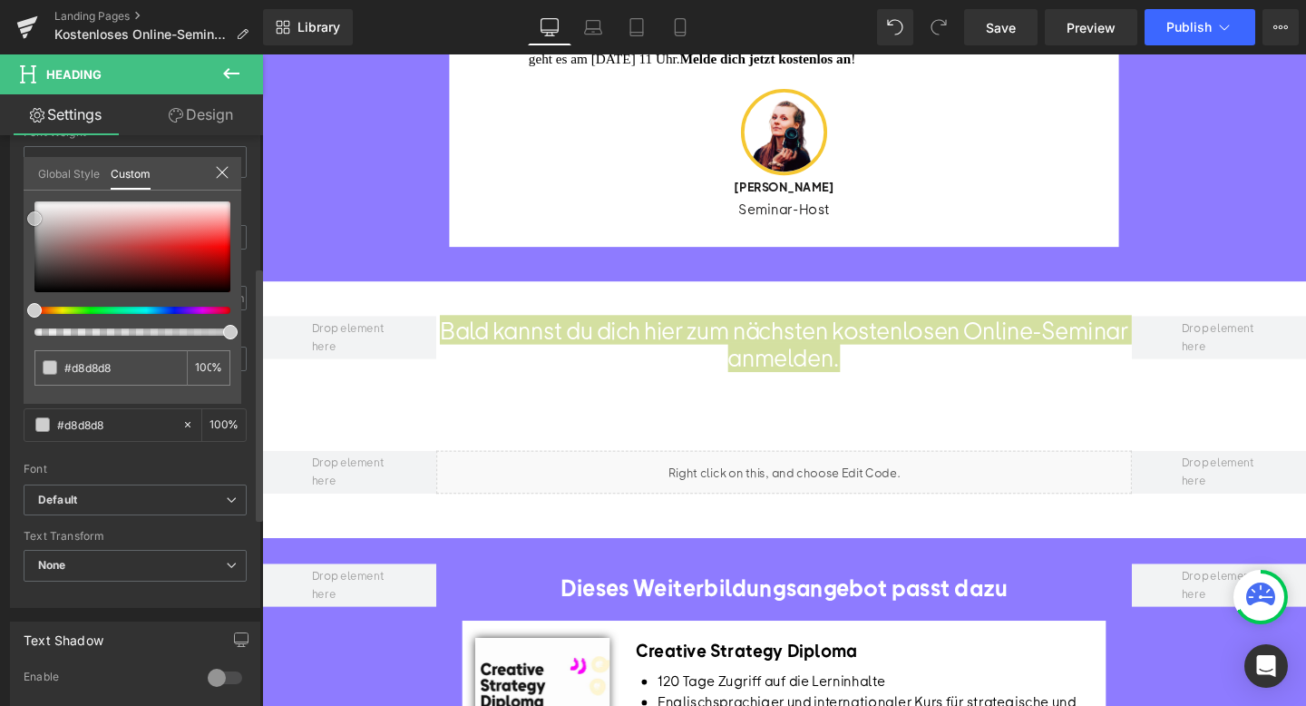
type input "#b5b5b5"
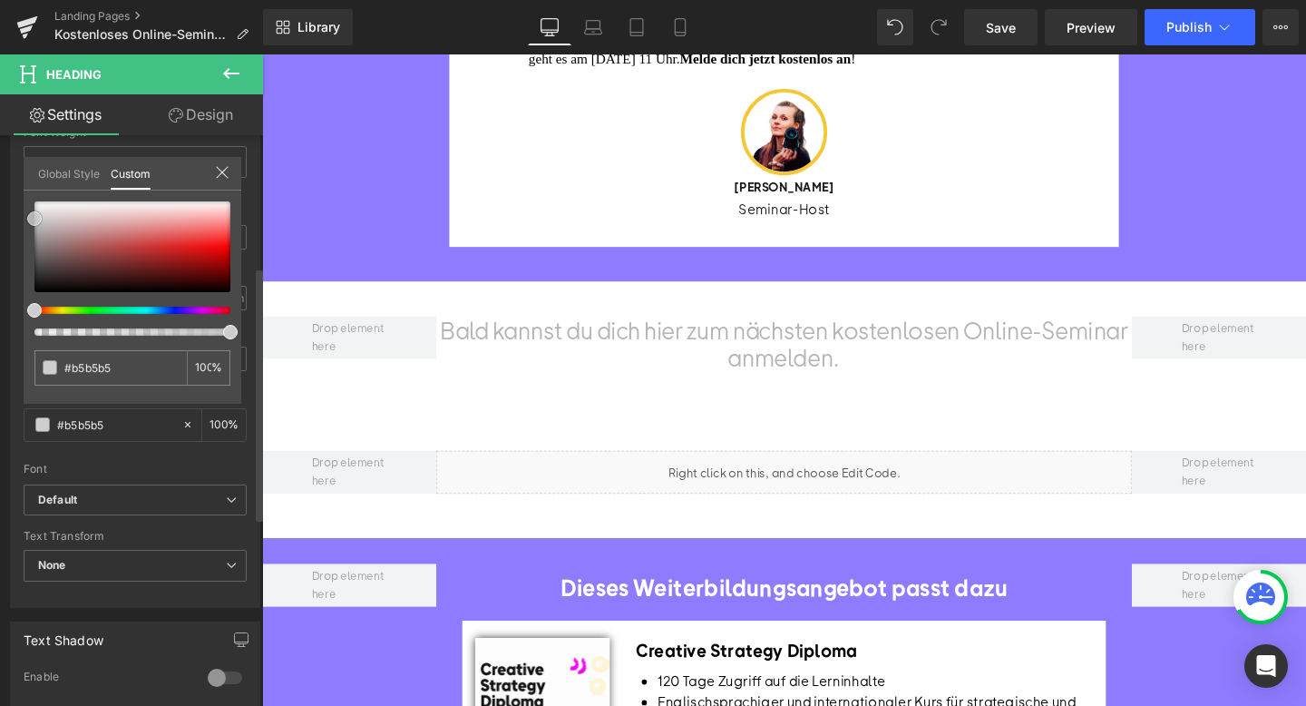
type input "#8e8e8e"
type input "#595959"
type input "#2c2a2a"
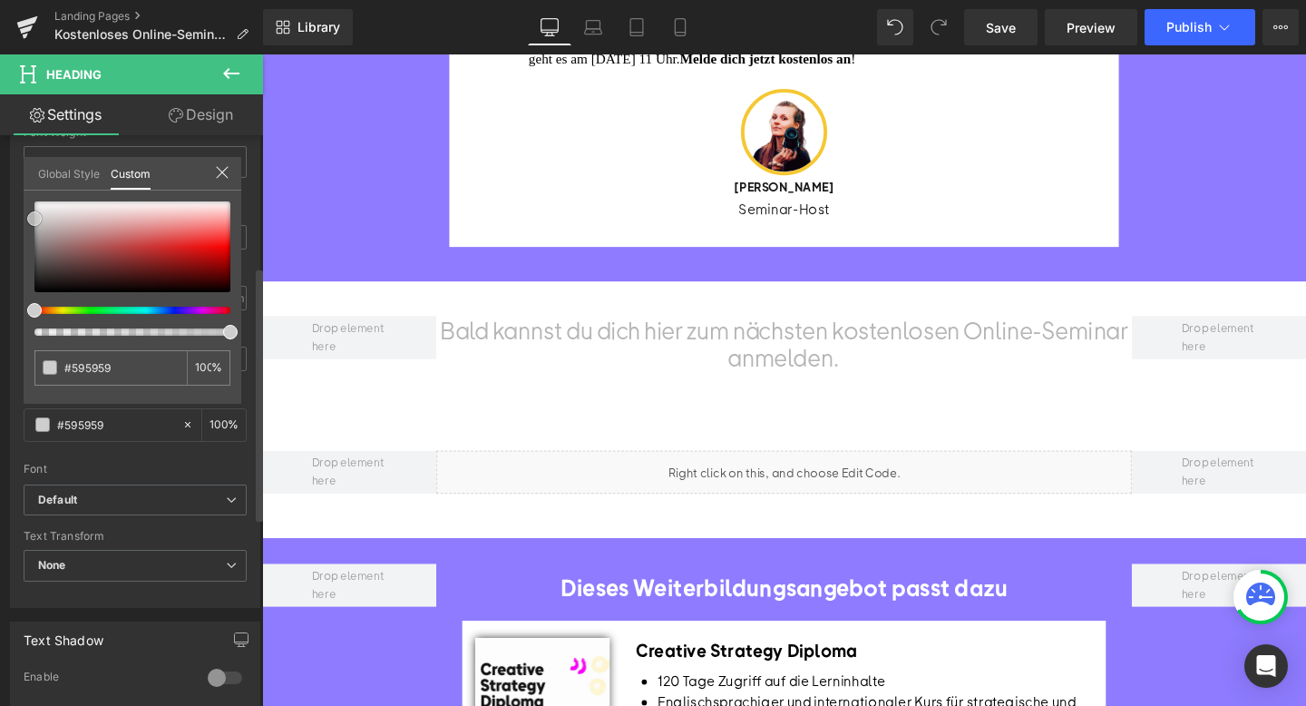
type input "#2c2a2a"
type input "#0d0c0c"
type input "#000000"
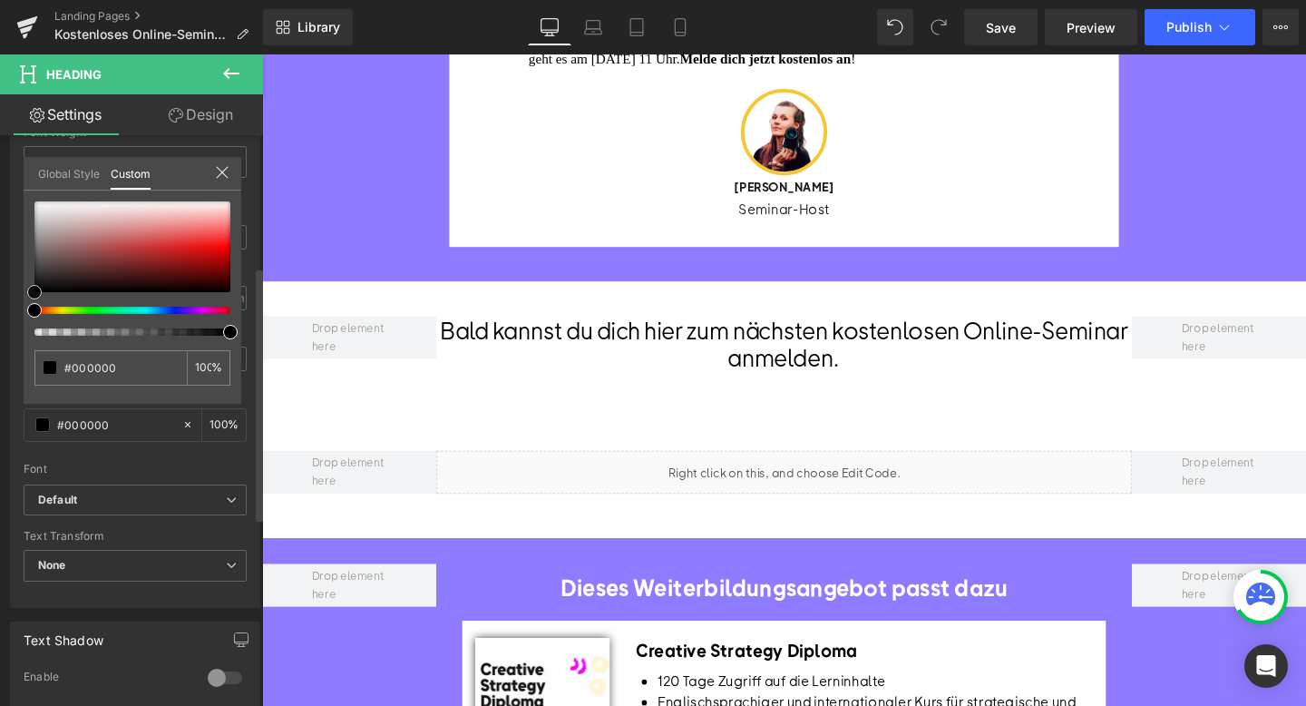
drag, startPoint x: 34, startPoint y: 203, endPoint x: 19, endPoint y: 306, distance: 103.5
click at [19, 306] on div "Typography Text Styles Custom Custom Setup Global Style Custom Setup Global Sty…" at bounding box center [135, 296] width 271 height 623
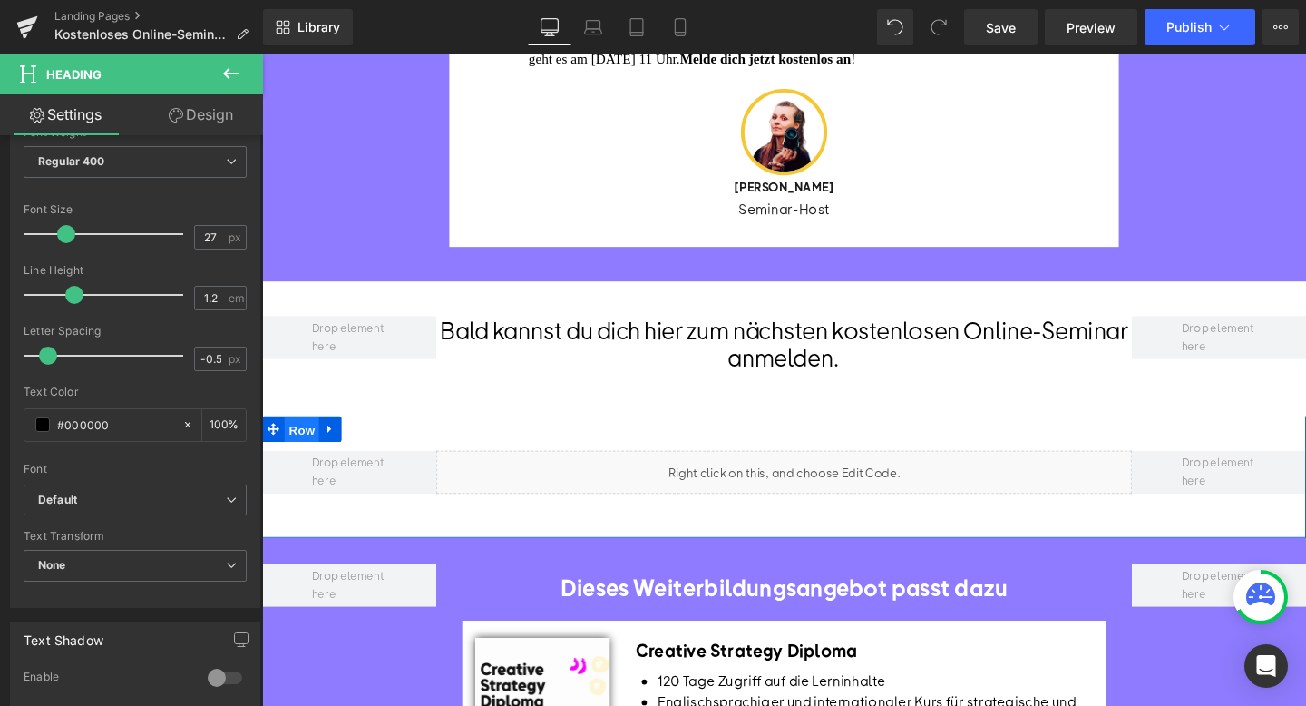
click at [312, 463] on span "Row" at bounding box center [304, 448] width 36 height 27
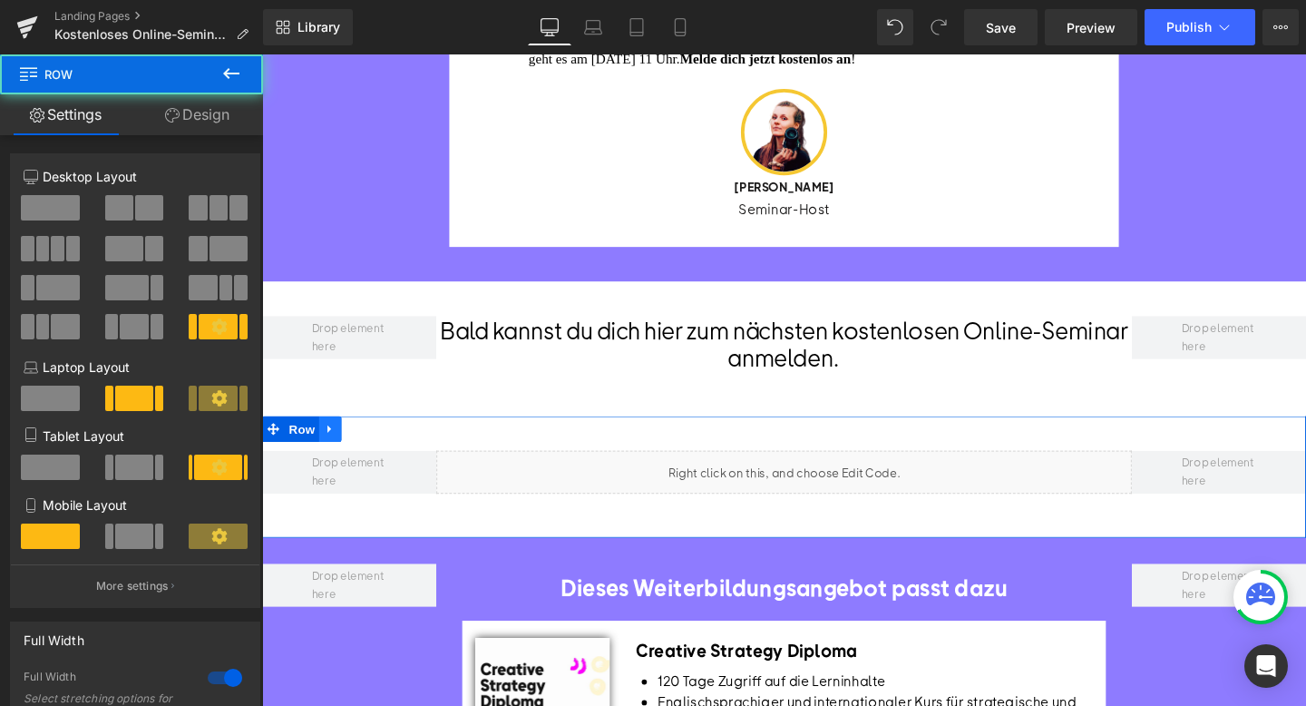
click at [337, 454] on icon at bounding box center [333, 448] width 13 height 14
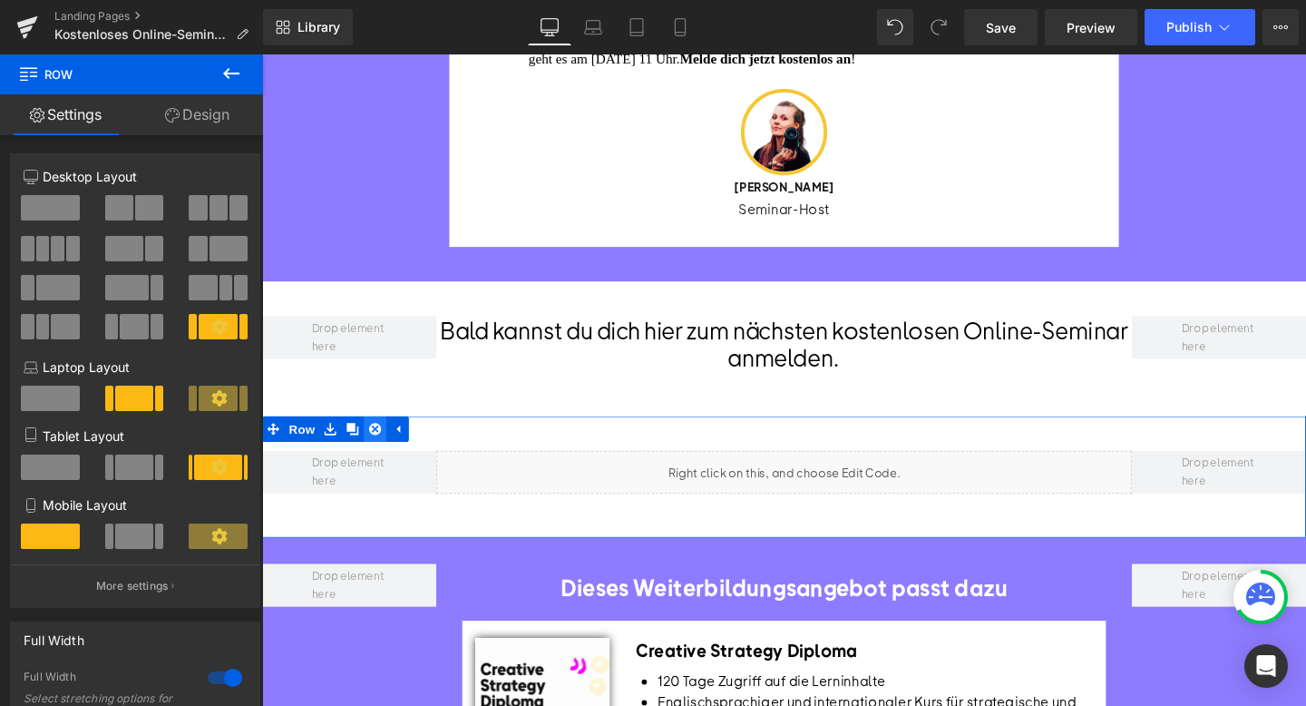
click at [384, 454] on icon at bounding box center [381, 448] width 13 height 13
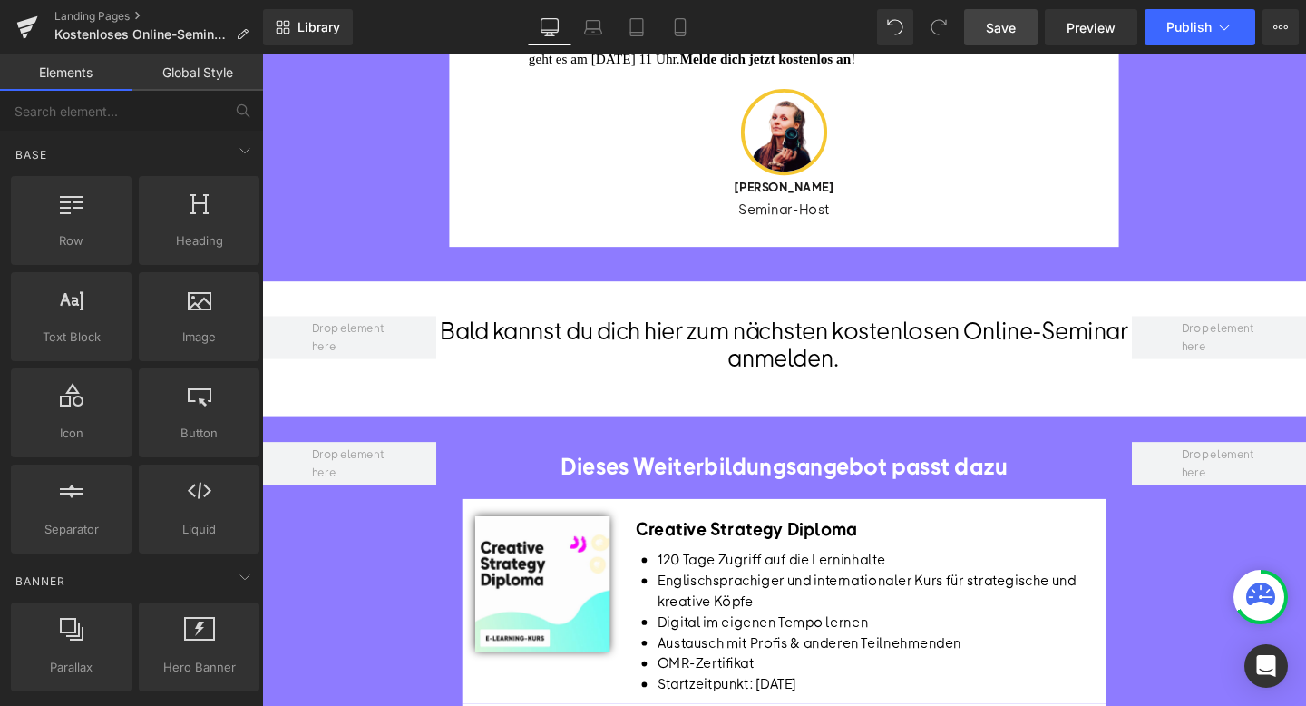
click at [1007, 44] on link "Save" at bounding box center [1000, 27] width 73 height 36
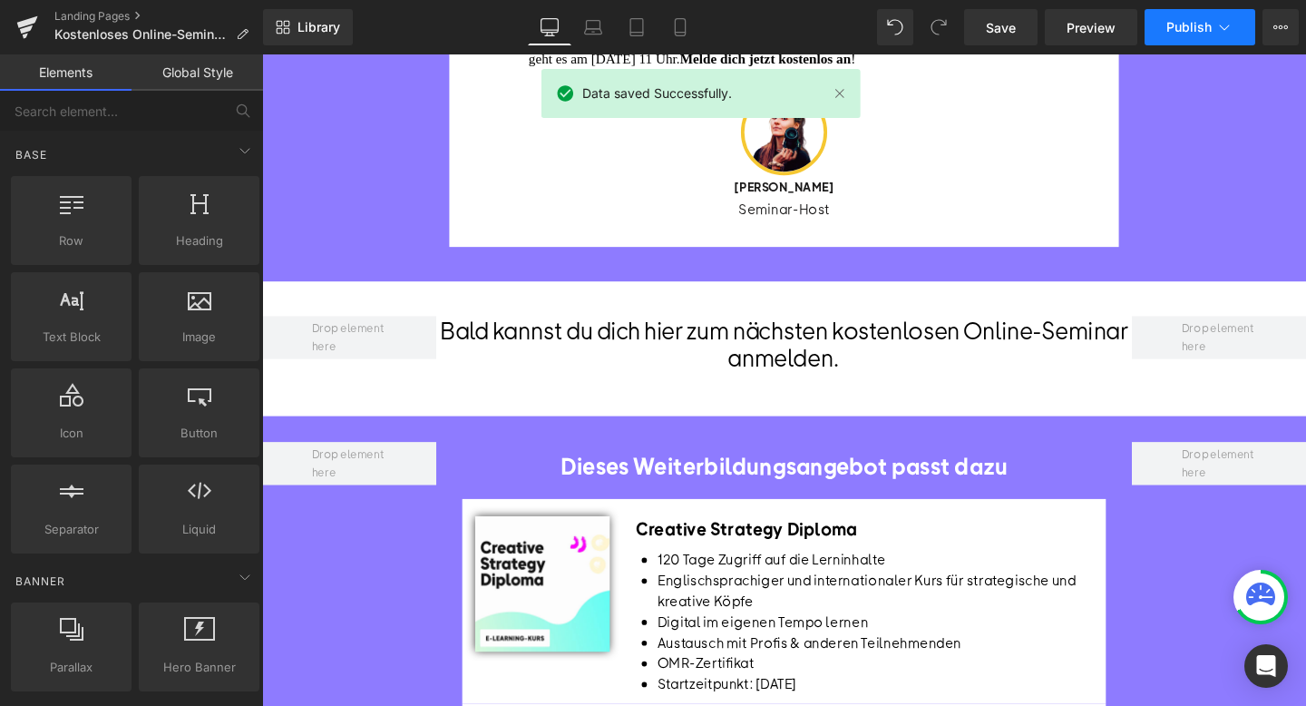
click at [1185, 31] on span "Publish" at bounding box center [1188, 27] width 45 height 15
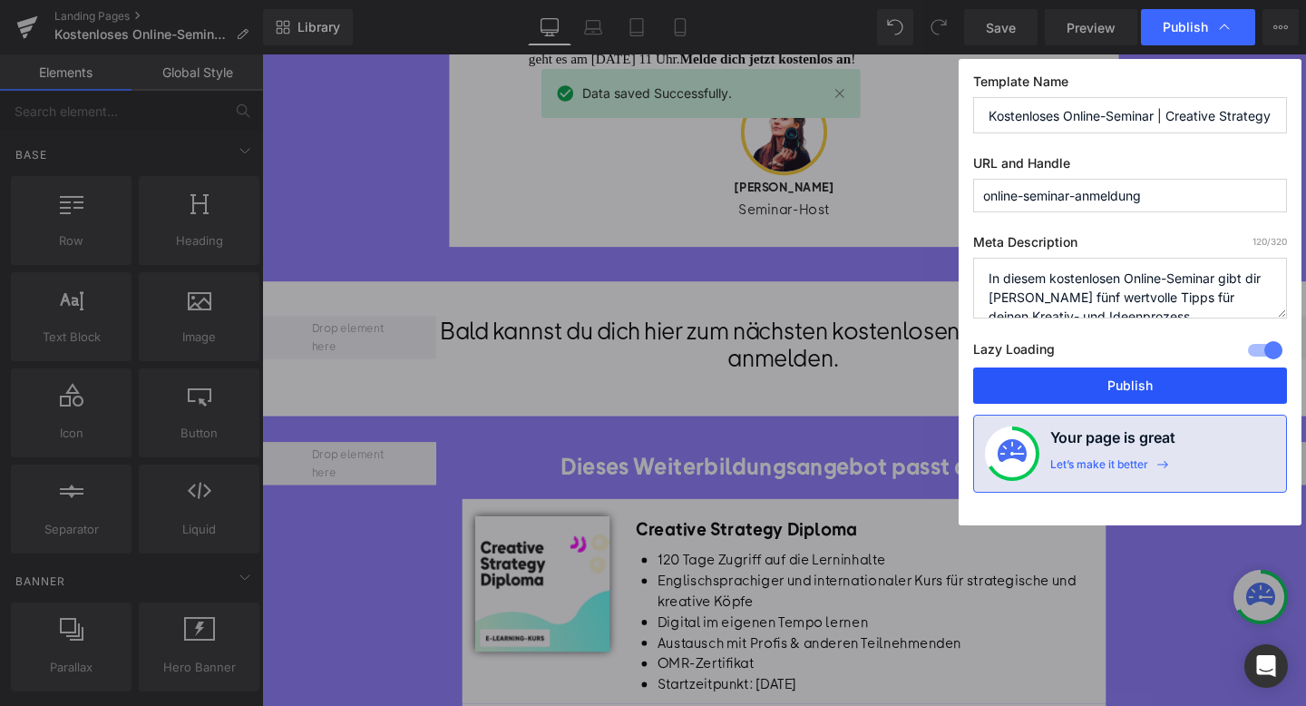
click at [1057, 373] on button "Publish" at bounding box center [1130, 385] width 314 height 36
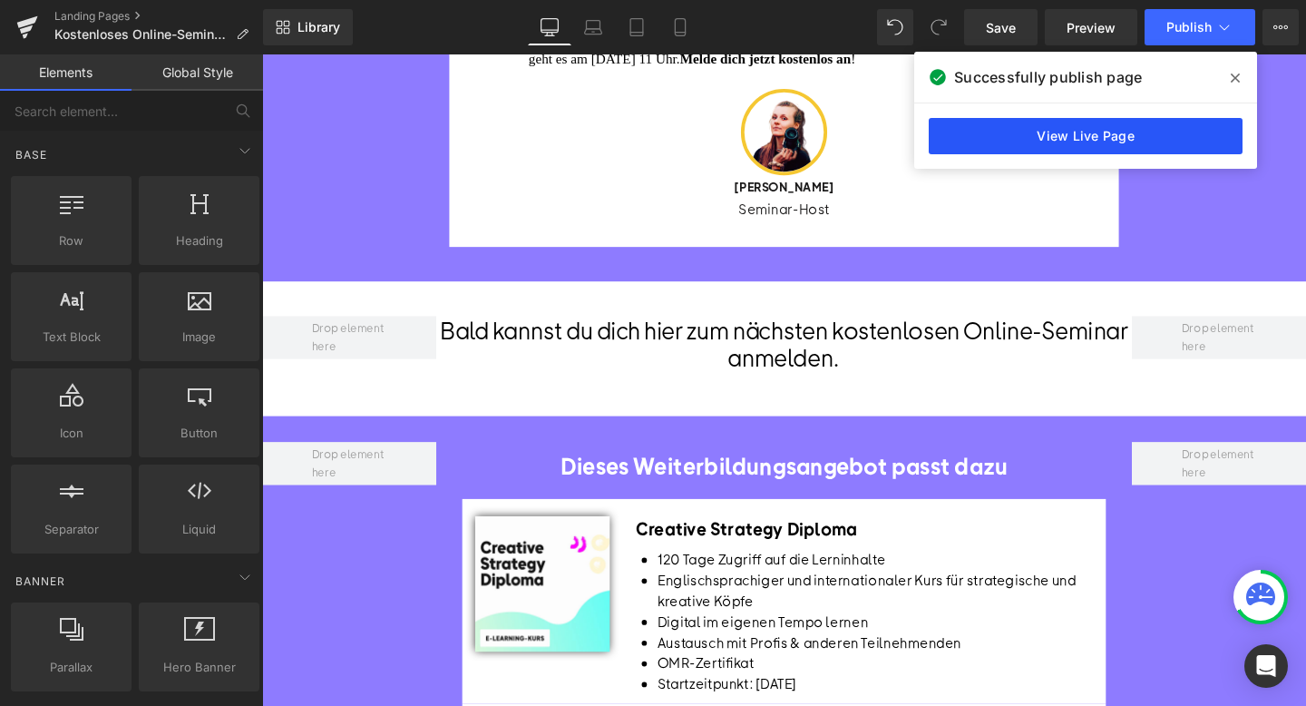
click at [1180, 146] on link "View Live Page" at bounding box center [1086, 136] width 314 height 36
